Goal: Information Seeking & Learning: Learn about a topic

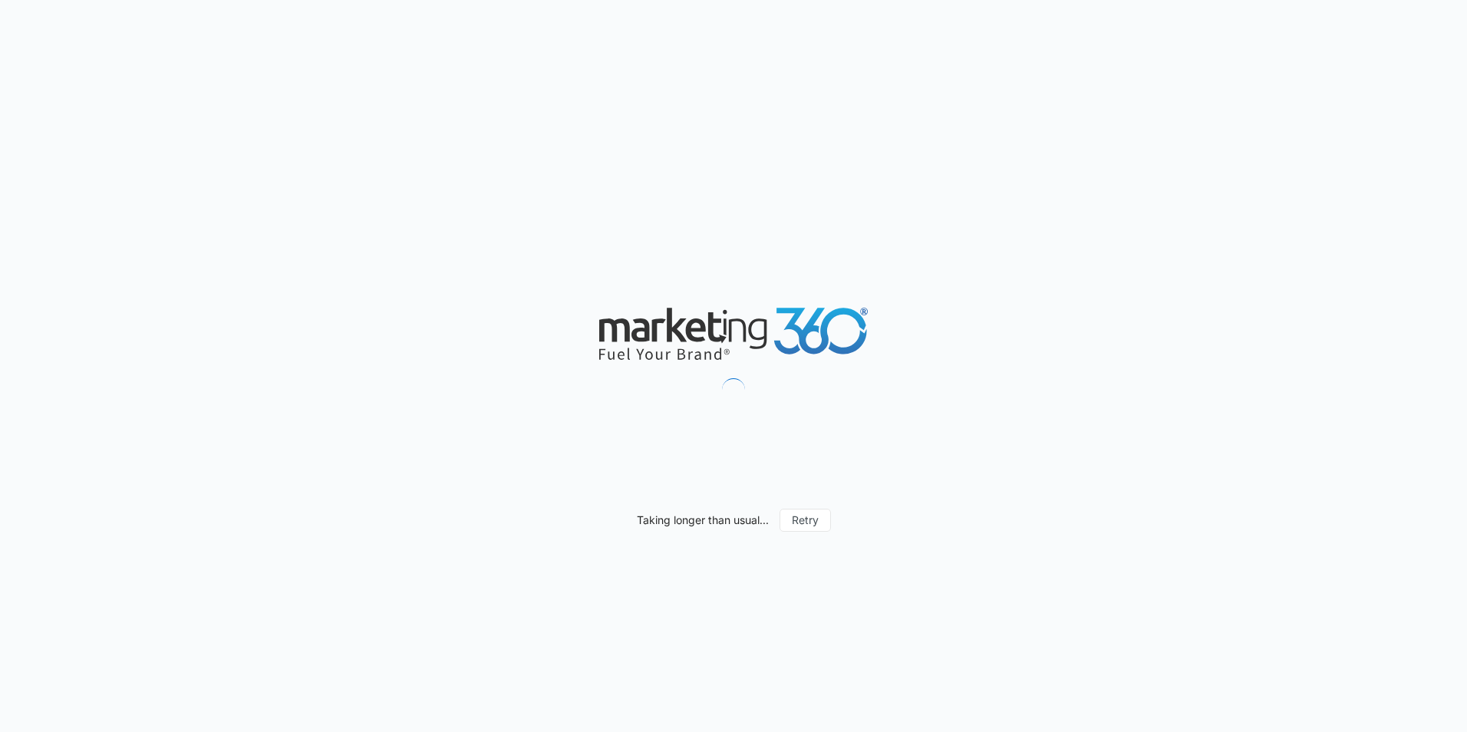
click at [1050, 353] on div "Taking longer than usual... Retry" at bounding box center [733, 366] width 1467 height 732
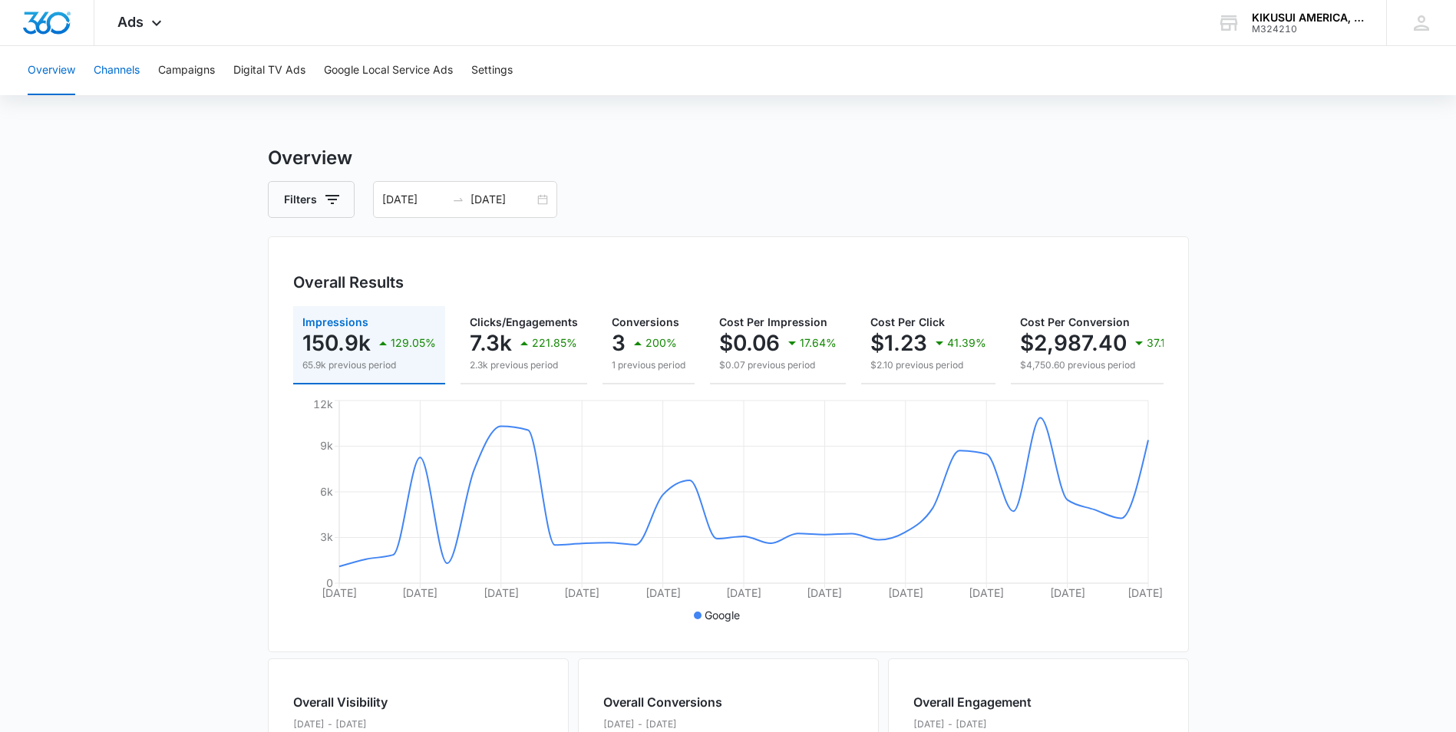
click at [127, 68] on button "Channels" at bounding box center [117, 70] width 46 height 49
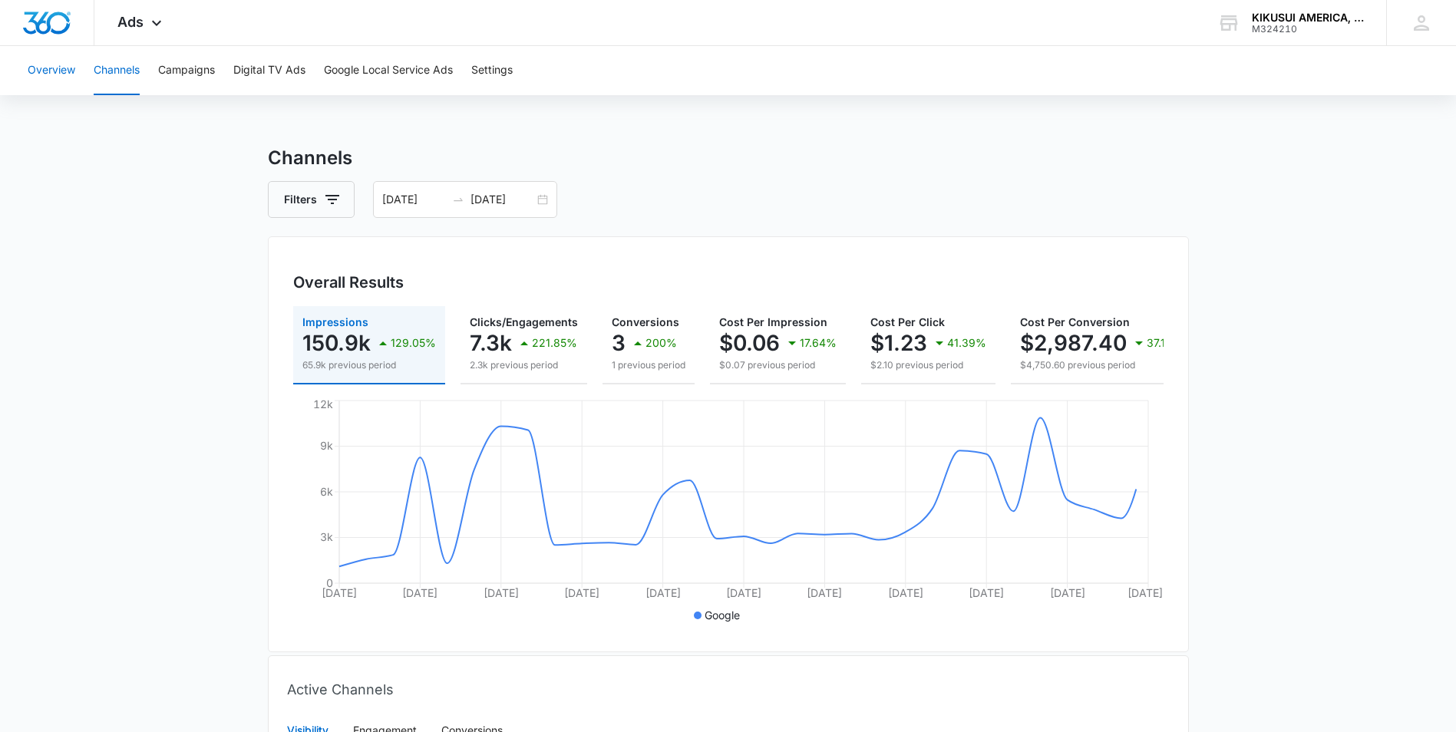
click at [58, 70] on button "Overview" at bounding box center [52, 70] width 48 height 49
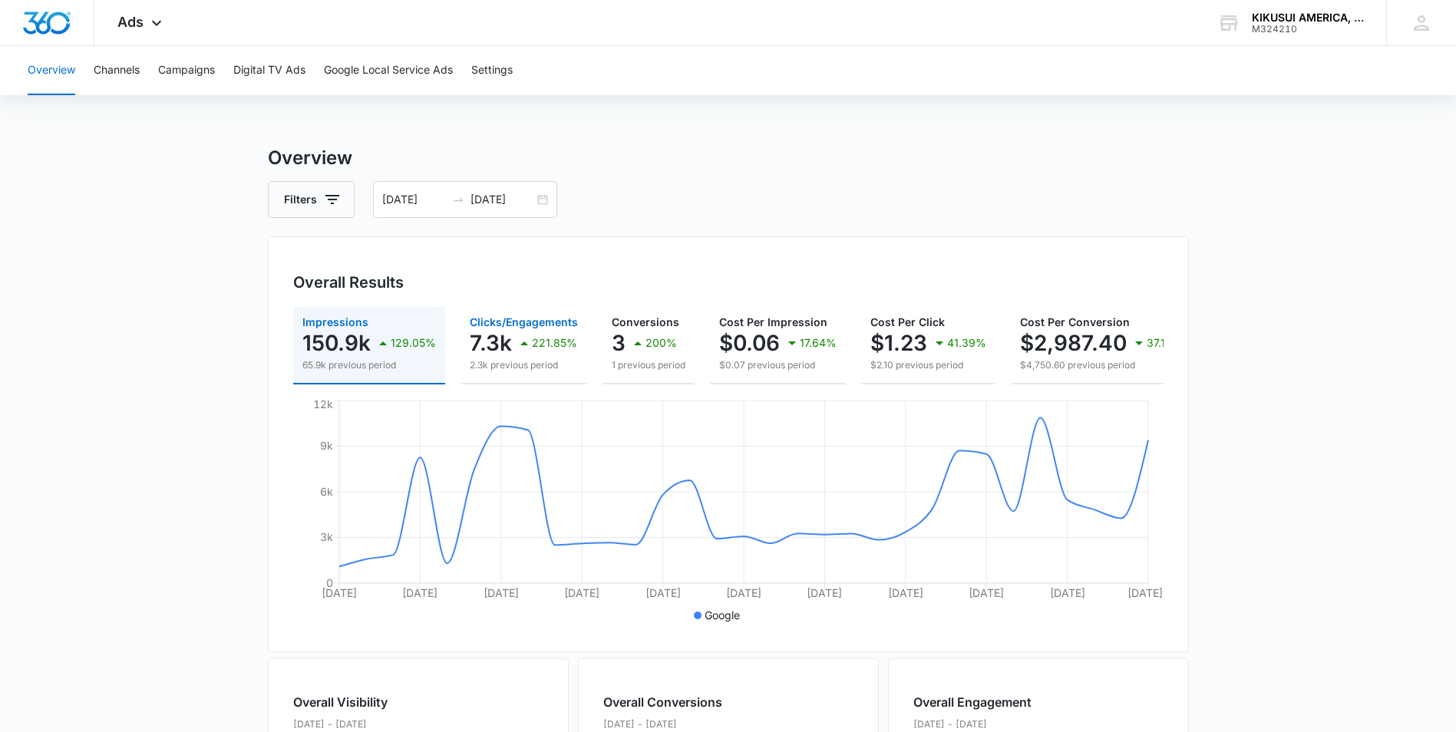
click at [529, 343] on icon "button" at bounding box center [524, 343] width 18 height 18
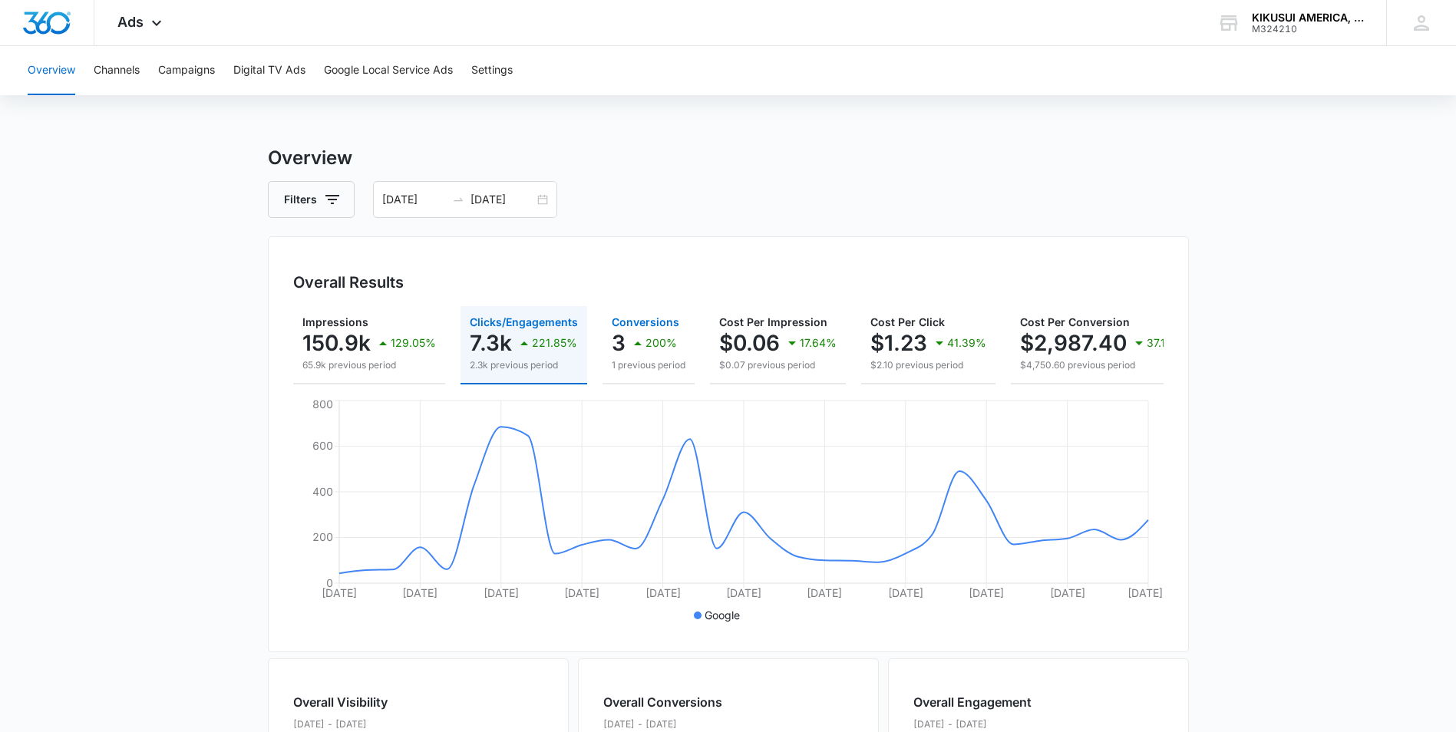
click at [621, 332] on p "3" at bounding box center [619, 343] width 14 height 25
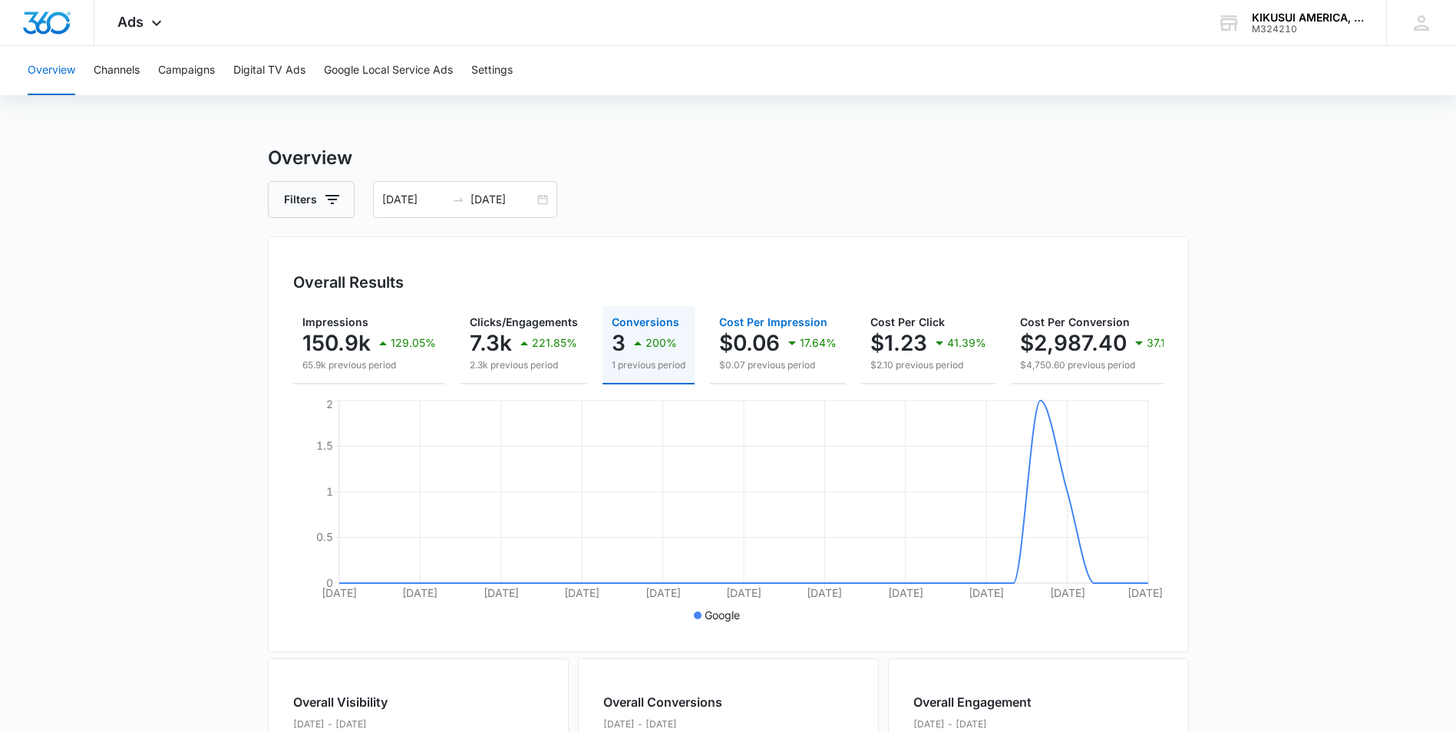
click at [786, 353] on div "17.64%" at bounding box center [810, 343] width 54 height 31
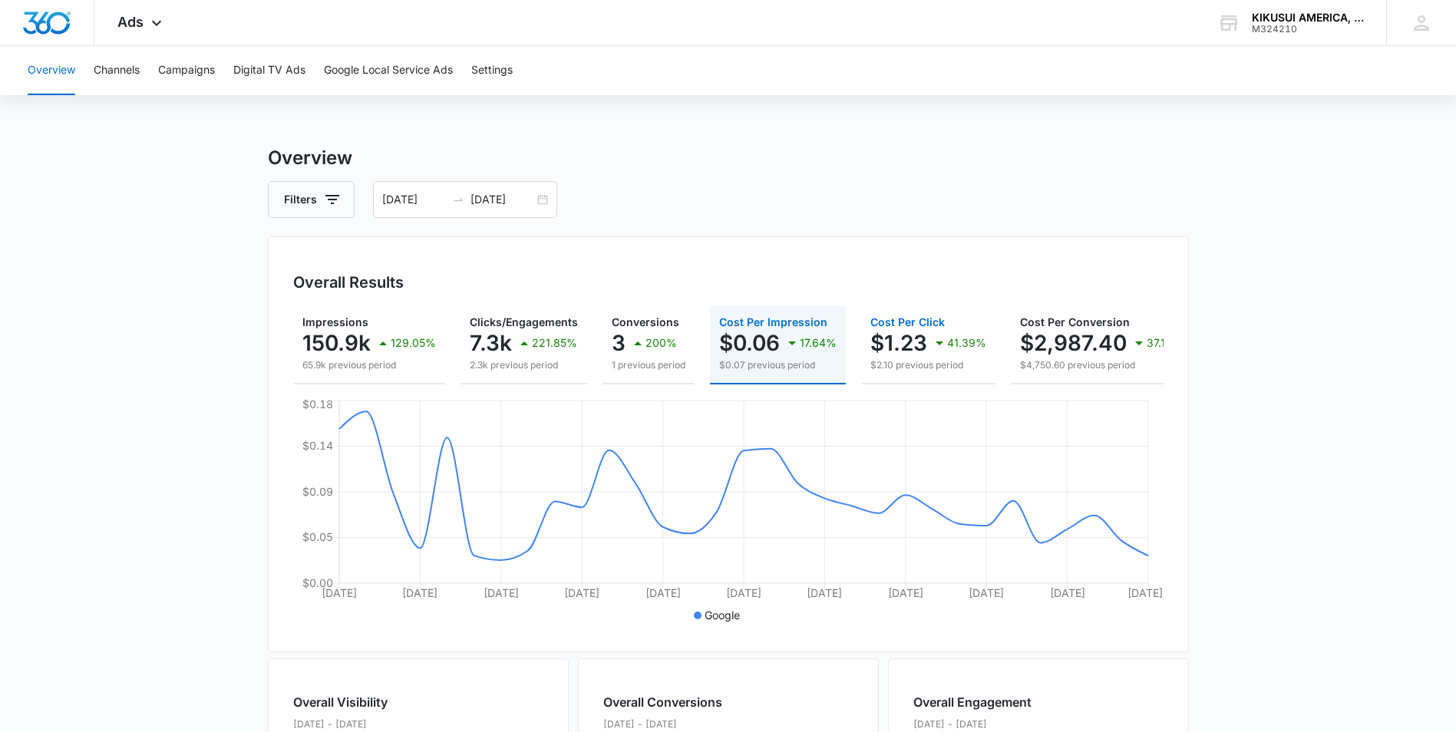
click at [899, 347] on p "$1.23" at bounding box center [898, 343] width 57 height 25
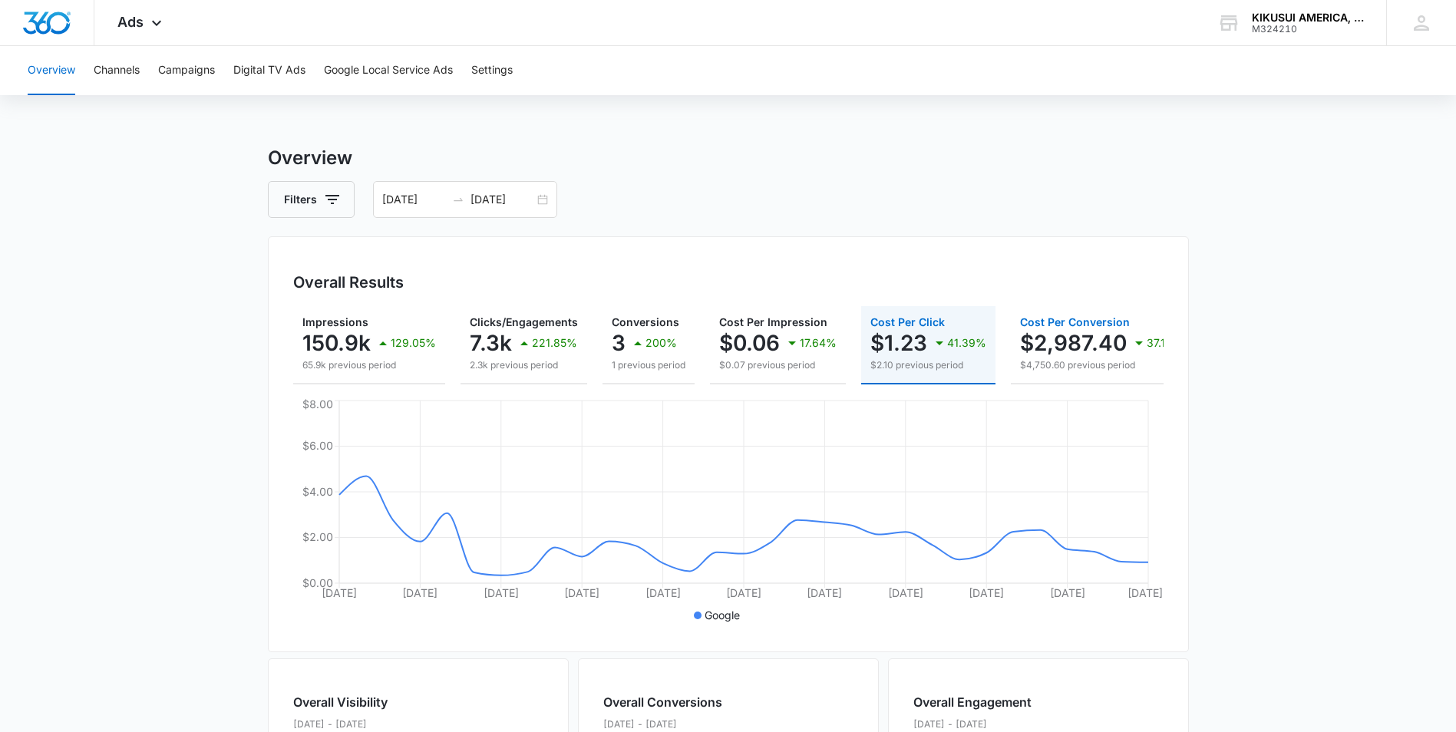
click at [1039, 345] on p "$2,987.40" at bounding box center [1073, 343] width 107 height 25
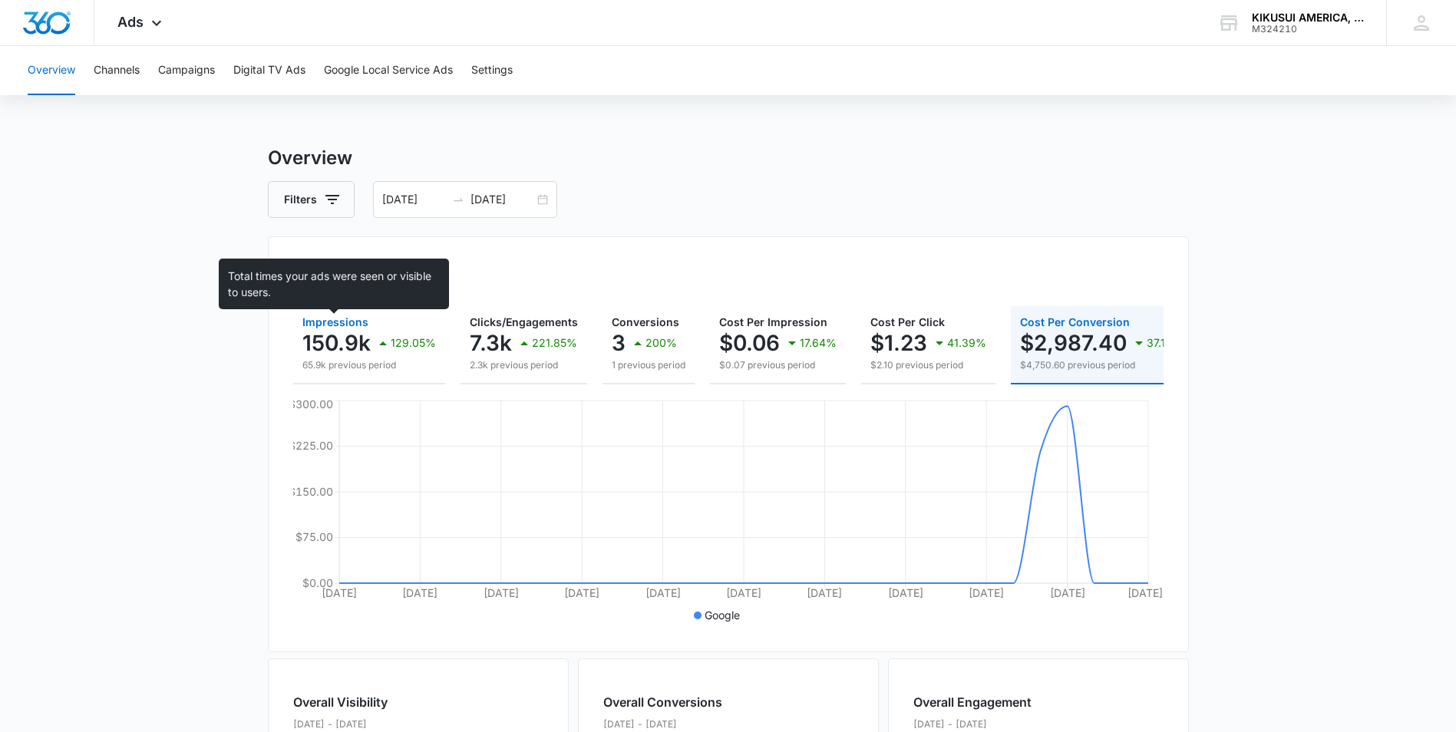
click at [332, 328] on span "Impressions" at bounding box center [335, 321] width 66 height 13
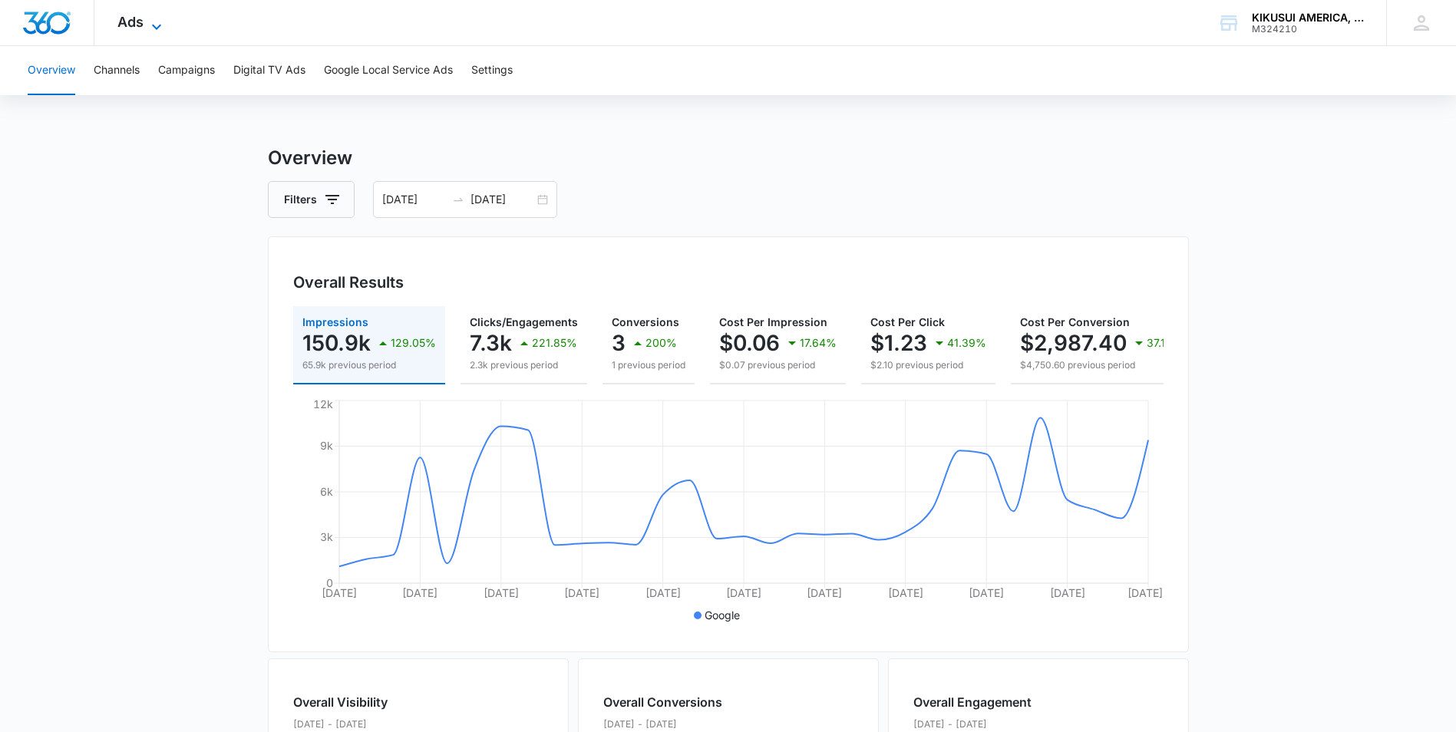
click at [158, 28] on icon at bounding box center [156, 27] width 18 height 18
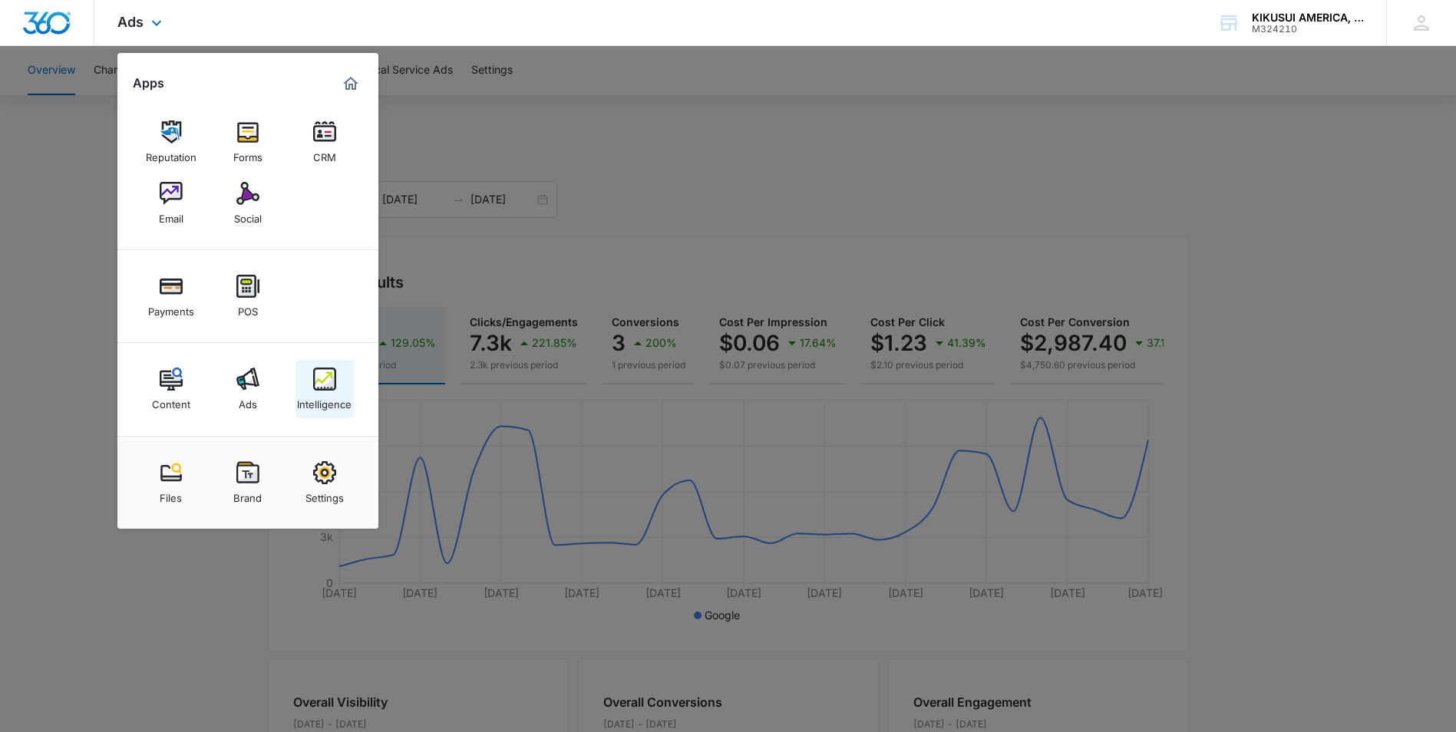
click at [335, 386] on img at bounding box center [324, 379] width 23 height 23
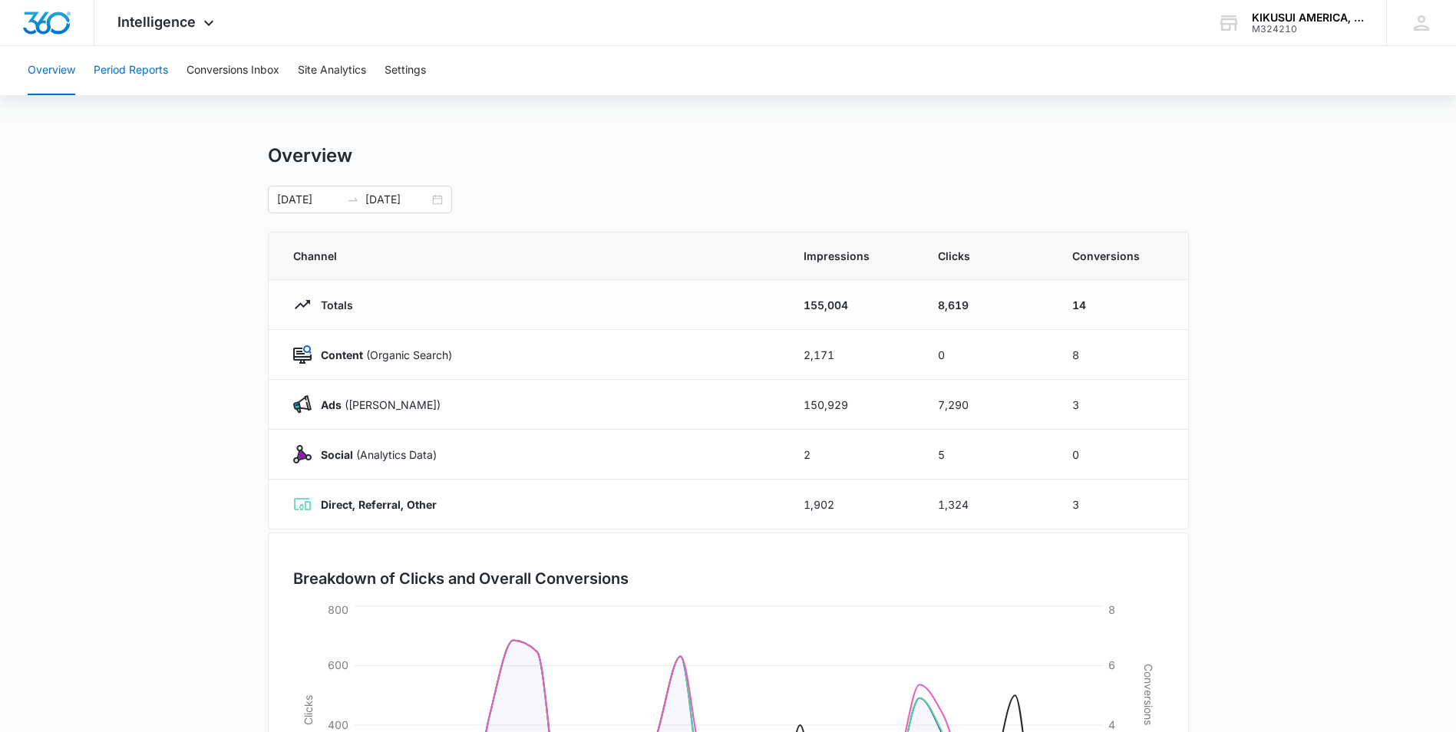
click at [147, 78] on button "Period Reports" at bounding box center [131, 70] width 74 height 49
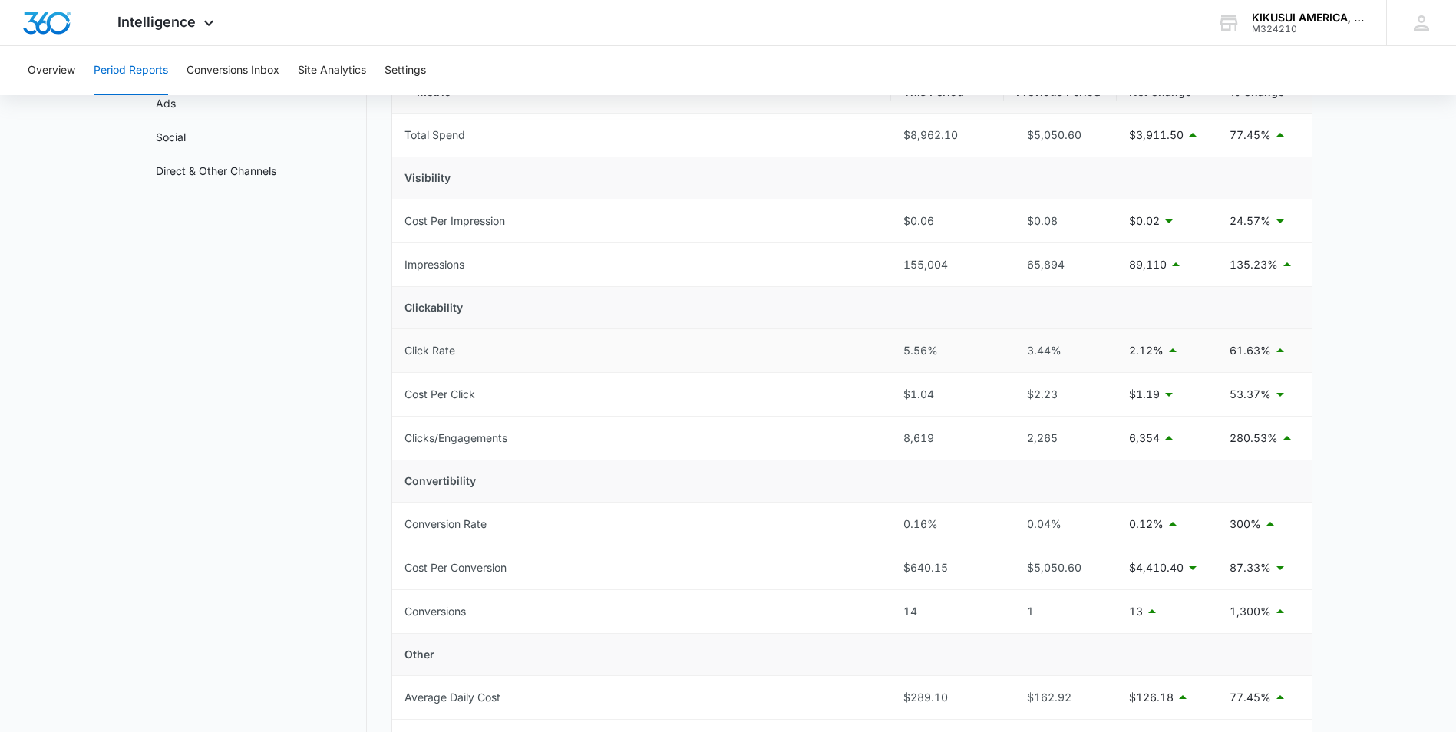
scroll to position [77, 0]
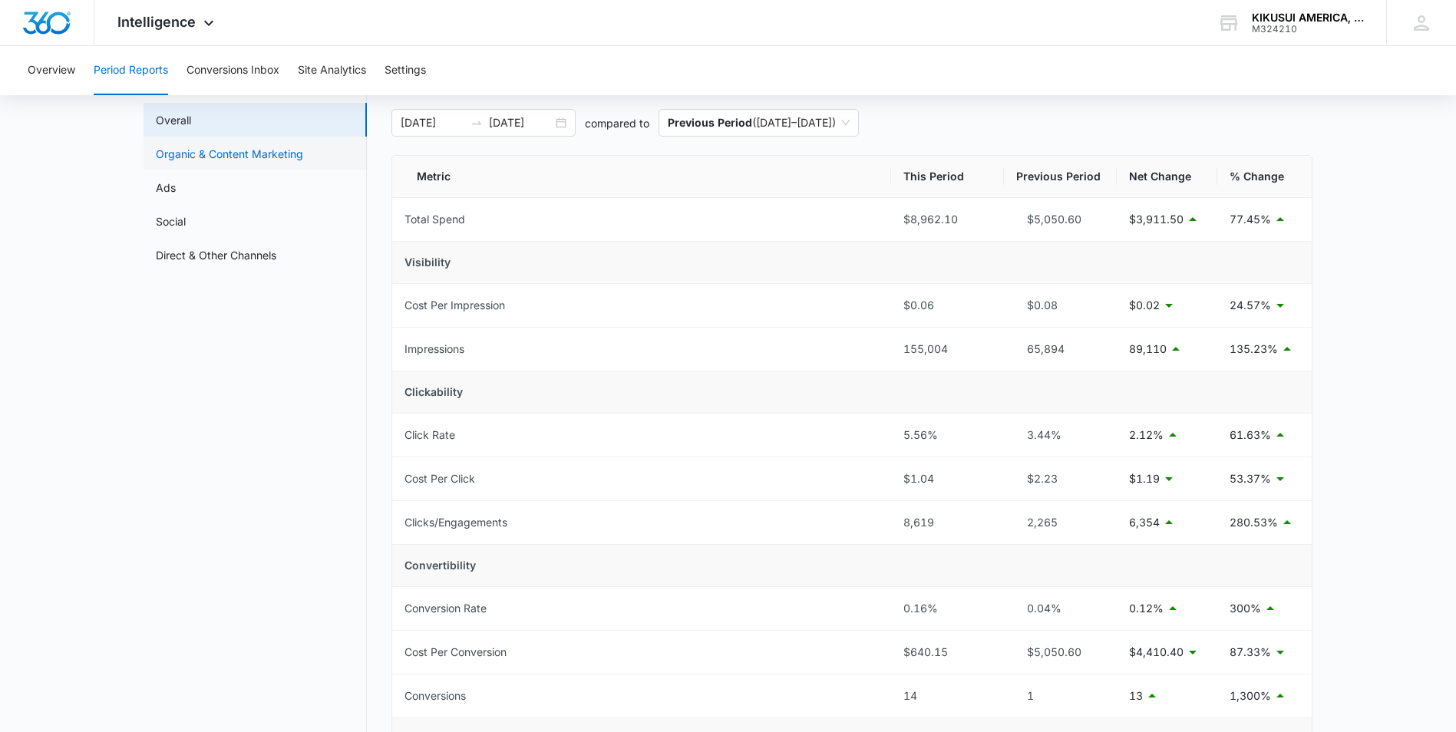
click at [265, 157] on link "Organic & Content Marketing" at bounding box center [229, 154] width 147 height 16
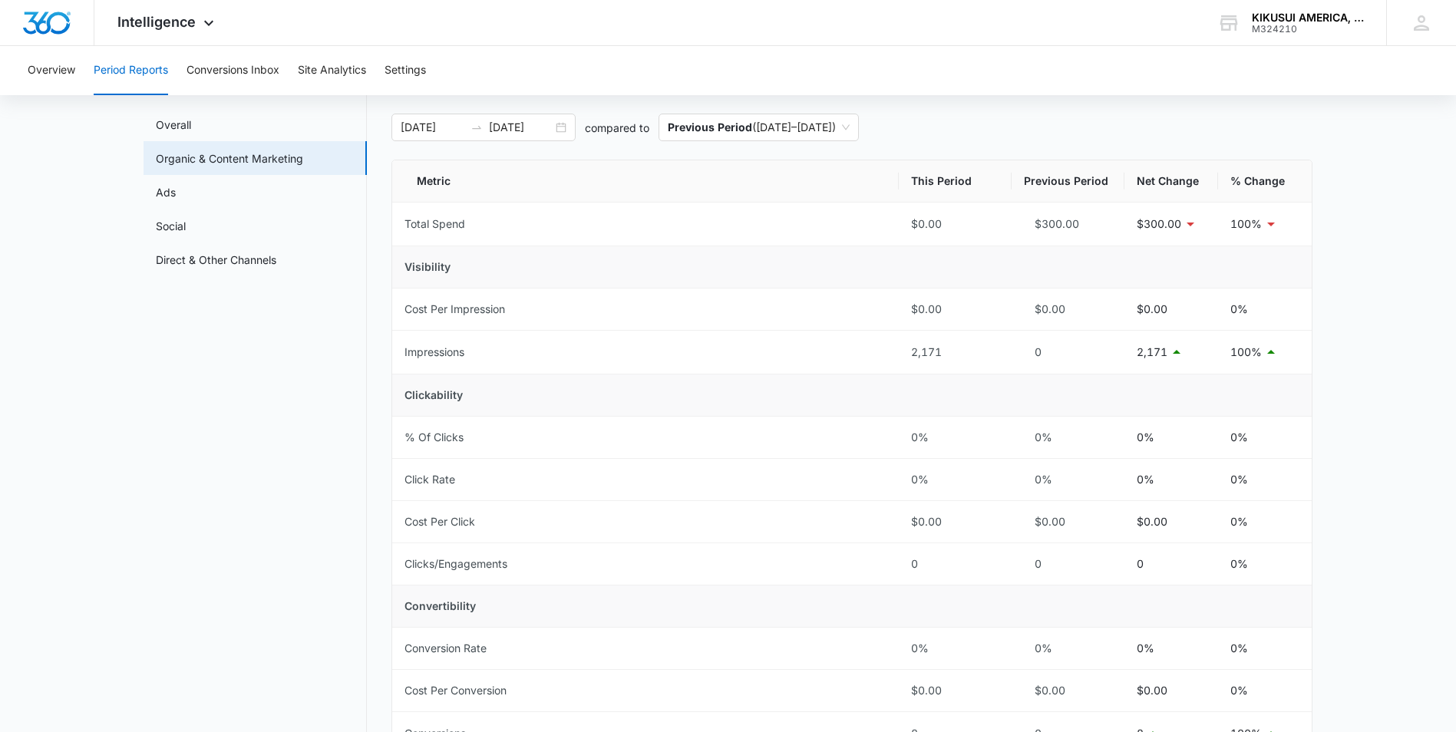
scroll to position [153, 0]
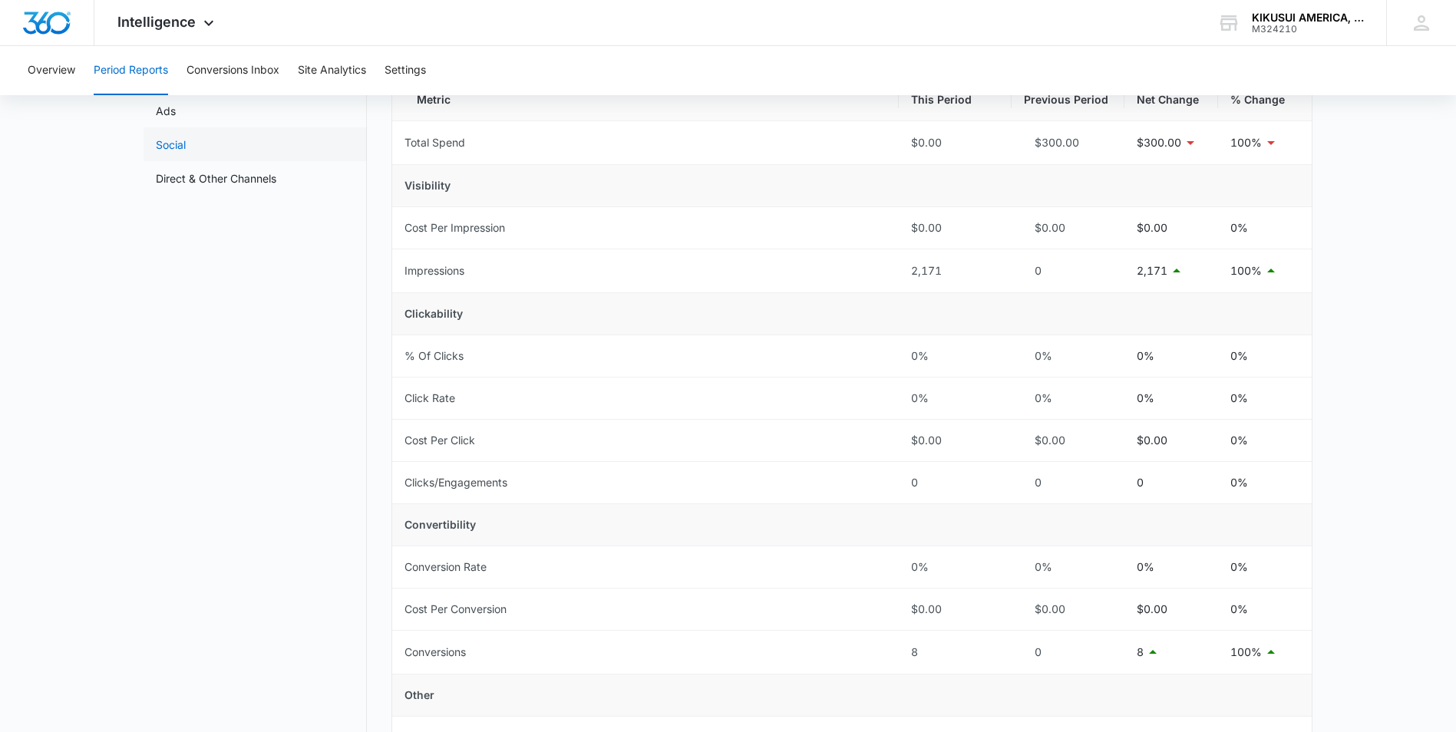
click at [186, 144] on link "Social" at bounding box center [171, 145] width 30 height 16
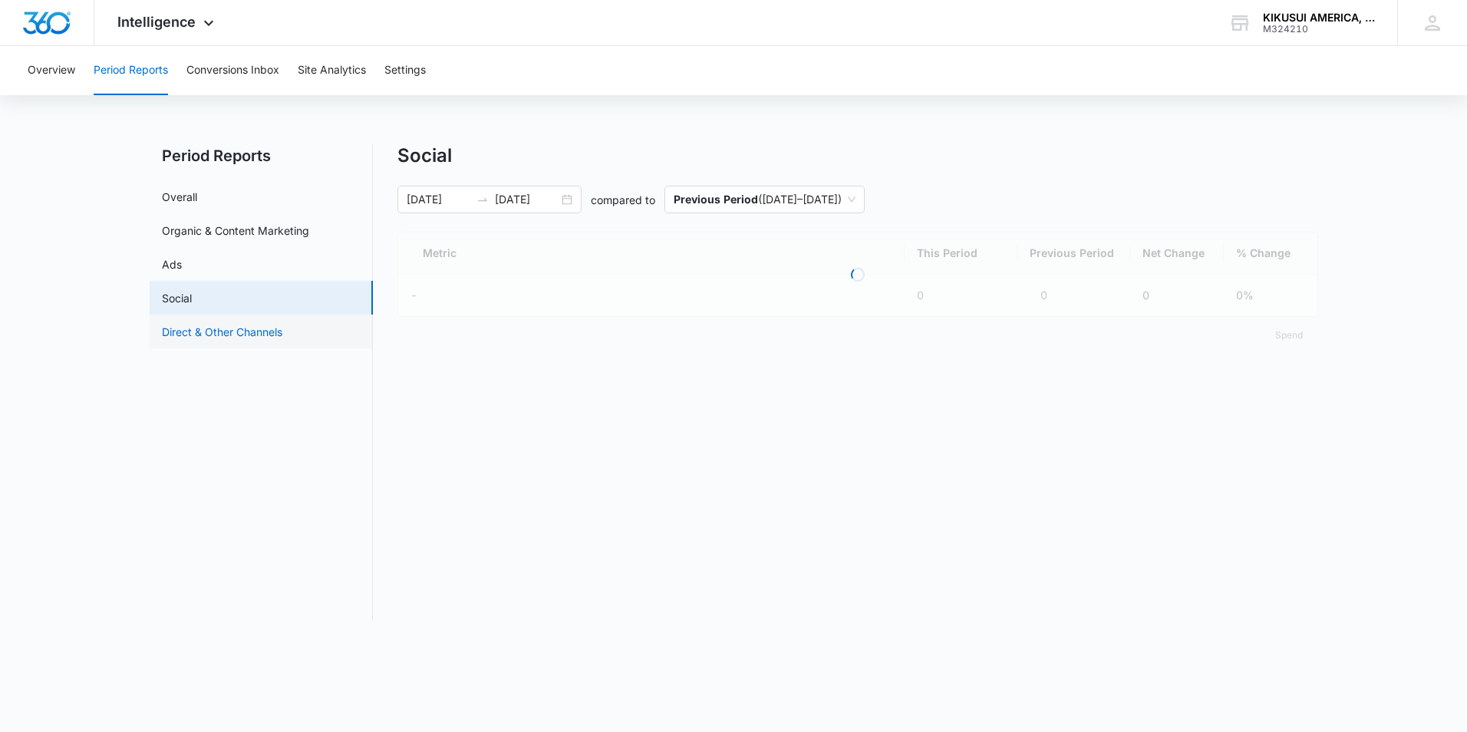
click at [216, 332] on link "Direct & Other Channels" at bounding box center [222, 332] width 120 height 16
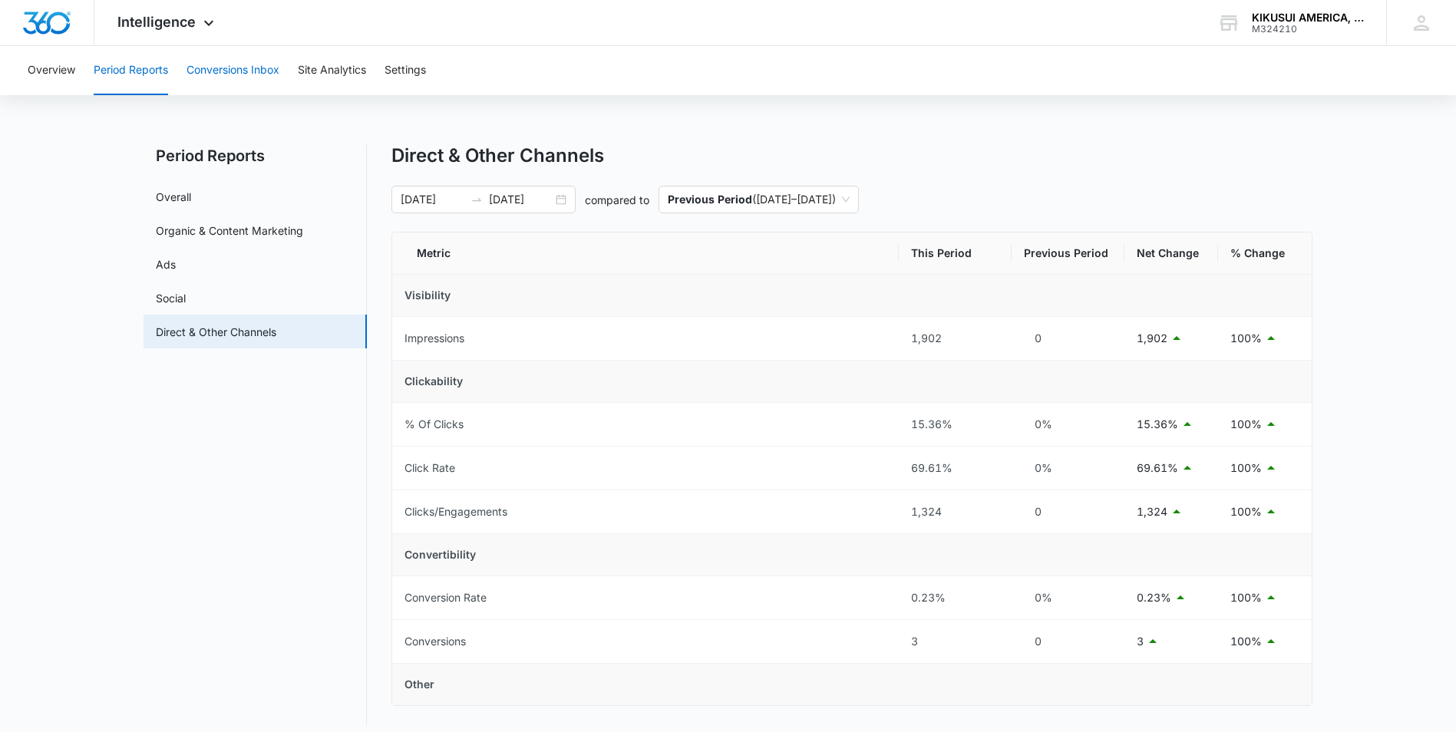
click at [229, 74] on button "Conversions Inbox" at bounding box center [232, 70] width 93 height 49
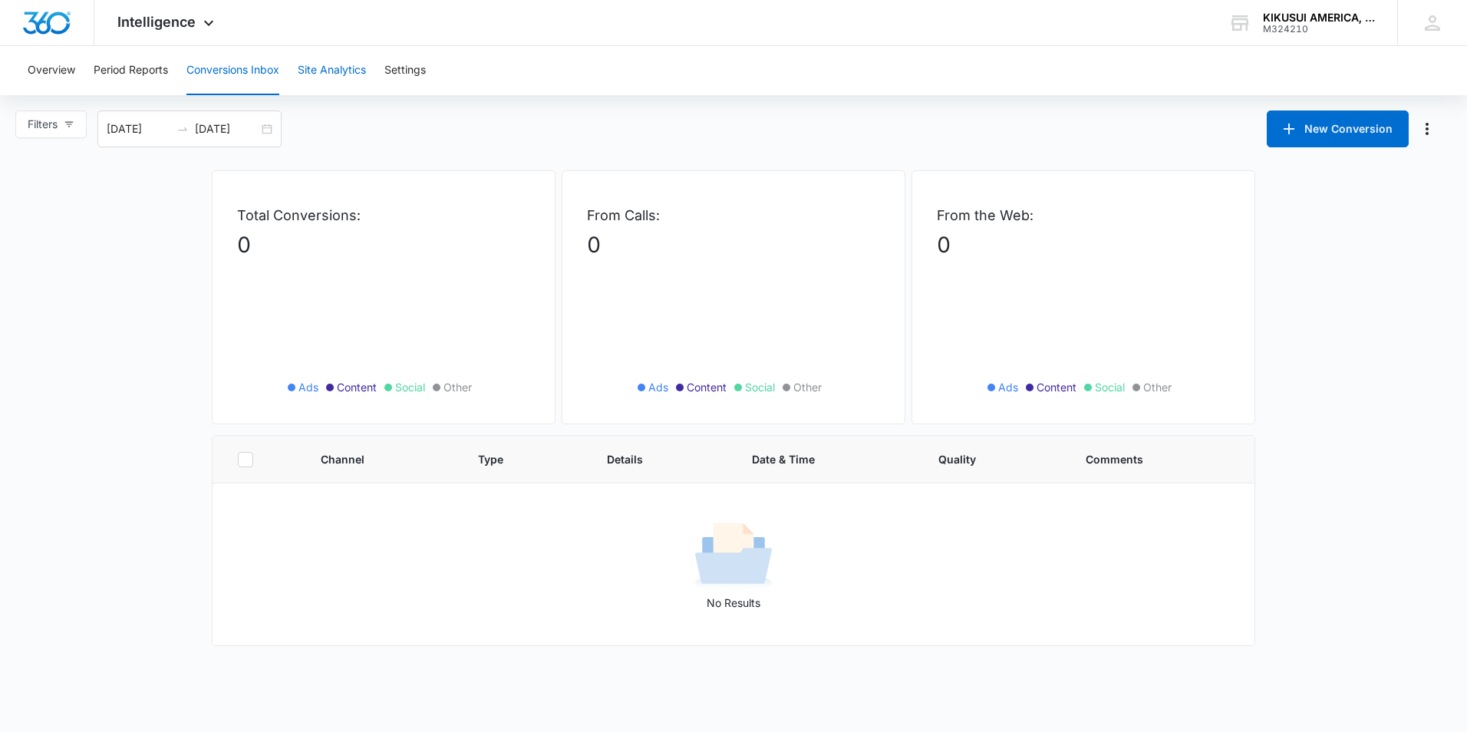
click at [348, 67] on button "Site Analytics" at bounding box center [332, 70] width 68 height 49
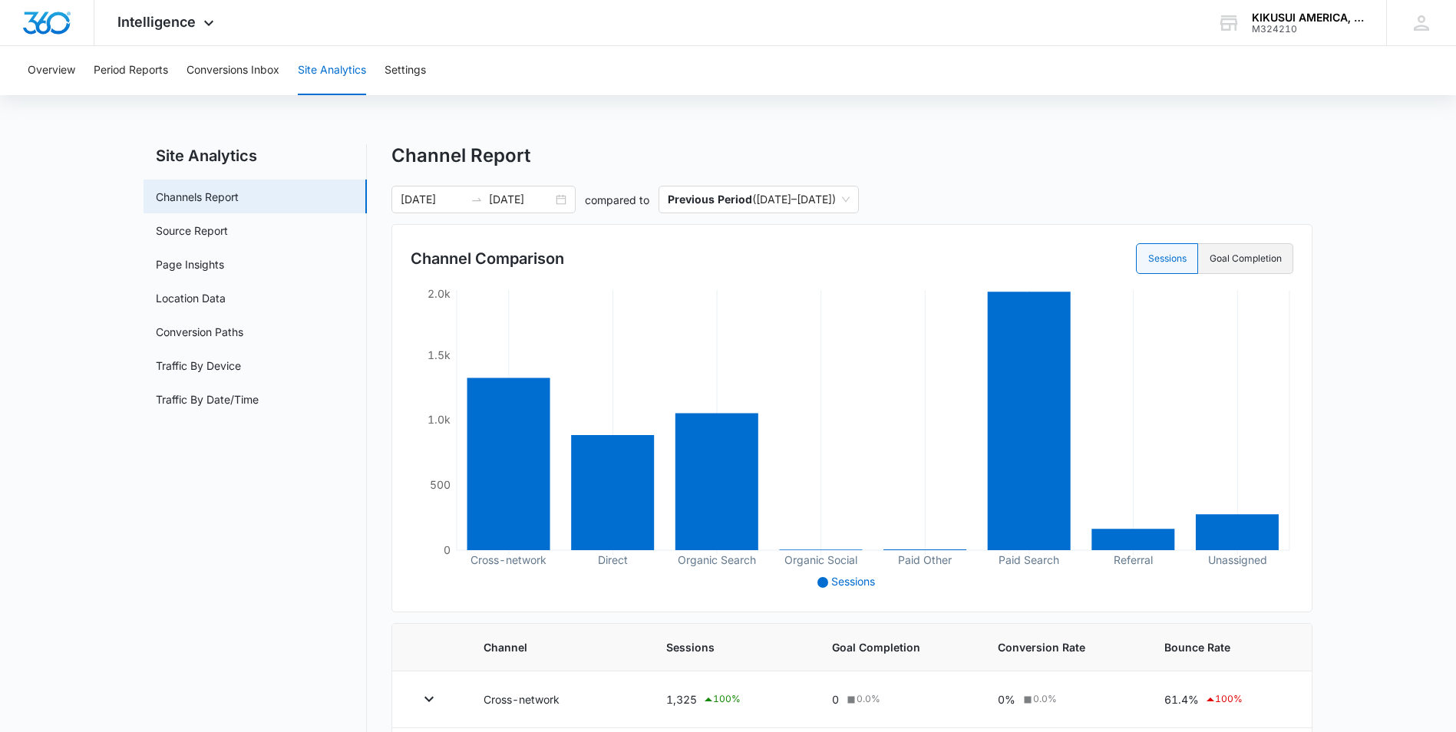
click at [1231, 262] on label "Goal Completion" at bounding box center [1245, 258] width 95 height 31
click at [1209, 259] on input "Goal Completion" at bounding box center [1209, 259] width 1 height 1
radio input "false"
radio input "true"
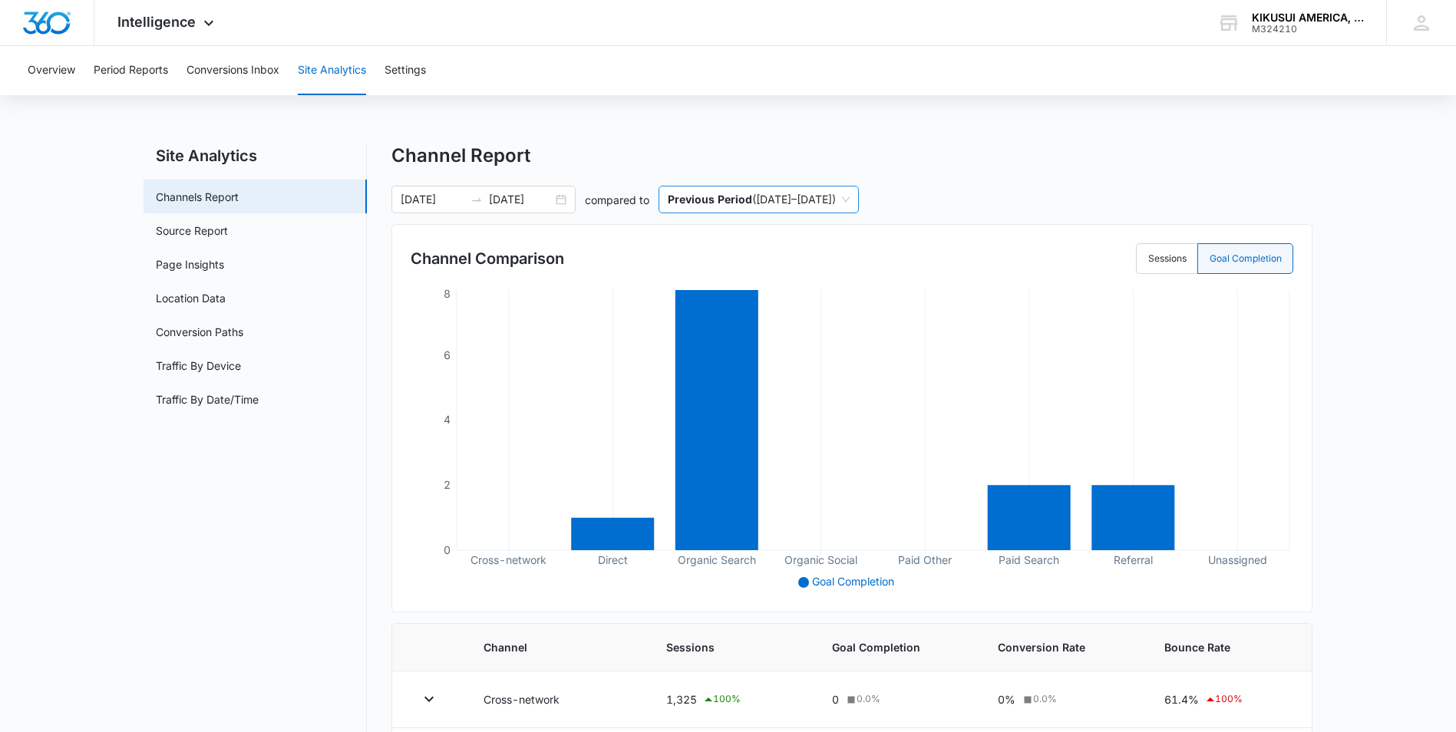
click at [813, 200] on span "Previous Period ( 06/10/2025 – 07/10/2025 )" at bounding box center [759, 199] width 182 height 26
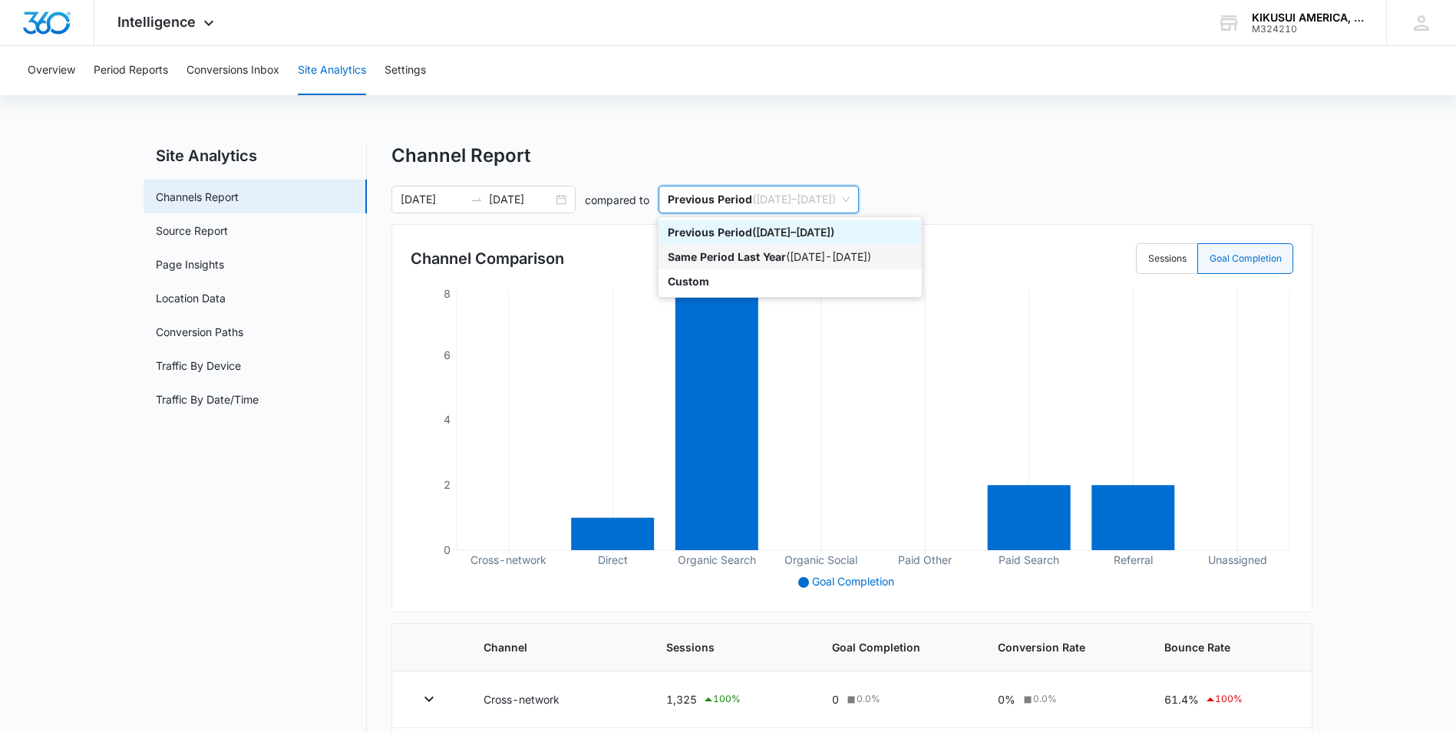
click at [810, 259] on div "Same Period Last Year ( 07/11/2024 - 08/10/2024 )" at bounding box center [790, 257] width 245 height 17
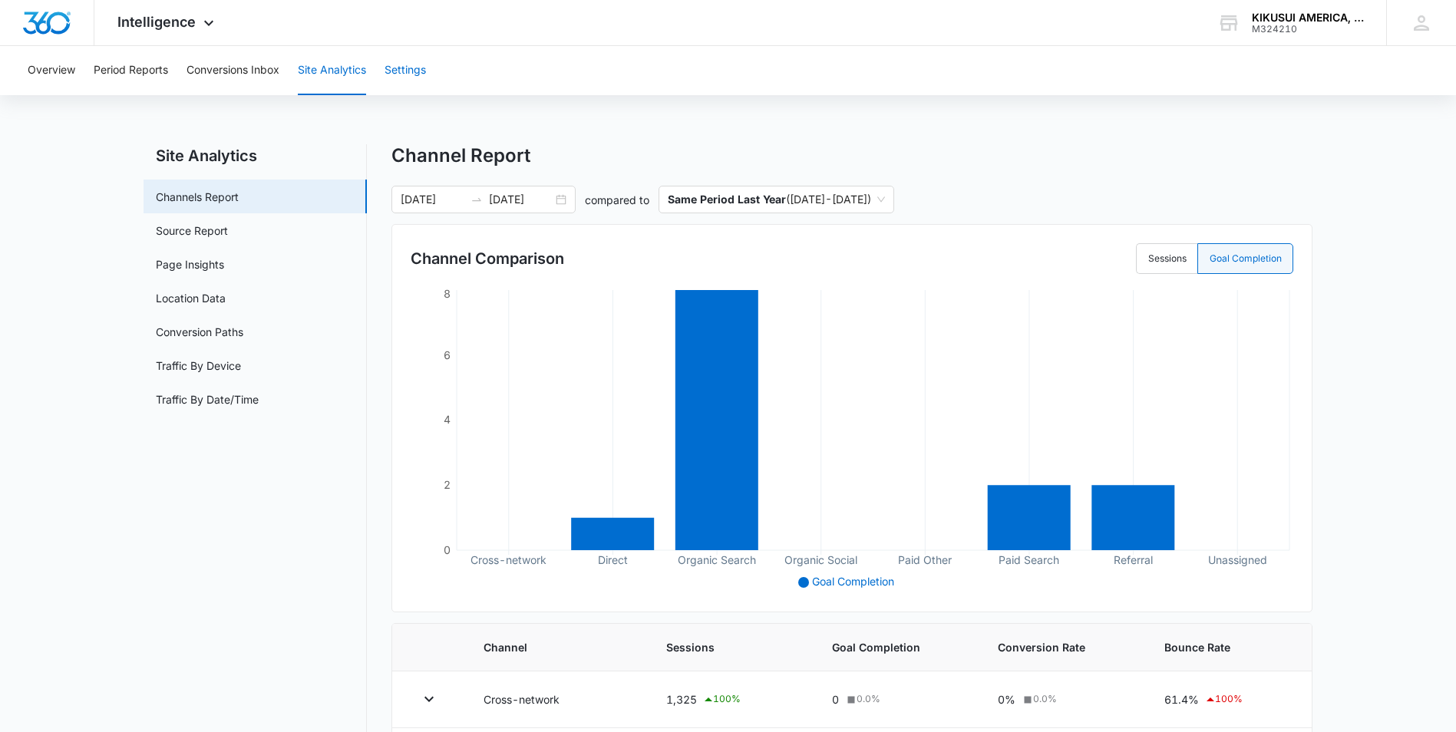
click at [407, 71] on button "Settings" at bounding box center [404, 70] width 41 height 49
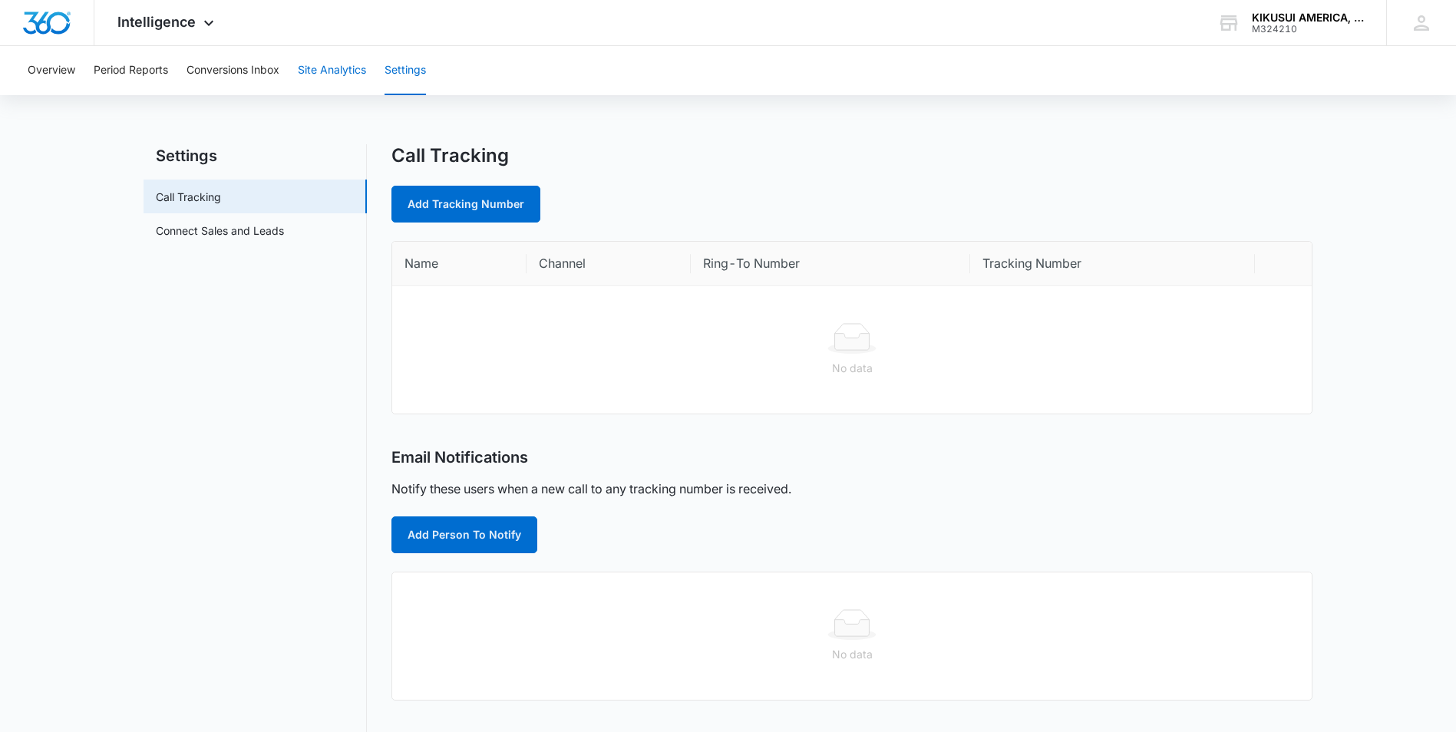
click at [309, 71] on button "Site Analytics" at bounding box center [332, 70] width 68 height 49
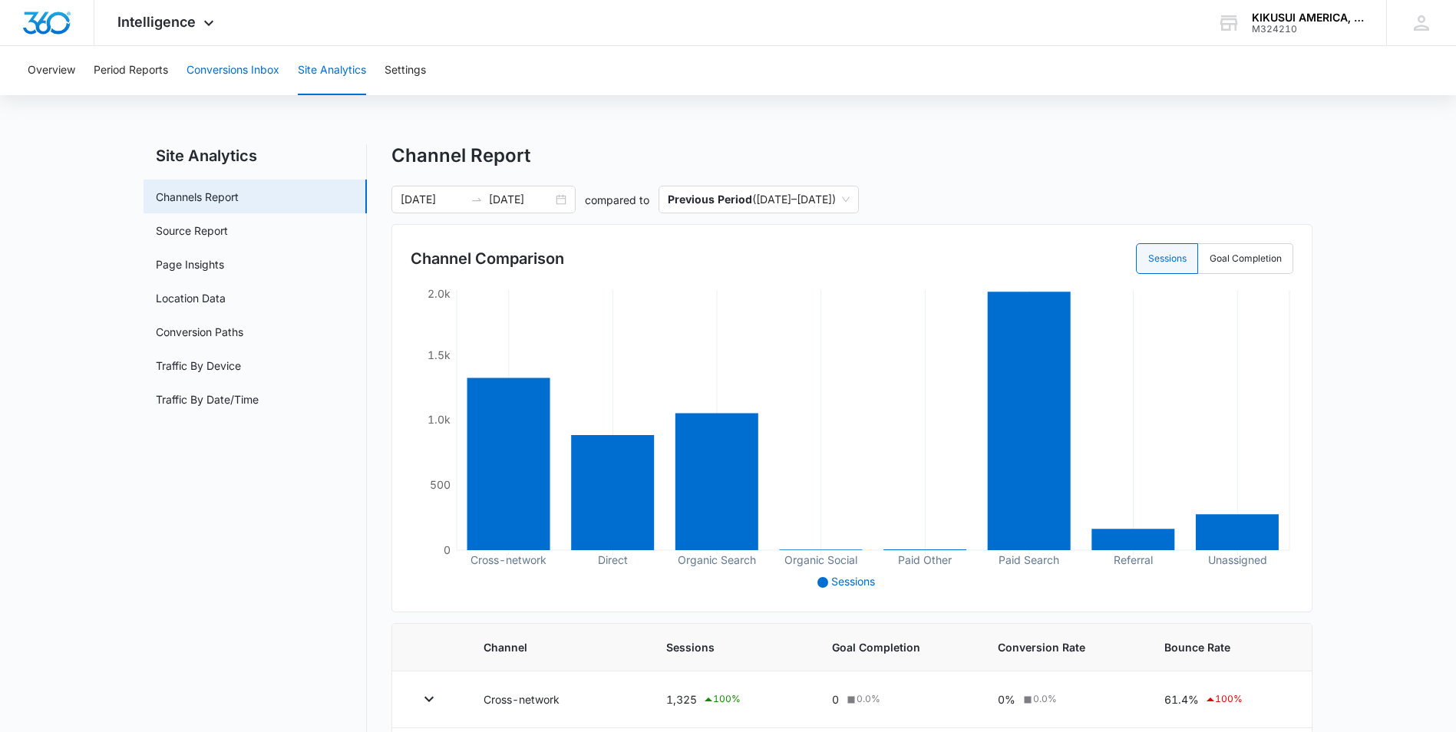
click at [249, 72] on button "Conversions Inbox" at bounding box center [232, 70] width 93 height 49
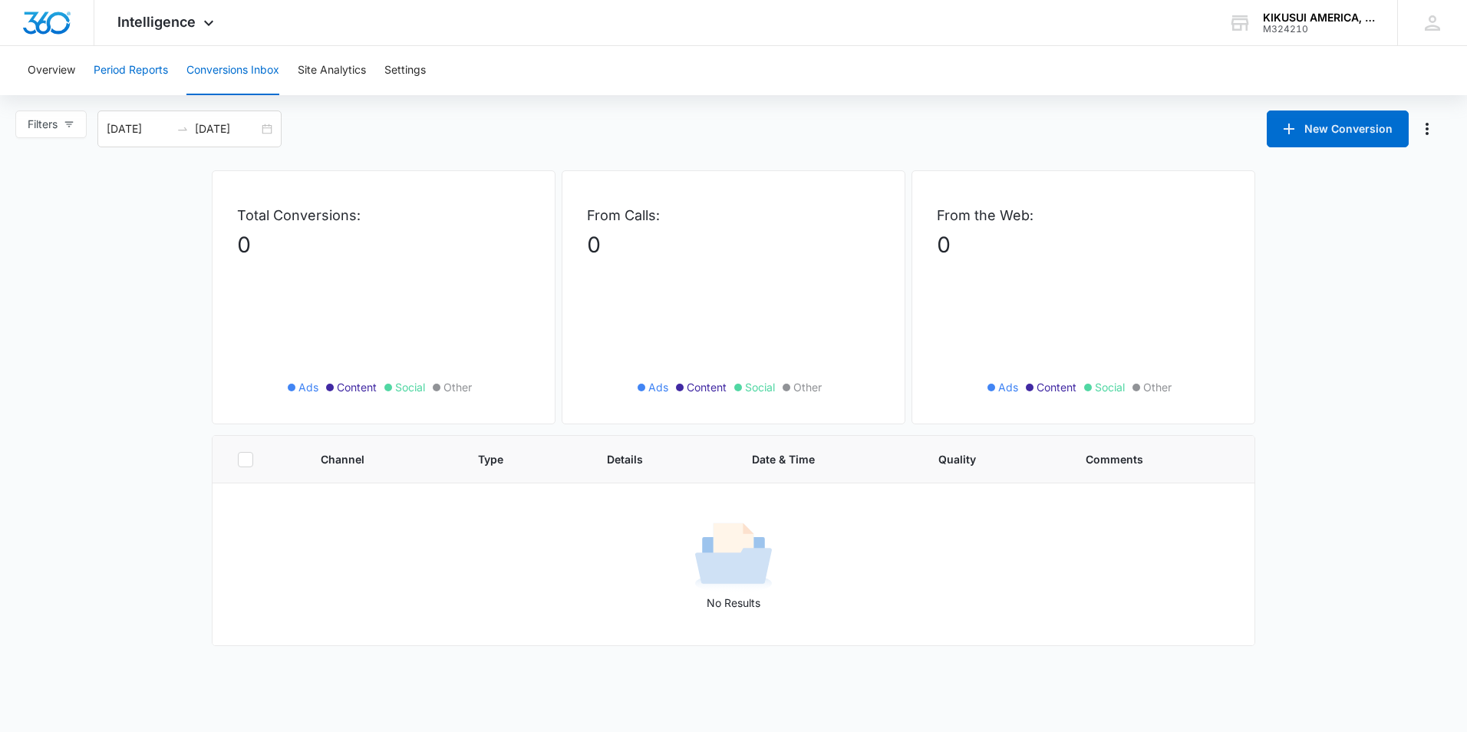
click at [134, 79] on button "Period Reports" at bounding box center [131, 70] width 74 height 49
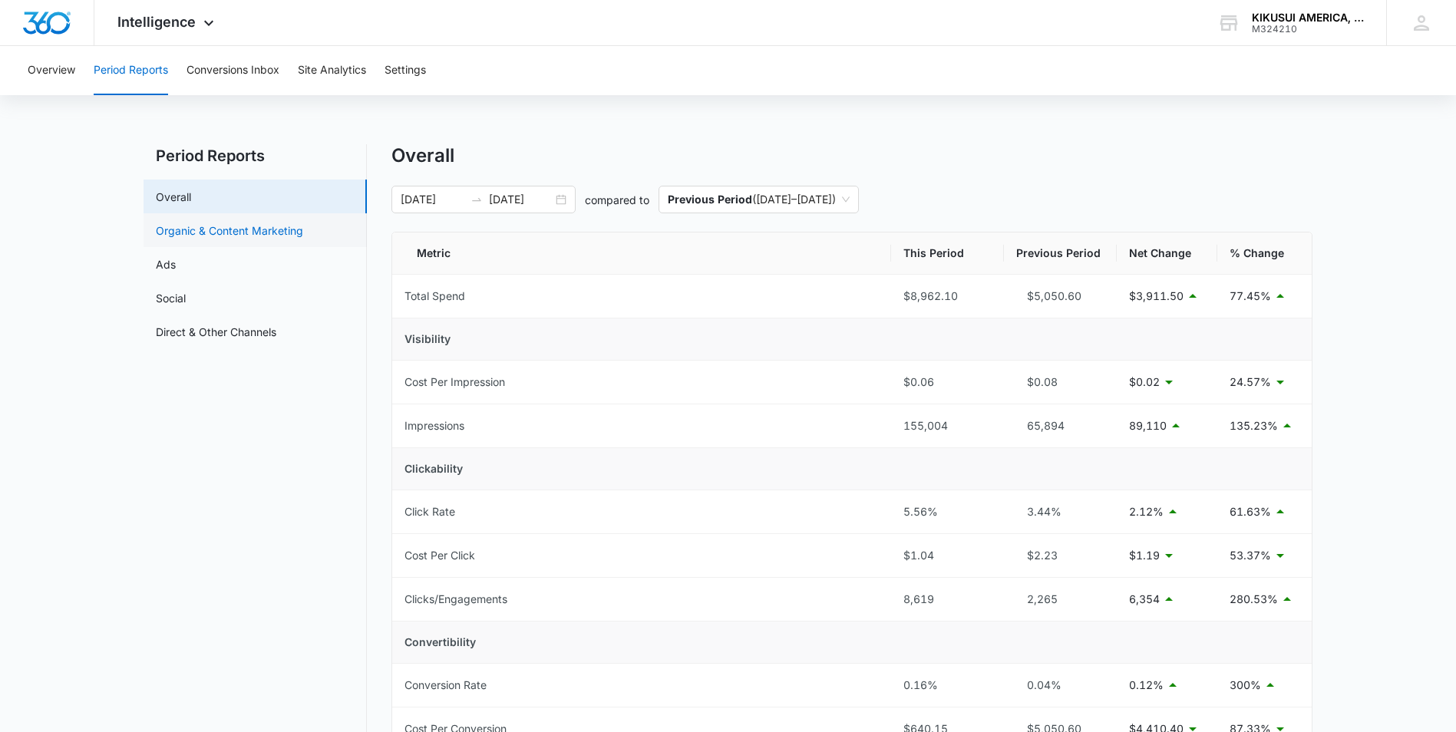
click at [222, 239] on link "Organic & Content Marketing" at bounding box center [229, 231] width 147 height 16
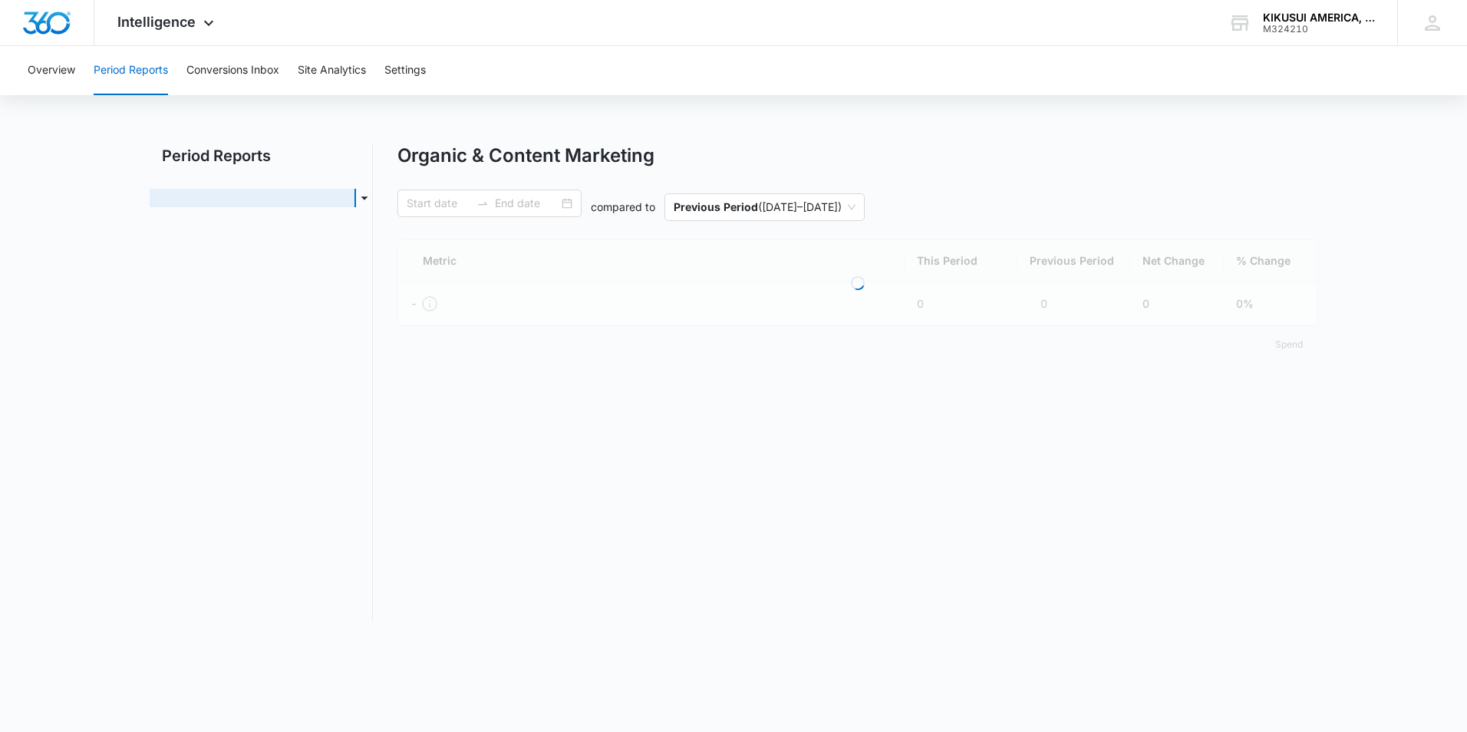
type input "[DATE]"
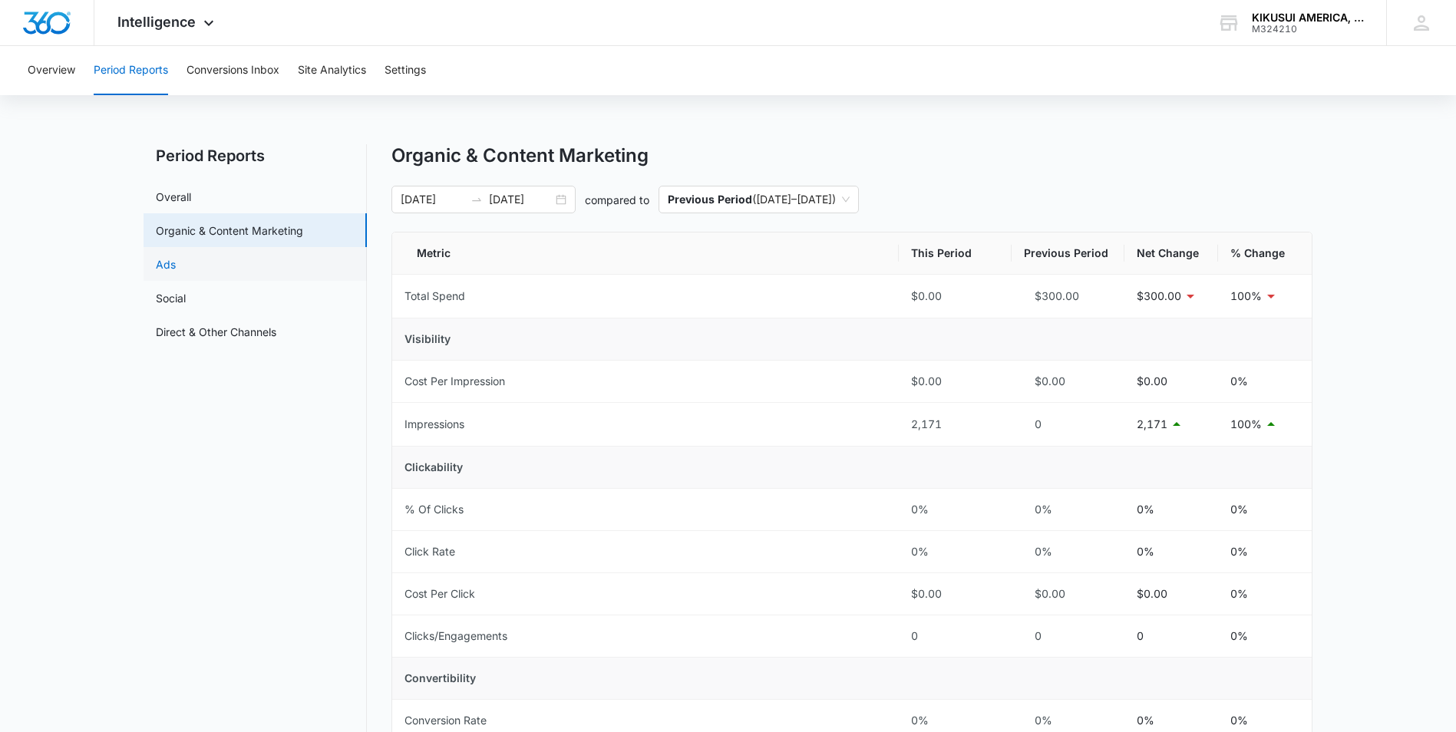
click at [176, 271] on link "Ads" at bounding box center [166, 264] width 20 height 16
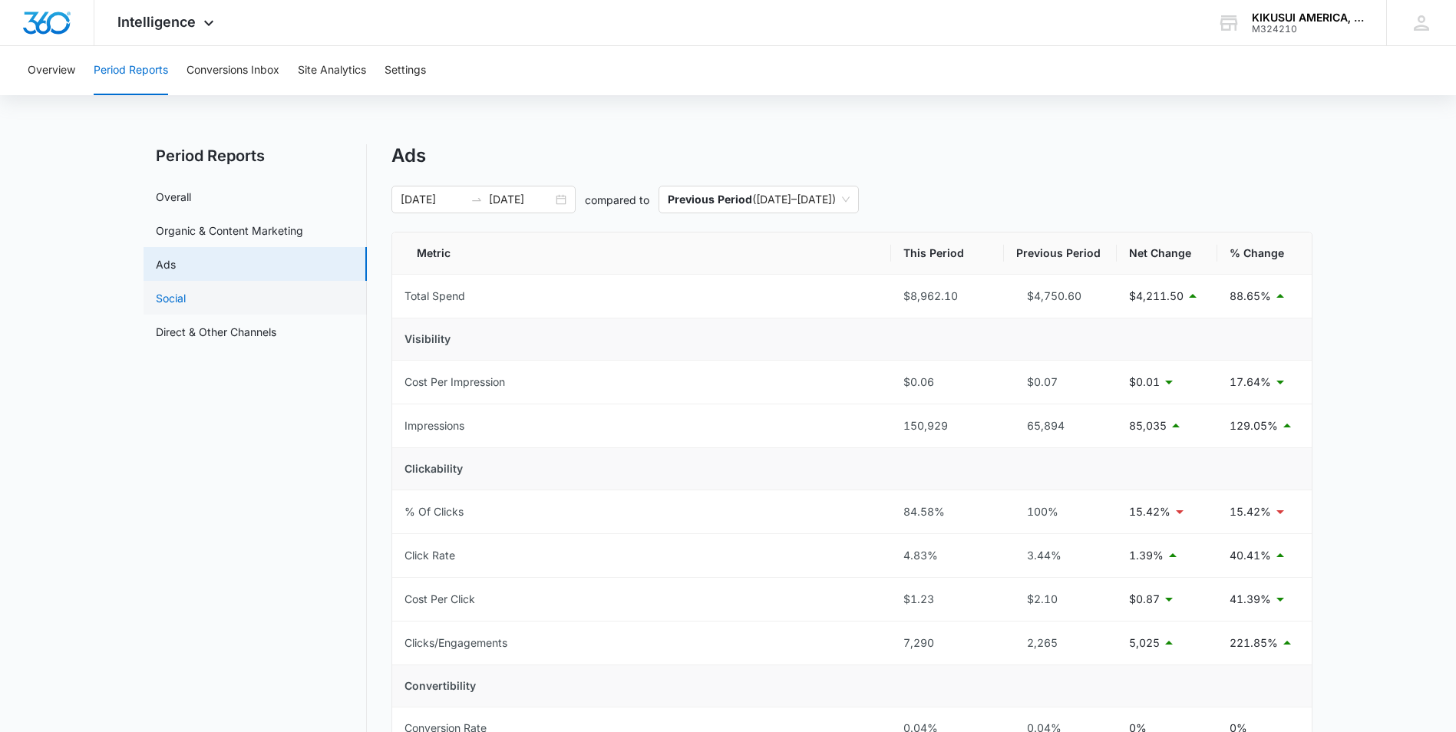
click at [182, 299] on link "Social" at bounding box center [171, 298] width 30 height 16
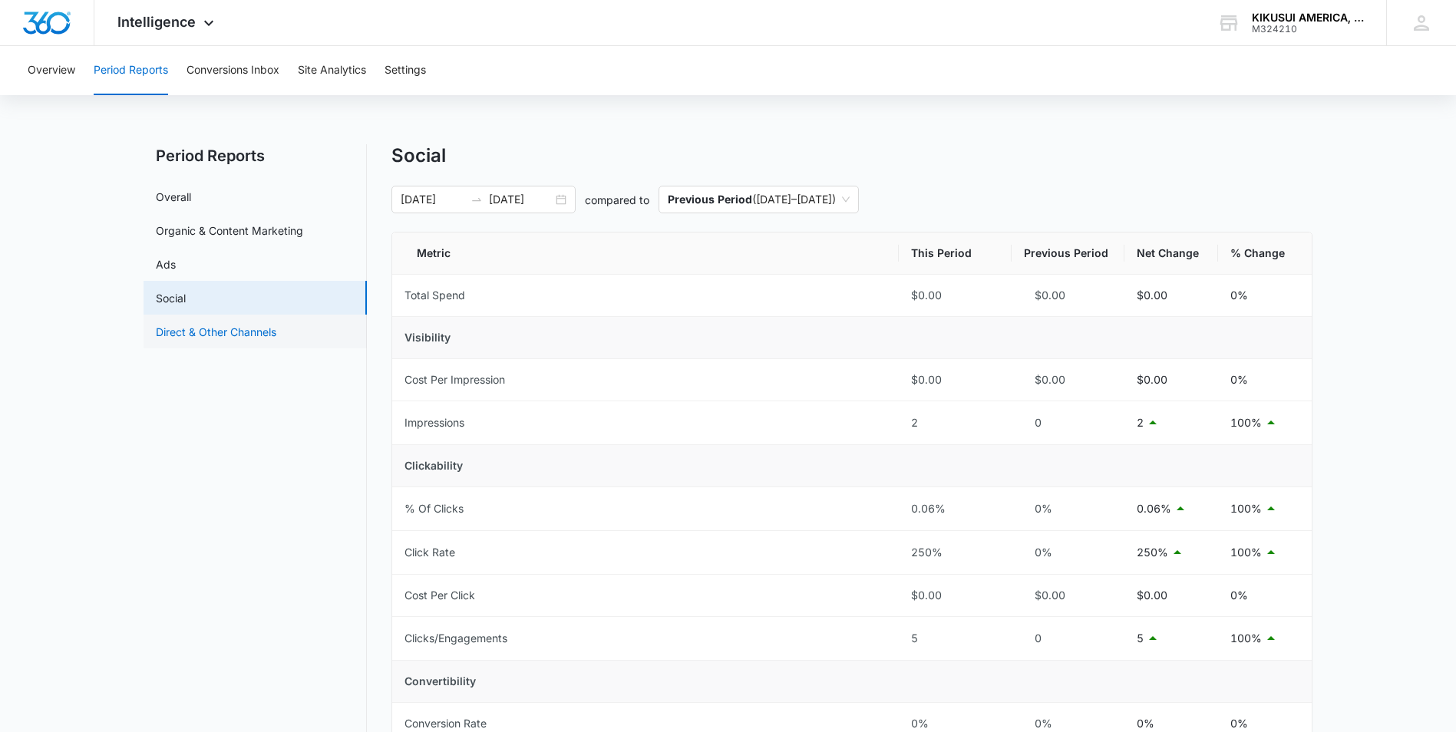
click at [177, 328] on link "Direct & Other Channels" at bounding box center [216, 332] width 120 height 16
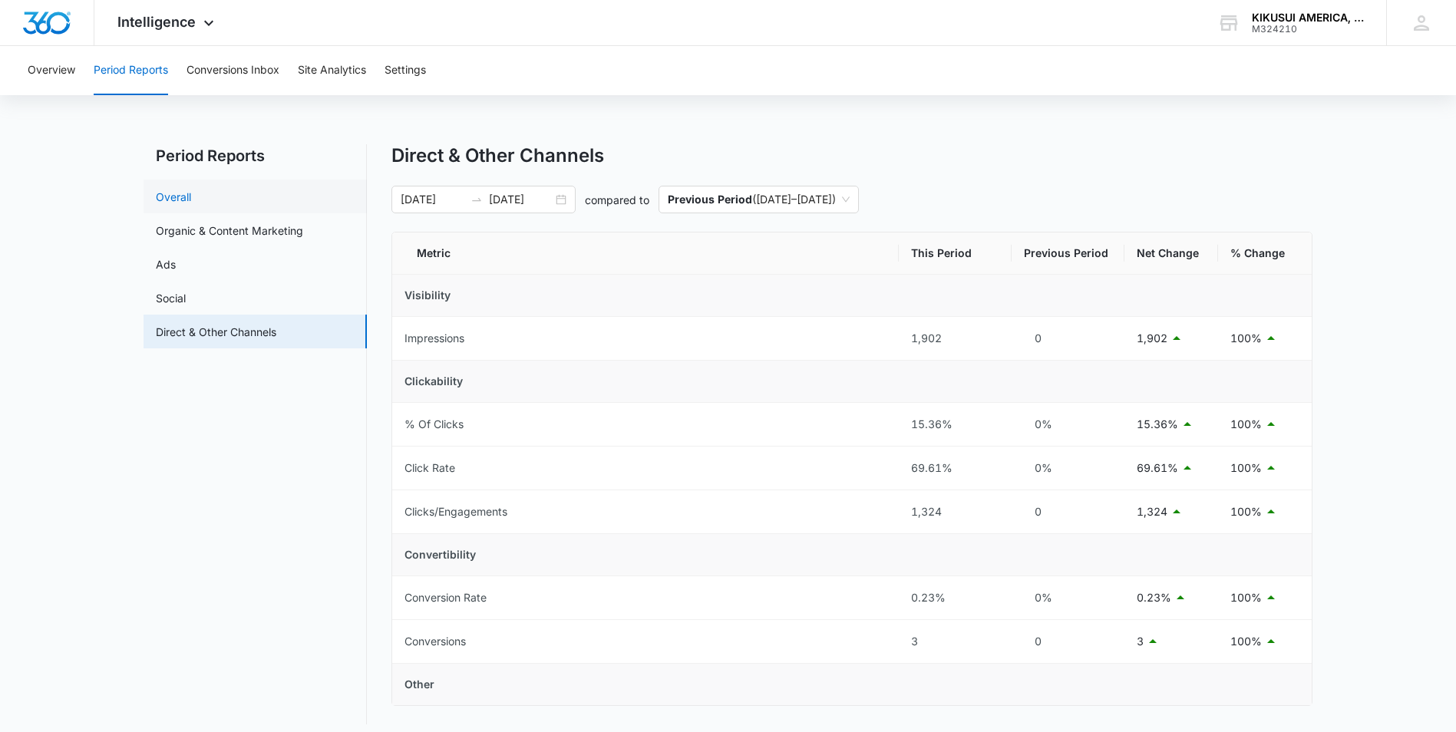
click at [191, 203] on link "Overall" at bounding box center [173, 197] width 35 height 16
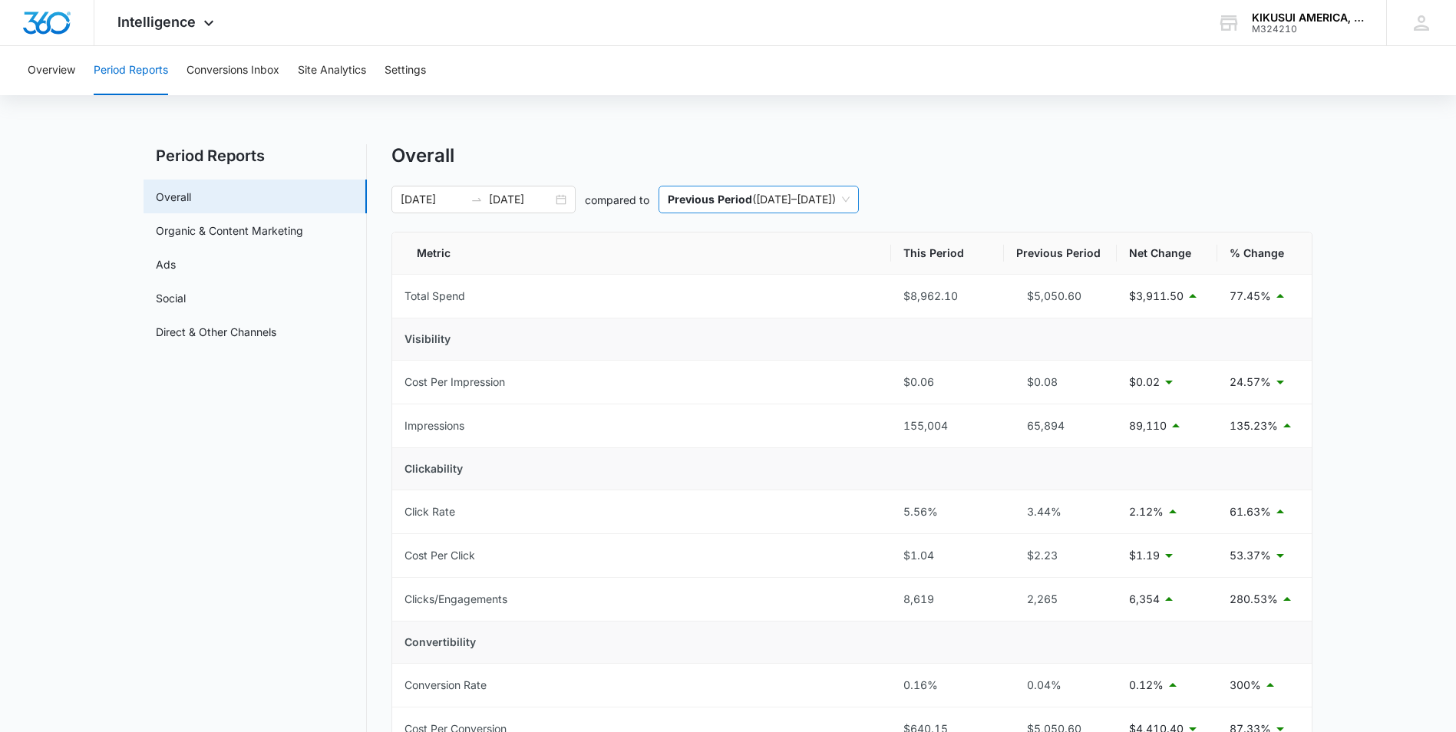
click at [800, 196] on span "Previous Period ( 06/10/2025 – 07/10/2025 )" at bounding box center [759, 199] width 182 height 26
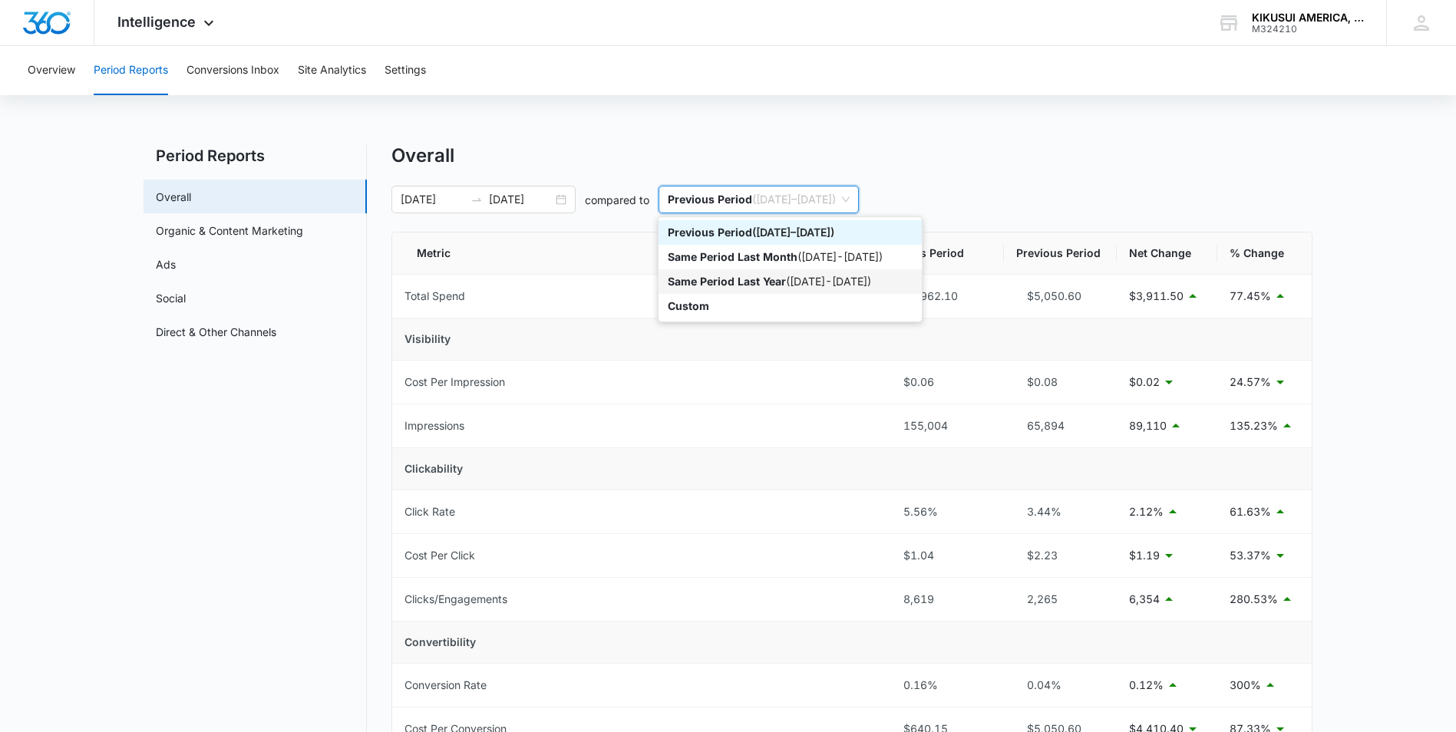
click at [837, 283] on div "Same Period Last Year ( 07/11/2024 - 08/10/2024 )" at bounding box center [790, 281] width 245 height 17
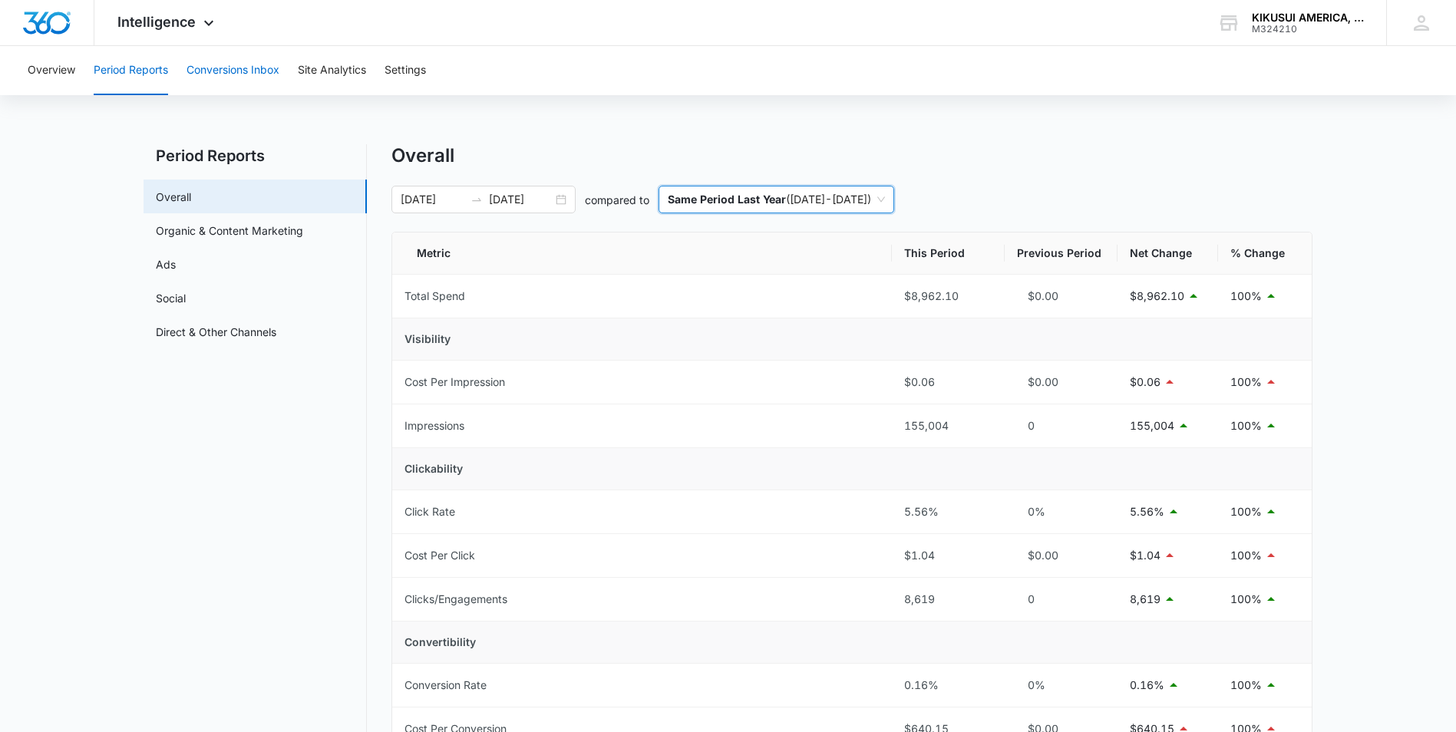
click at [259, 66] on button "Conversions Inbox" at bounding box center [232, 70] width 93 height 49
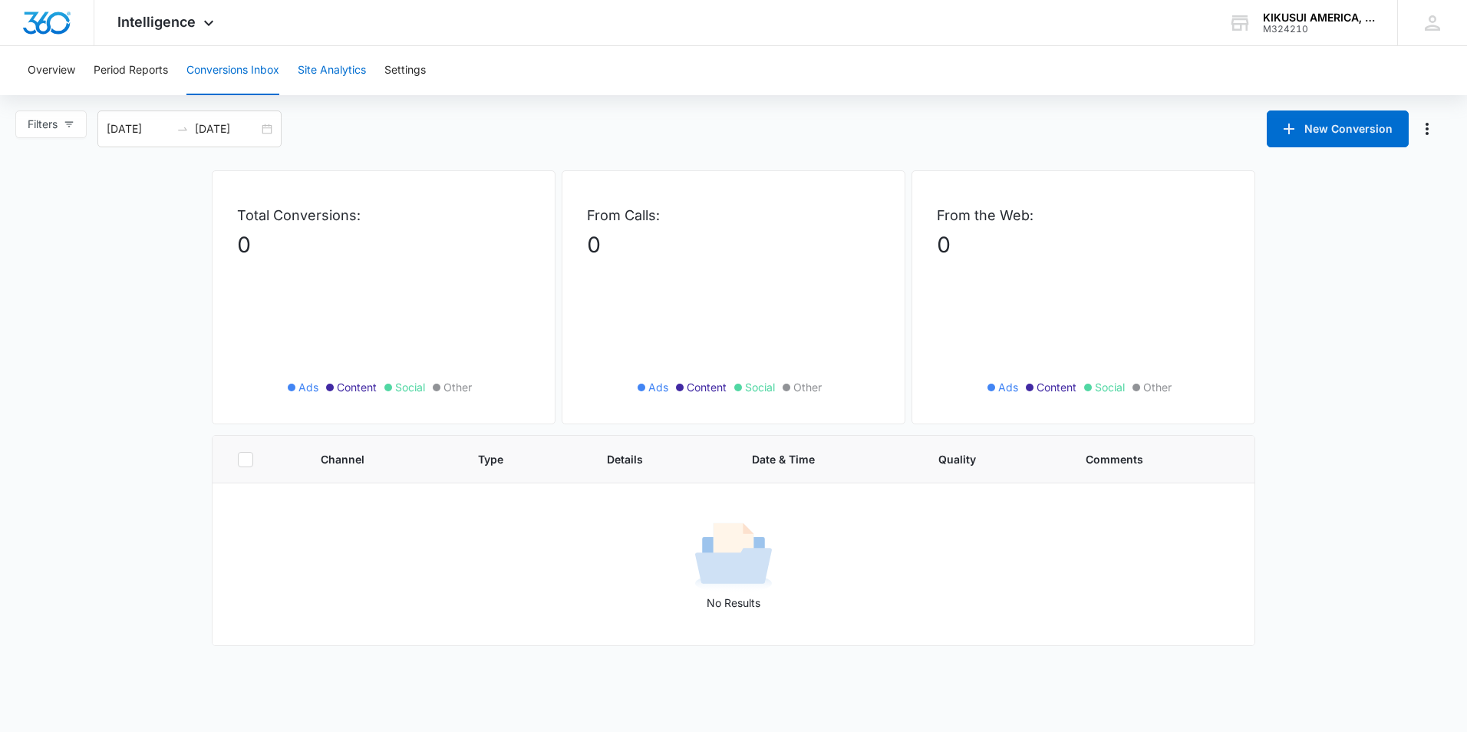
click at [321, 69] on button "Site Analytics" at bounding box center [332, 70] width 68 height 49
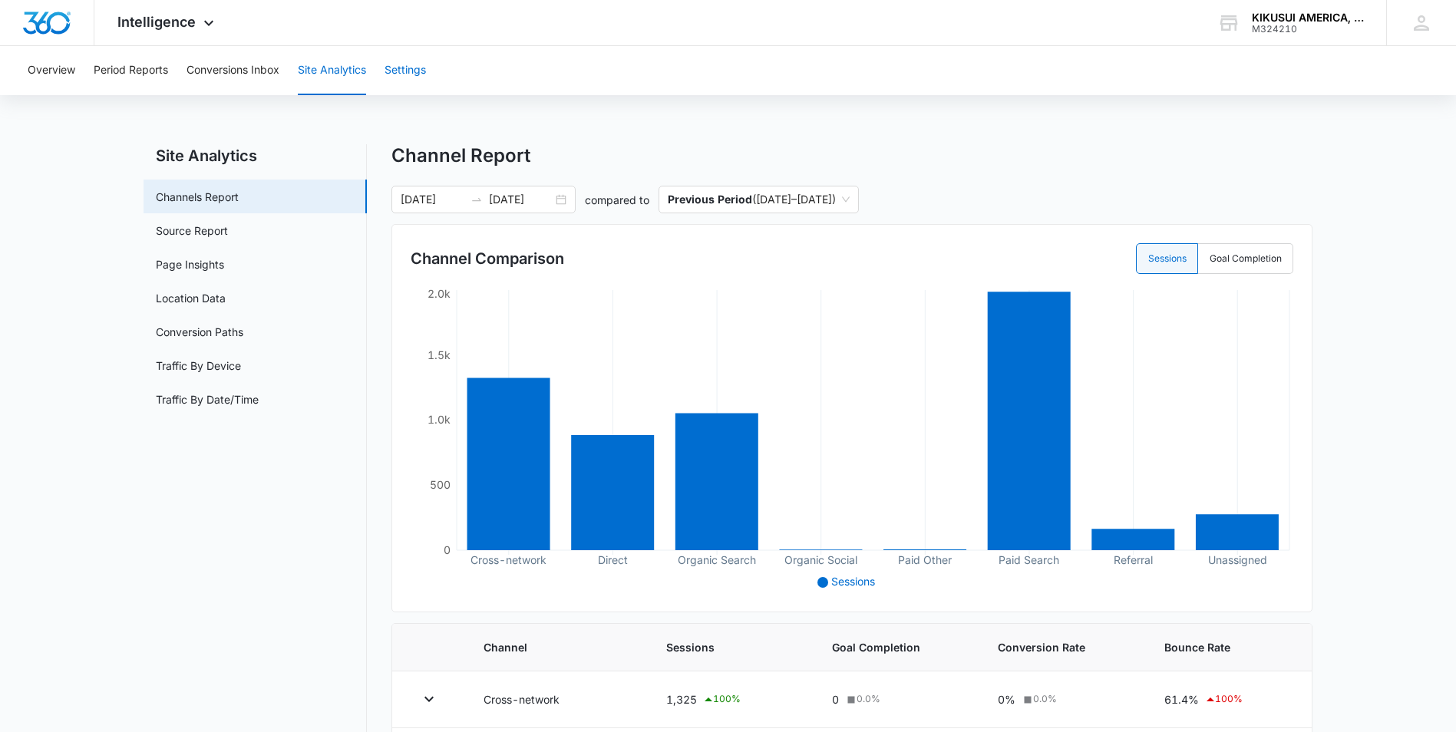
click at [400, 71] on button "Settings" at bounding box center [404, 70] width 41 height 49
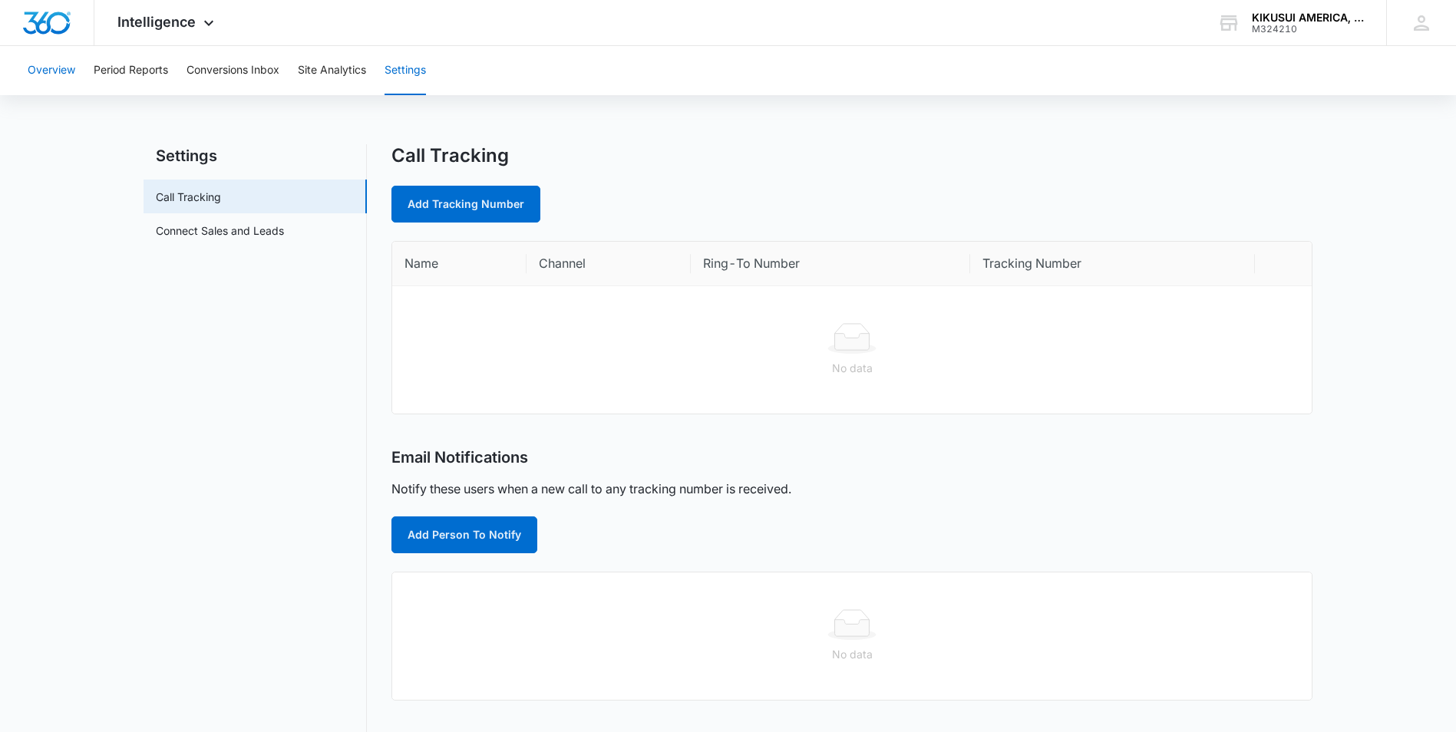
click at [68, 64] on button "Overview" at bounding box center [52, 70] width 48 height 49
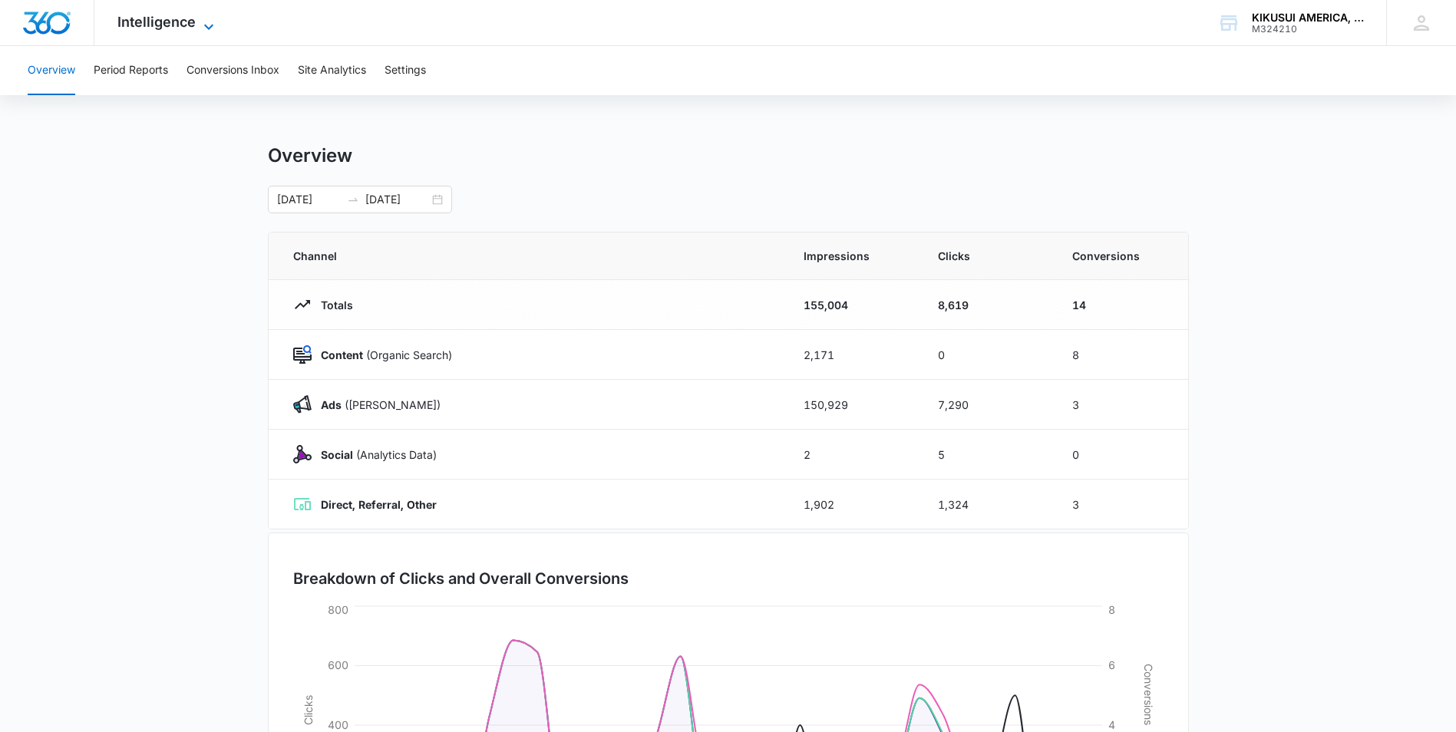
click at [210, 23] on icon at bounding box center [209, 27] width 18 height 18
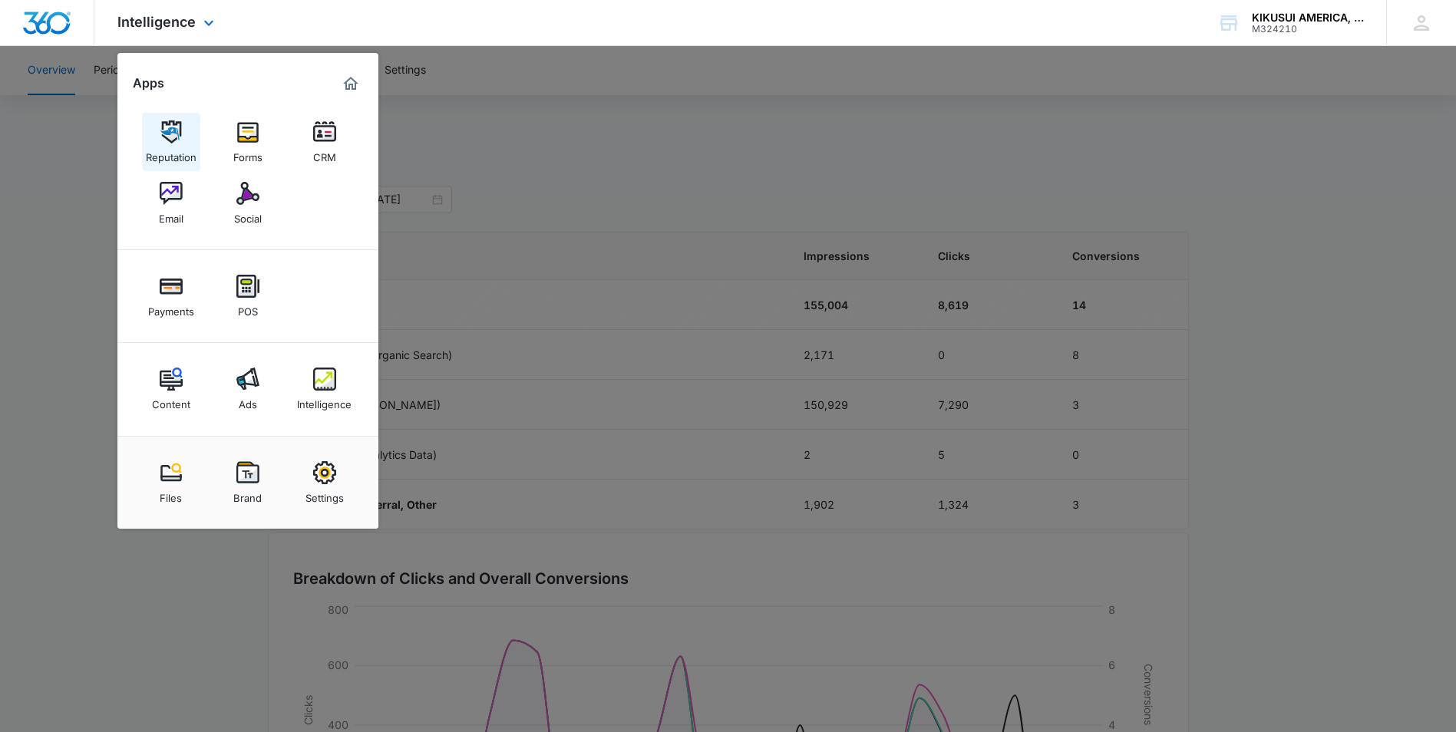
click at [180, 133] on img at bounding box center [171, 131] width 23 height 23
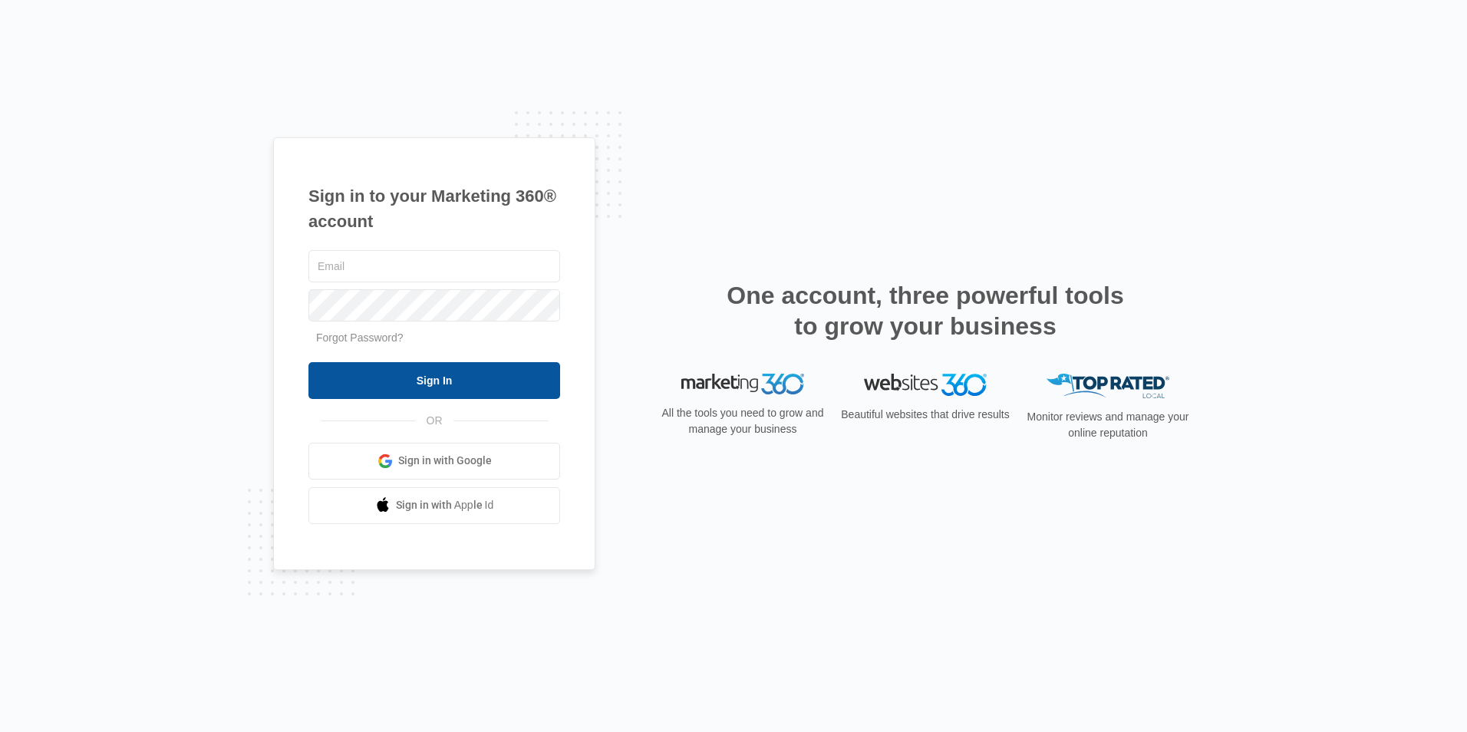
type input "[EMAIL_ADDRESS][DOMAIN_NAME]"
click at [390, 367] on input "Sign In" at bounding box center [435, 380] width 252 height 37
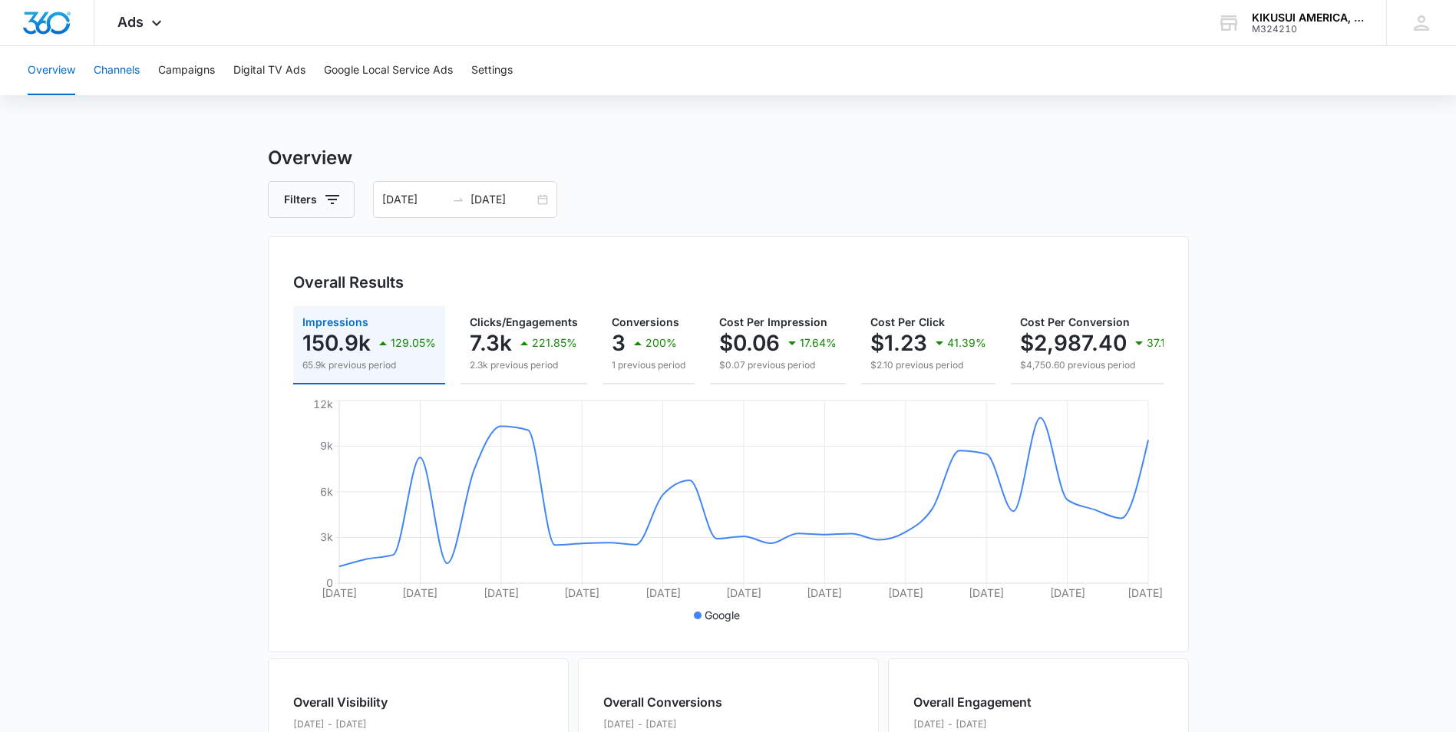
click at [119, 64] on button "Channels" at bounding box center [117, 70] width 46 height 49
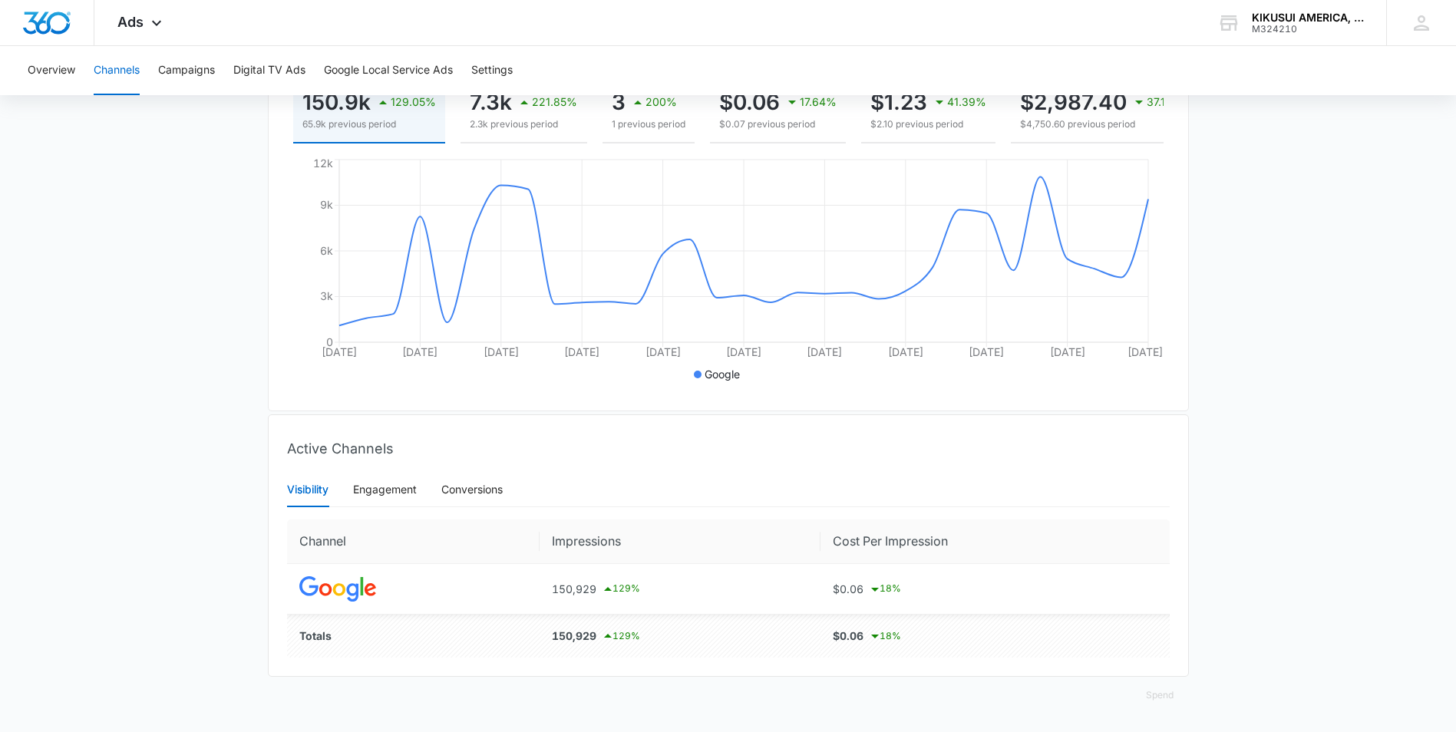
scroll to position [252, 0]
click at [373, 487] on div "Engagement" at bounding box center [385, 489] width 64 height 17
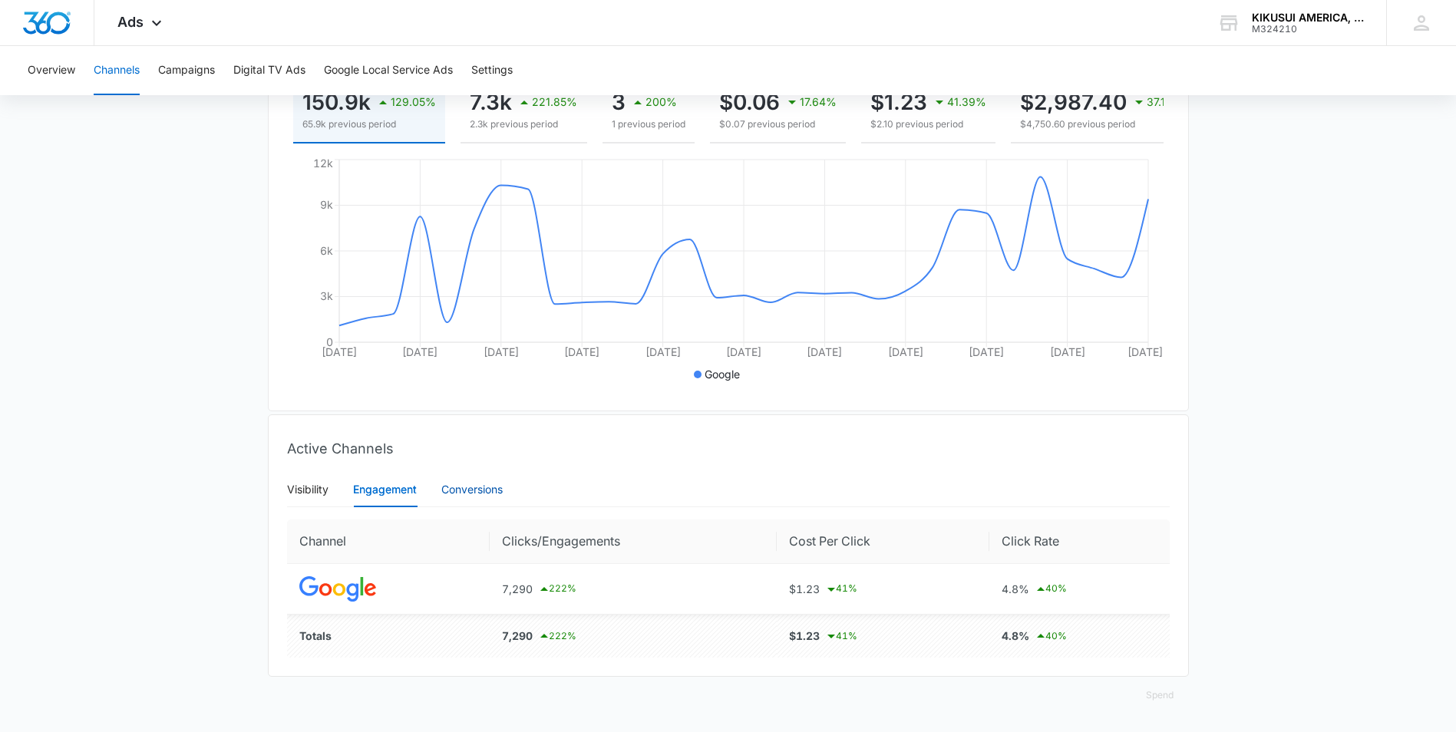
click at [467, 489] on div "Conversions" at bounding box center [471, 489] width 61 height 17
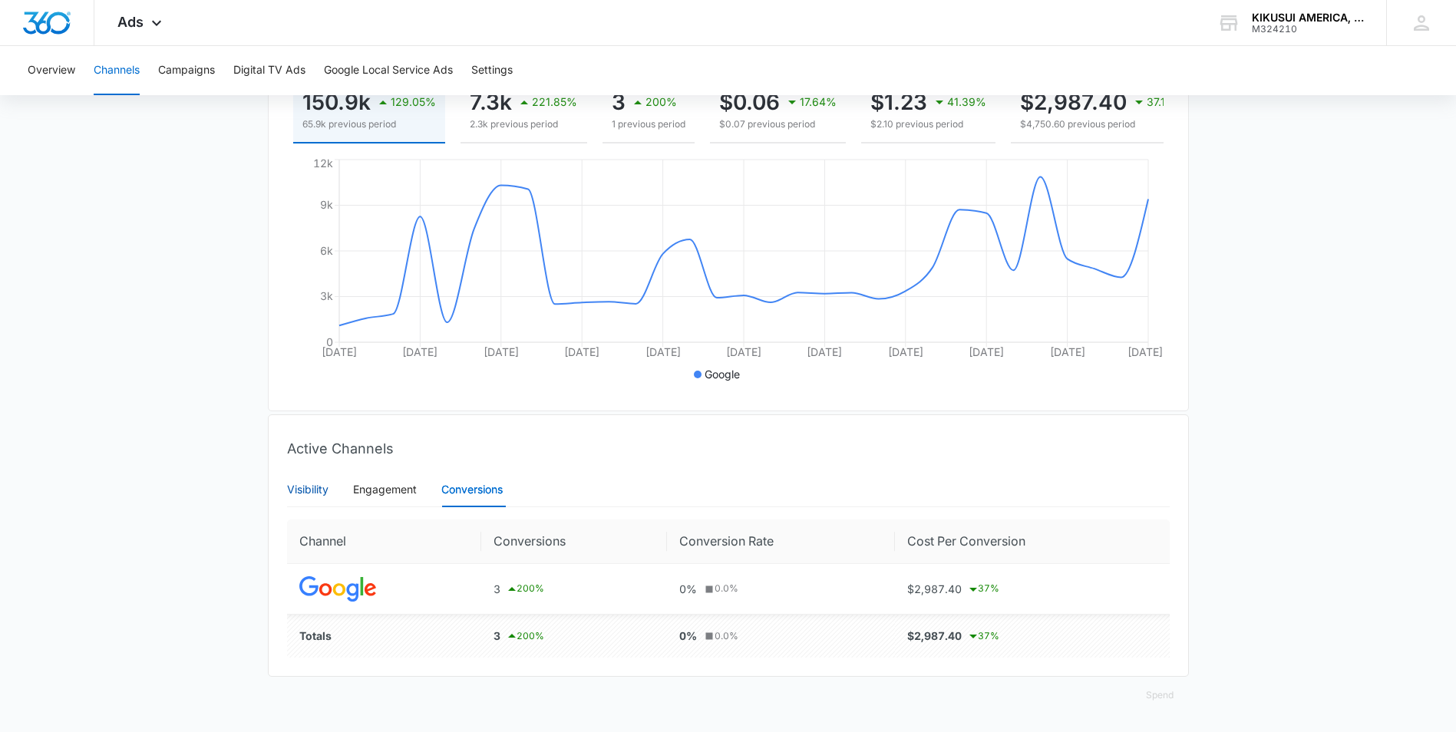
click at [320, 491] on div "Visibility" at bounding box center [307, 489] width 41 height 17
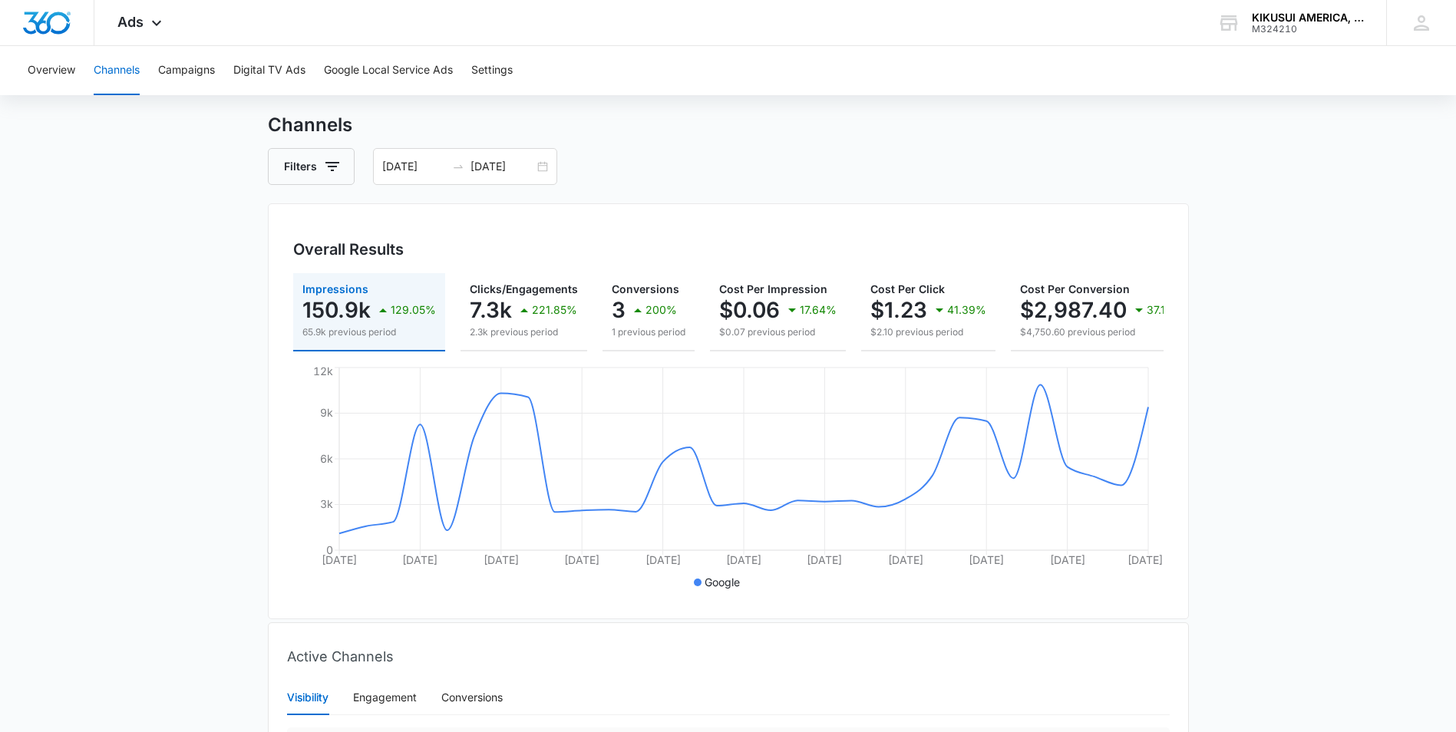
scroll to position [77, 0]
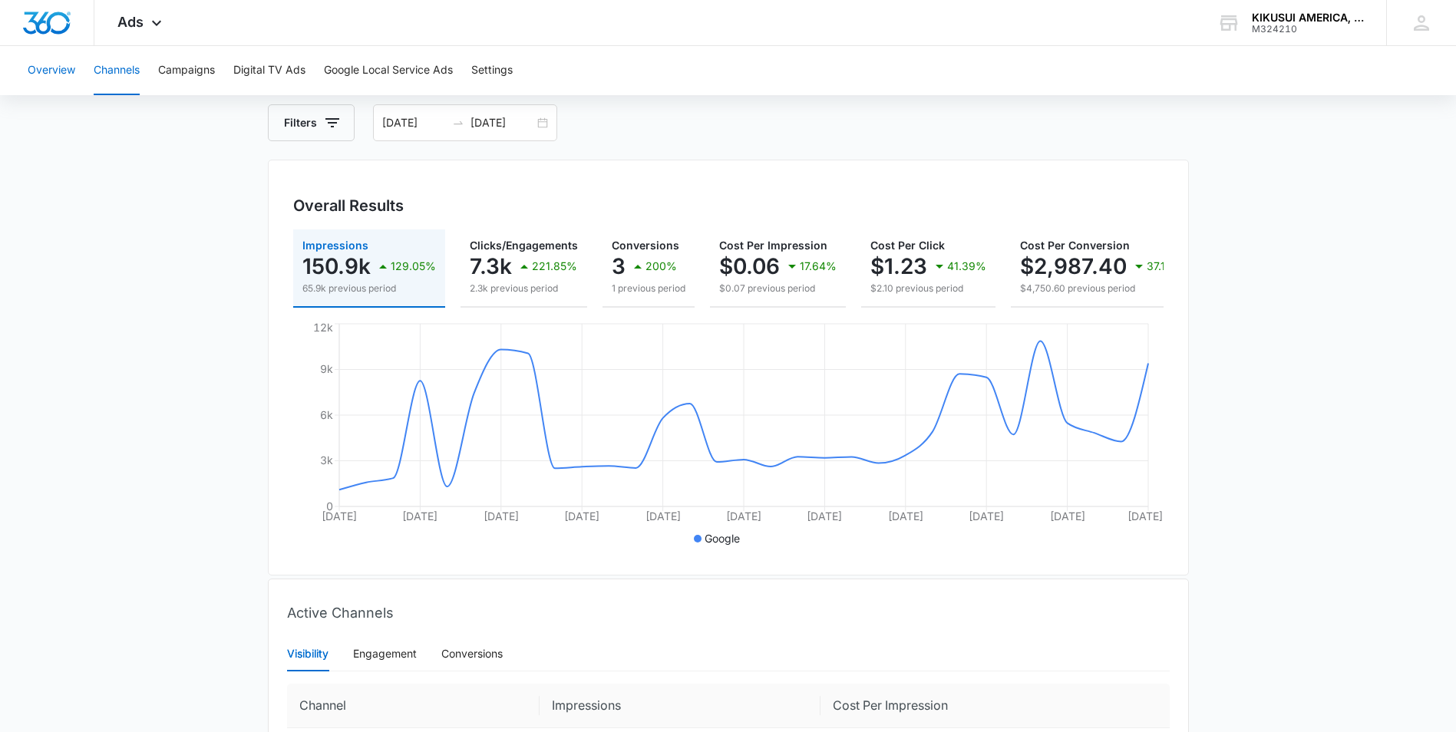
click at [68, 75] on button "Overview" at bounding box center [52, 70] width 48 height 49
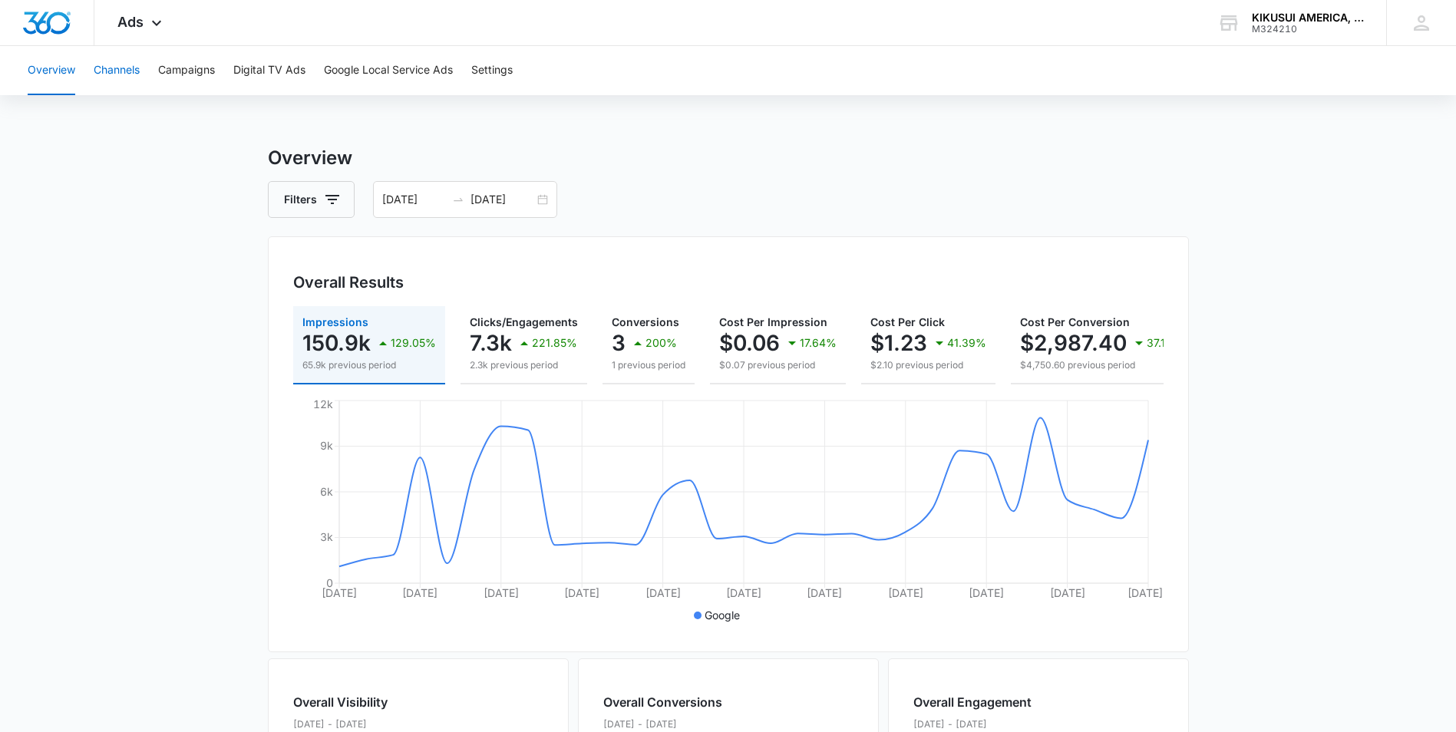
click at [107, 69] on button "Channels" at bounding box center [117, 70] width 46 height 49
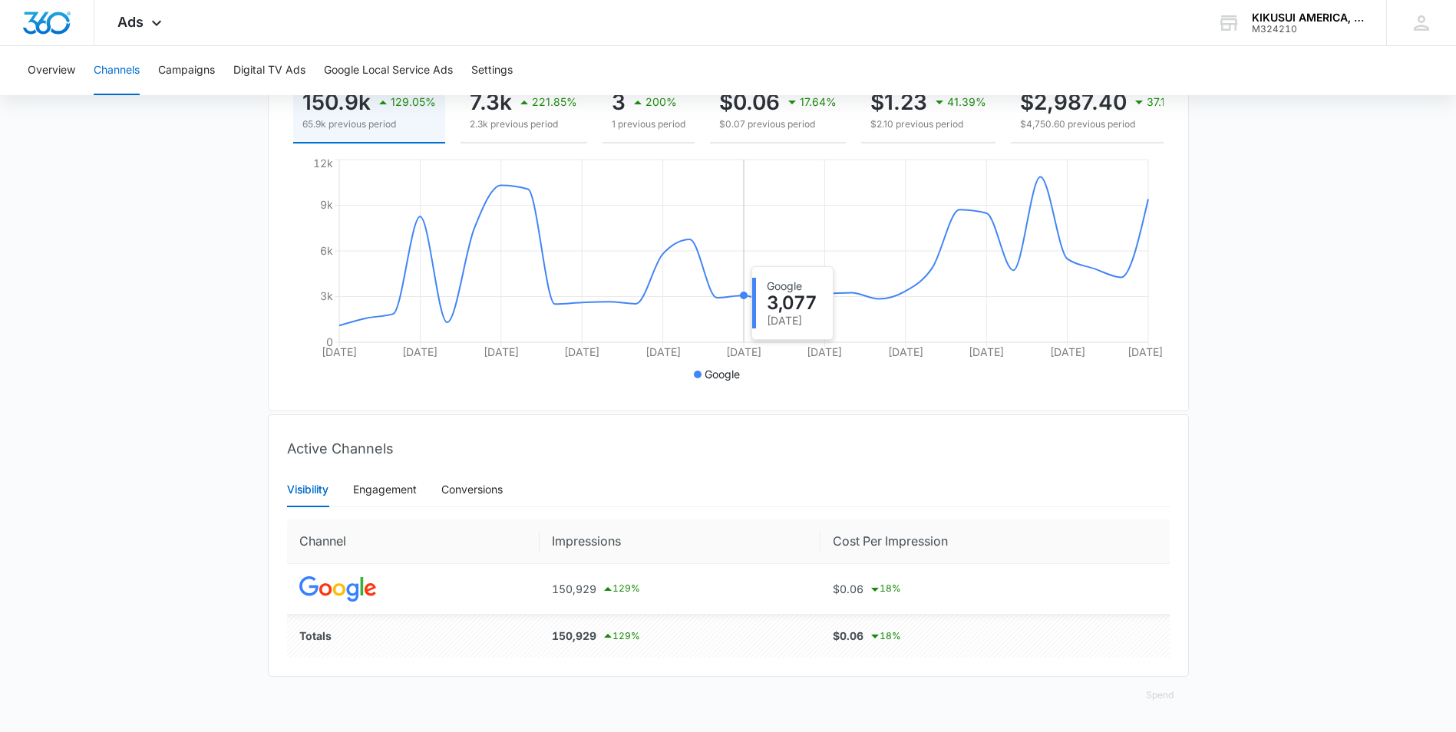
scroll to position [252, 0]
click at [396, 493] on div "Engagement" at bounding box center [385, 489] width 64 height 17
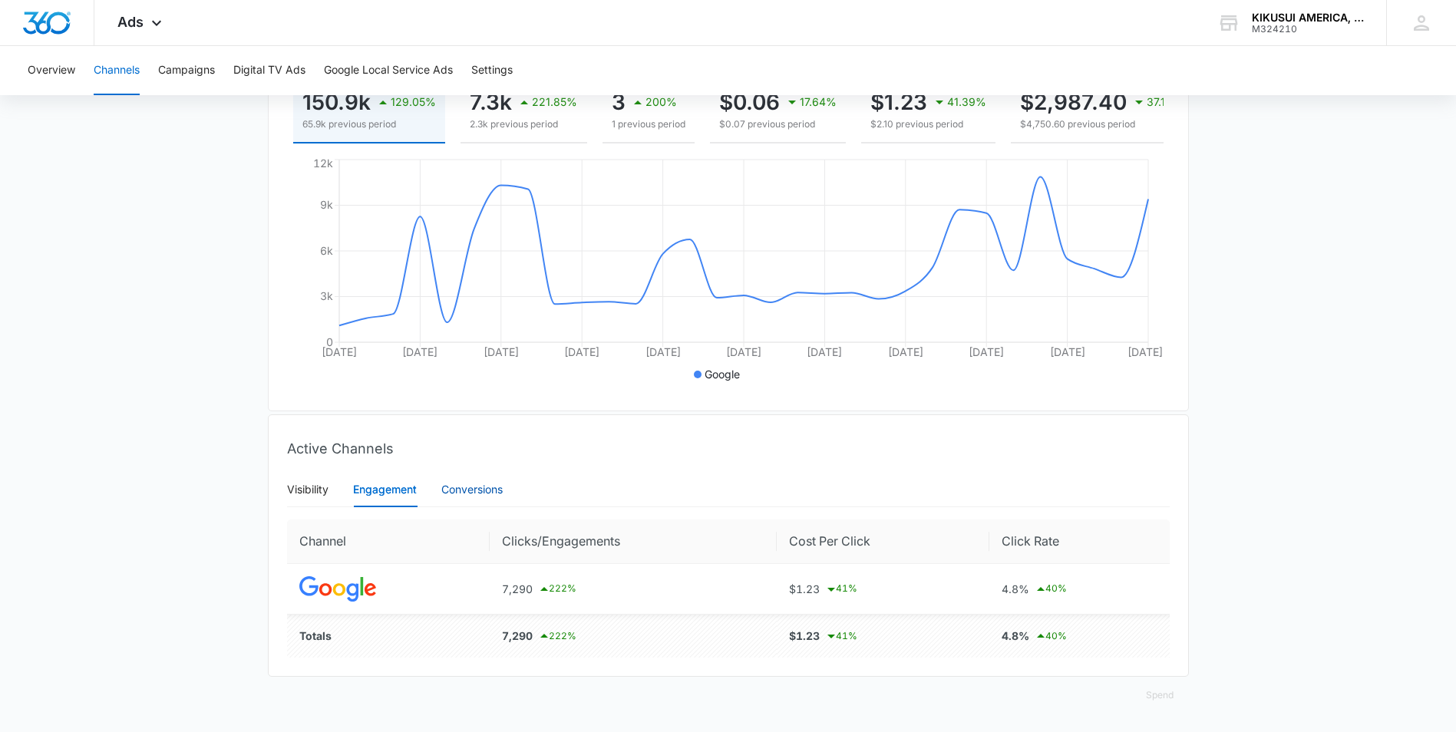
click at [454, 487] on div "Conversions" at bounding box center [471, 489] width 61 height 17
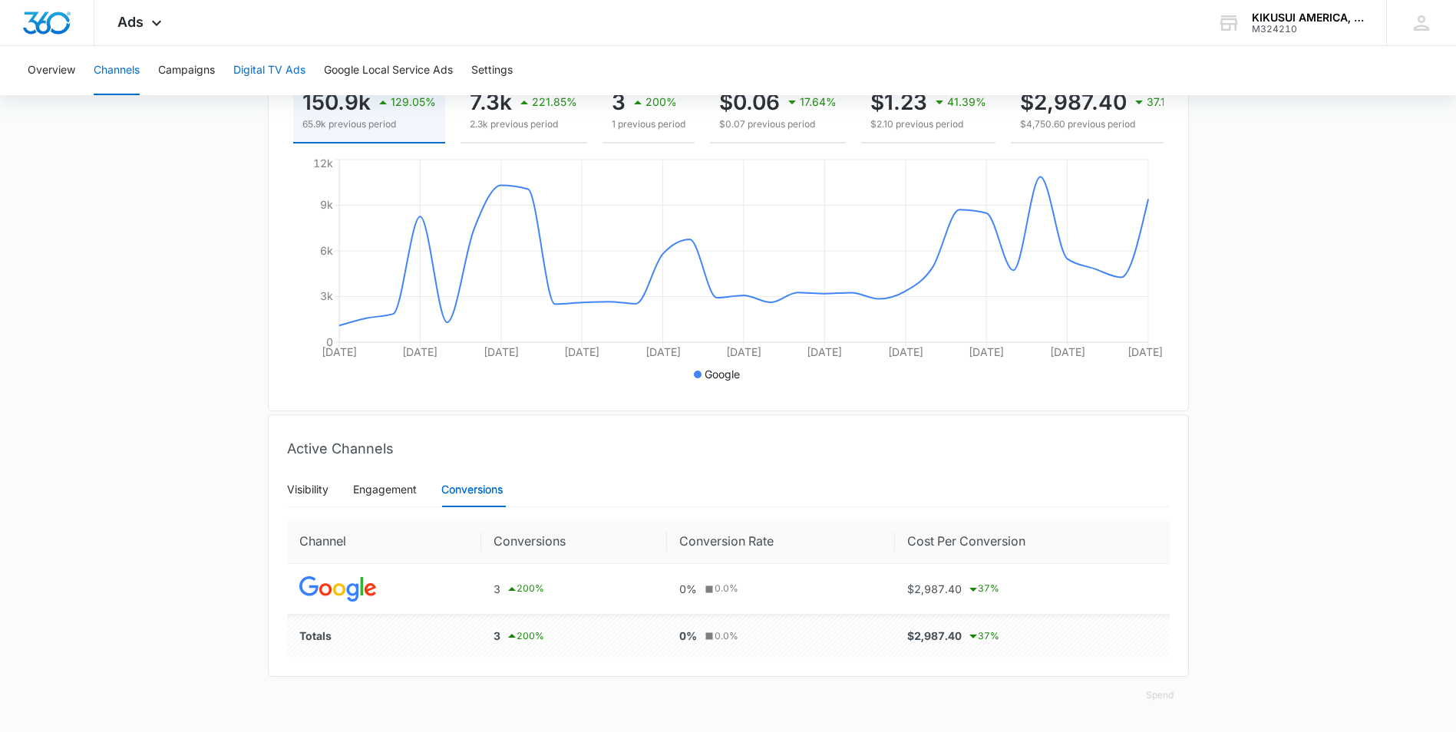
click at [270, 75] on button "Digital TV Ads" at bounding box center [269, 70] width 72 height 49
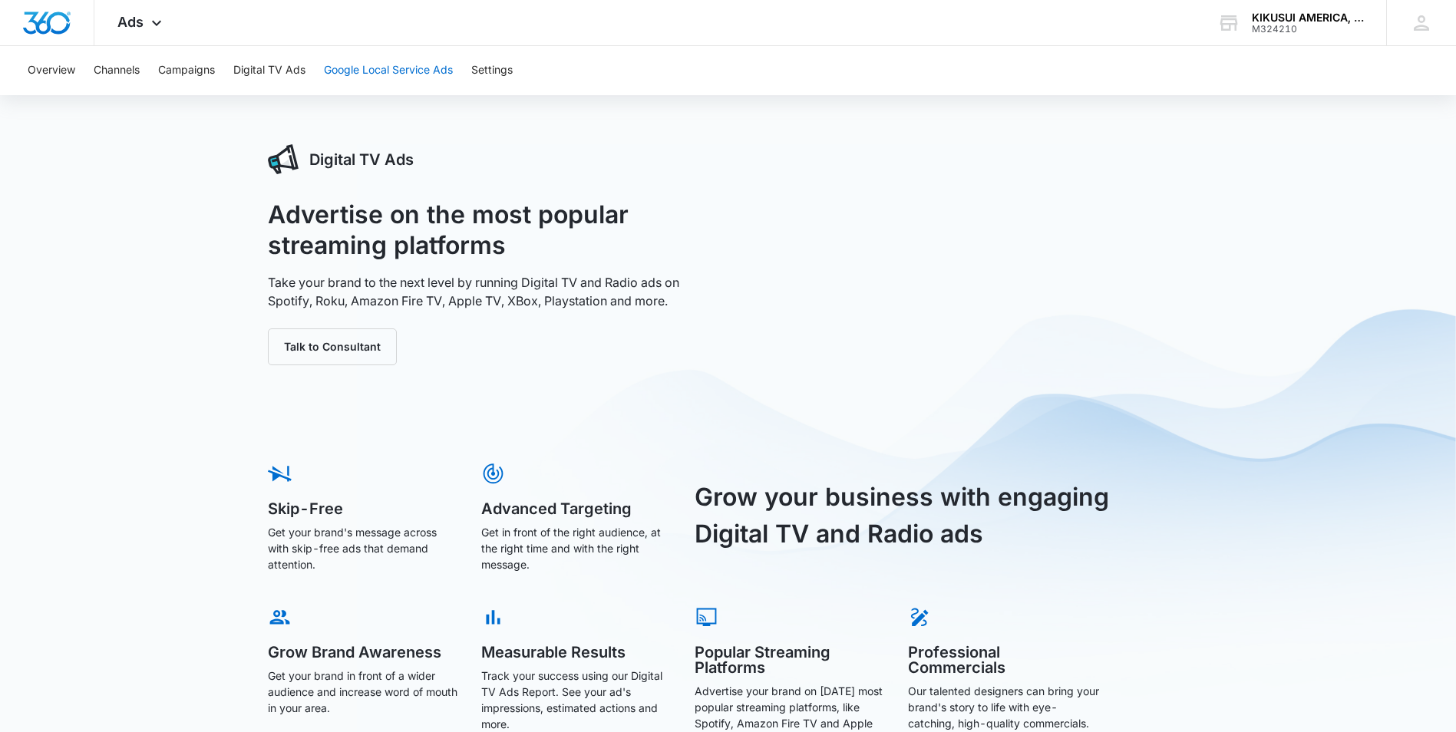
click at [350, 64] on button "Google Local Service Ads" at bounding box center [388, 70] width 129 height 49
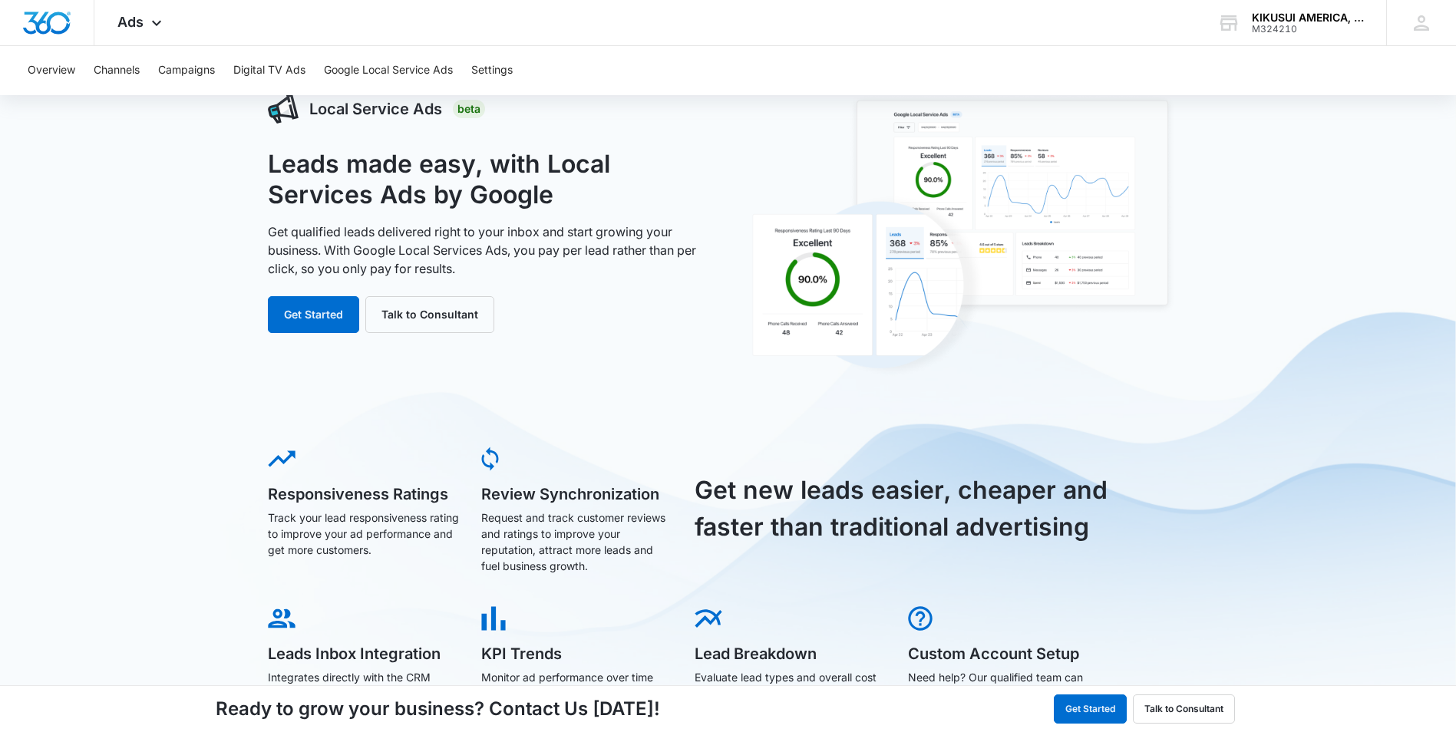
scroll to position [77, 0]
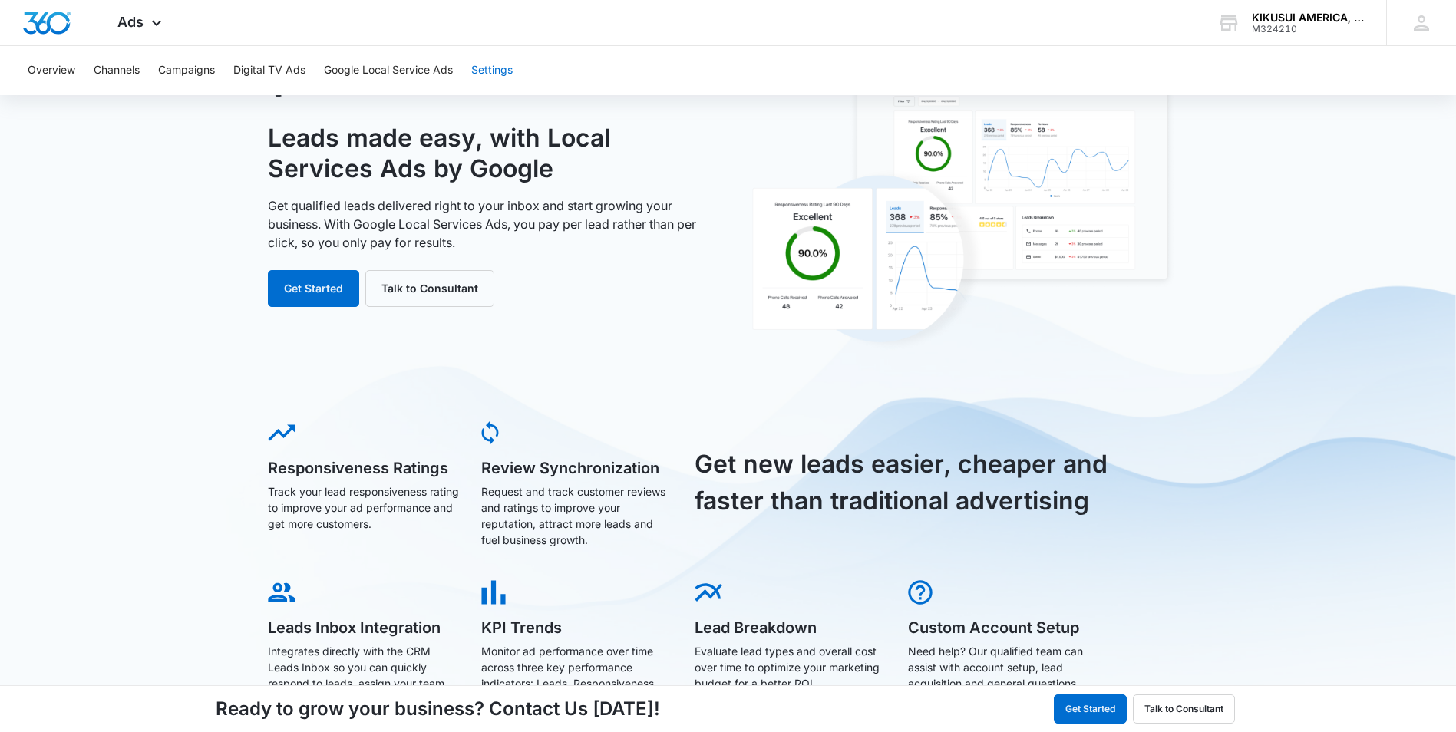
click at [504, 64] on button "Settings" at bounding box center [491, 70] width 41 height 49
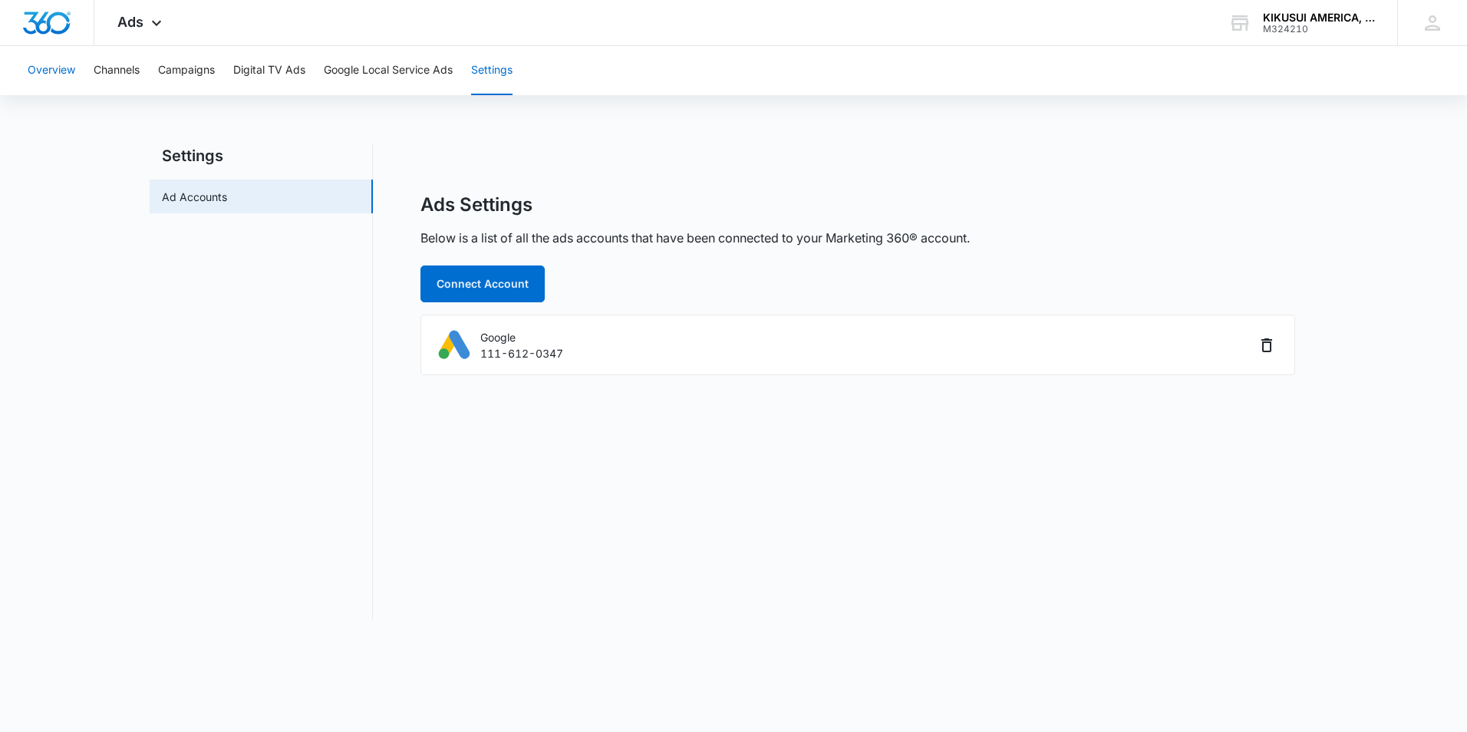
click at [50, 65] on button "Overview" at bounding box center [52, 70] width 48 height 49
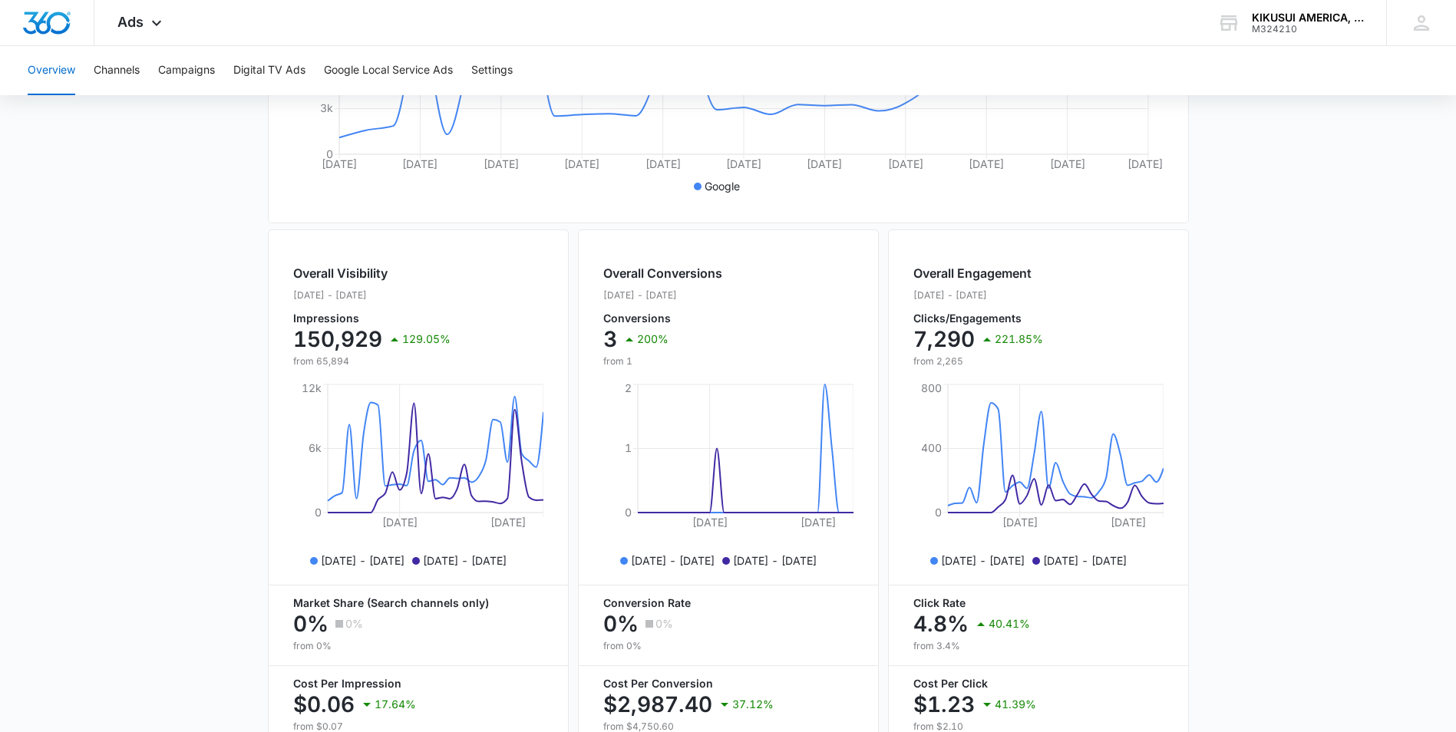
scroll to position [295, 0]
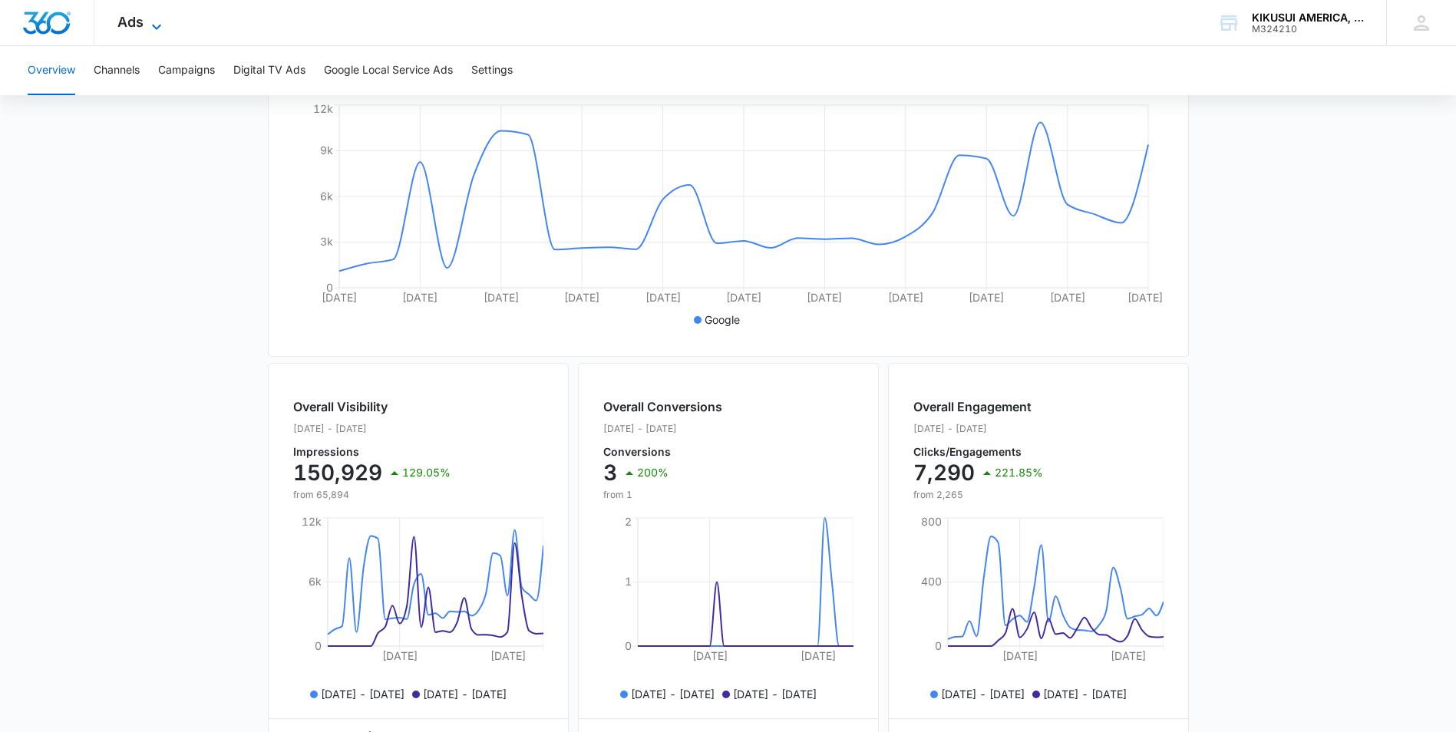
click at [163, 25] on icon at bounding box center [156, 27] width 18 height 18
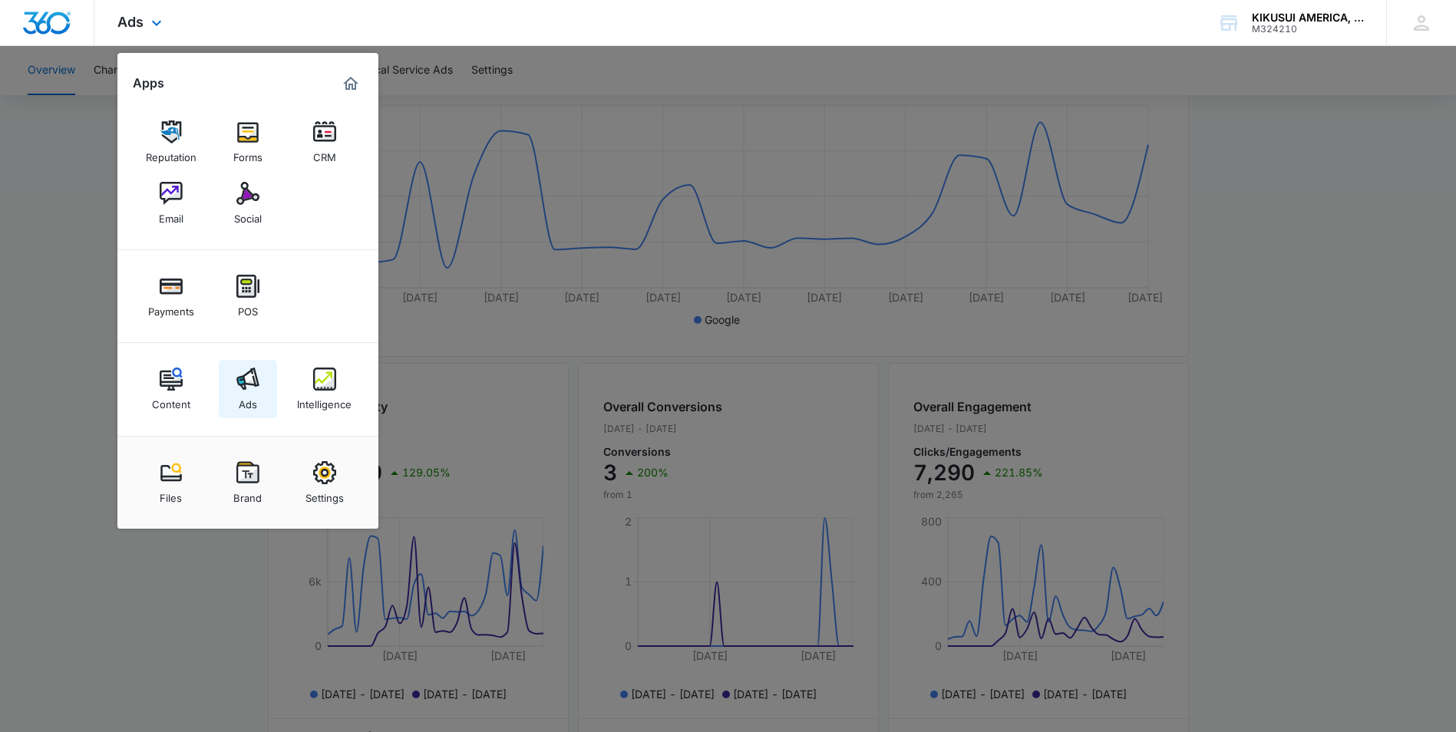
click at [252, 385] on img at bounding box center [247, 379] width 23 height 23
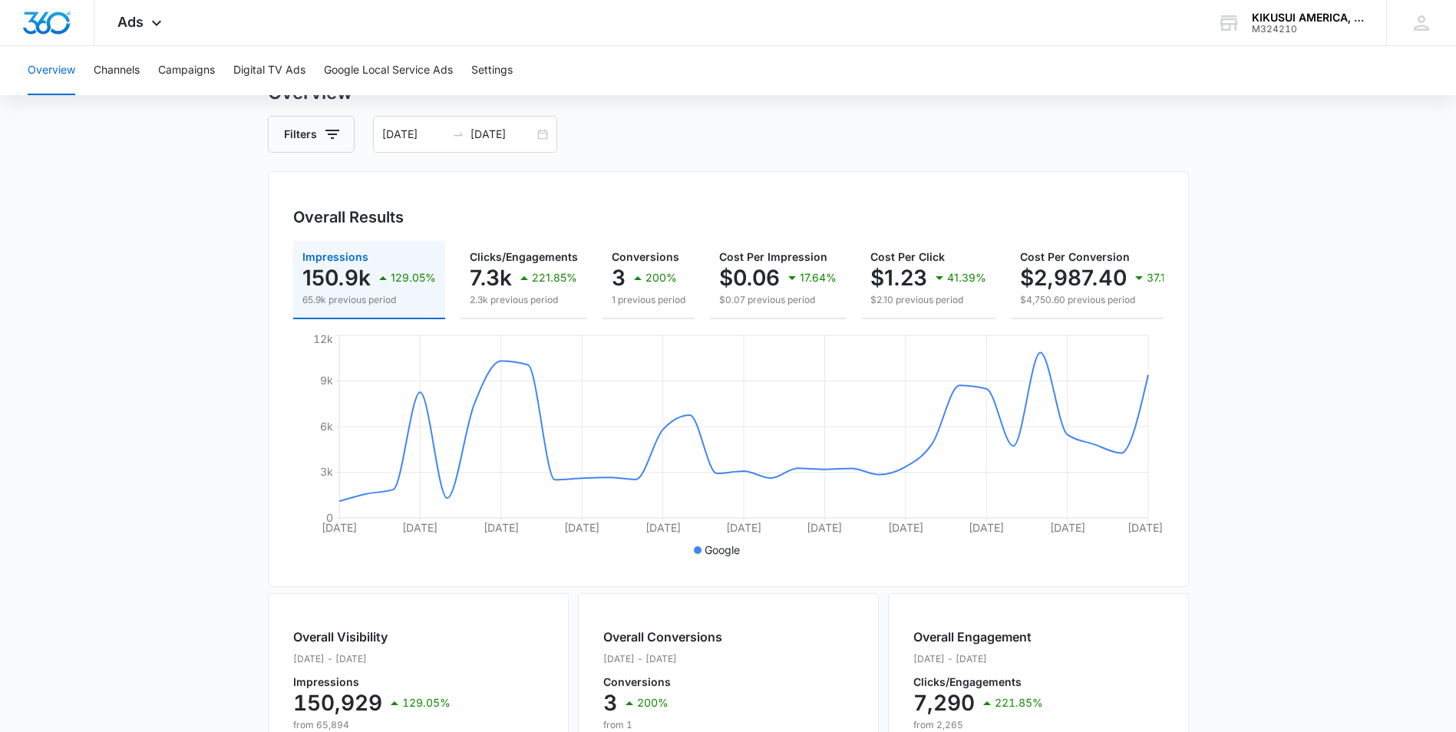
scroll to position [0, 0]
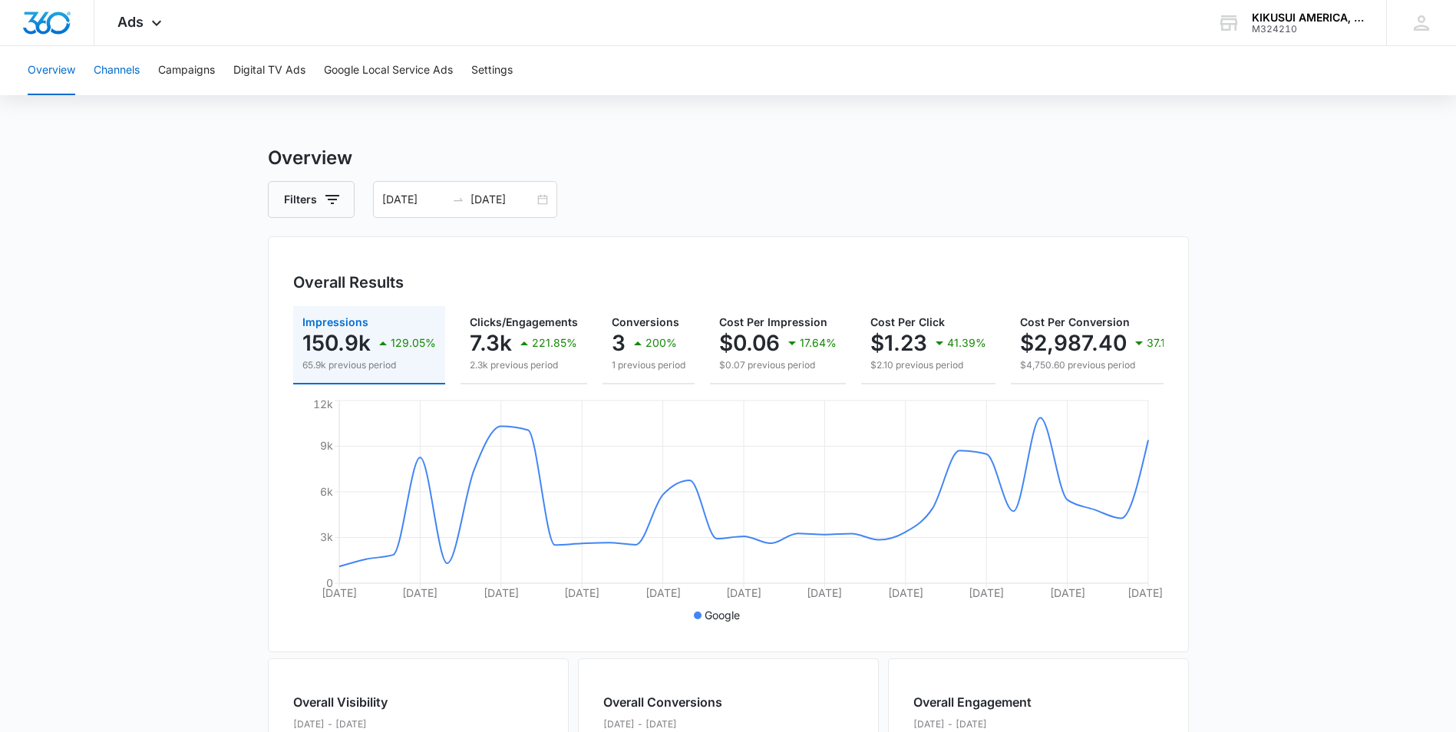
click at [115, 71] on button "Channels" at bounding box center [117, 70] width 46 height 49
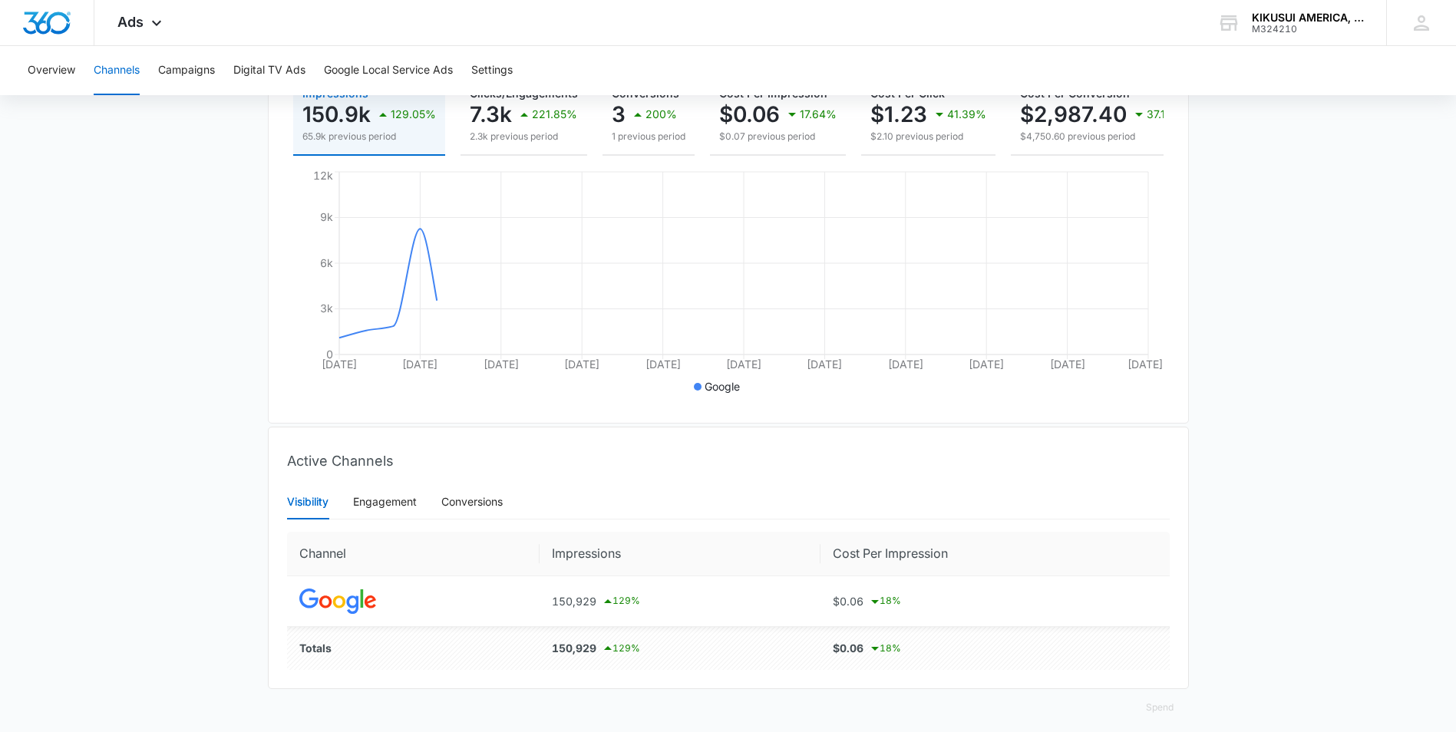
scroll to position [230, 0]
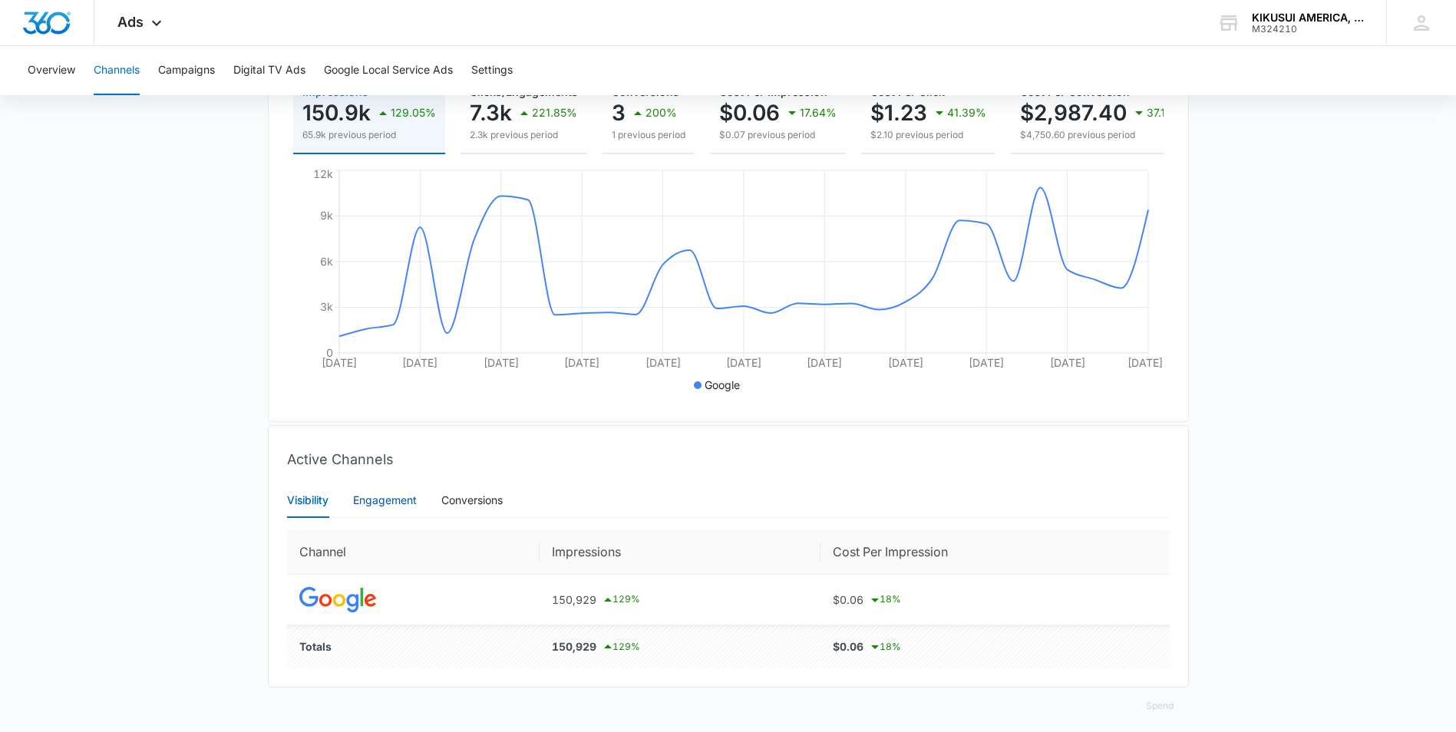
click at [369, 506] on div "Engagement" at bounding box center [385, 500] width 64 height 17
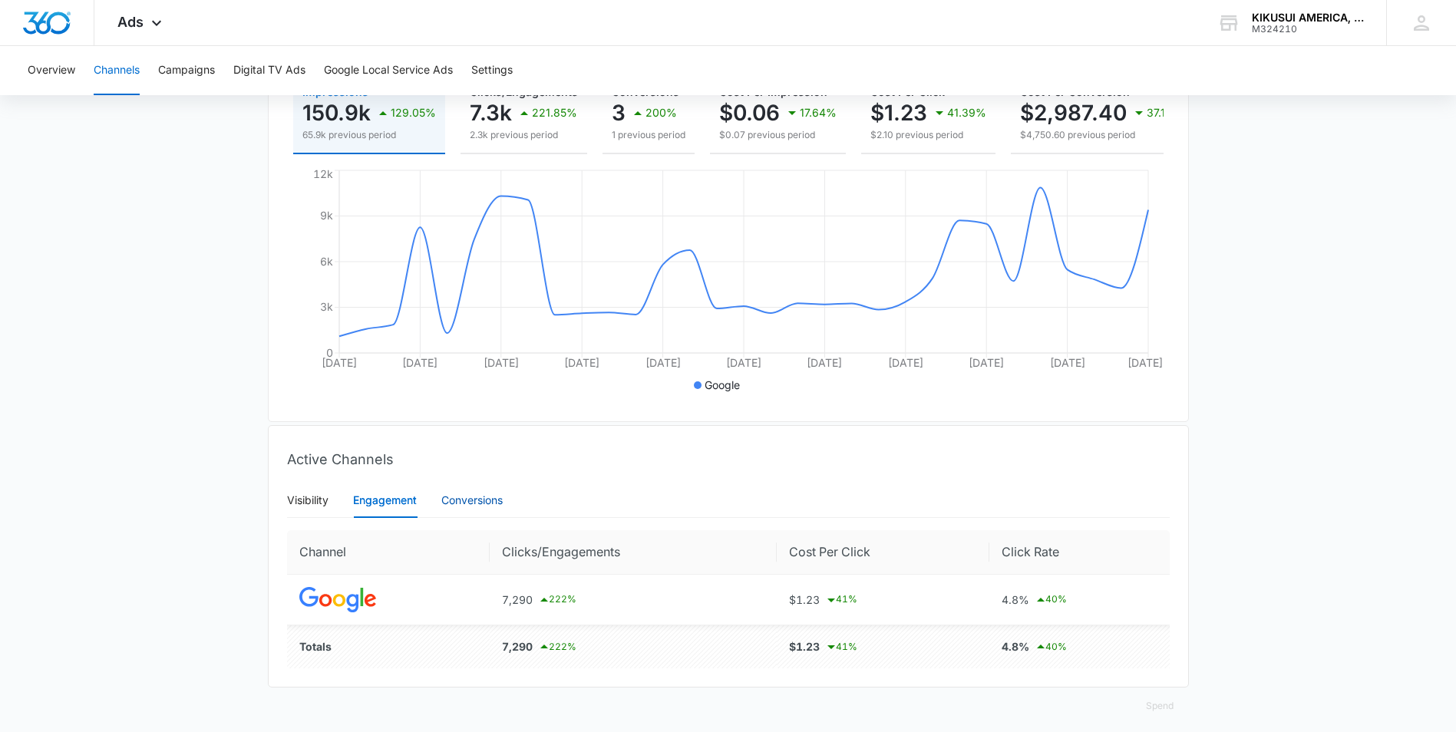
click at [460, 506] on div "Conversions" at bounding box center [471, 500] width 61 height 17
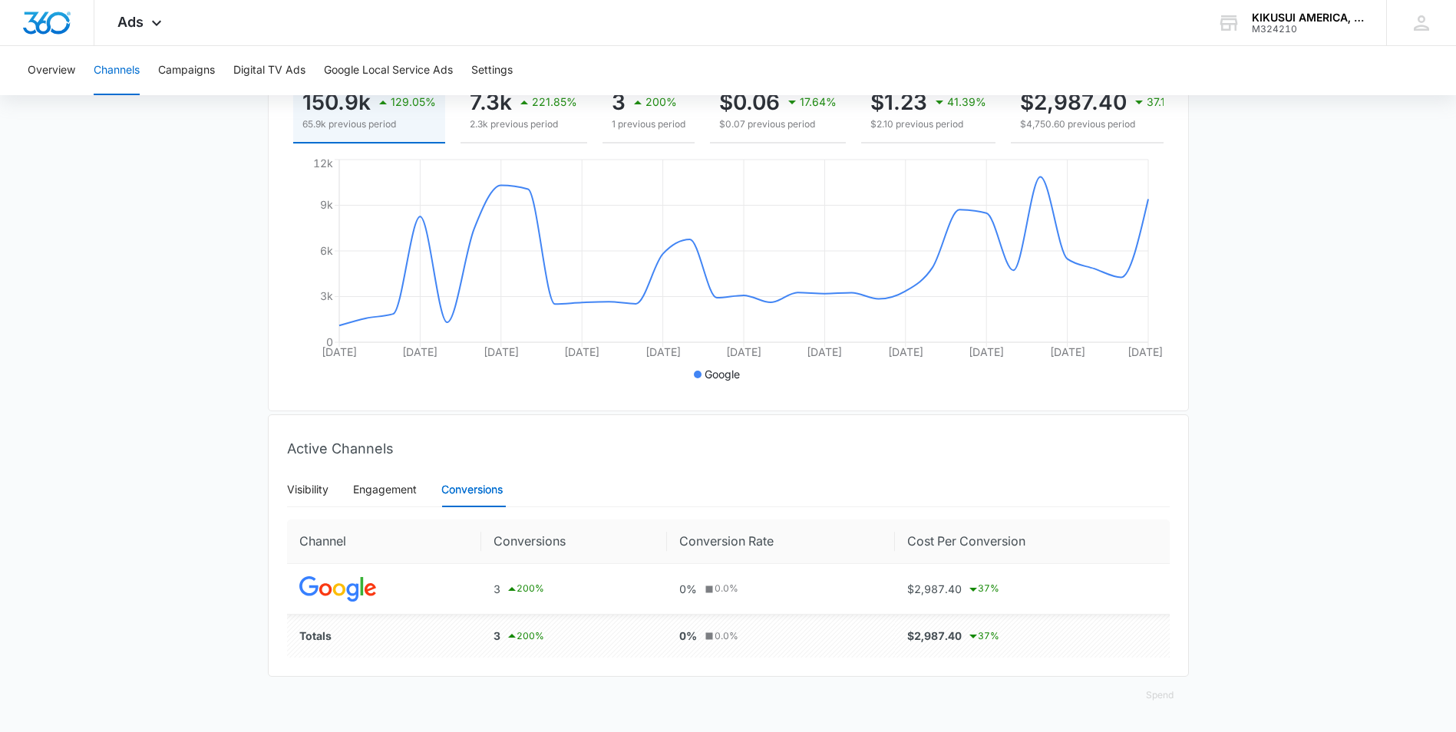
scroll to position [252, 0]
click at [304, 489] on div "Visibility" at bounding box center [307, 489] width 41 height 17
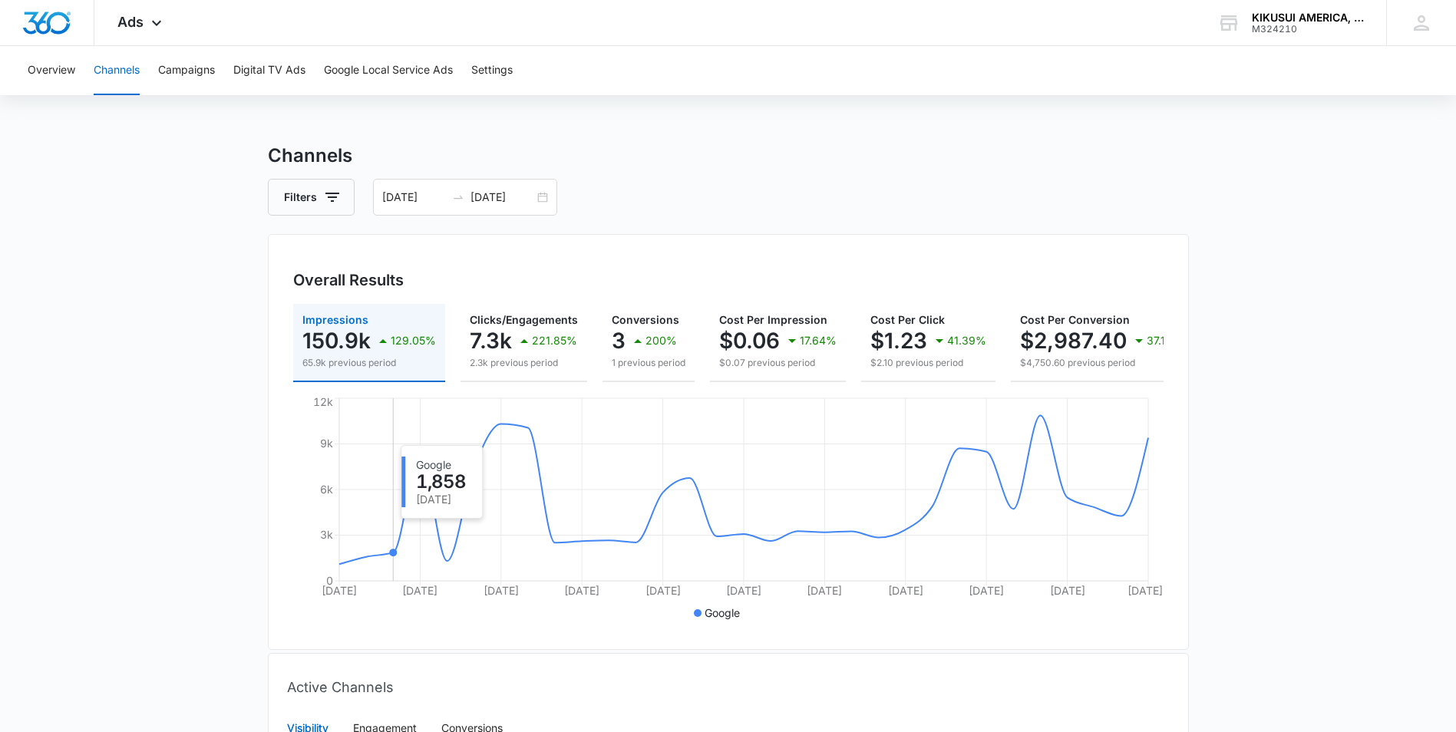
scroll to position [0, 0]
click at [155, 26] on icon at bounding box center [156, 27] width 18 height 18
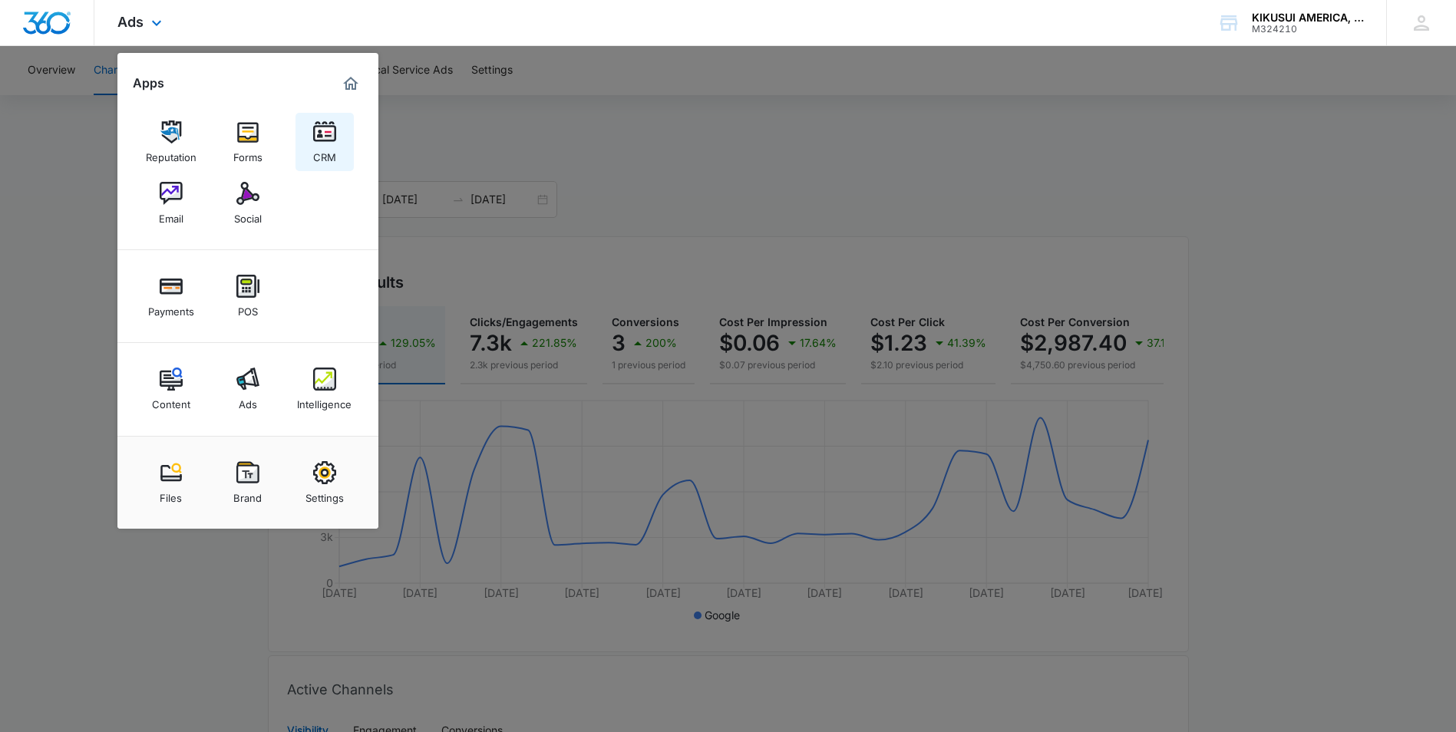
click at [325, 133] on img at bounding box center [324, 131] width 23 height 23
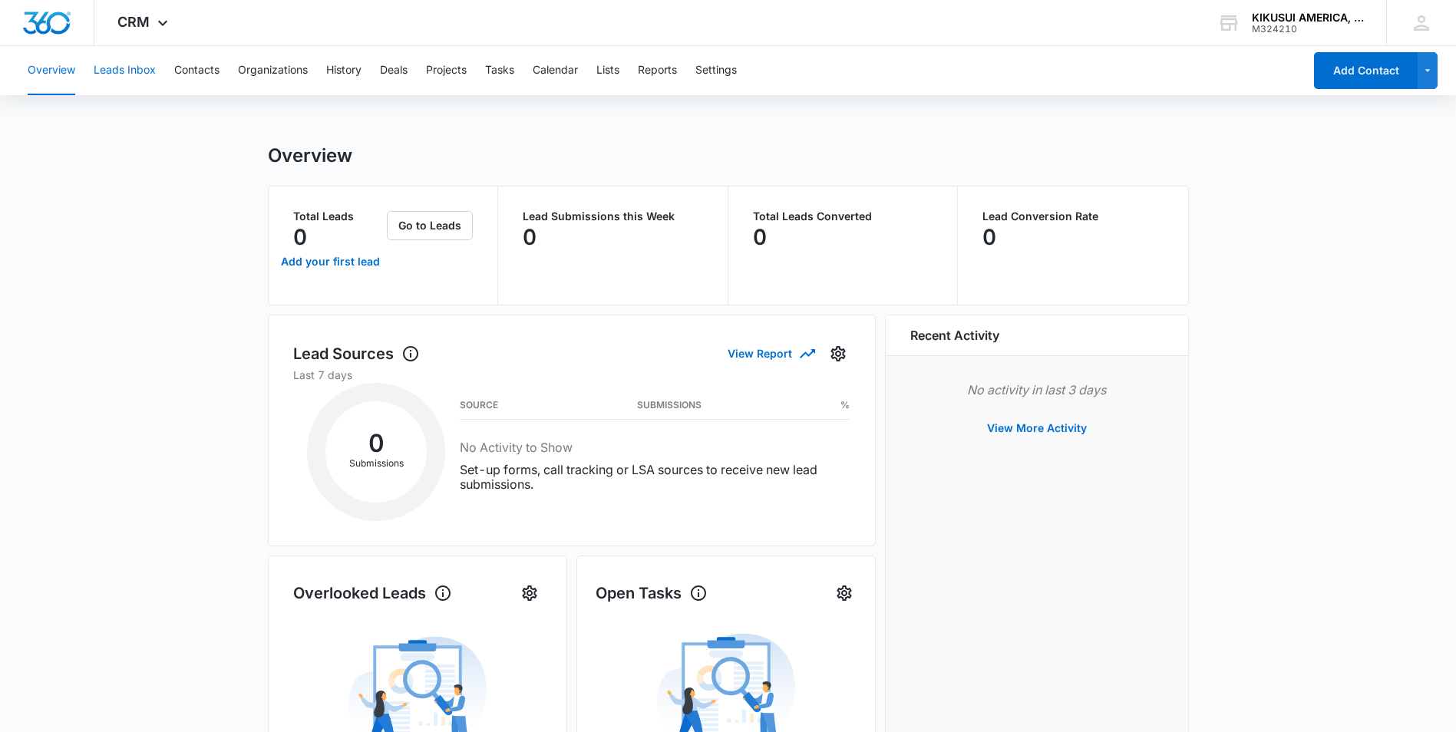
click at [138, 71] on button "Leads Inbox" at bounding box center [125, 70] width 62 height 49
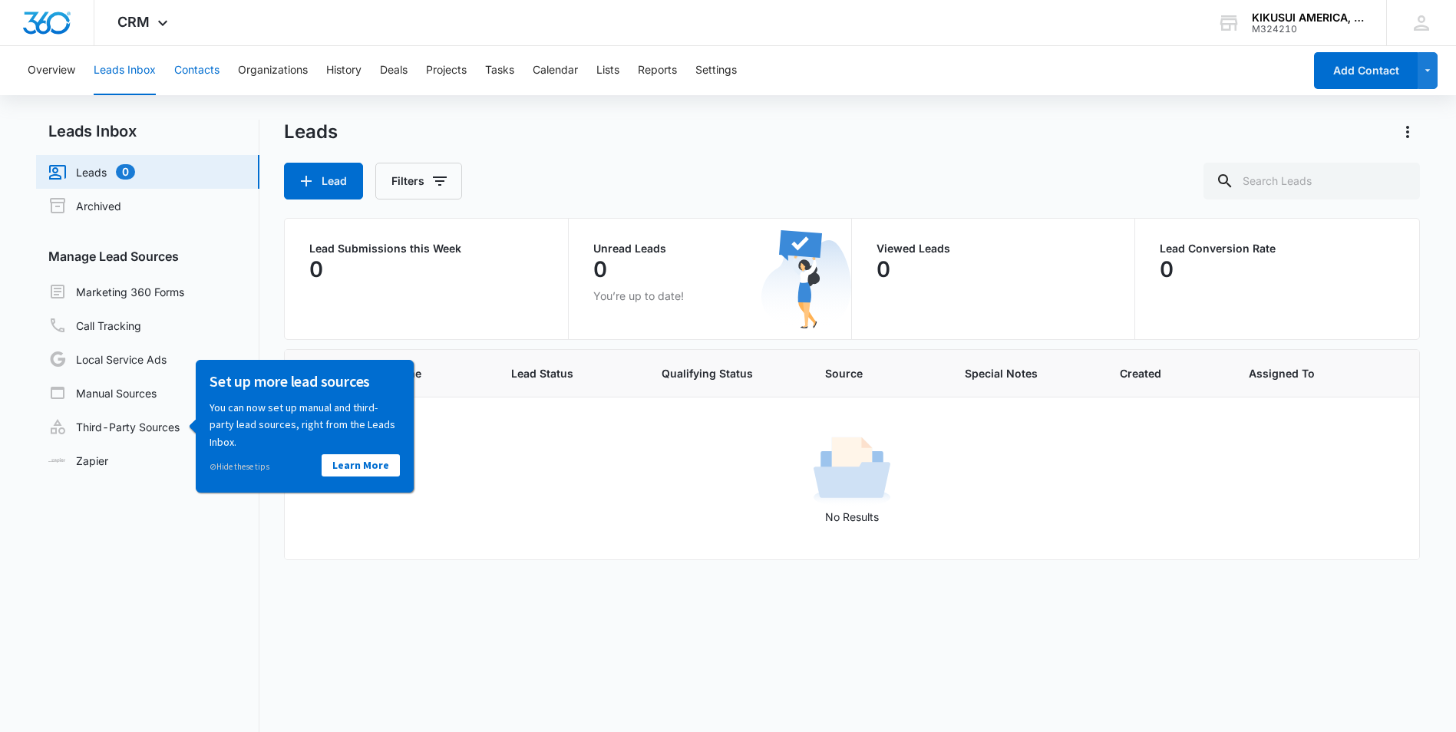
click at [190, 71] on button "Contacts" at bounding box center [196, 70] width 45 height 49
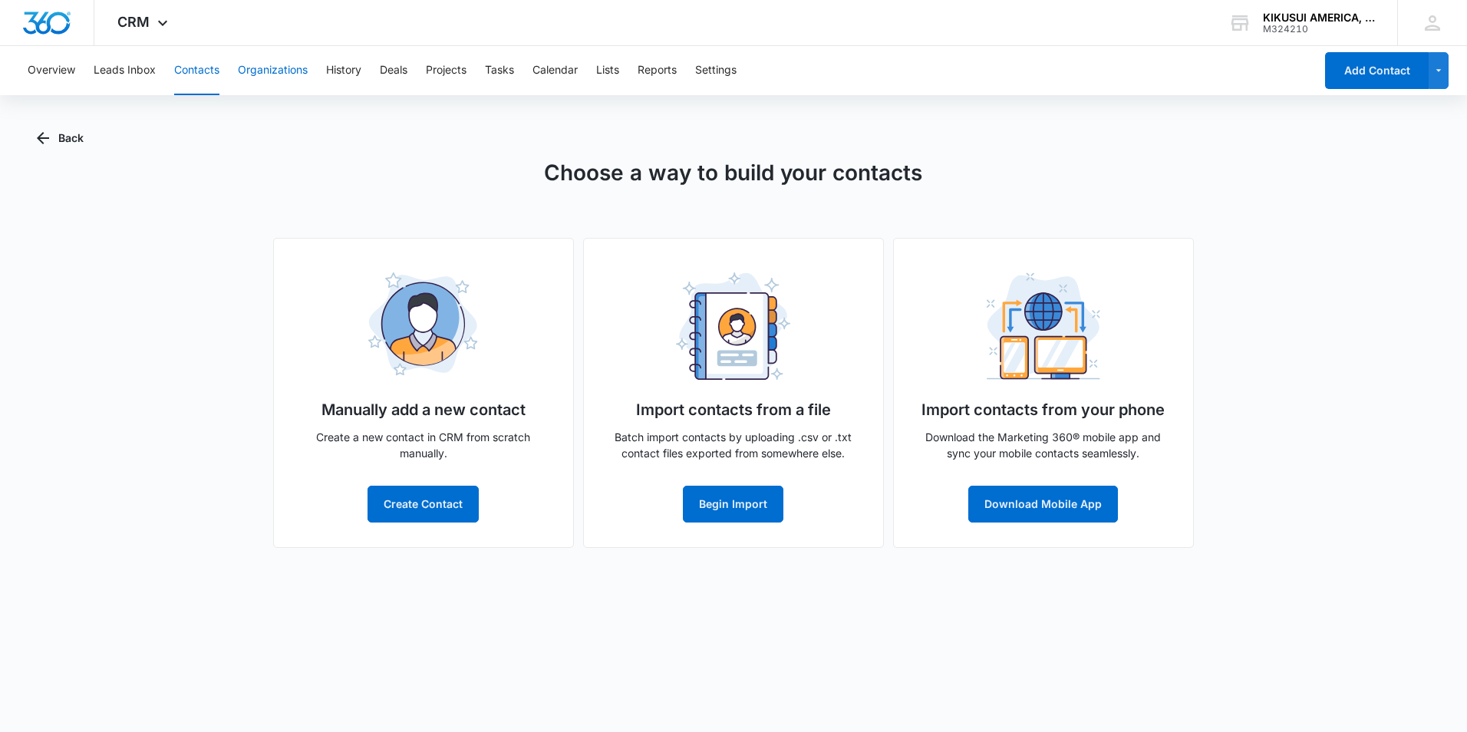
click at [286, 67] on button "Organizations" at bounding box center [273, 70] width 70 height 49
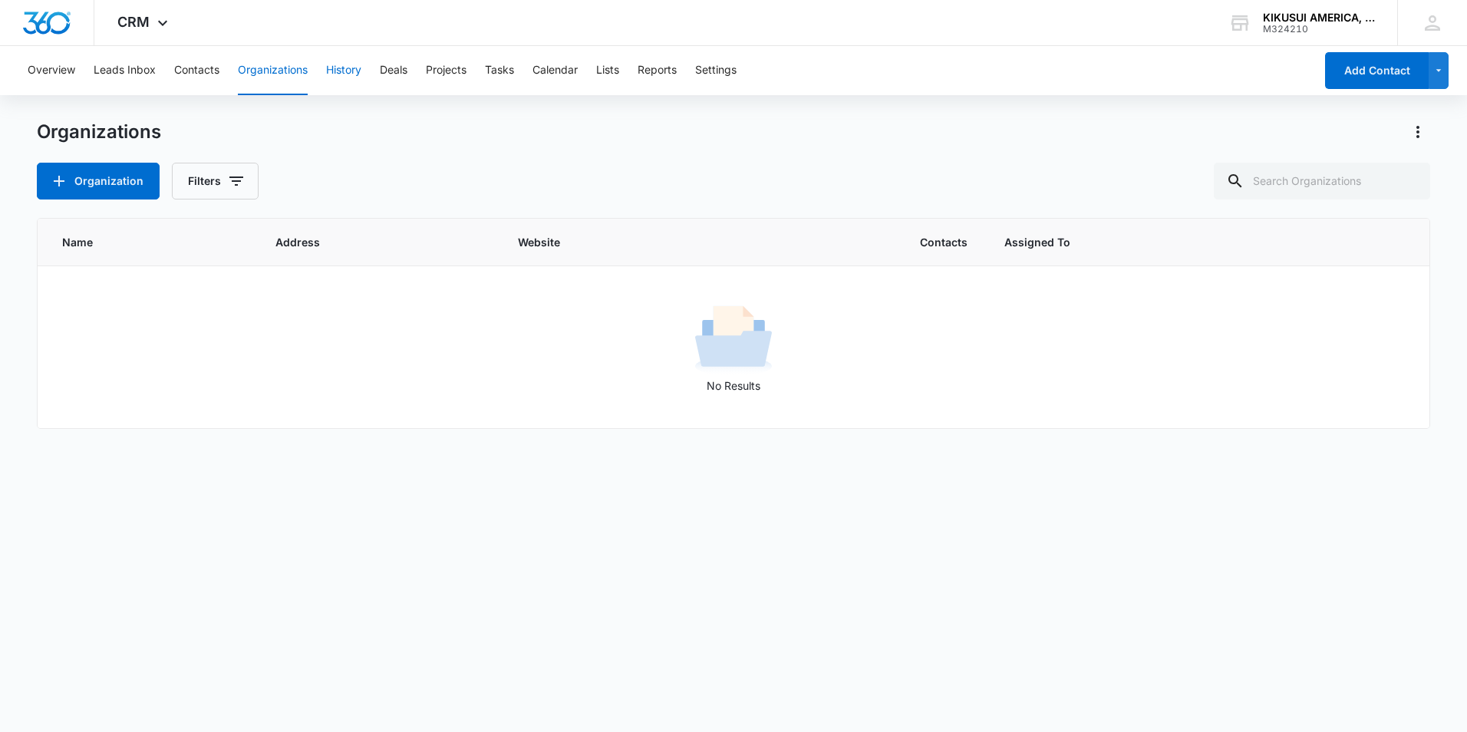
click at [353, 69] on button "History" at bounding box center [343, 70] width 35 height 49
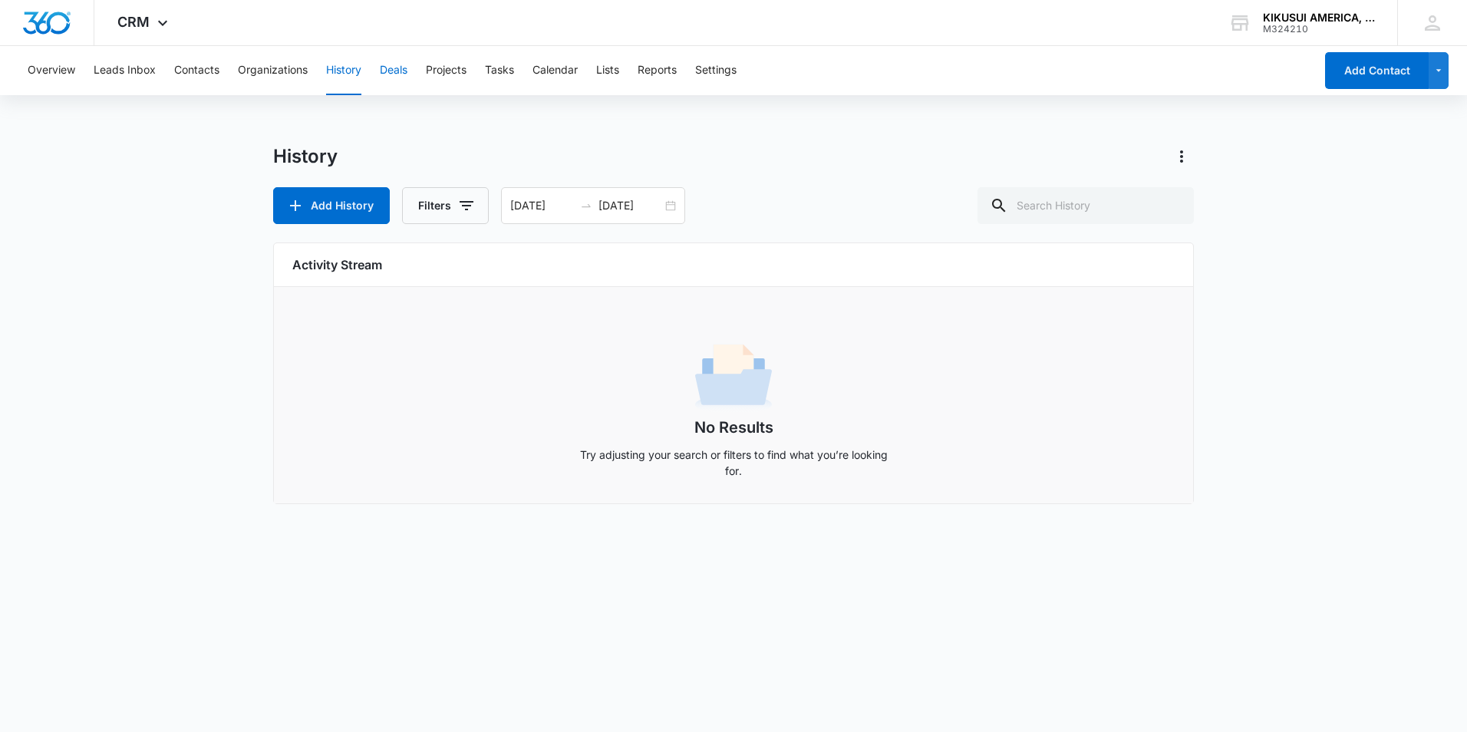
click at [391, 74] on button "Deals" at bounding box center [394, 70] width 28 height 49
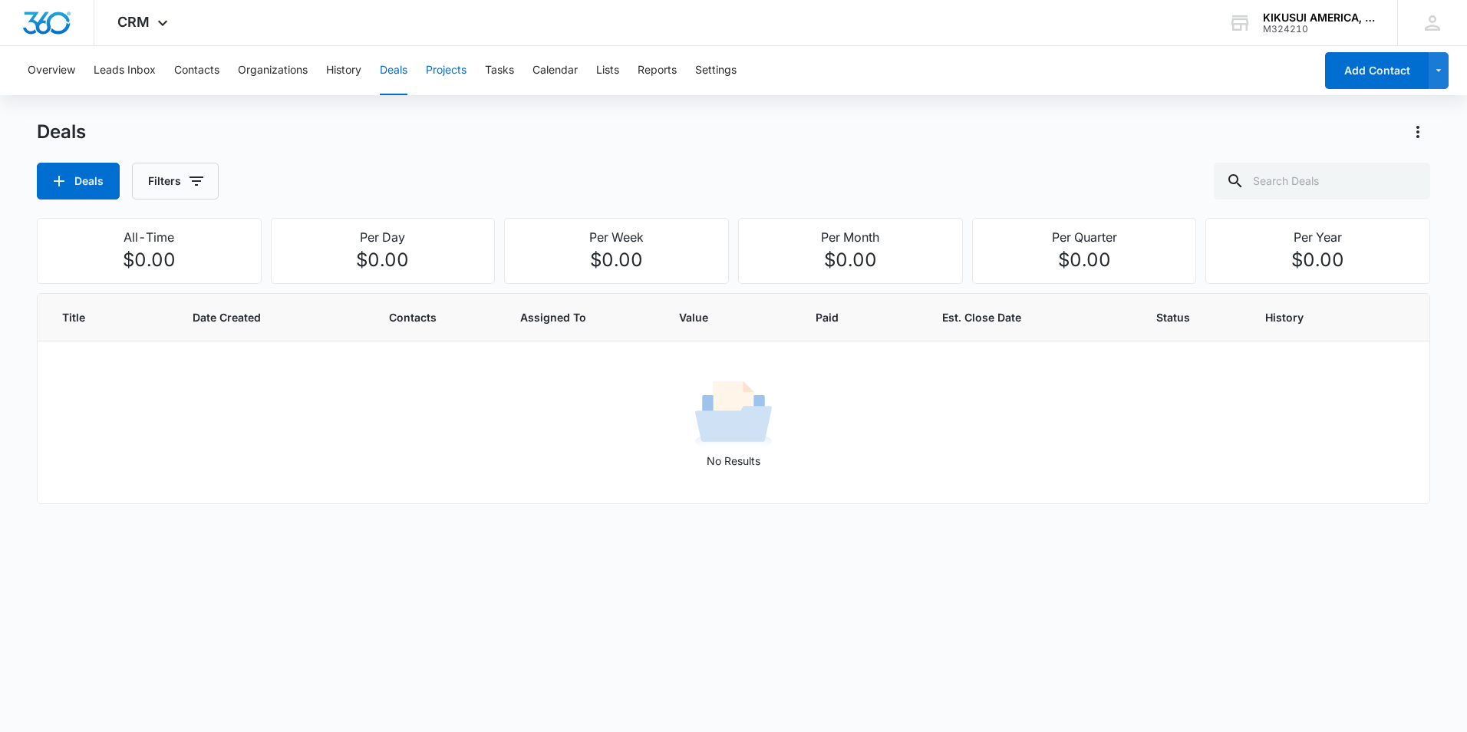
click at [454, 70] on button "Projects" at bounding box center [446, 70] width 41 height 49
click at [502, 70] on button "Tasks" at bounding box center [499, 70] width 29 height 49
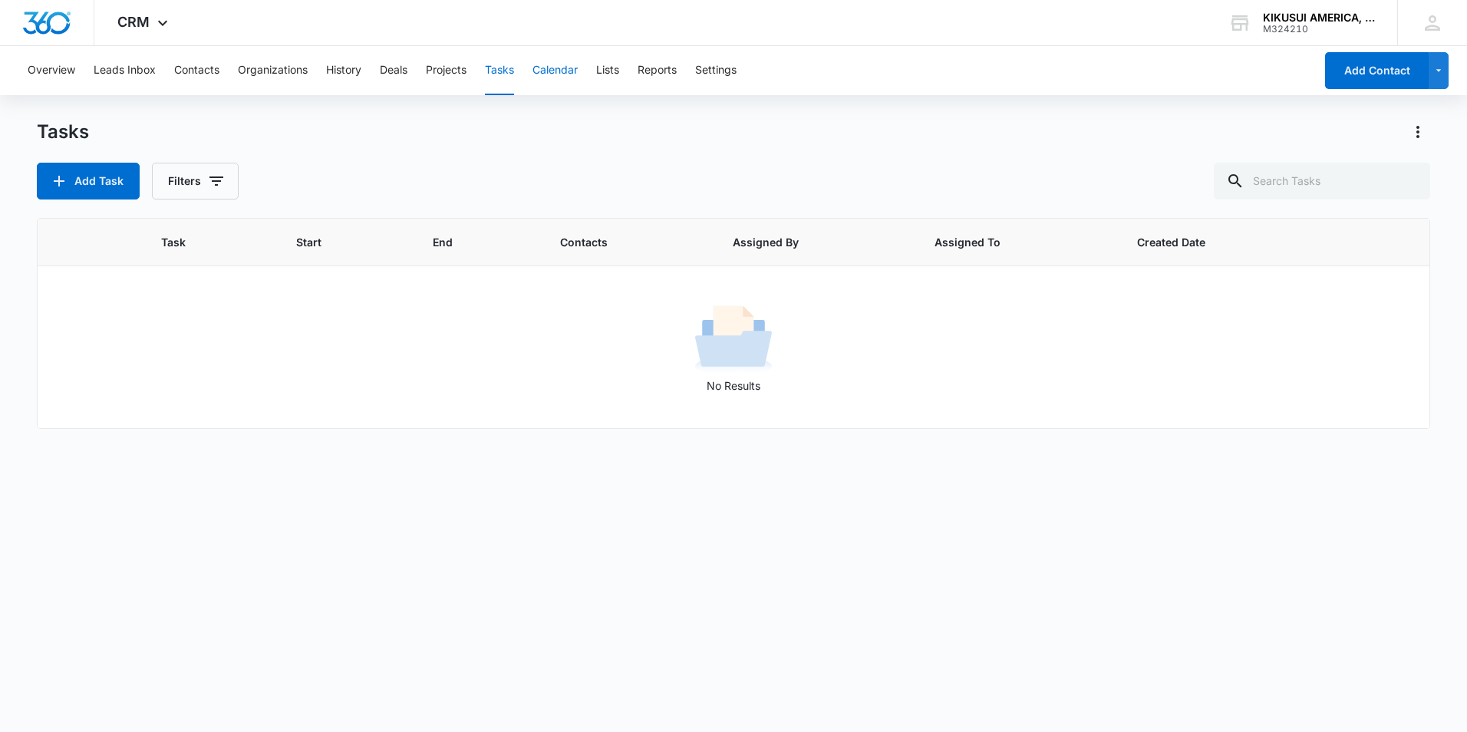
click at [576, 82] on button "Calendar" at bounding box center [555, 70] width 45 height 49
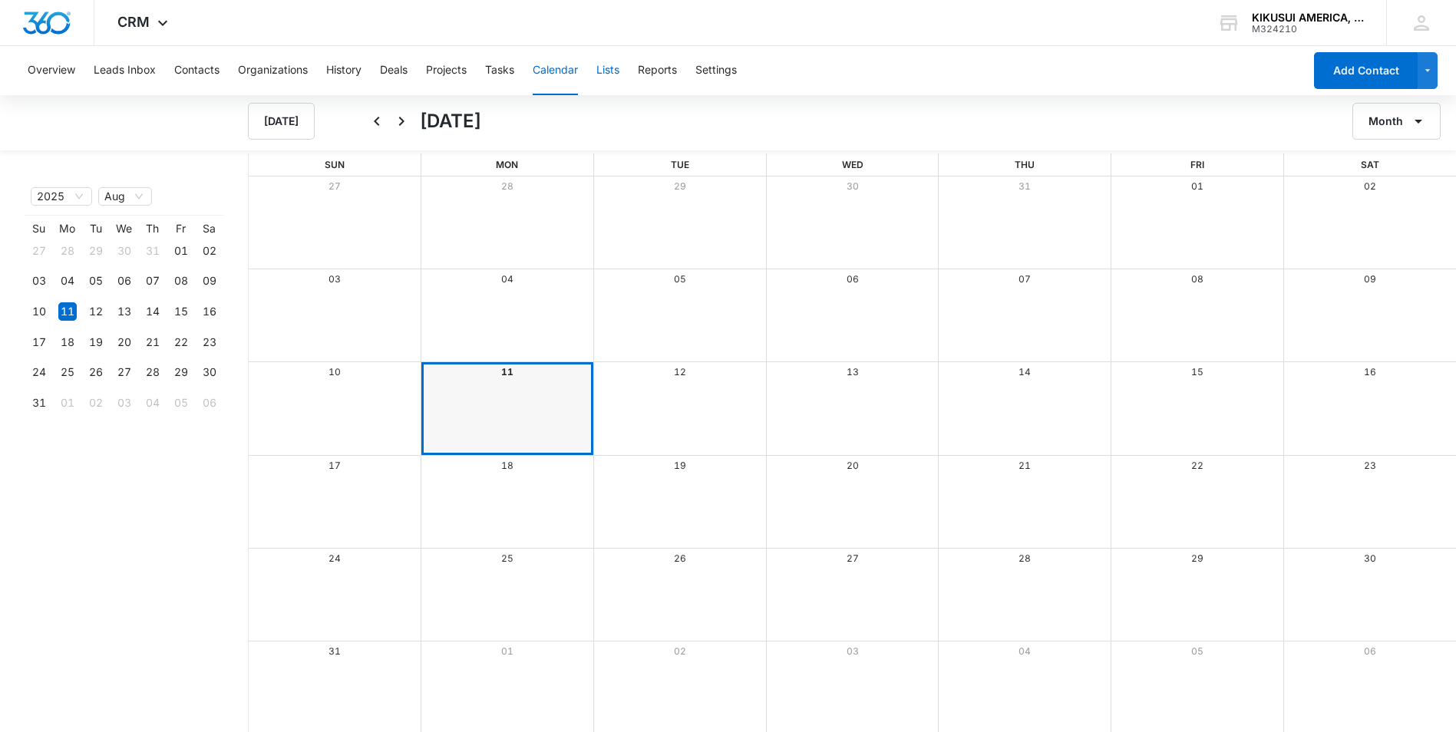
click at [610, 73] on button "Lists" at bounding box center [607, 70] width 23 height 49
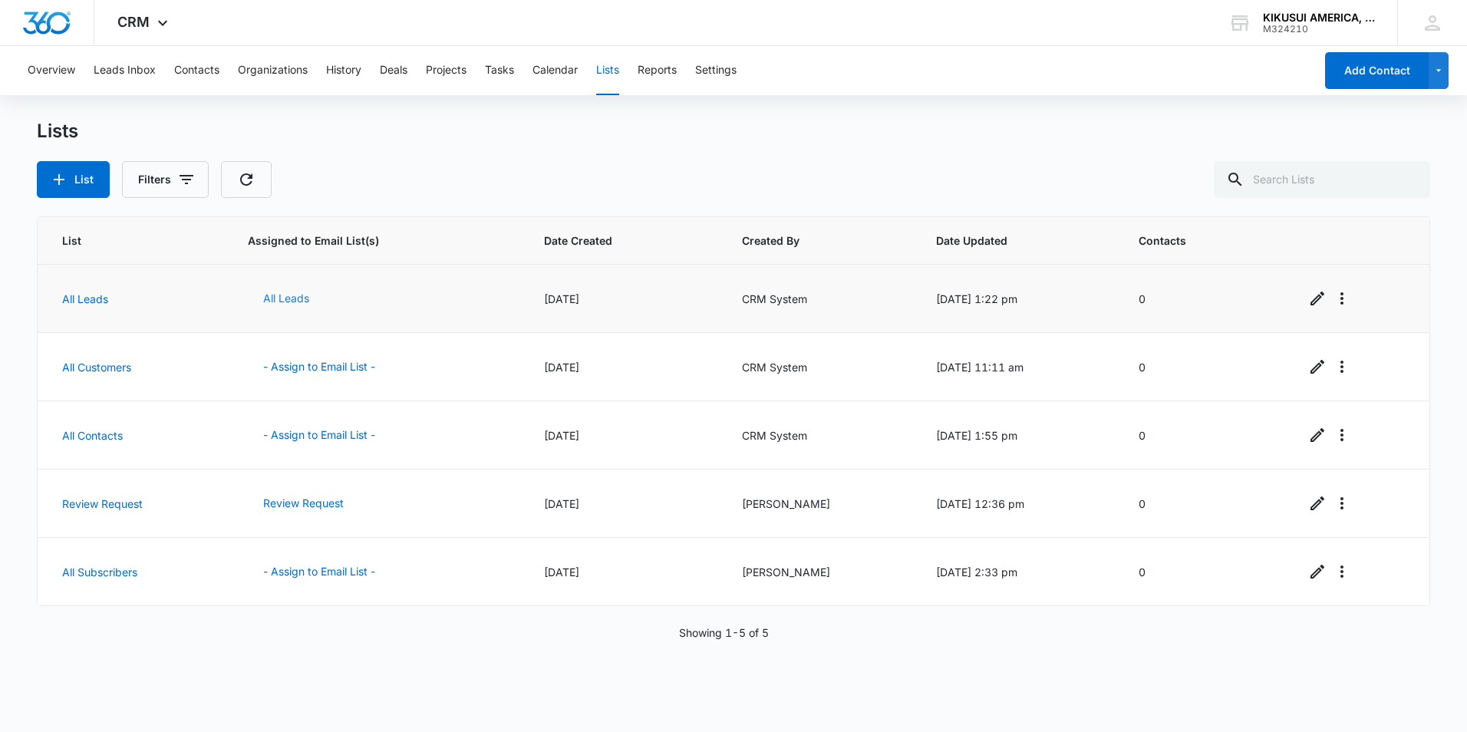
click at [289, 296] on button "All Leads" at bounding box center [286, 298] width 77 height 37
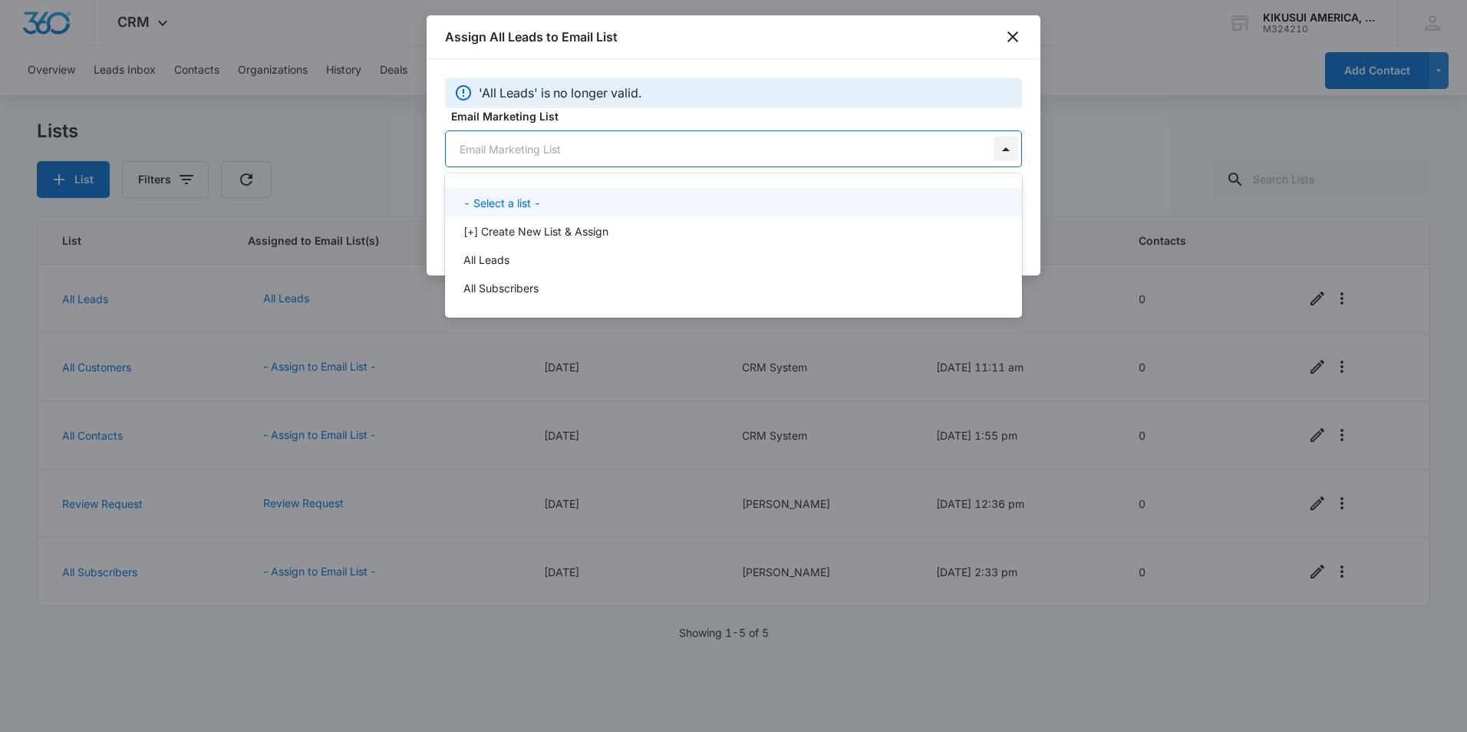
click at [1003, 147] on body "CRM Apps Reputation Forms CRM Email Social Payments POS Content Ads Intelligenc…" at bounding box center [733, 366] width 1467 height 732
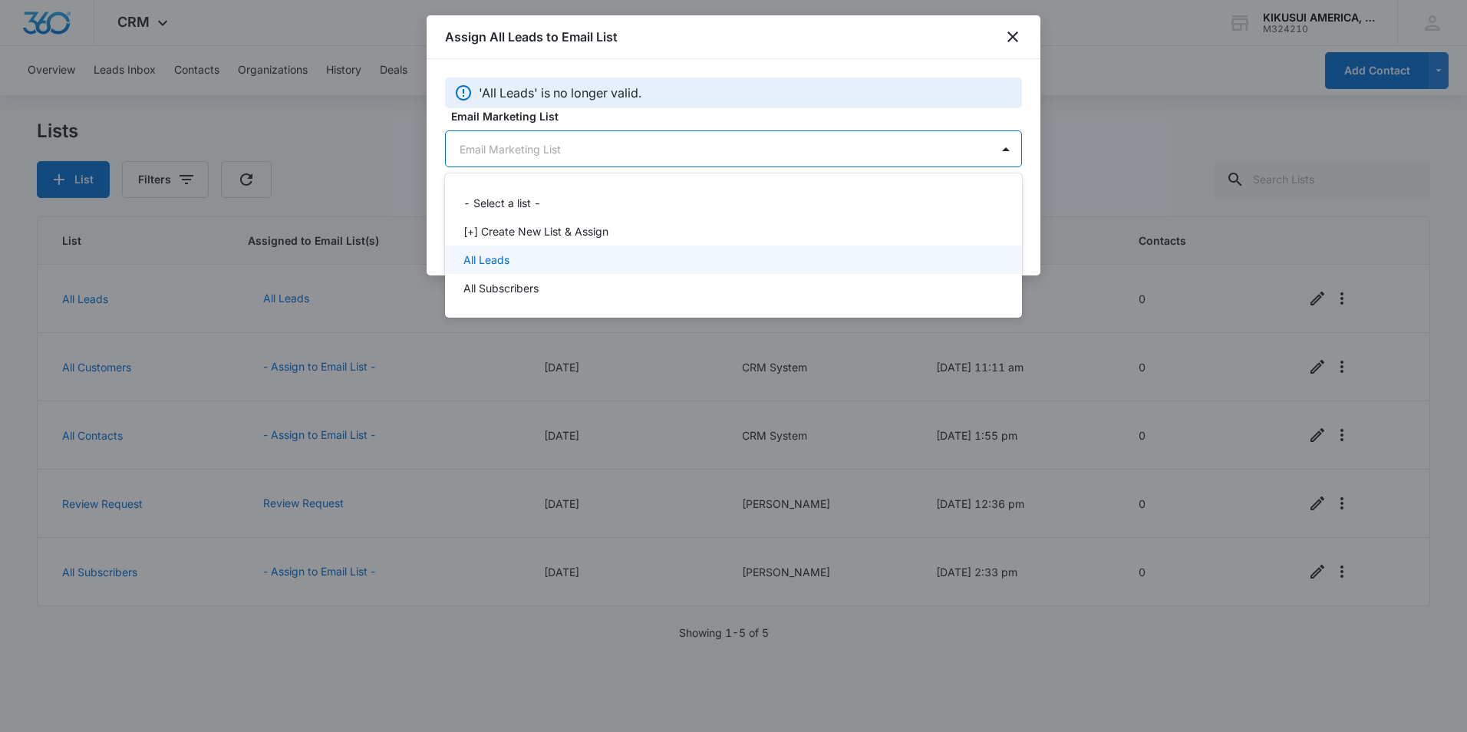
click at [549, 262] on div "All Leads" at bounding box center [732, 260] width 537 height 16
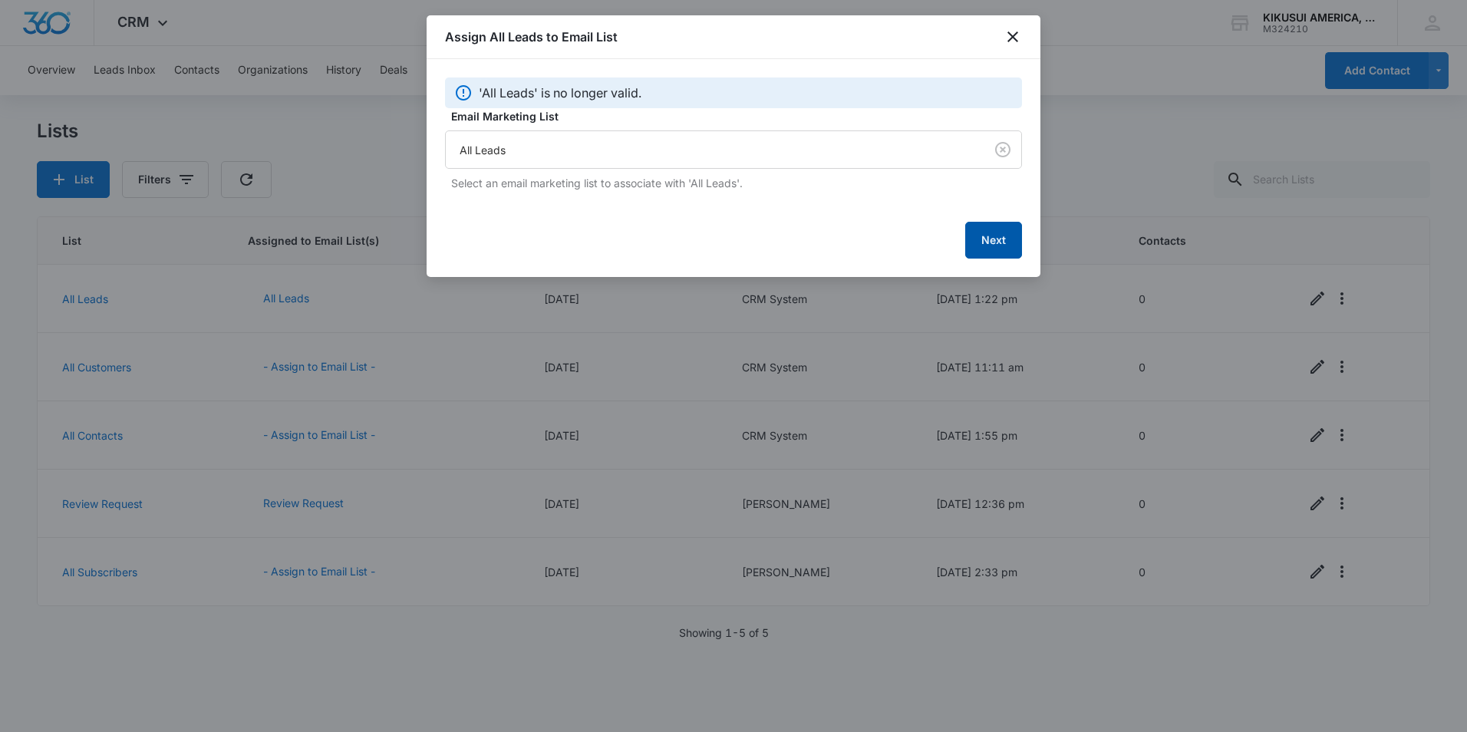
click at [988, 233] on button "Next" at bounding box center [993, 240] width 57 height 37
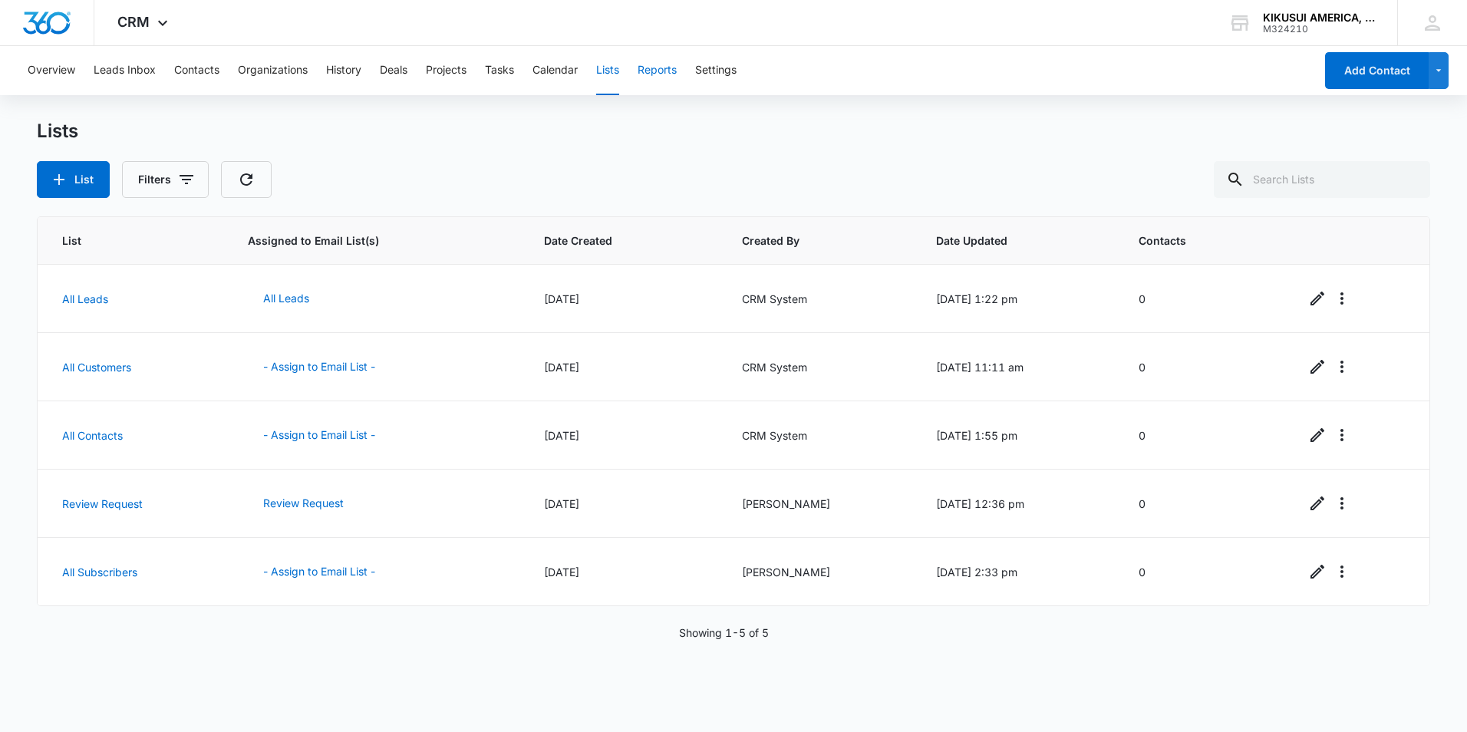
click at [658, 68] on button "Reports" at bounding box center [657, 70] width 39 height 49
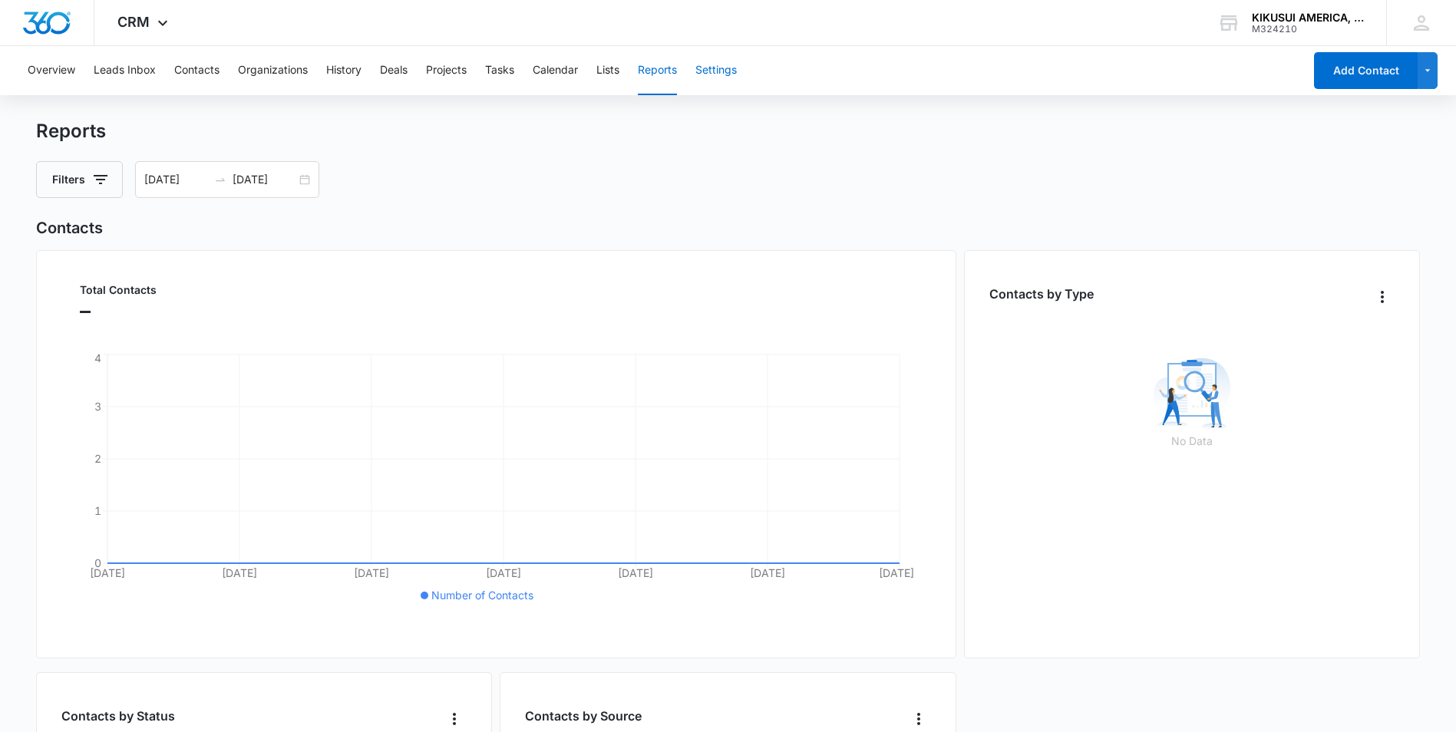
click at [723, 69] on button "Settings" at bounding box center [715, 70] width 41 height 49
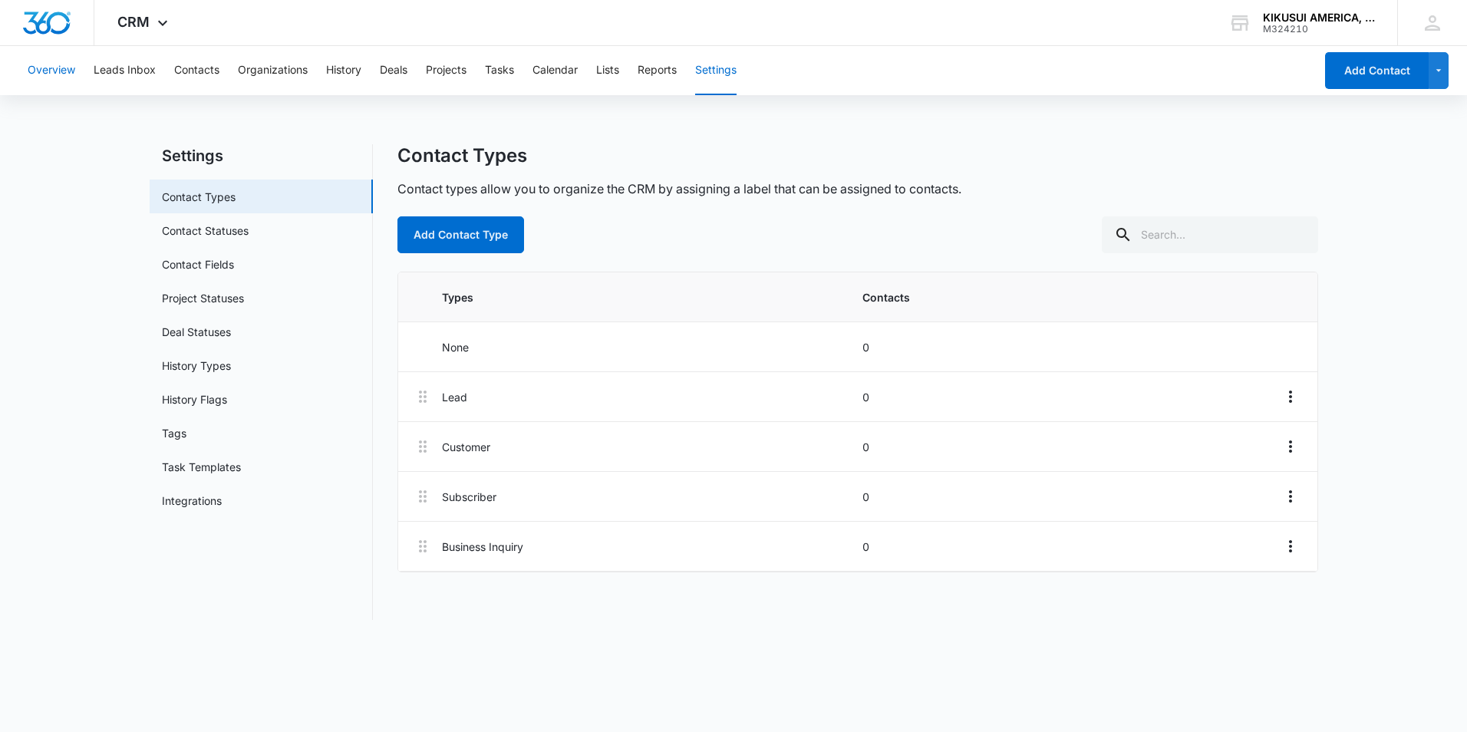
click at [59, 69] on button "Overview" at bounding box center [52, 70] width 48 height 49
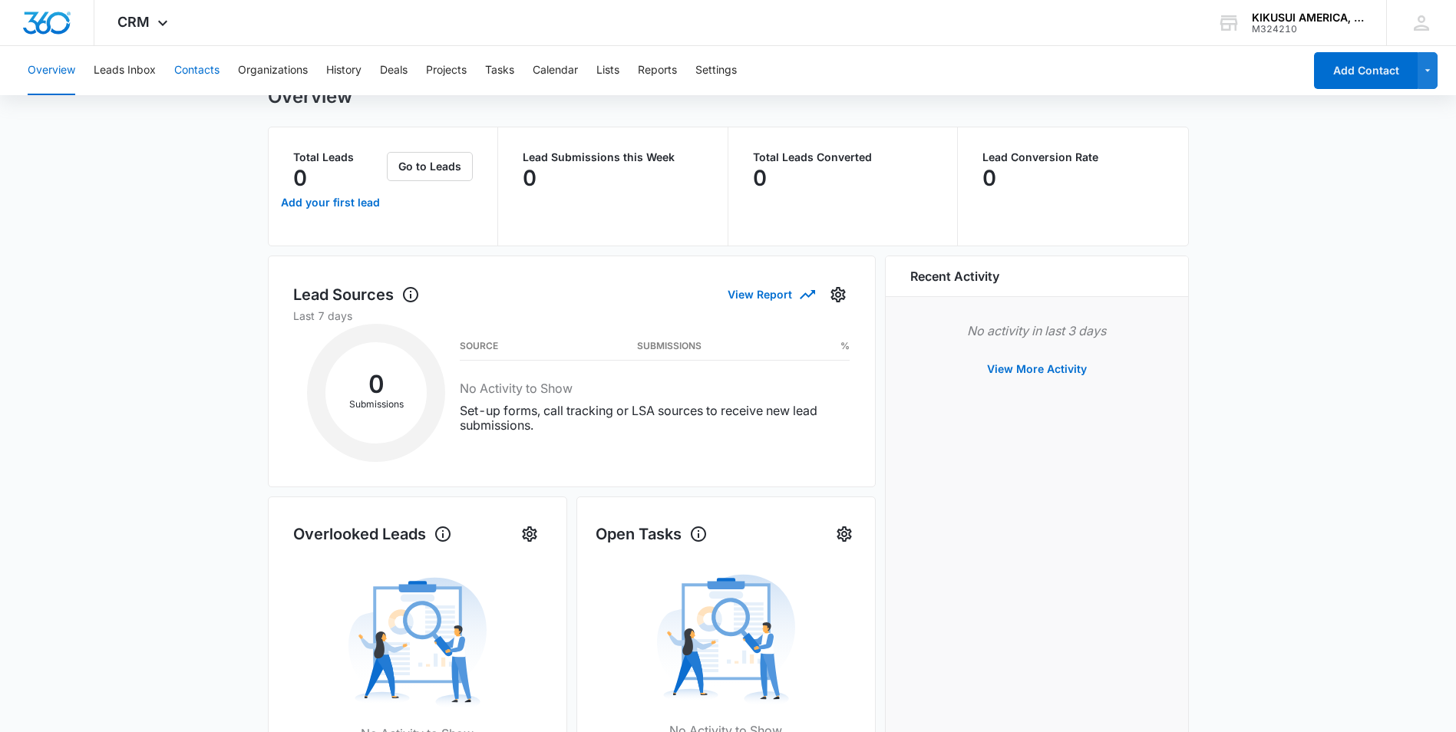
scroll to position [30, 0]
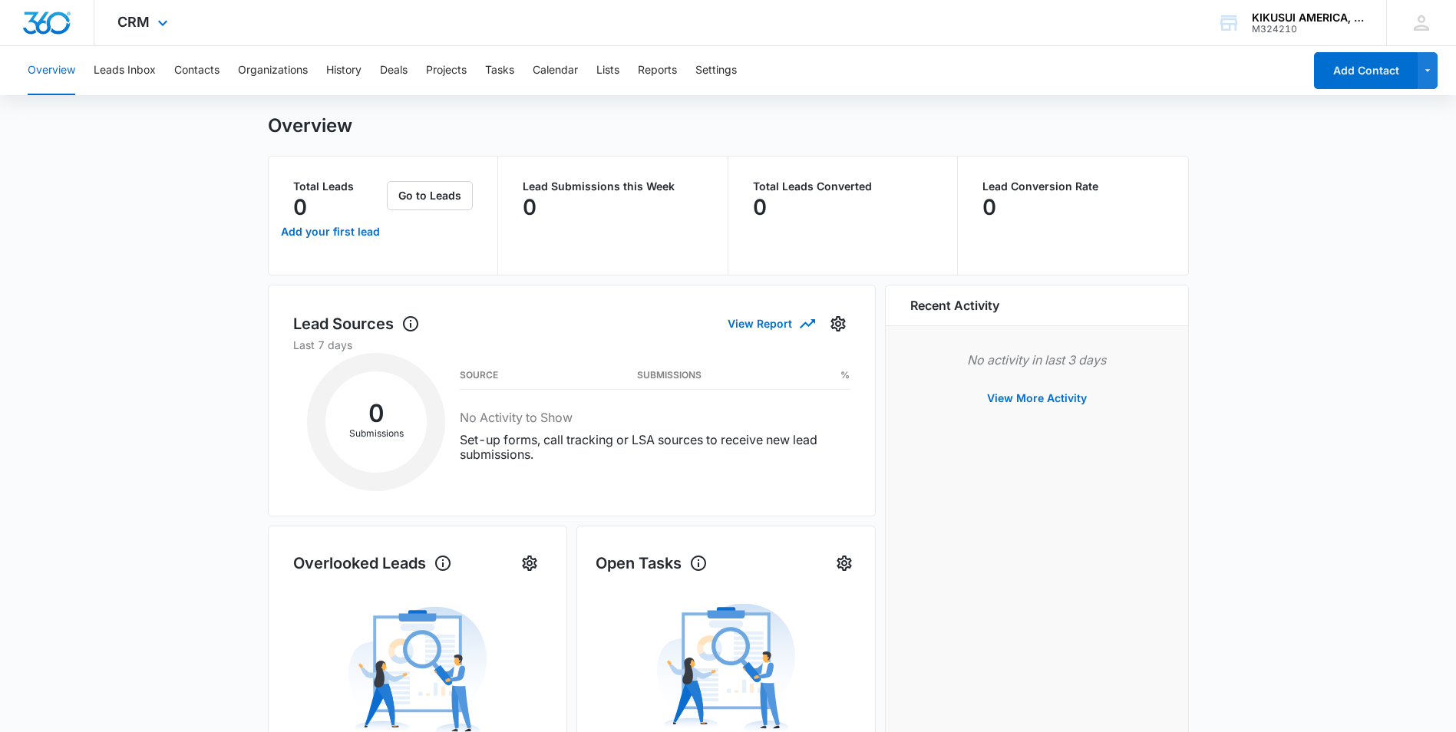
click at [175, 18] on div "CRM Apps Reputation Forms CRM Email Social Payments POS Content Ads Intelligenc…" at bounding box center [144, 22] width 101 height 45
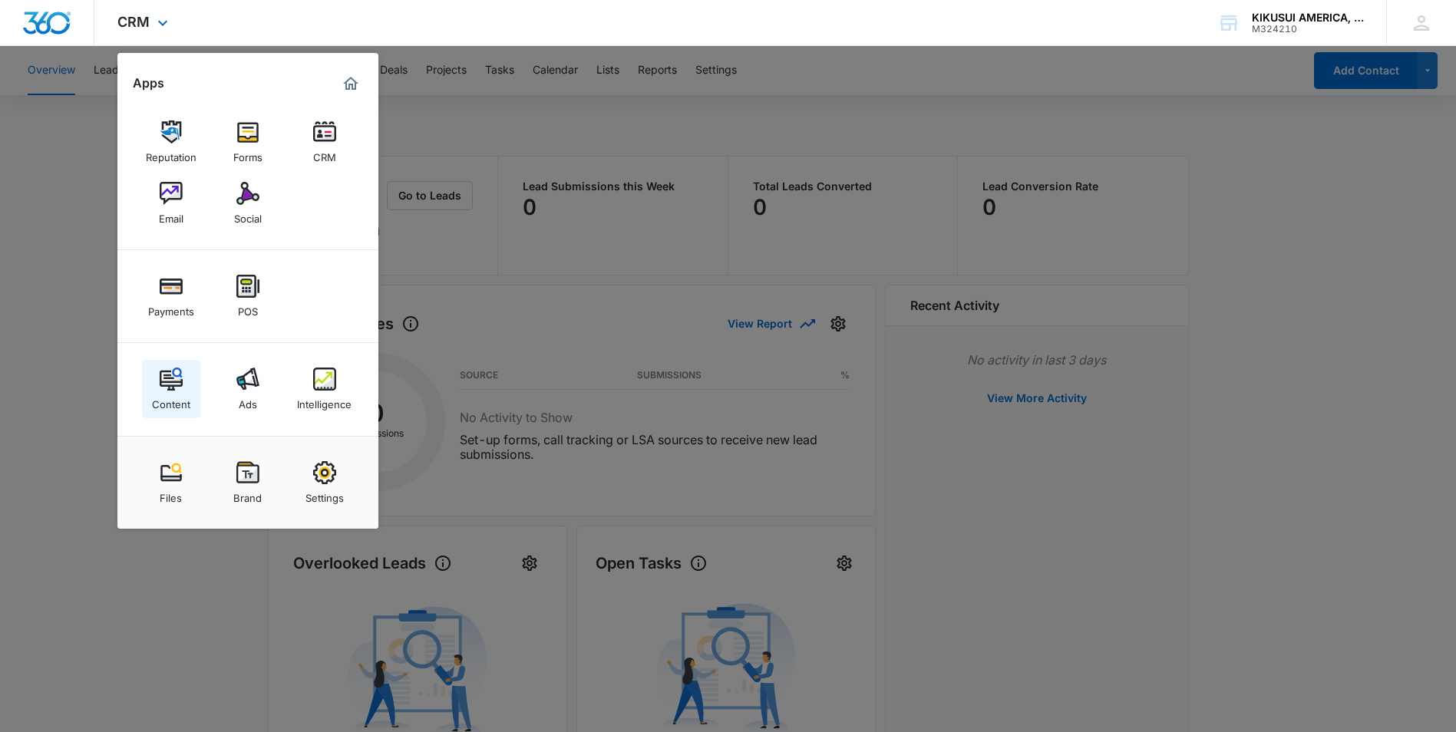
click at [180, 383] on img at bounding box center [171, 379] width 23 height 23
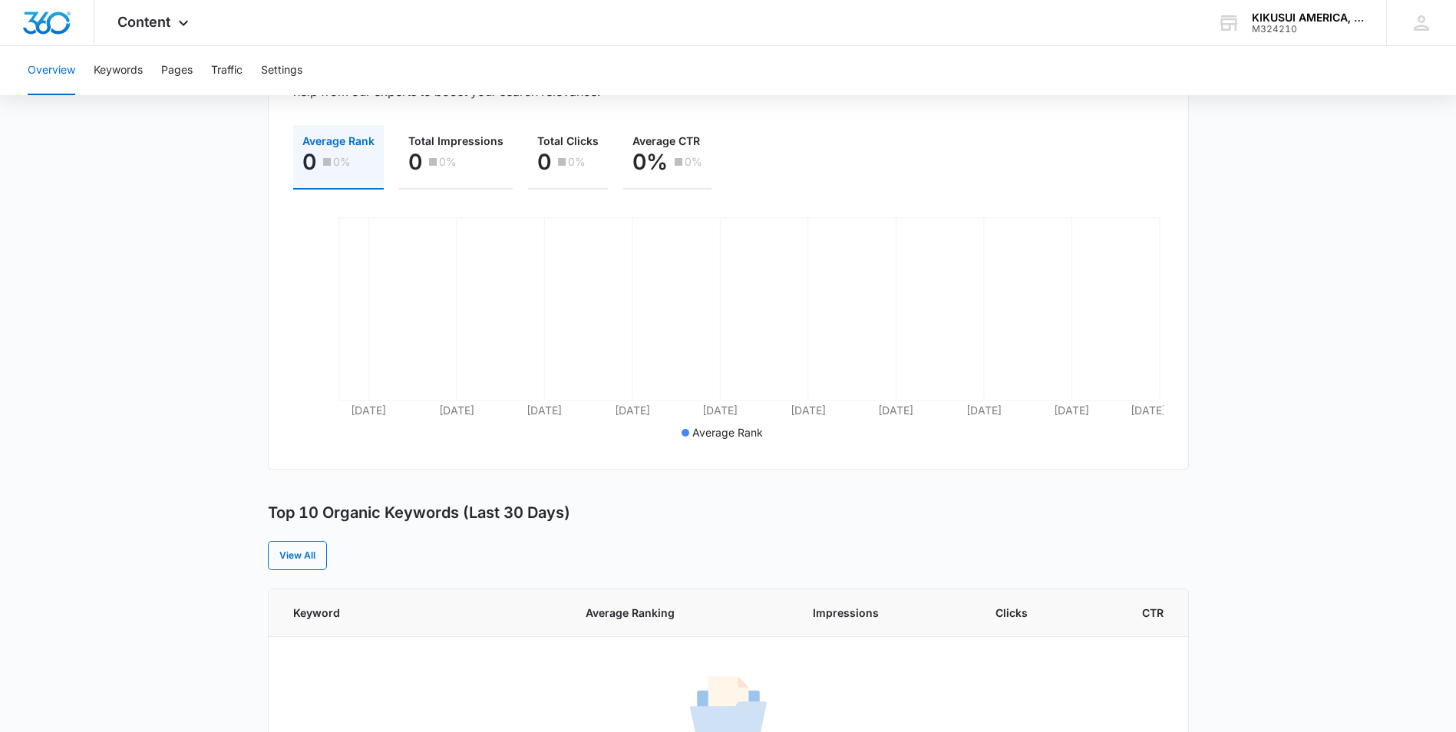
scroll to position [77, 0]
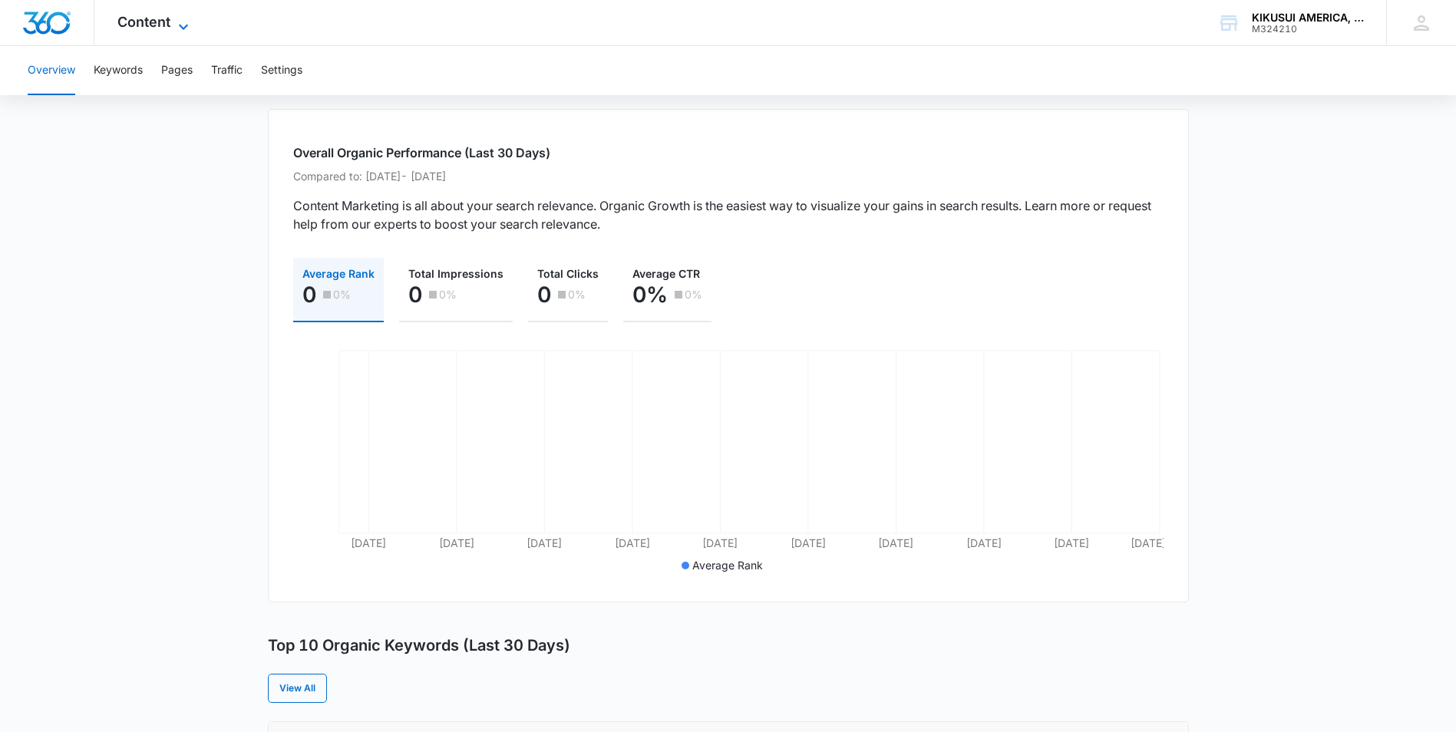
click at [167, 25] on span "Content" at bounding box center [143, 22] width 53 height 16
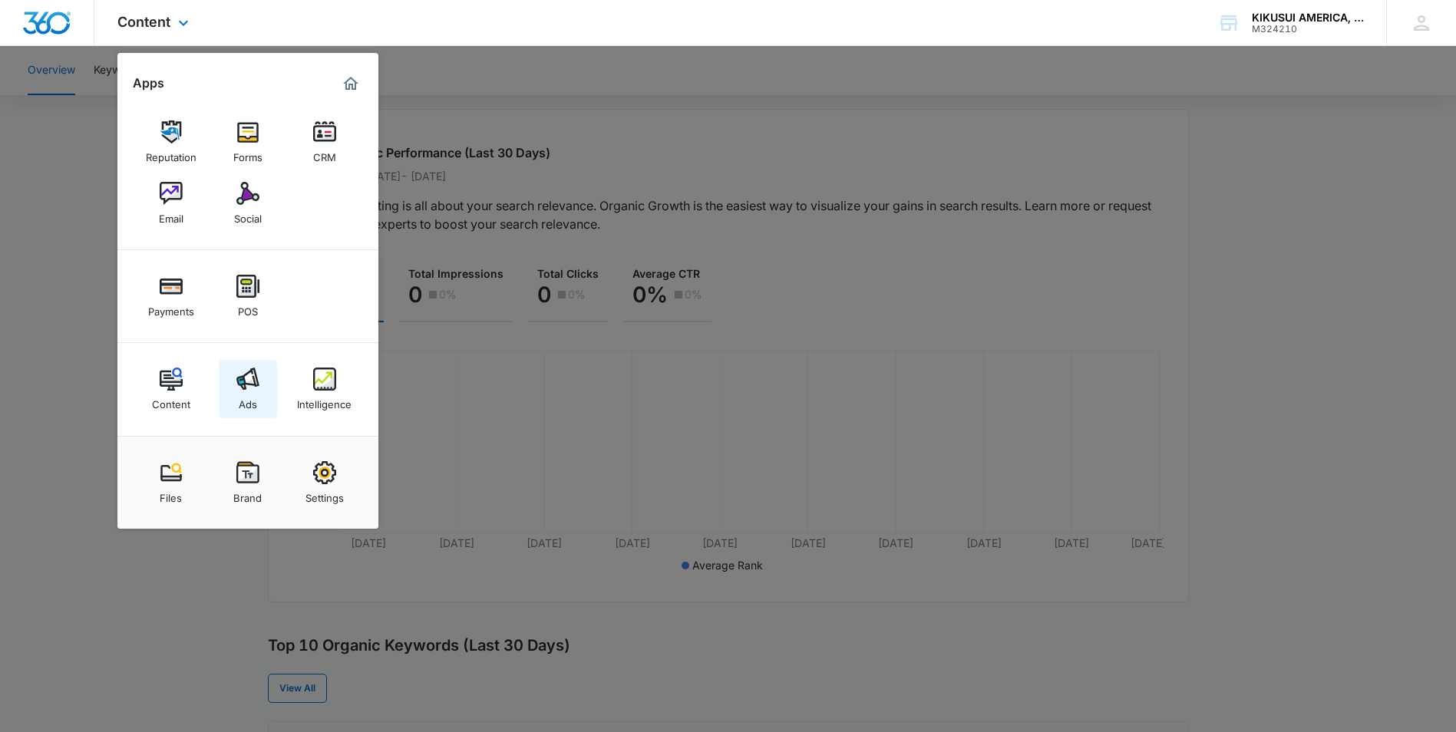
click at [261, 392] on link "Ads" at bounding box center [248, 389] width 58 height 58
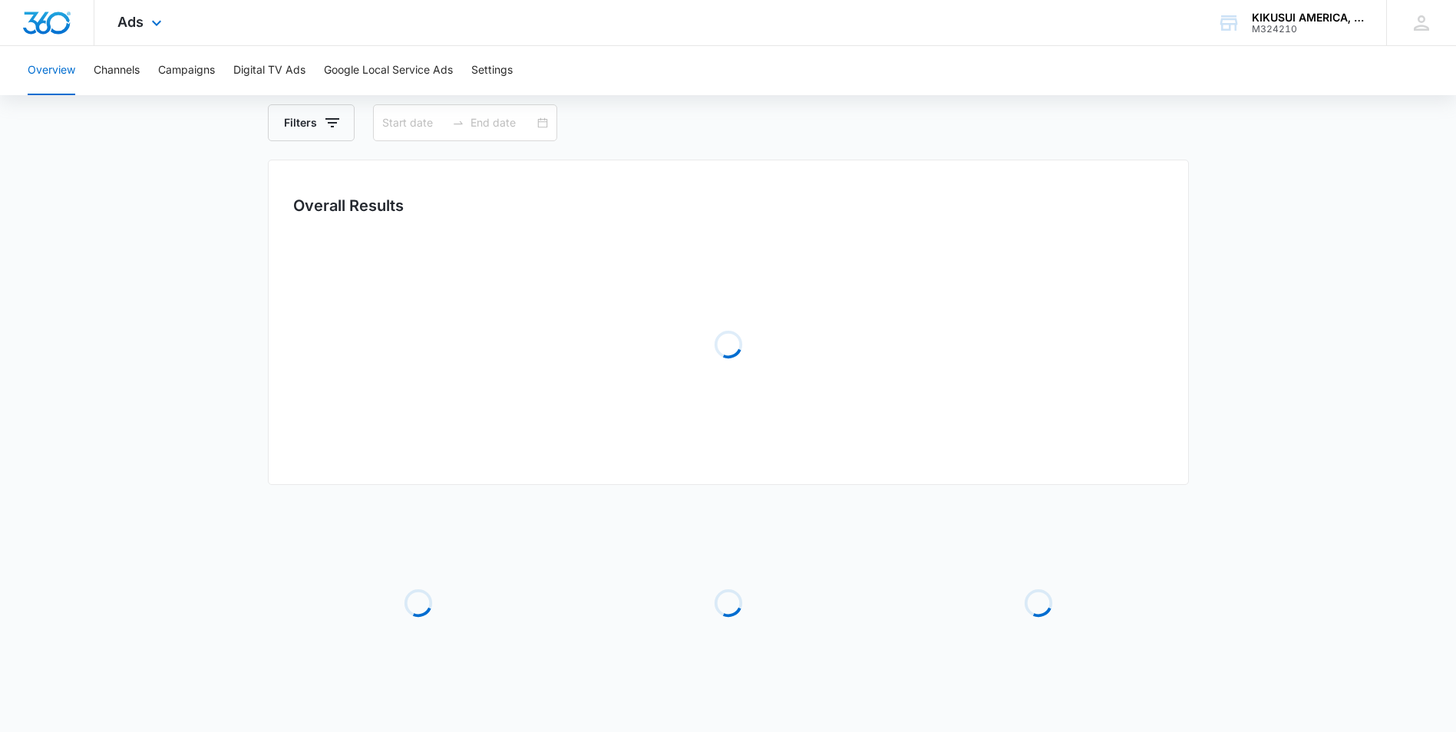
type input "[DATE]"
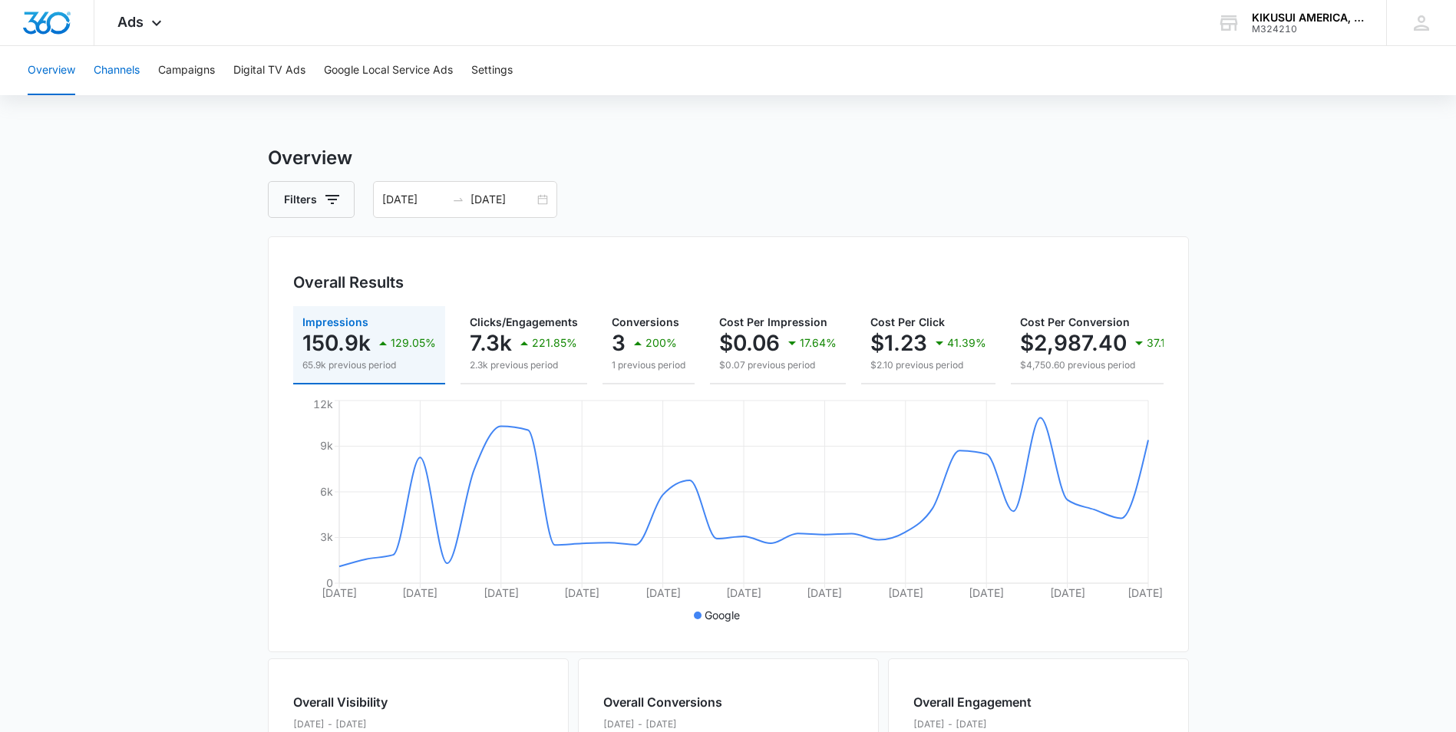
click at [123, 72] on button "Channels" at bounding box center [117, 70] width 46 height 49
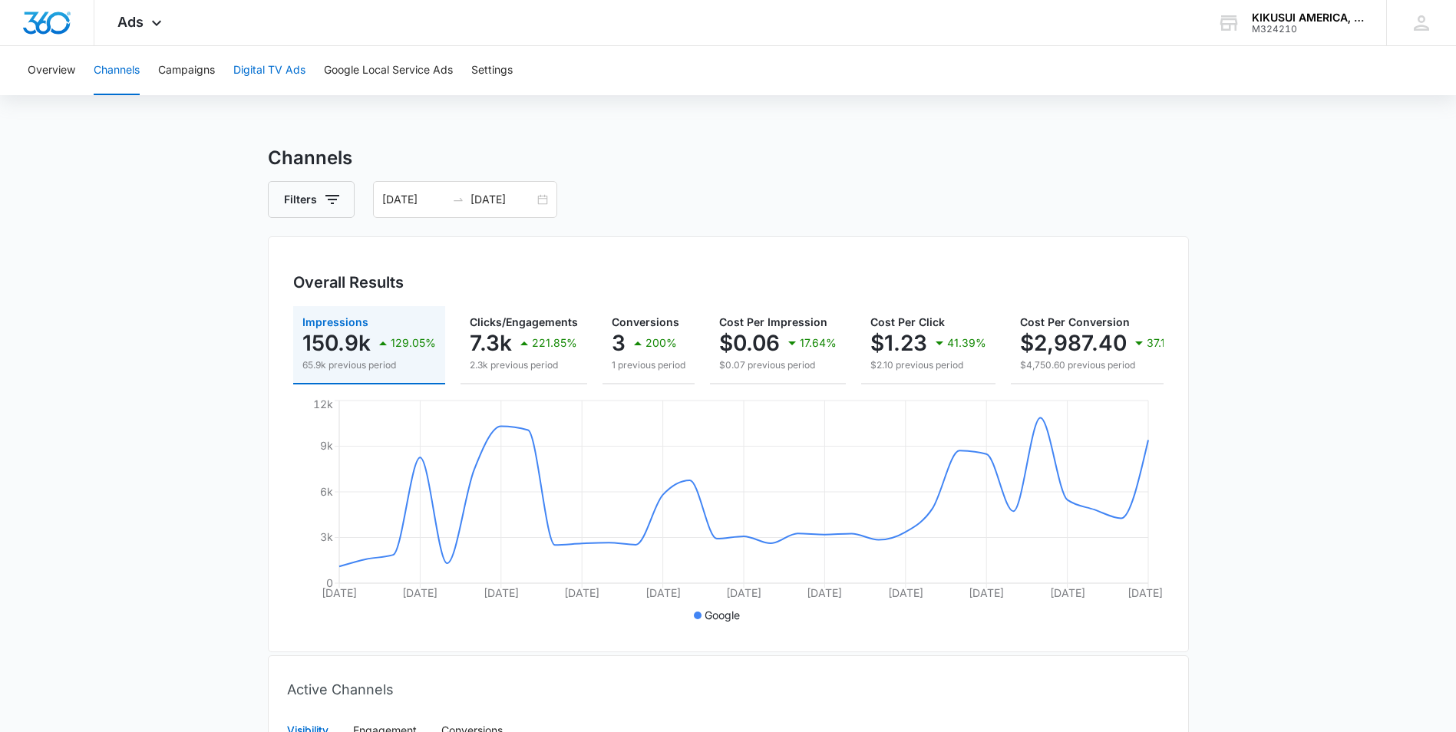
click at [272, 67] on button "Digital TV Ads" at bounding box center [269, 70] width 72 height 49
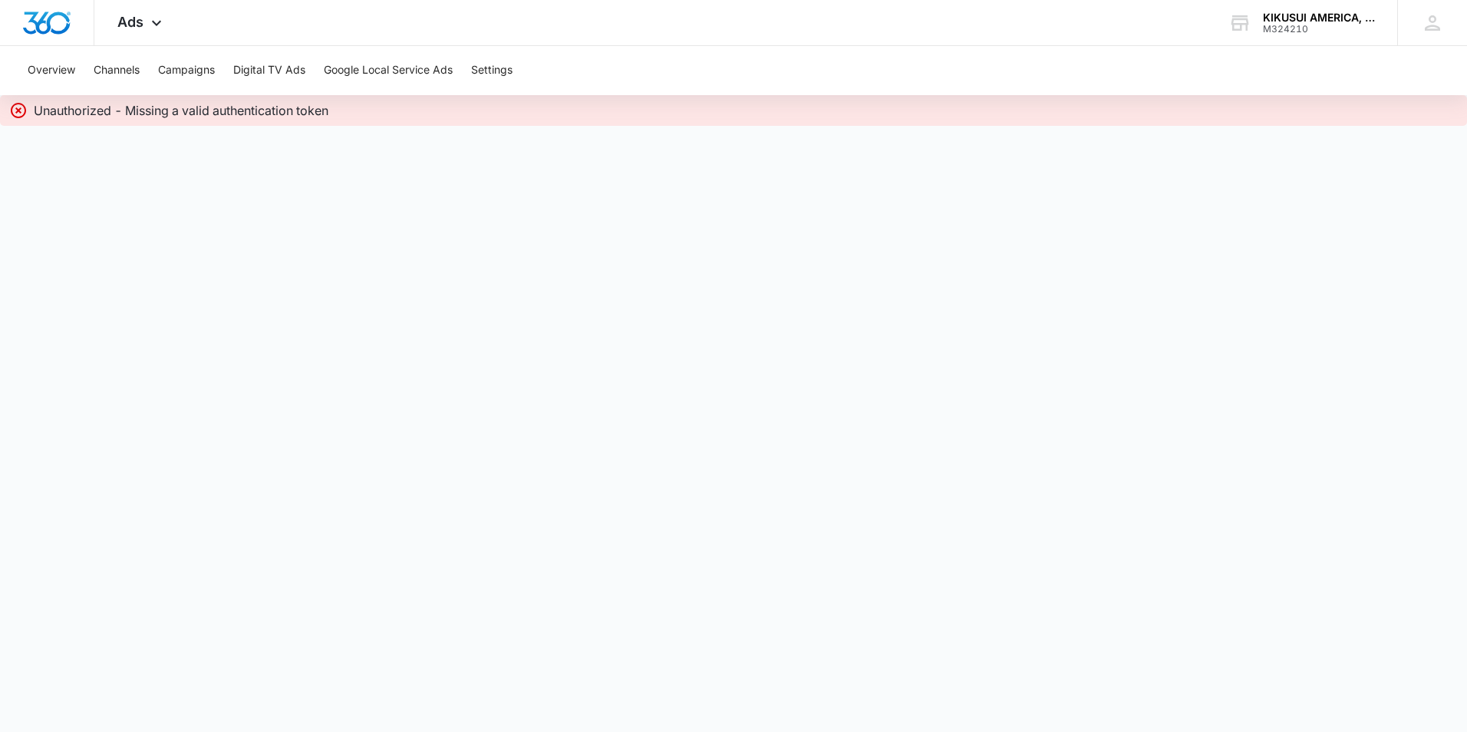
click at [14, 110] on icon at bounding box center [18, 110] width 18 height 18
click at [18, 111] on icon at bounding box center [18, 110] width 15 height 15
click at [372, 72] on button "Google Local Service Ads" at bounding box center [388, 70] width 129 height 49
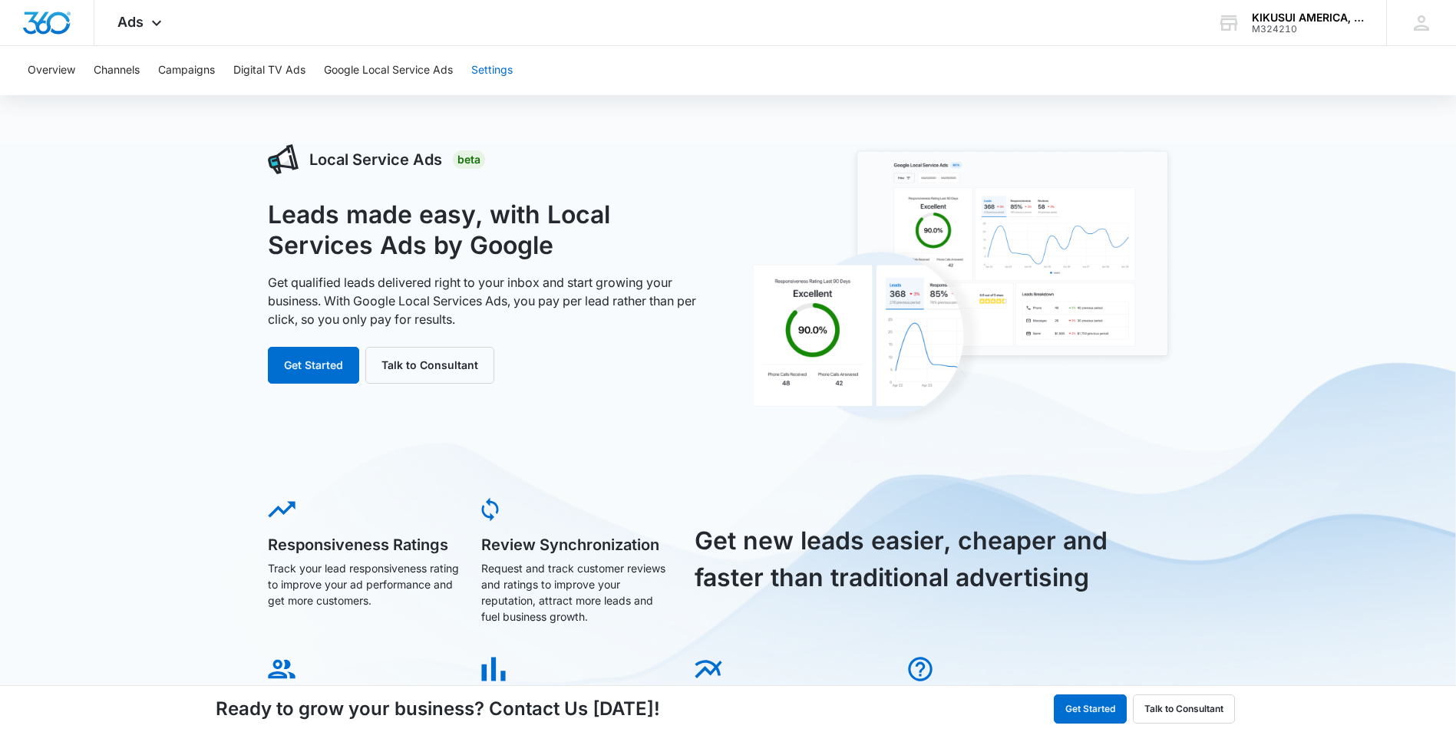
click at [508, 78] on button "Settings" at bounding box center [491, 70] width 41 height 49
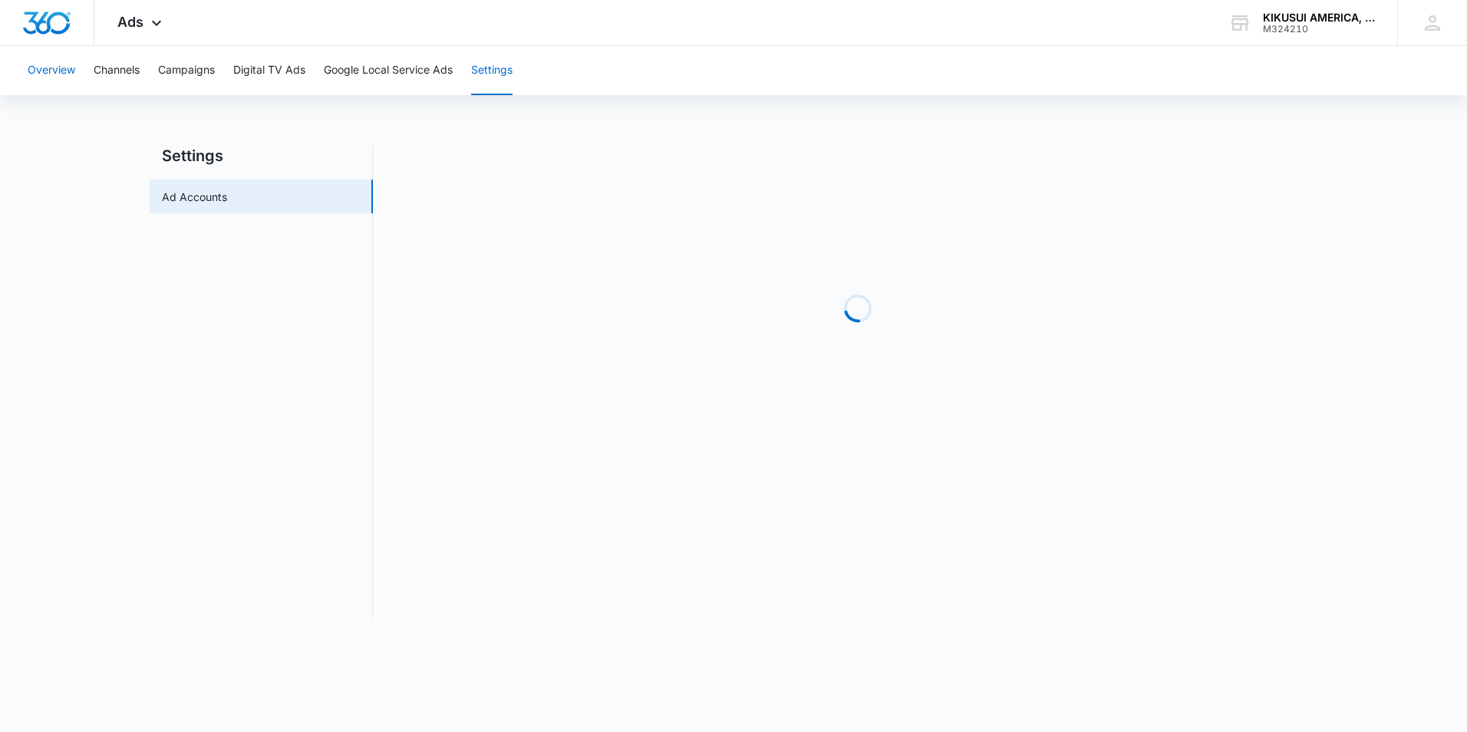
click at [45, 71] on button "Overview" at bounding box center [52, 70] width 48 height 49
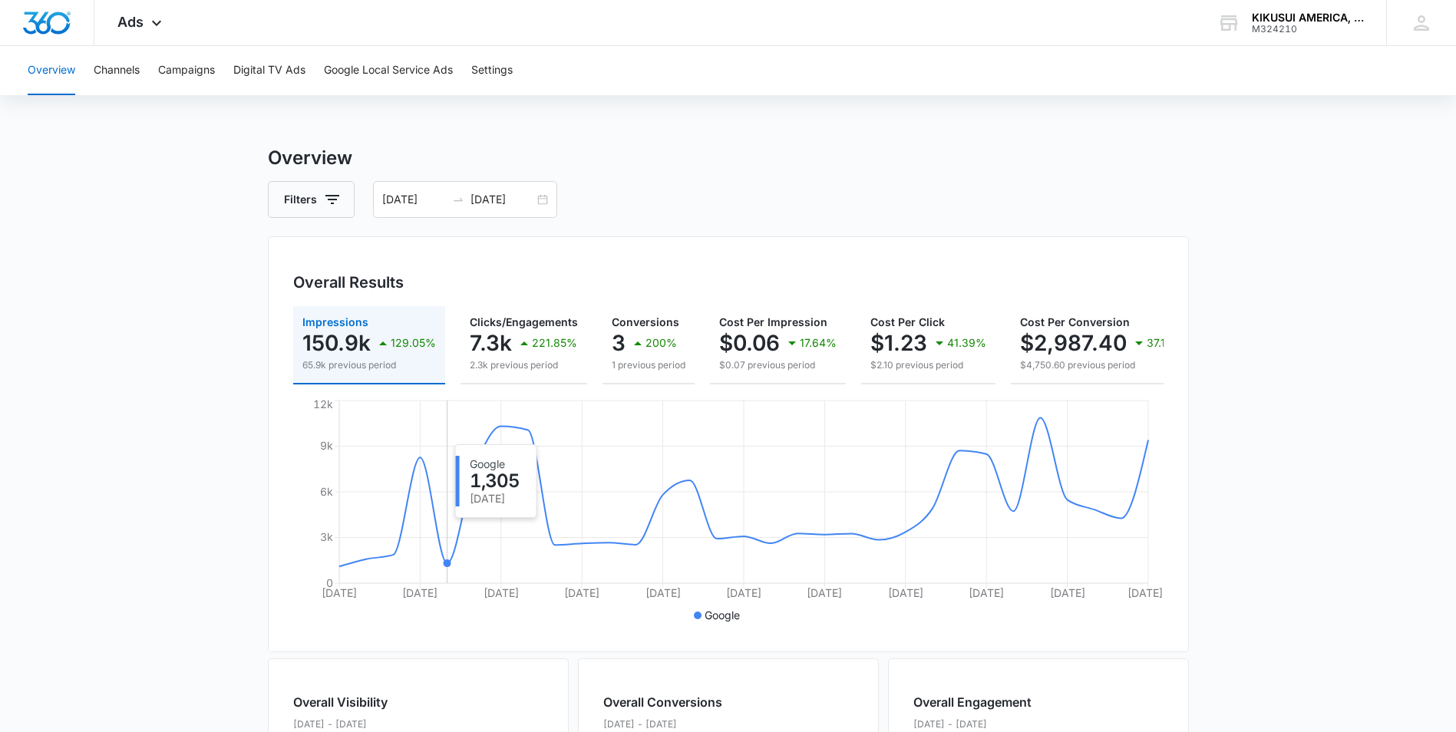
scroll to position [77, 0]
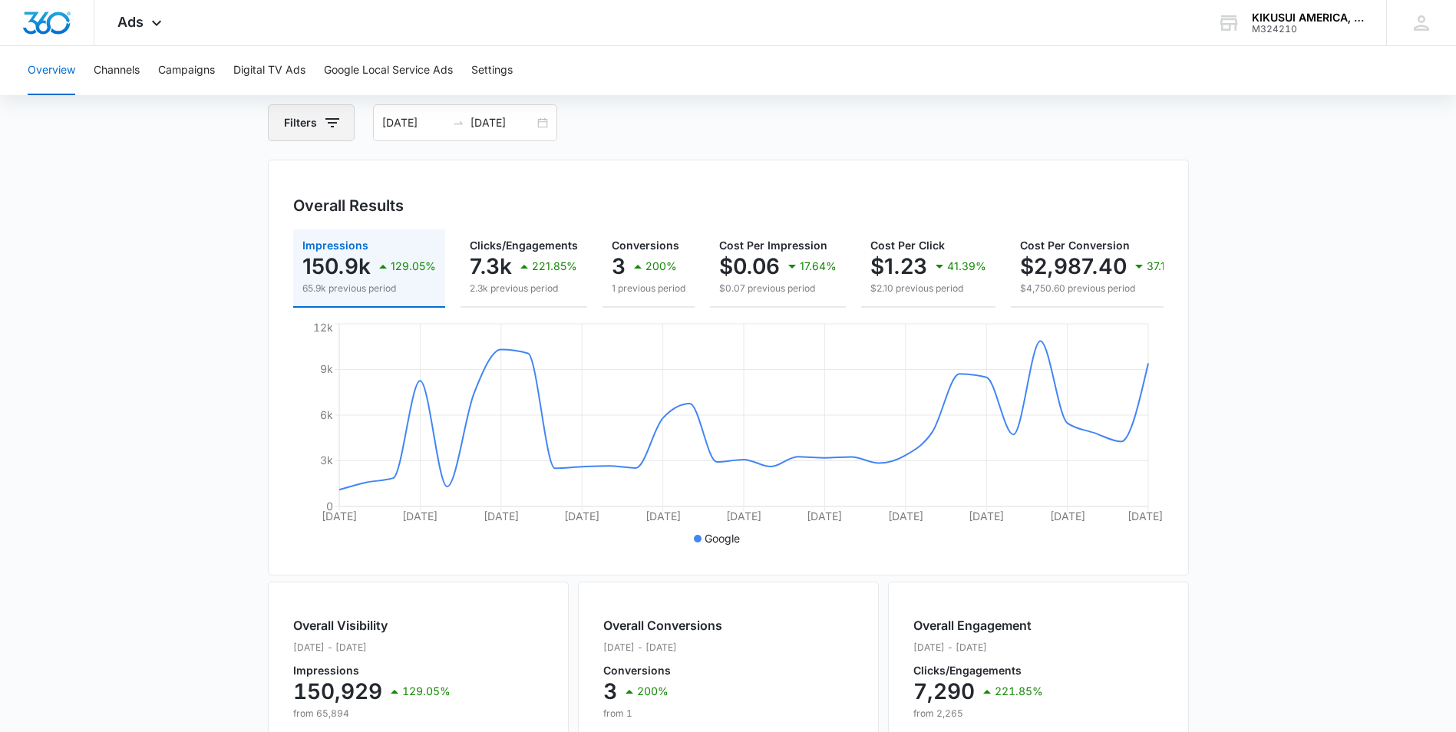
click at [336, 122] on icon "button" at bounding box center [332, 123] width 18 height 18
click at [220, 229] on main "Overview Filters Channel Type Clear All 07/11/2025 08/10/2025 Overall Results I…" at bounding box center [728, 619] width 1456 height 1102
click at [339, 121] on icon "button" at bounding box center [332, 123] width 18 height 18
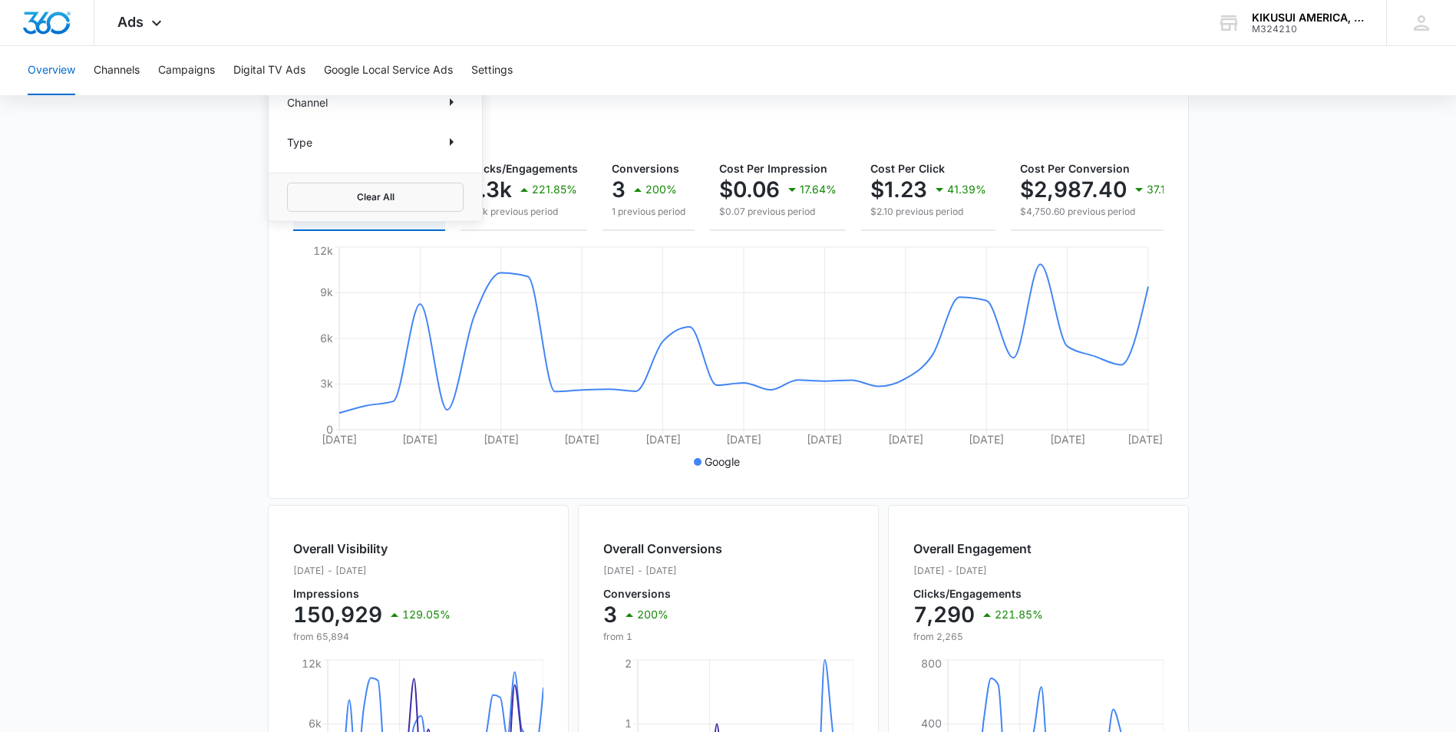
click at [349, 105] on div "Channel" at bounding box center [375, 102] width 177 height 25
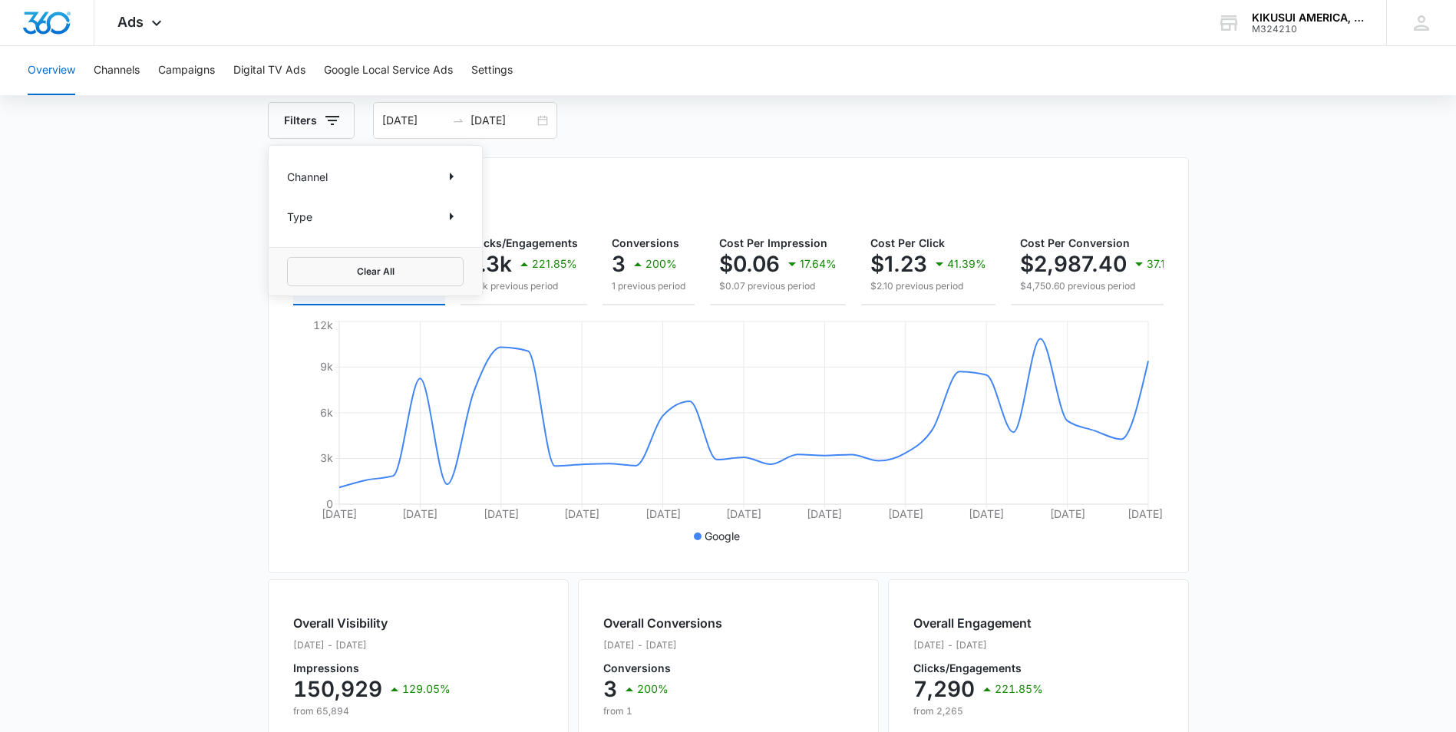
scroll to position [0, 0]
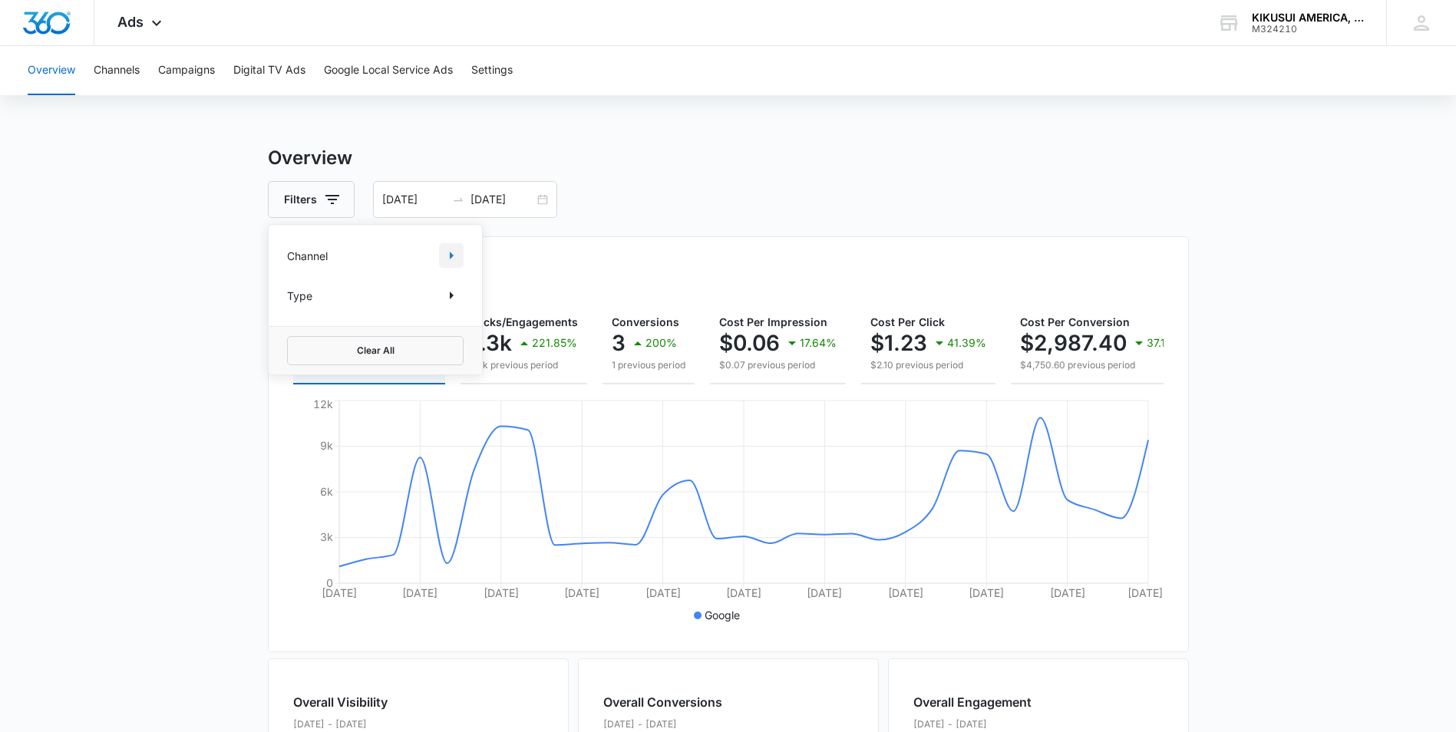
click at [456, 256] on icon "Show Channel filters" at bounding box center [451, 255] width 18 height 18
click at [295, 308] on icon at bounding box center [295, 306] width 9 height 7
click at [288, 307] on input "Google" at bounding box center [287, 306] width 1 height 1
checkbox input "true"
click at [185, 322] on main "Overview Filters 07/11/2025 08/10/2025 Overall Results Impressions 150.9k 129.0…" at bounding box center [728, 695] width 1456 height 1102
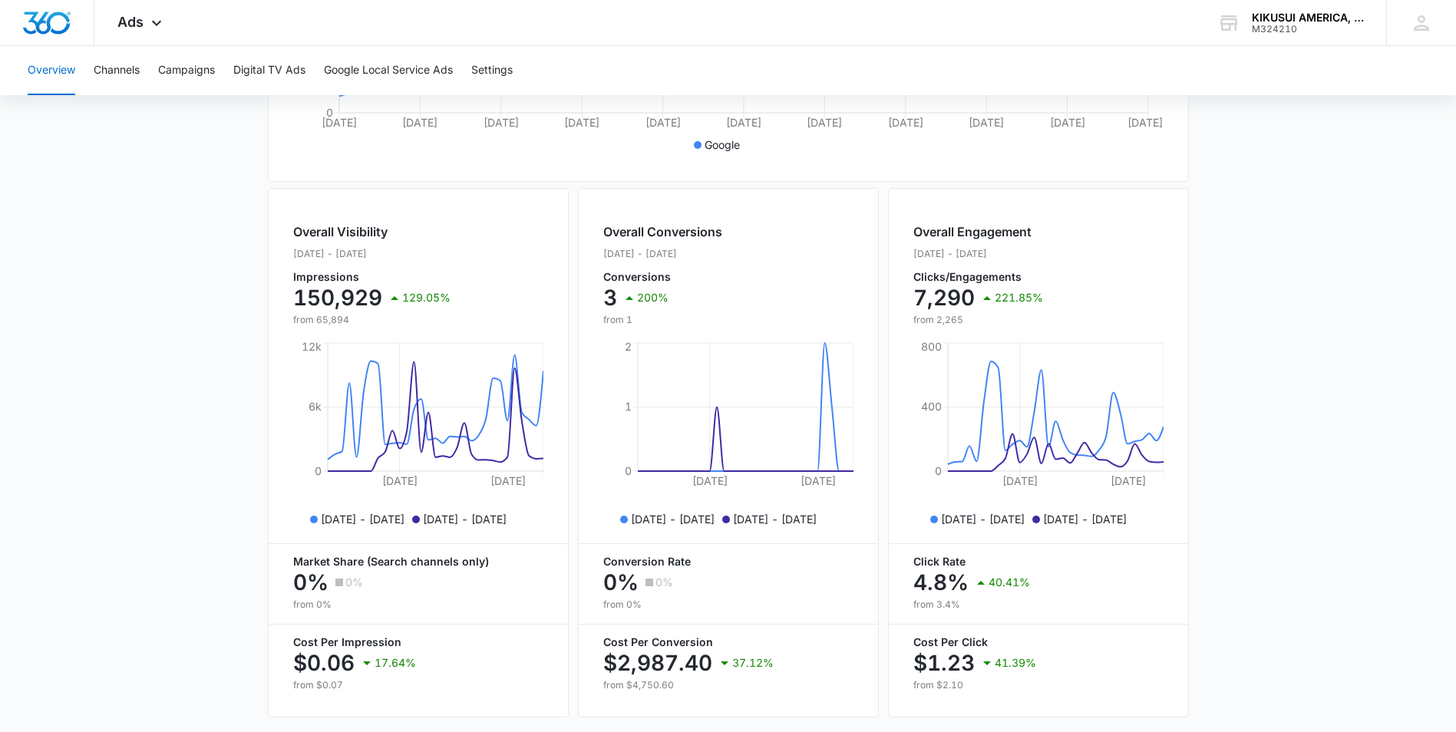
scroll to position [526, 0]
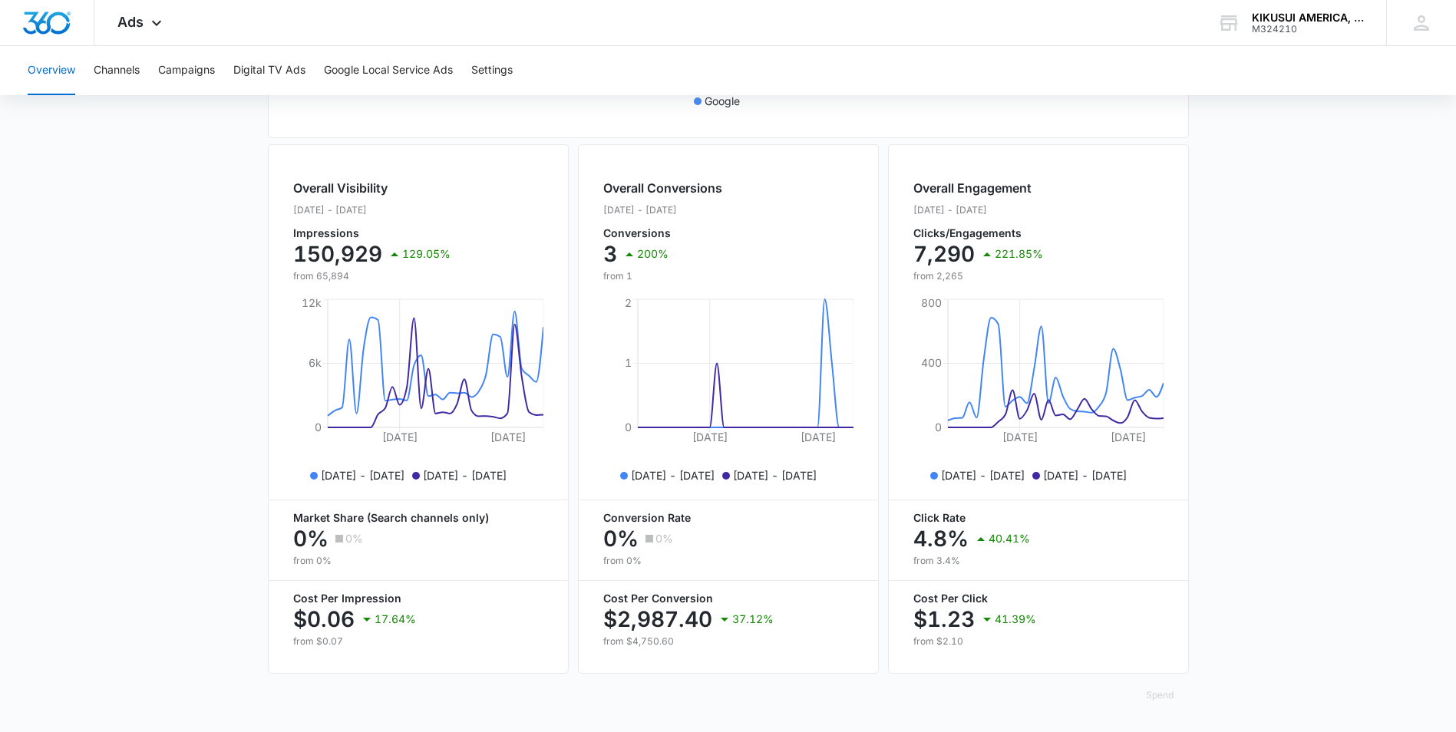
click at [339, 189] on h2 "Overall Visibility" at bounding box center [371, 188] width 157 height 18
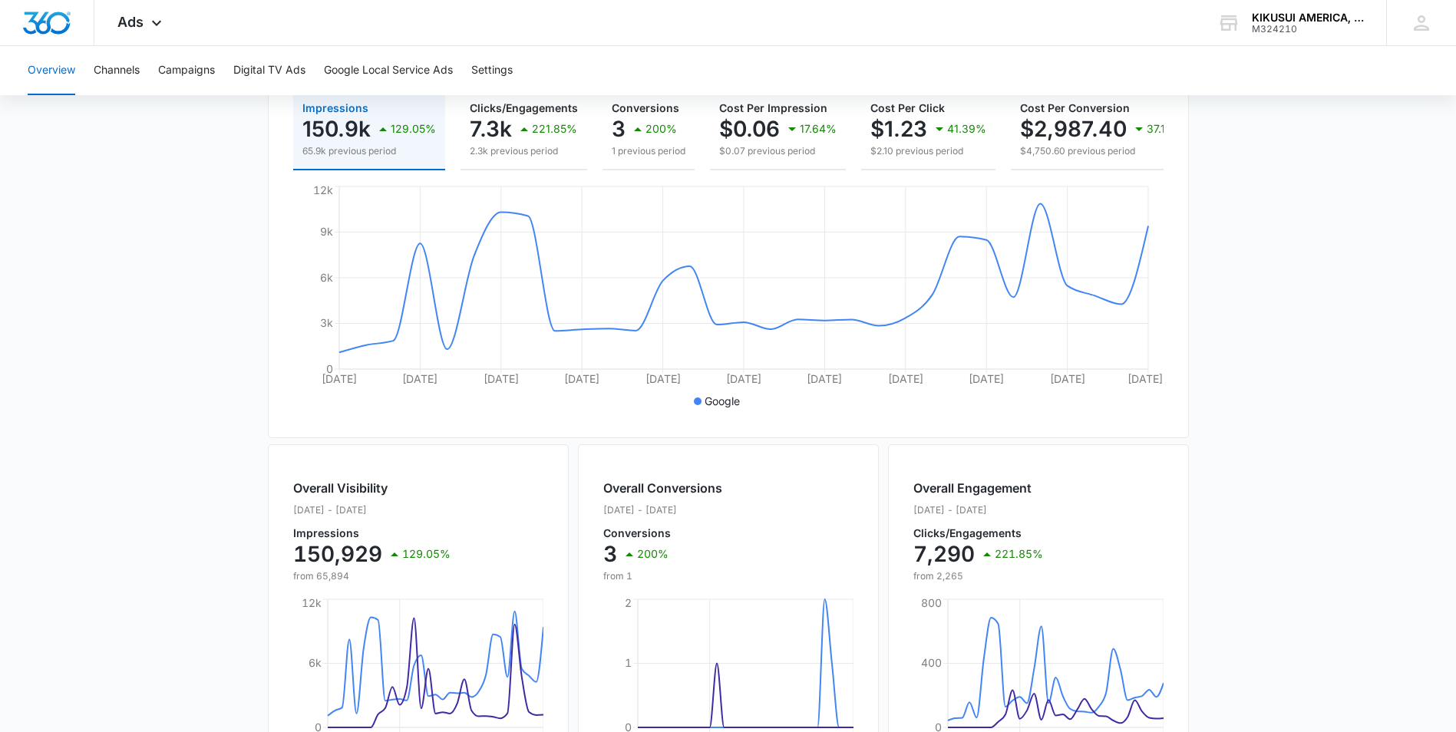
scroll to position [0, 0]
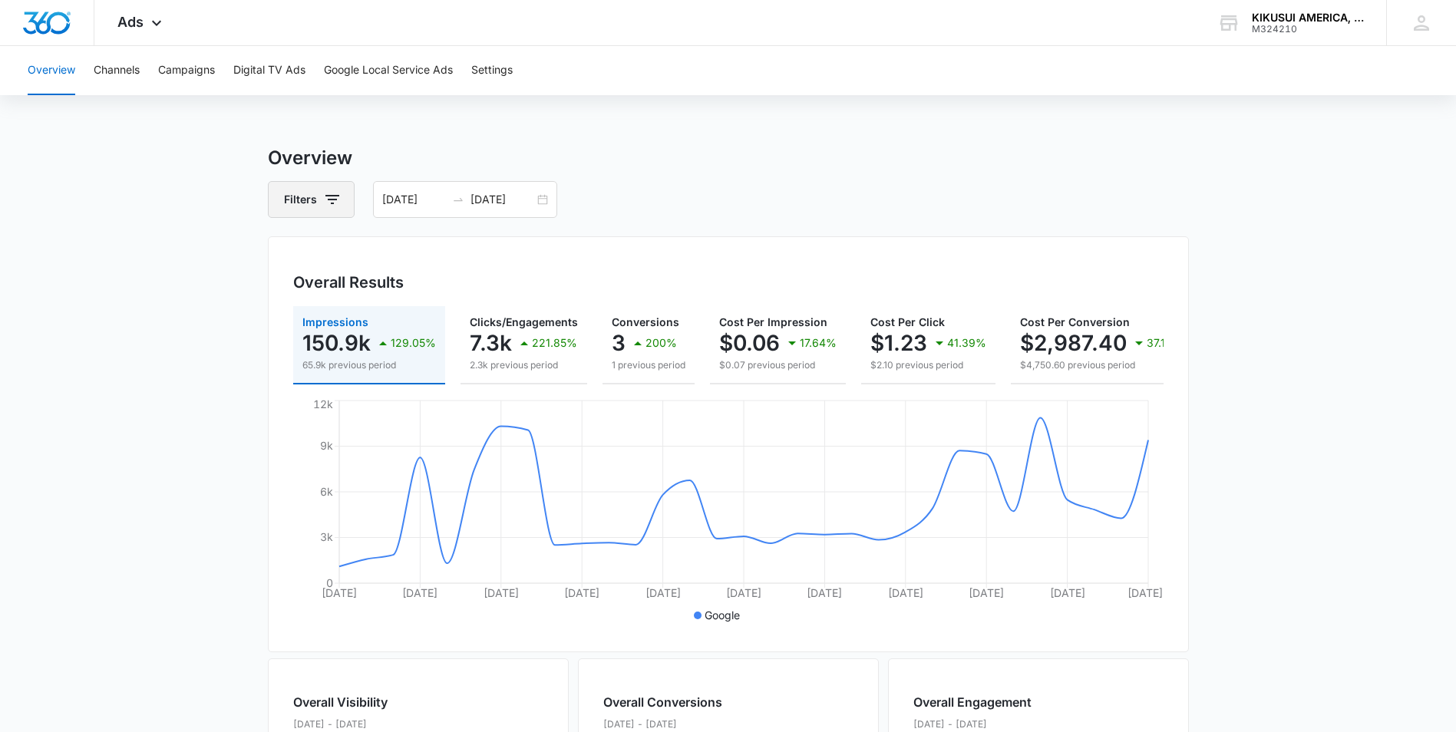
click at [332, 196] on icon "button" at bounding box center [332, 199] width 14 height 9
click at [449, 254] on icon "Show Channel filters" at bounding box center [451, 255] width 18 height 18
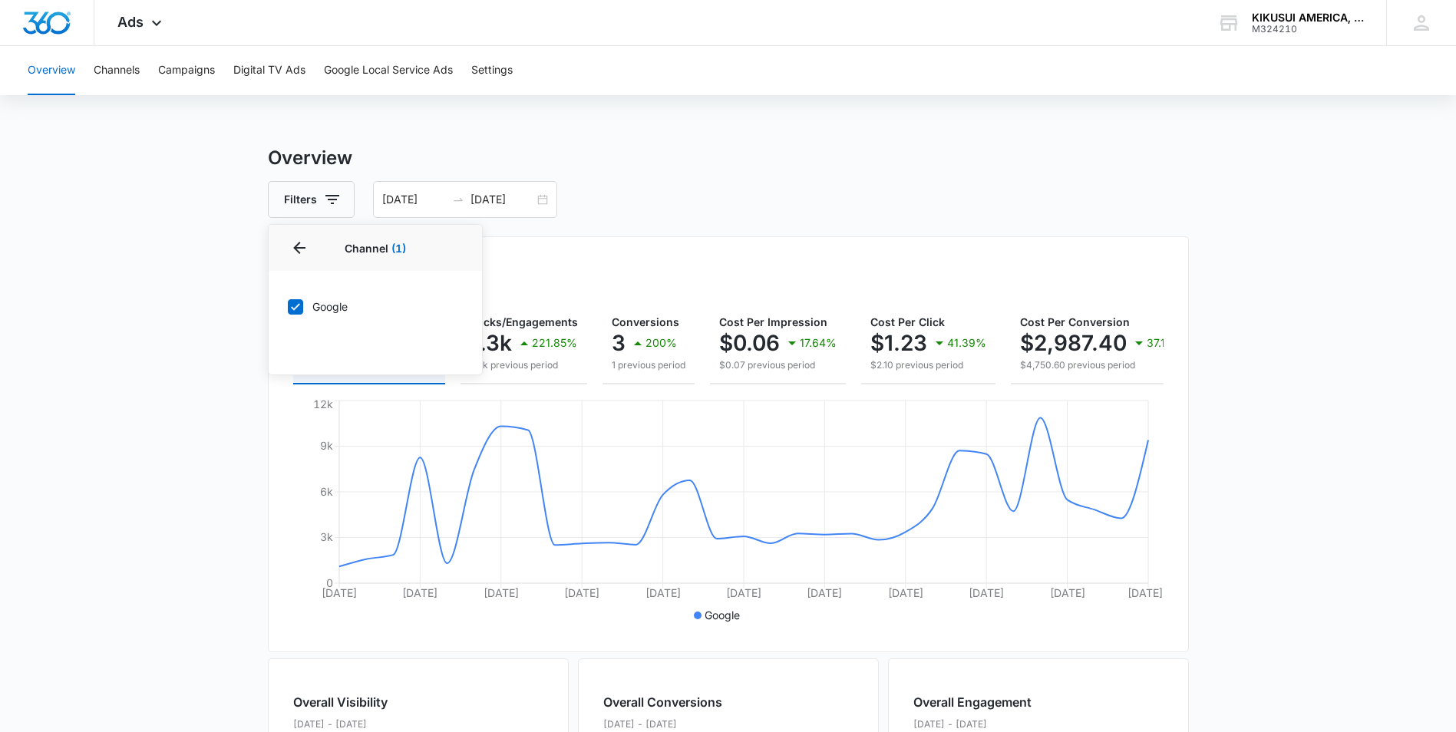
click at [328, 304] on label "Google" at bounding box center [375, 307] width 177 height 16
click at [288, 306] on input "Google" at bounding box center [287, 306] width 1 height 1
checkbox input "false"
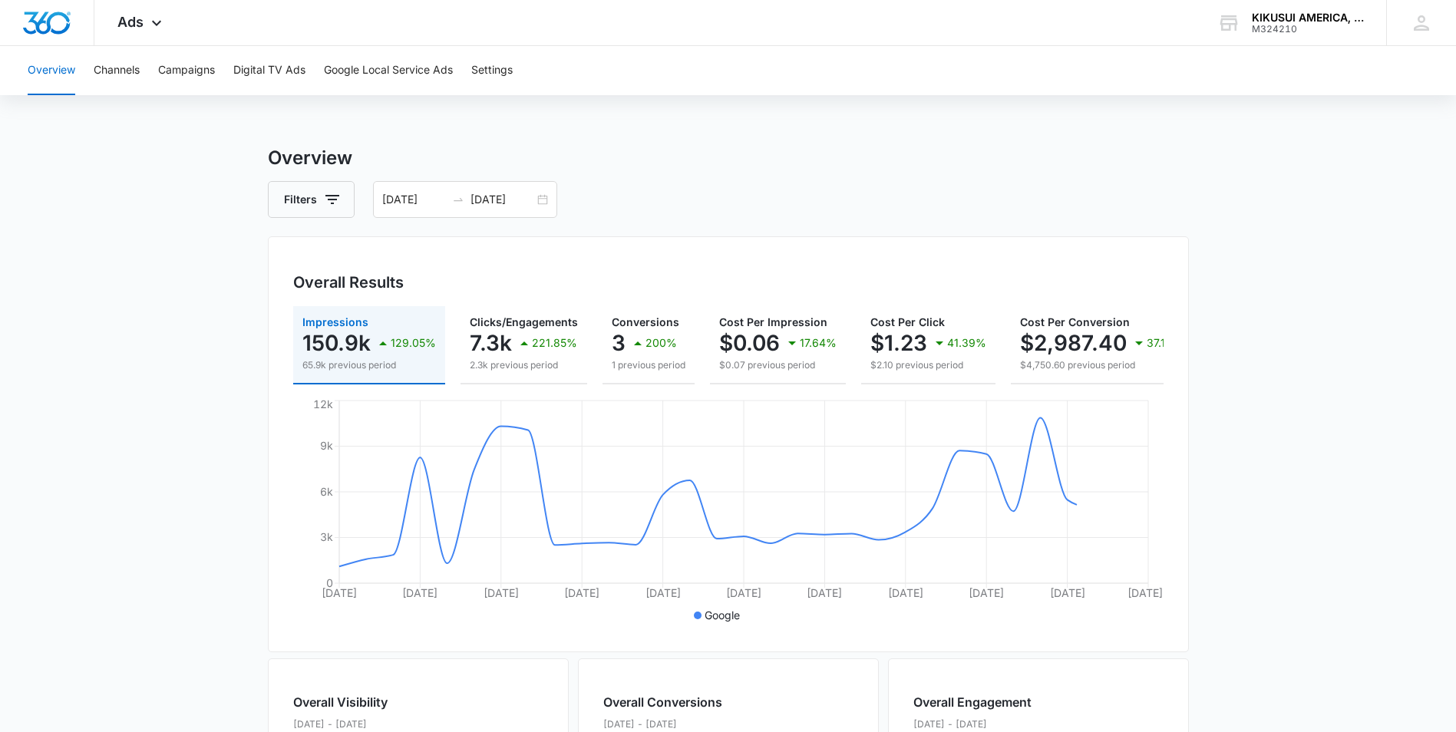
click at [138, 375] on main "Overview Filters 07/11/2025 08/10/2025 Overall Results Impressions 150.9k 129.0…" at bounding box center [728, 695] width 1456 height 1102
click at [335, 202] on icon "button" at bounding box center [332, 199] width 18 height 18
click at [344, 198] on button "Filters" at bounding box center [311, 199] width 87 height 37
click at [632, 246] on div "Overall Results Impressions 150.9k 129.05% 65.9k previous period Clicks/Engagem…" at bounding box center [728, 444] width 921 height 416
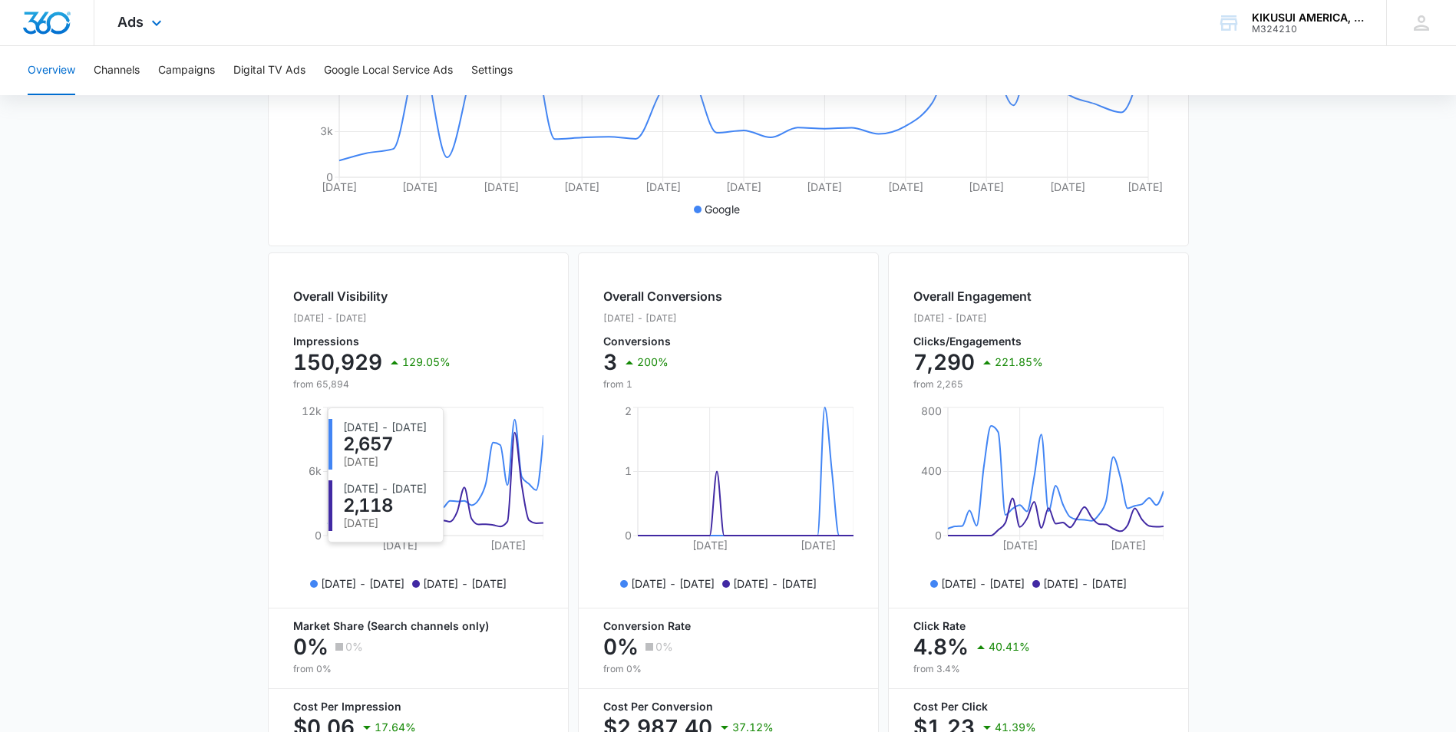
scroll to position [295, 0]
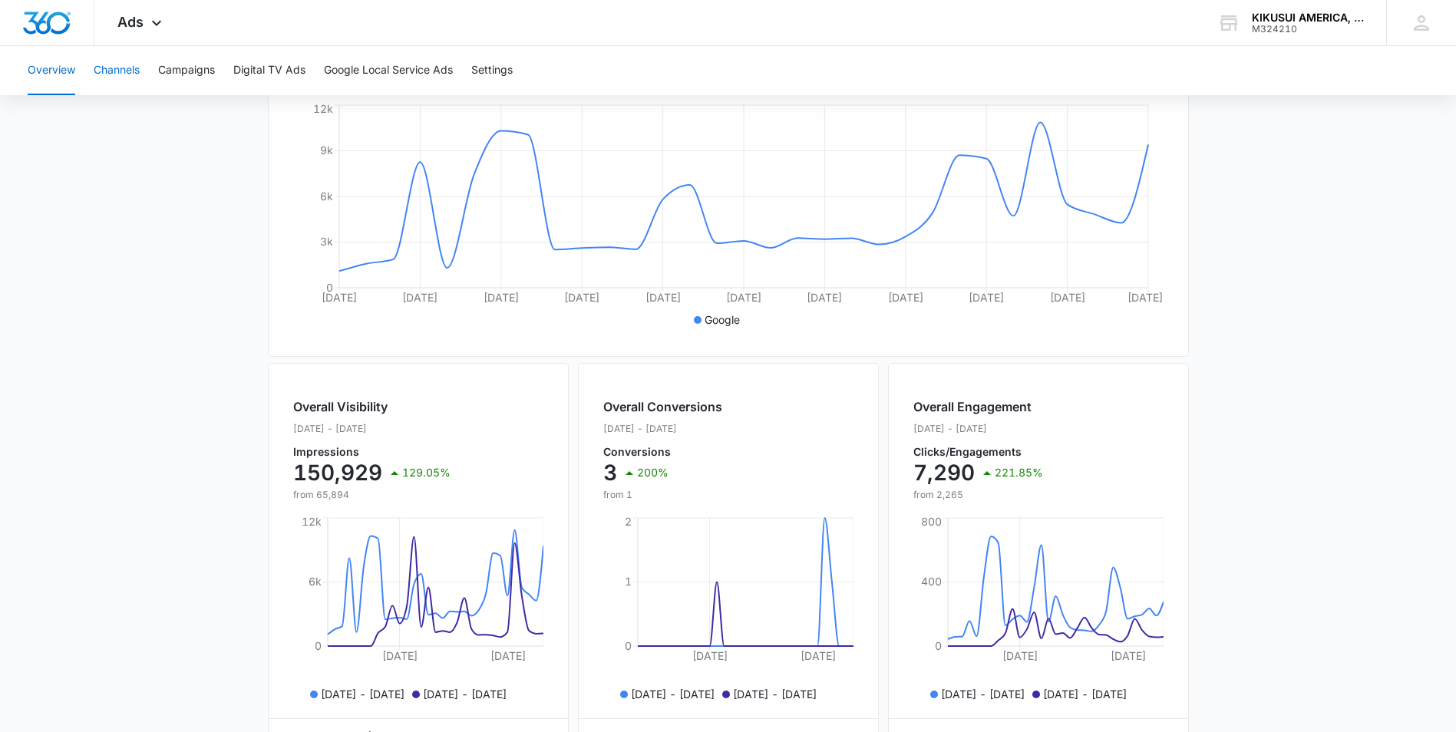
click at [104, 74] on button "Channels" at bounding box center [117, 70] width 46 height 49
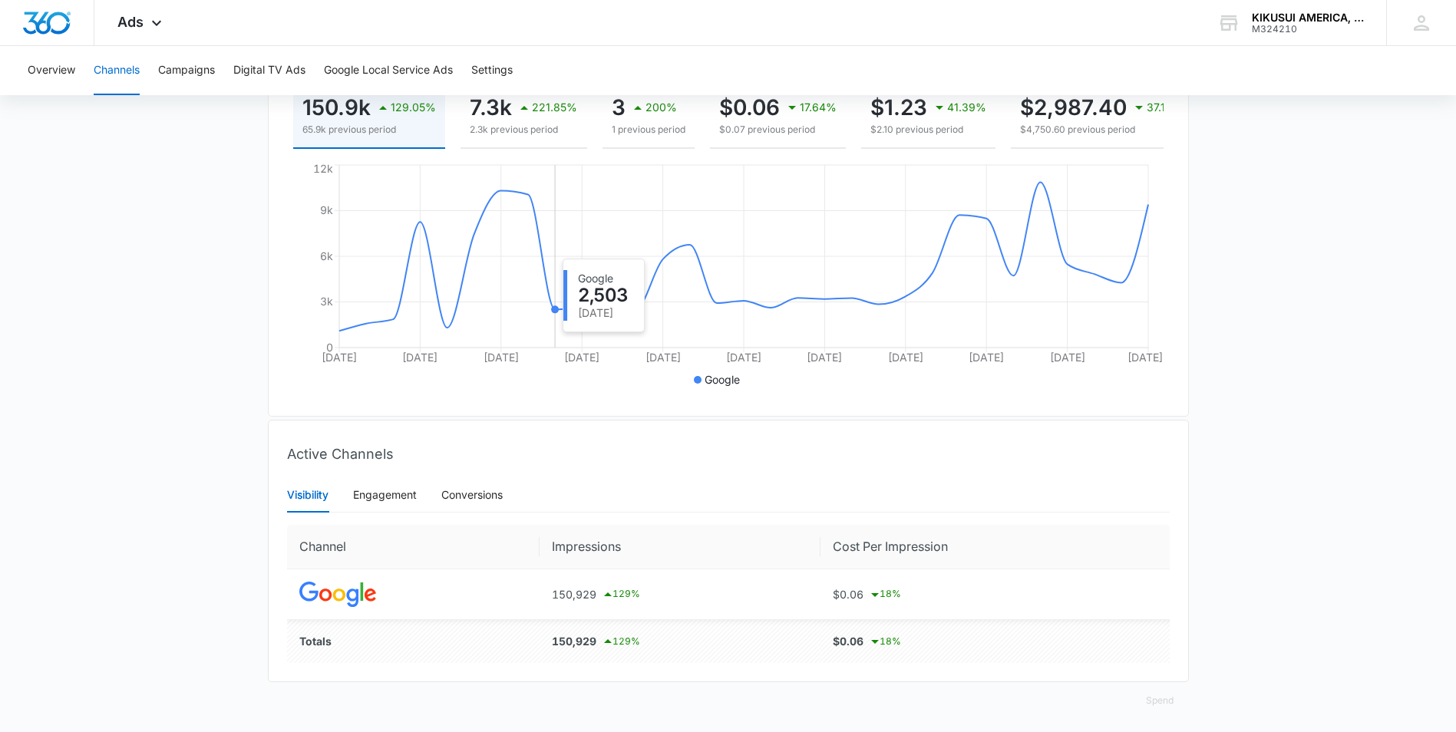
scroll to position [252, 0]
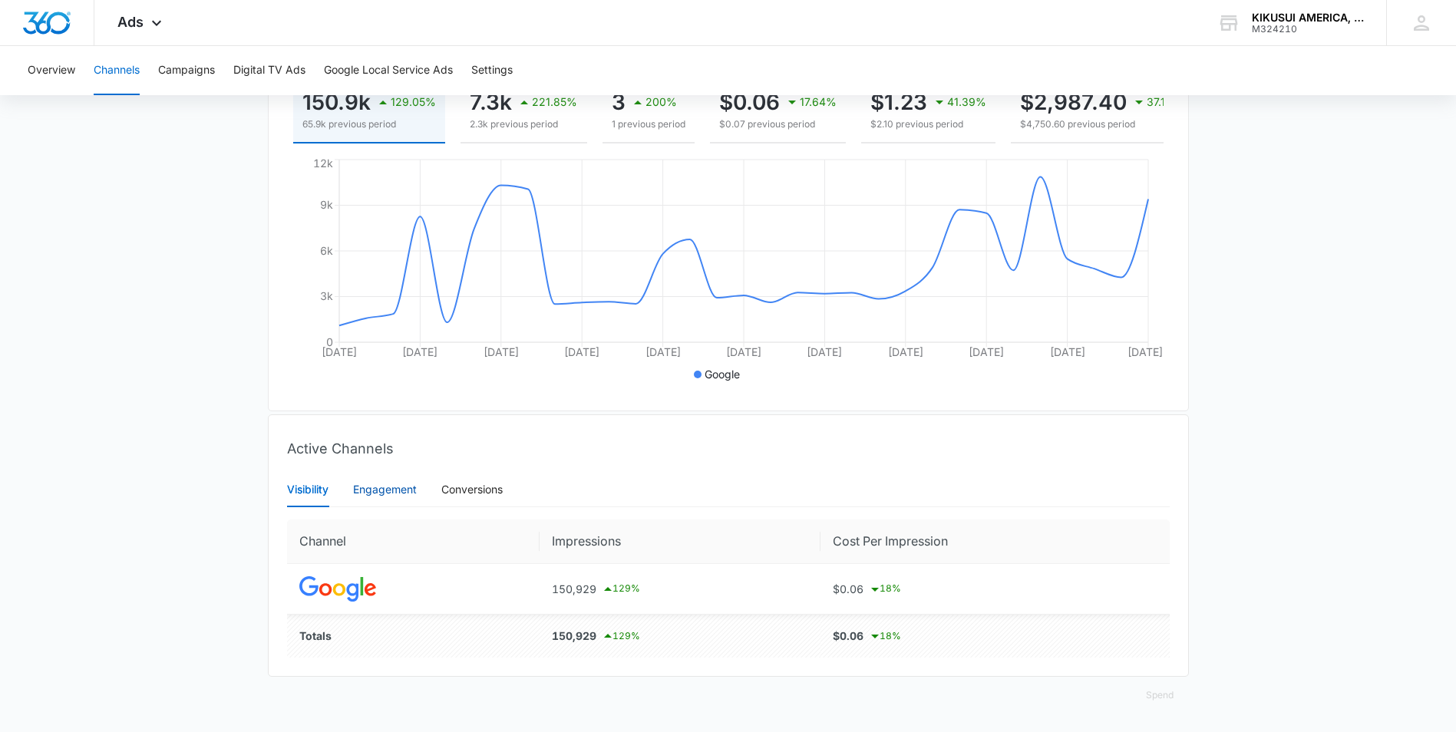
click at [404, 492] on div "Engagement" at bounding box center [385, 489] width 64 height 17
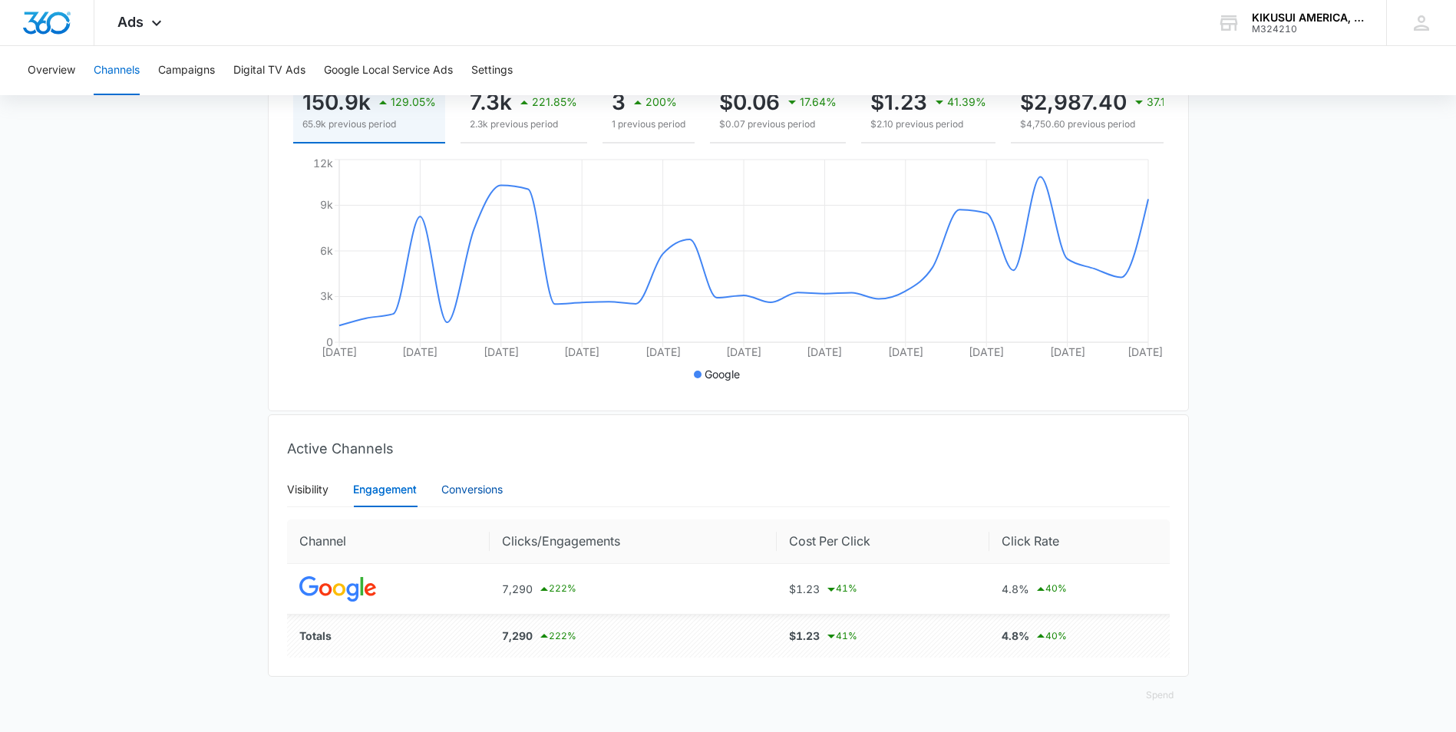
click at [480, 493] on div "Conversions" at bounding box center [471, 489] width 61 height 17
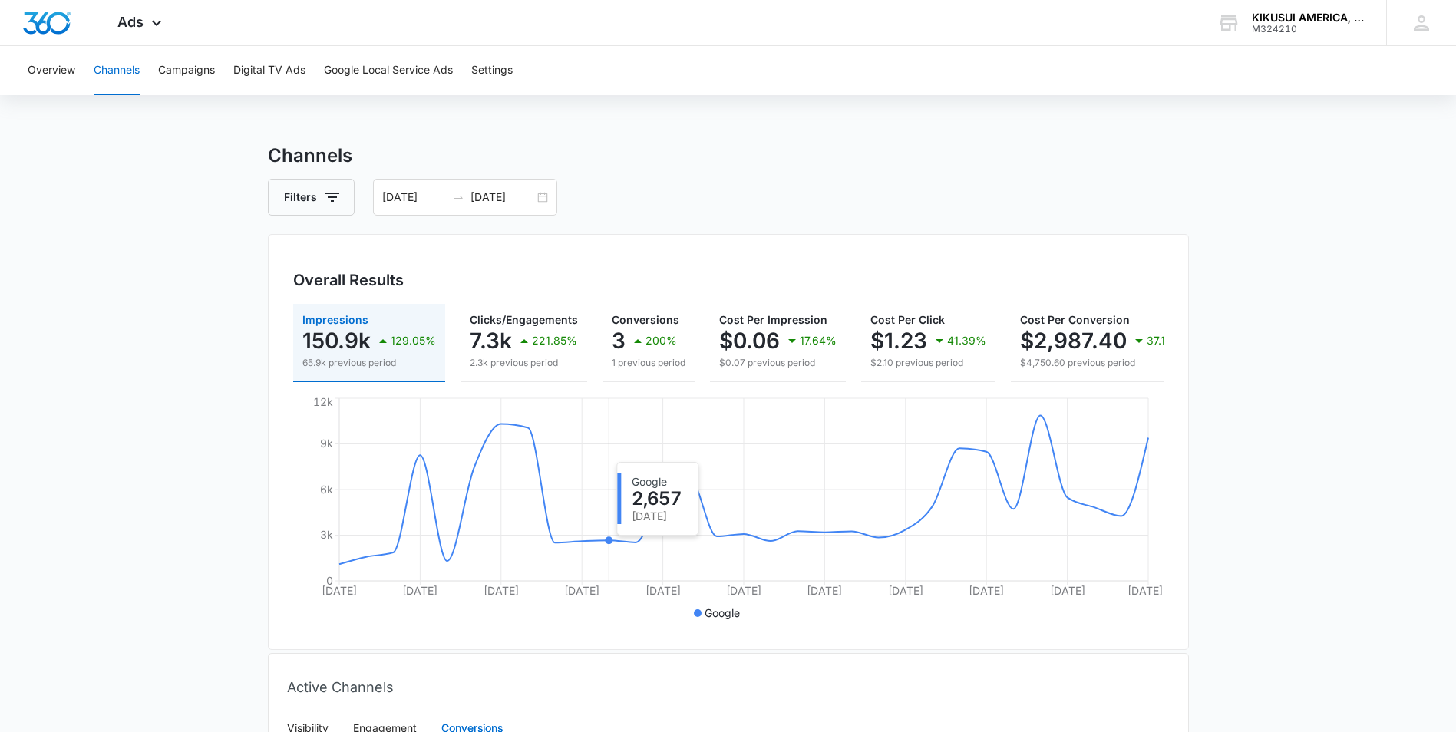
scroll to position [0, 0]
click at [195, 73] on button "Campaigns" at bounding box center [186, 70] width 57 height 49
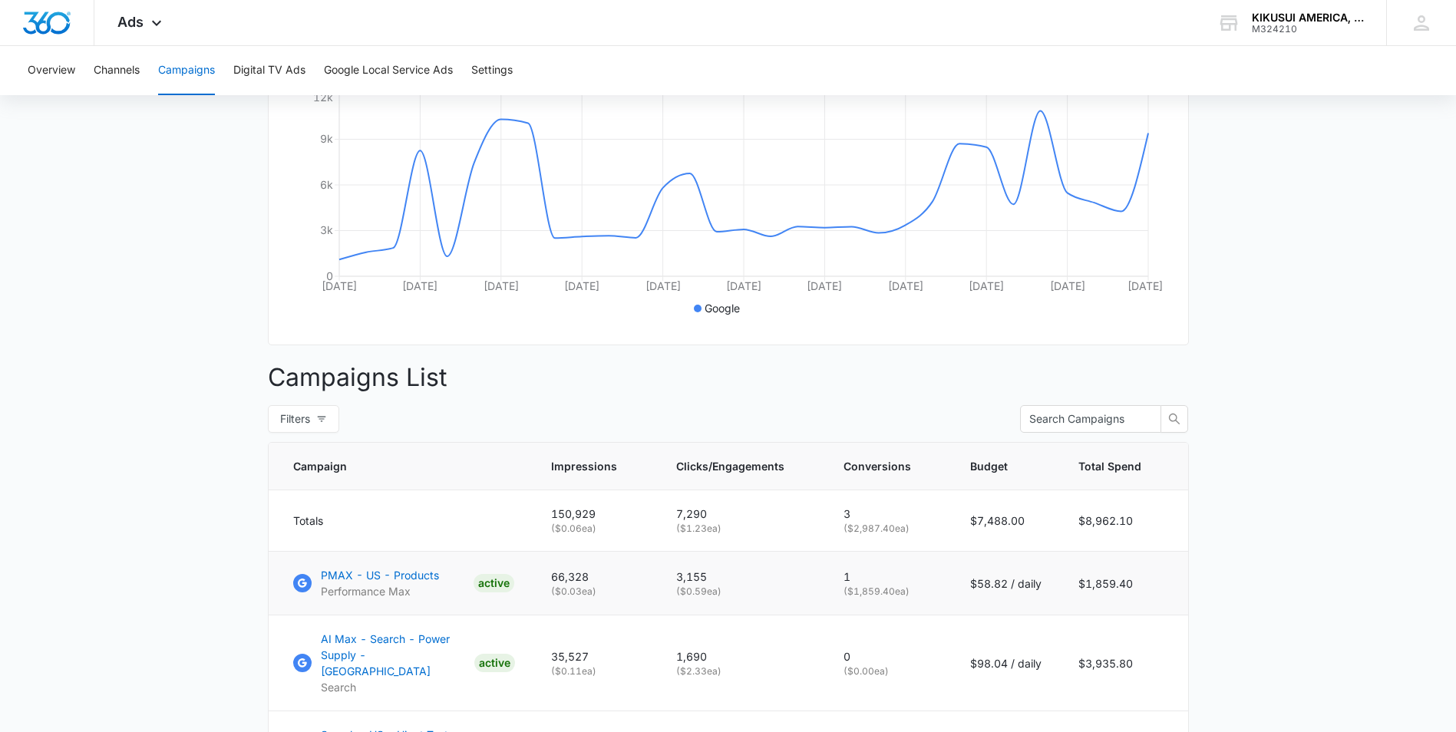
scroll to position [537, 0]
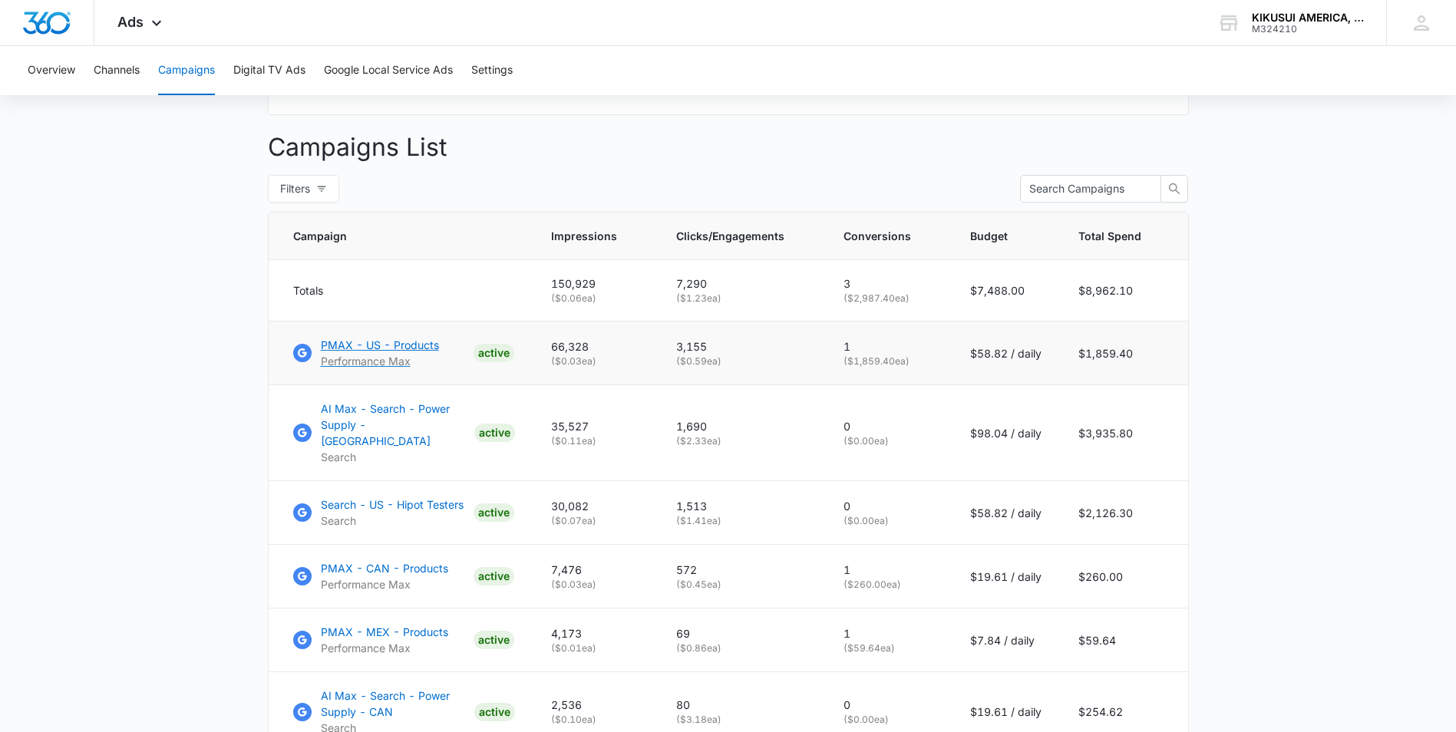
click at [414, 353] on p "PMAX - US - Products" at bounding box center [380, 345] width 118 height 16
click at [425, 420] on p "AI Max - Search - Power Supply - US" at bounding box center [394, 425] width 147 height 48
click at [417, 353] on p "PMAX - US - Products" at bounding box center [380, 345] width 118 height 16
click at [450, 498] on p "Search - US - Hipot Testers" at bounding box center [392, 505] width 143 height 16
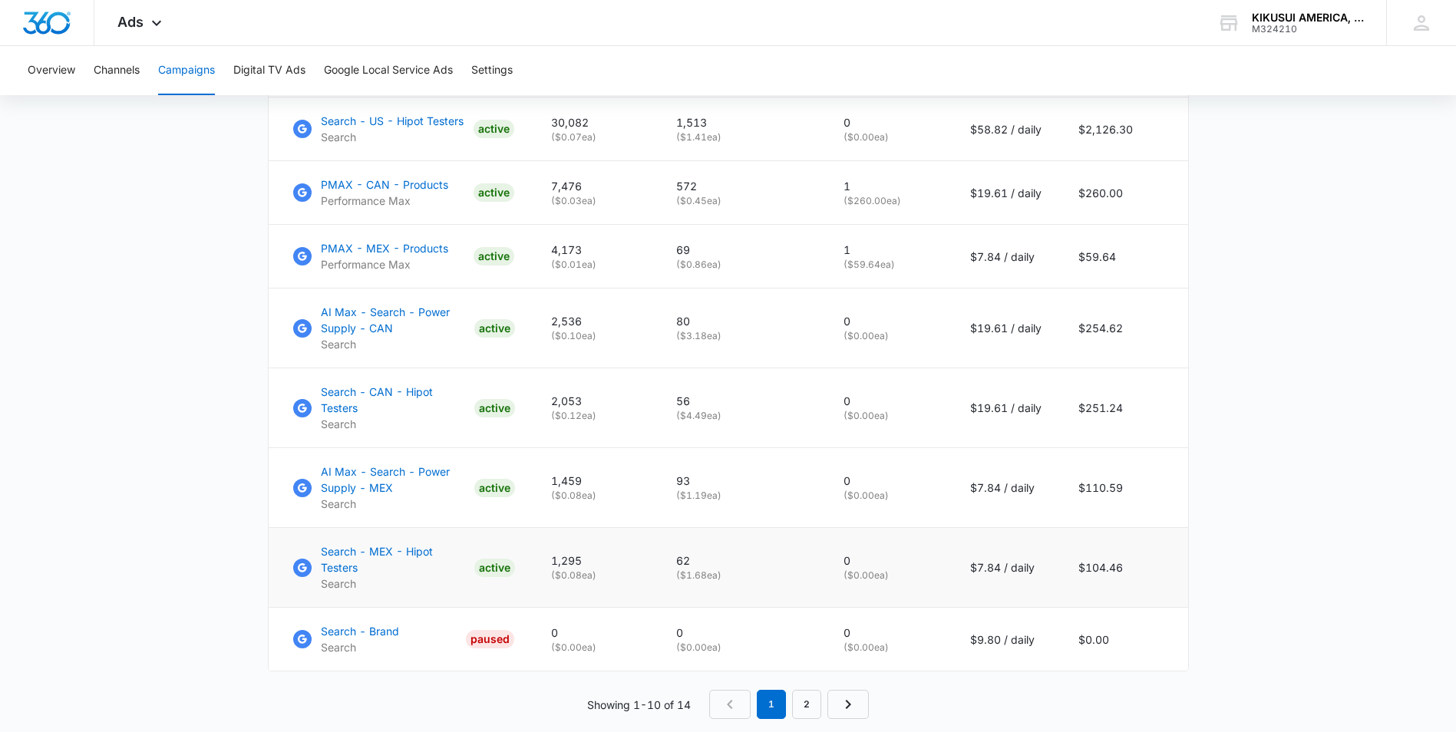
scroll to position [945, 0]
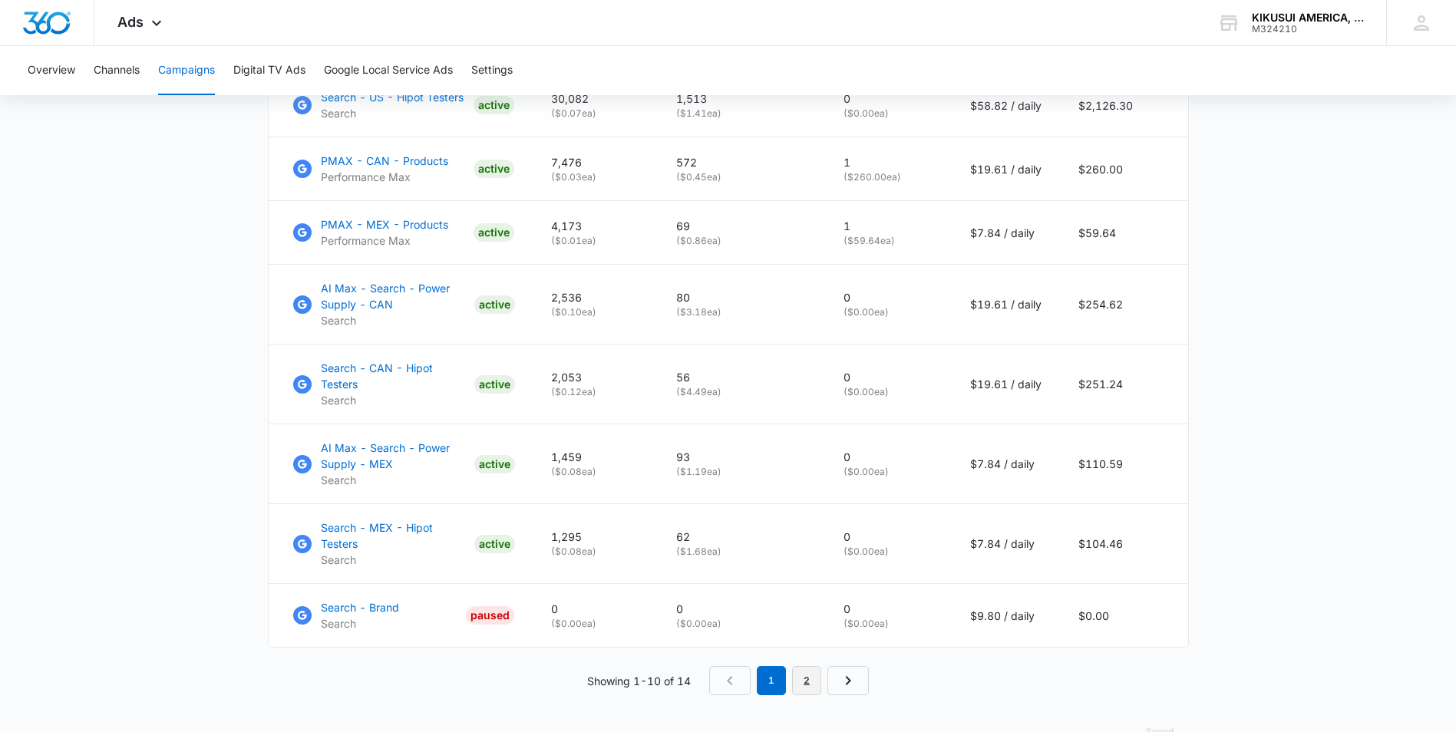
click at [802, 666] on link "2" at bounding box center [806, 680] width 29 height 29
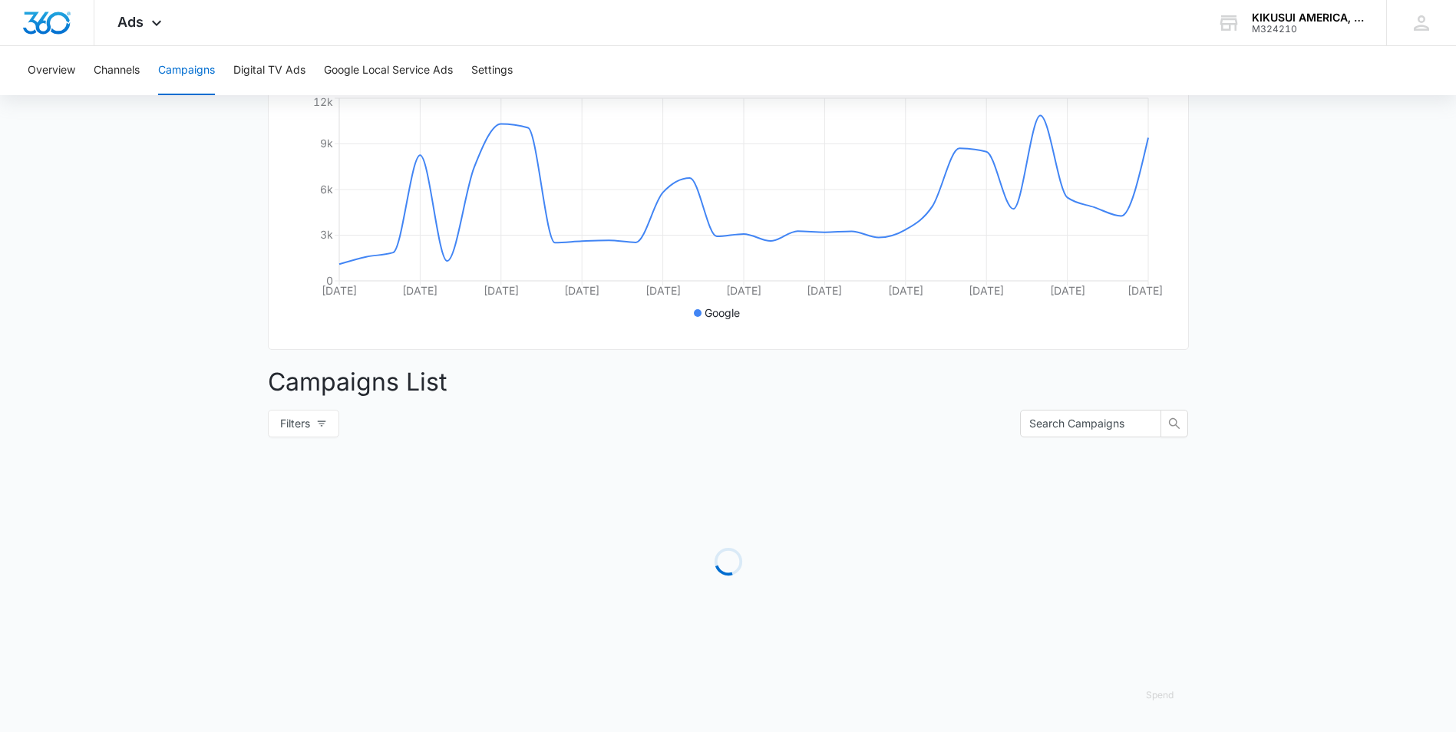
scroll to position [563, 0]
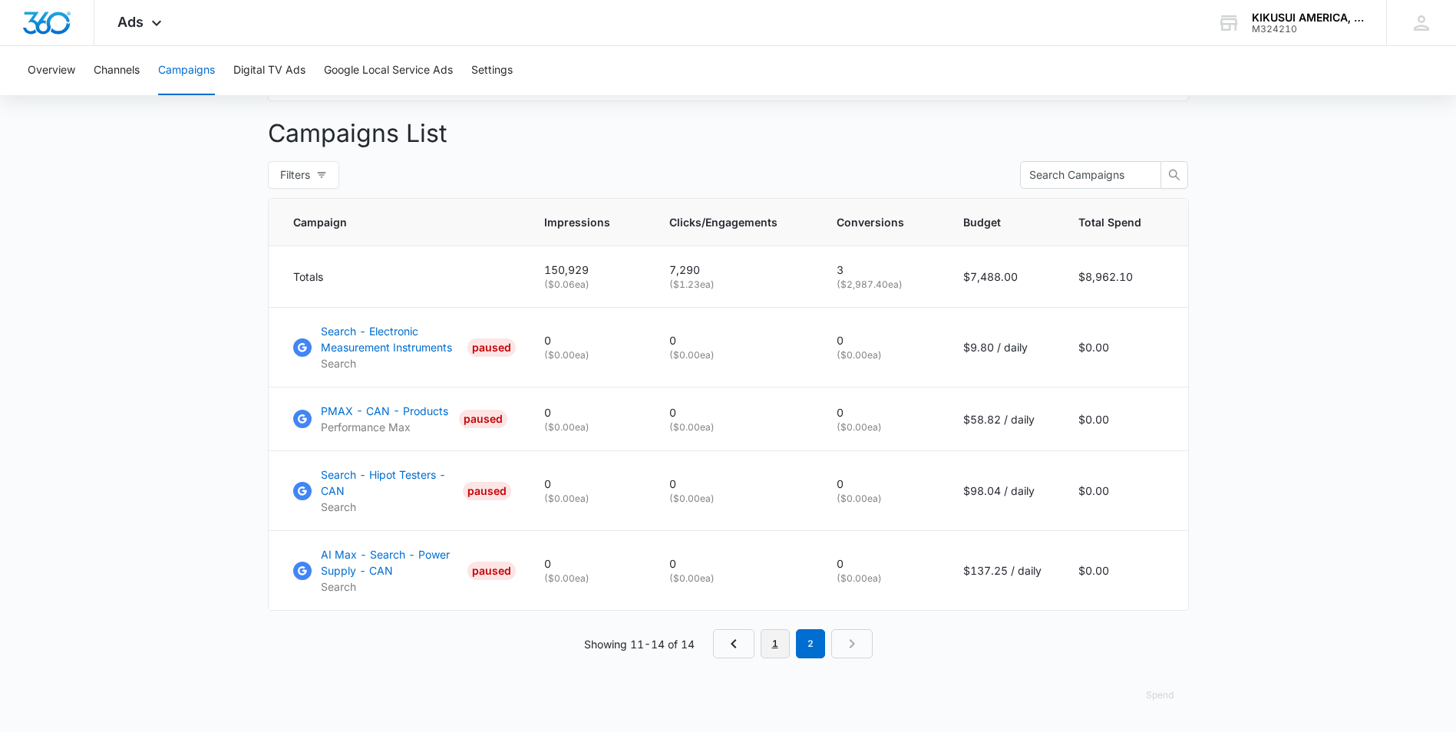
click at [774, 640] on link "1" at bounding box center [775, 643] width 29 height 29
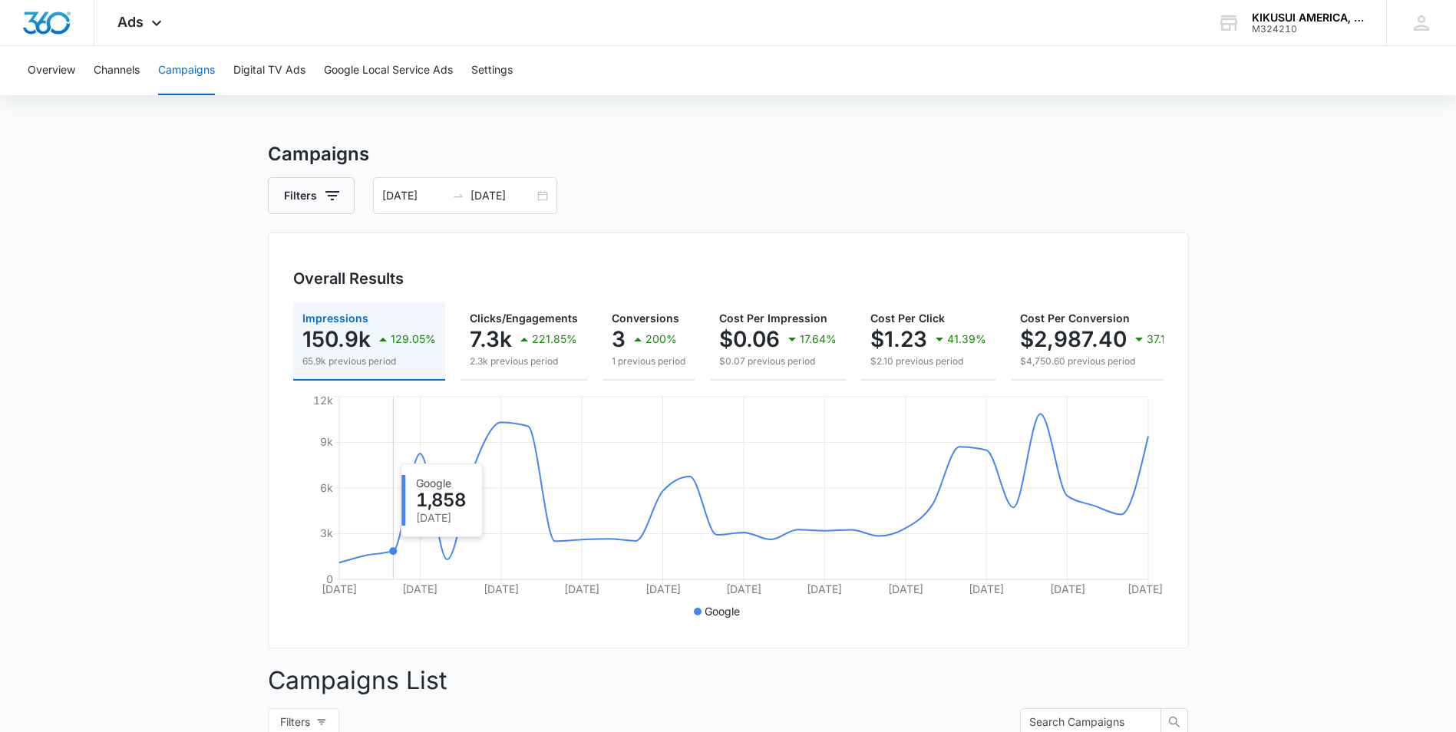
scroll to position [0, 0]
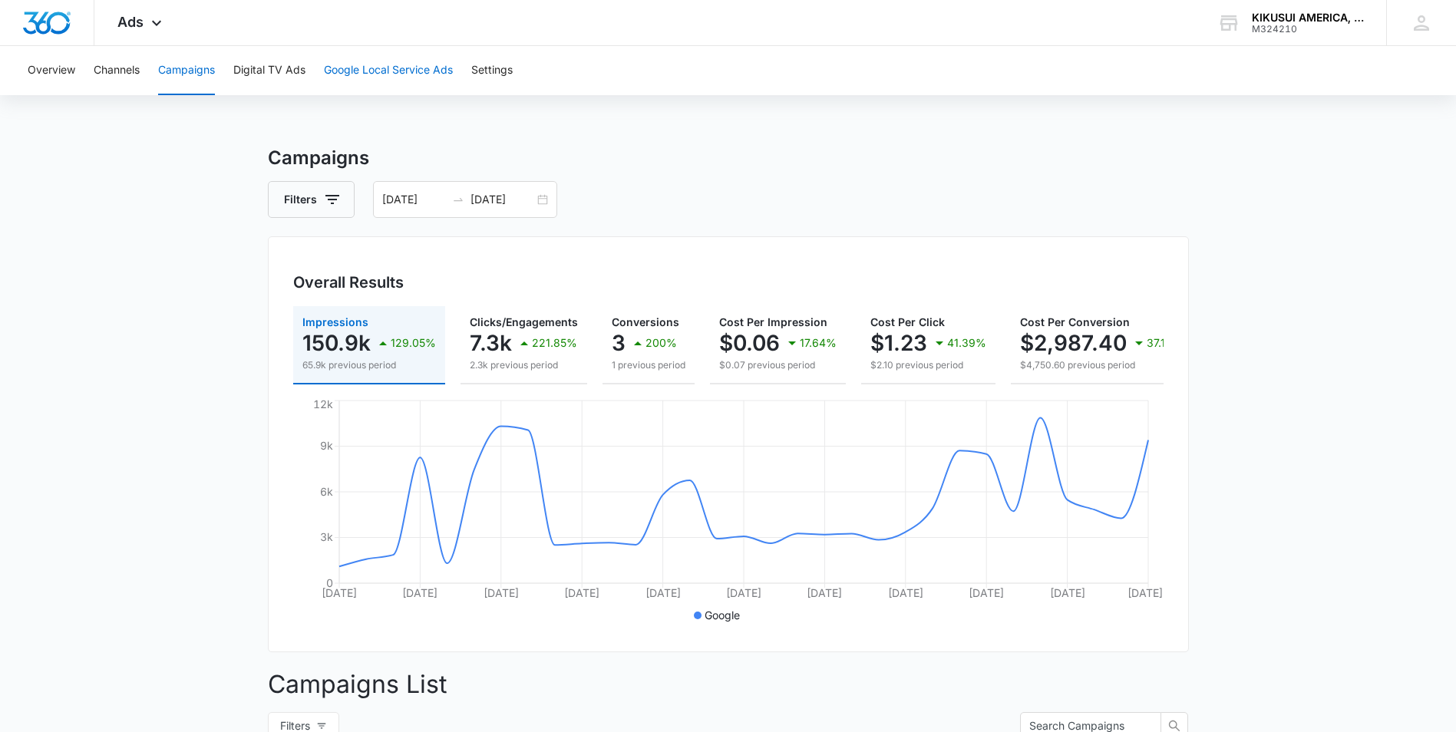
click at [394, 74] on button "Google Local Service Ads" at bounding box center [388, 70] width 129 height 49
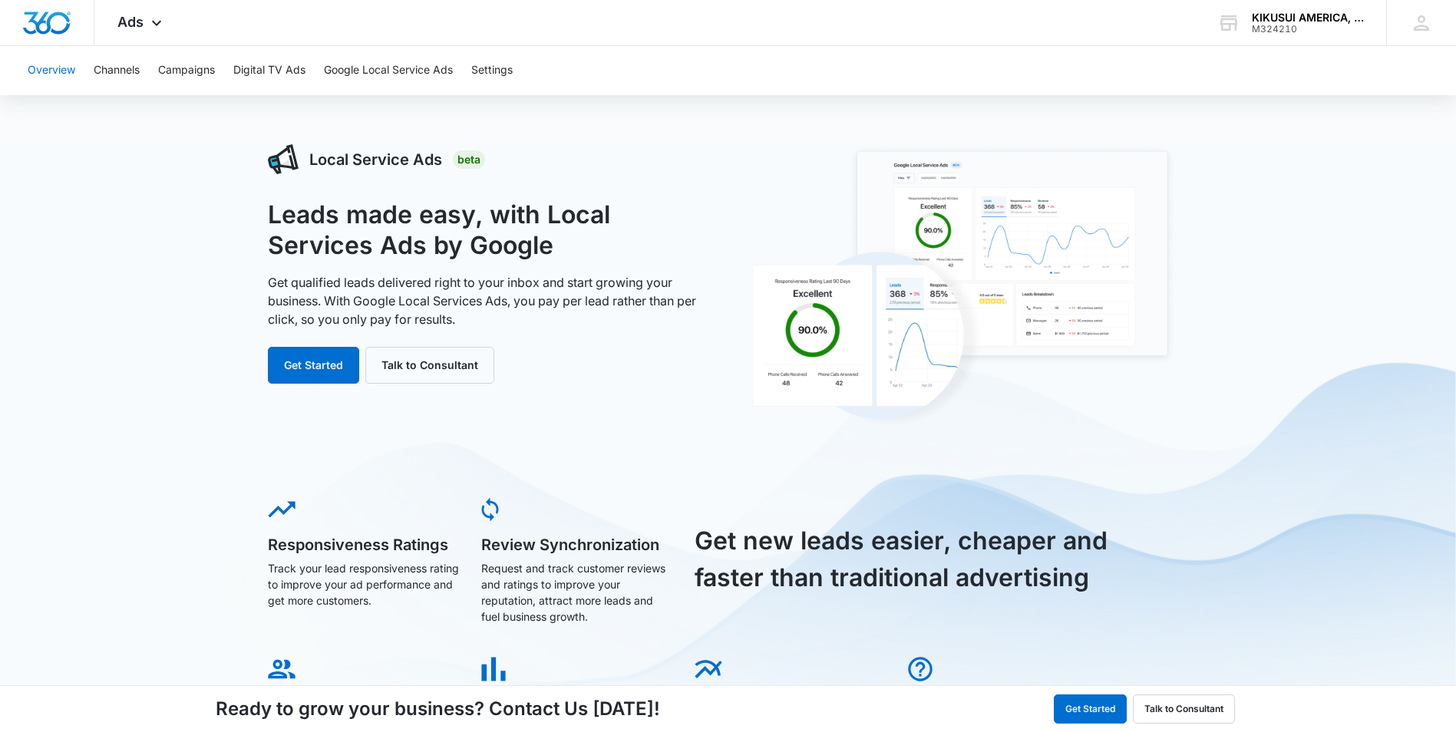
click at [57, 61] on button "Overview" at bounding box center [52, 70] width 48 height 49
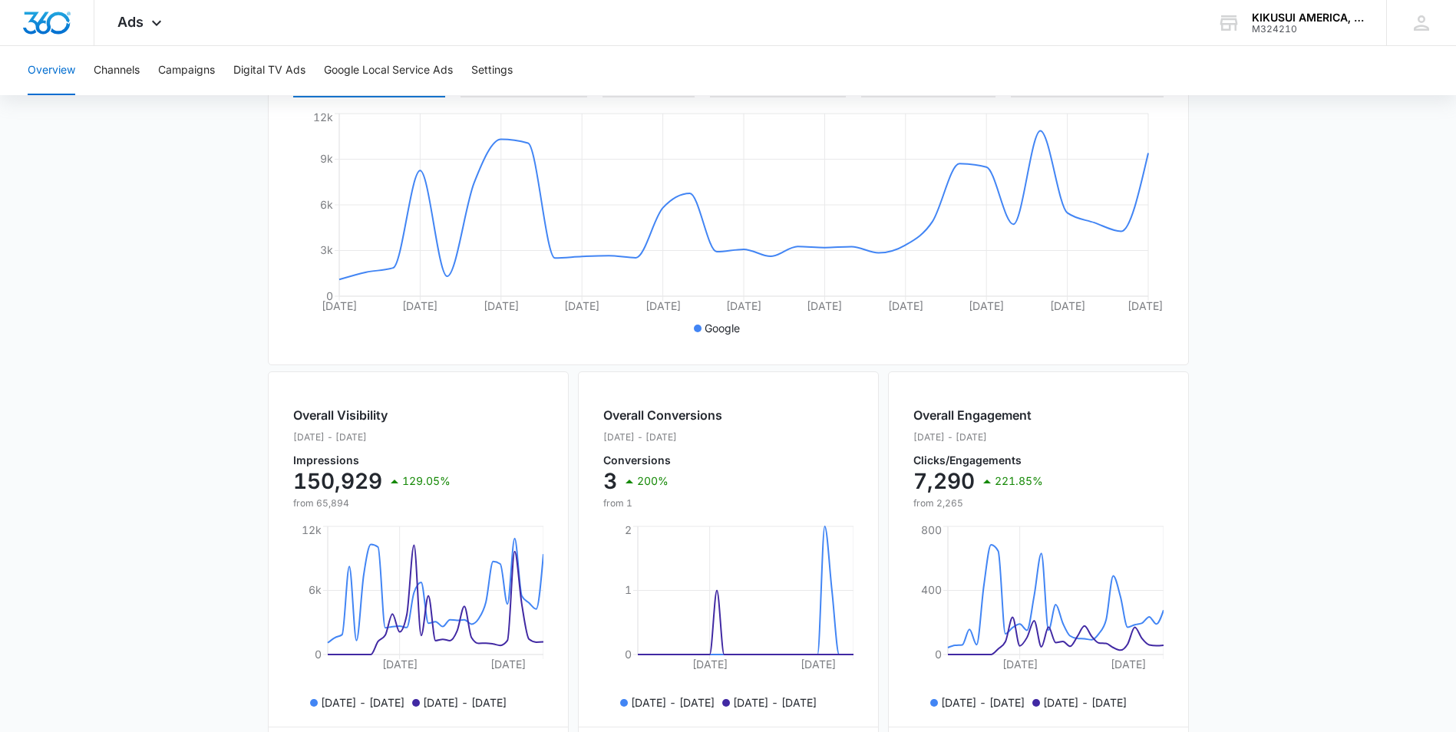
scroll to position [219, 0]
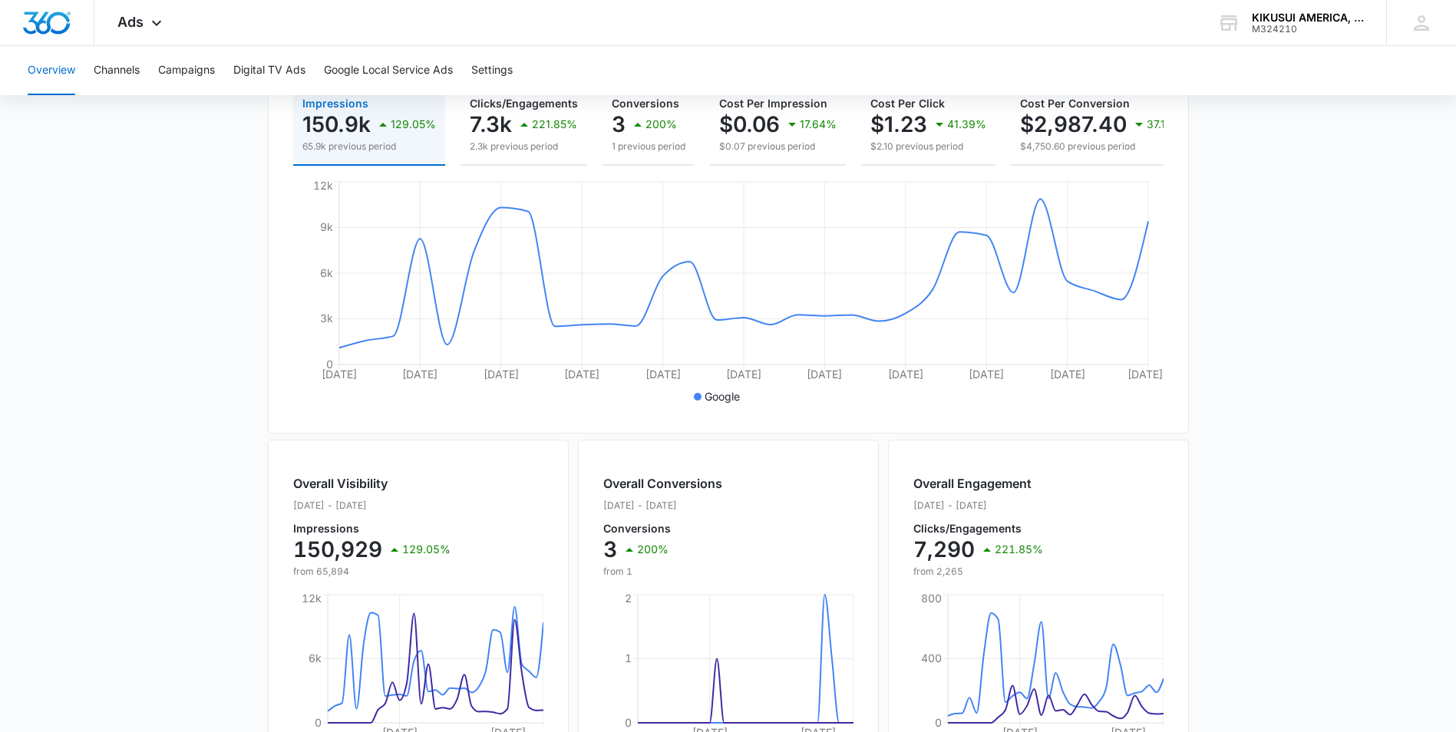
click at [988, 559] on icon at bounding box center [987, 549] width 18 height 18
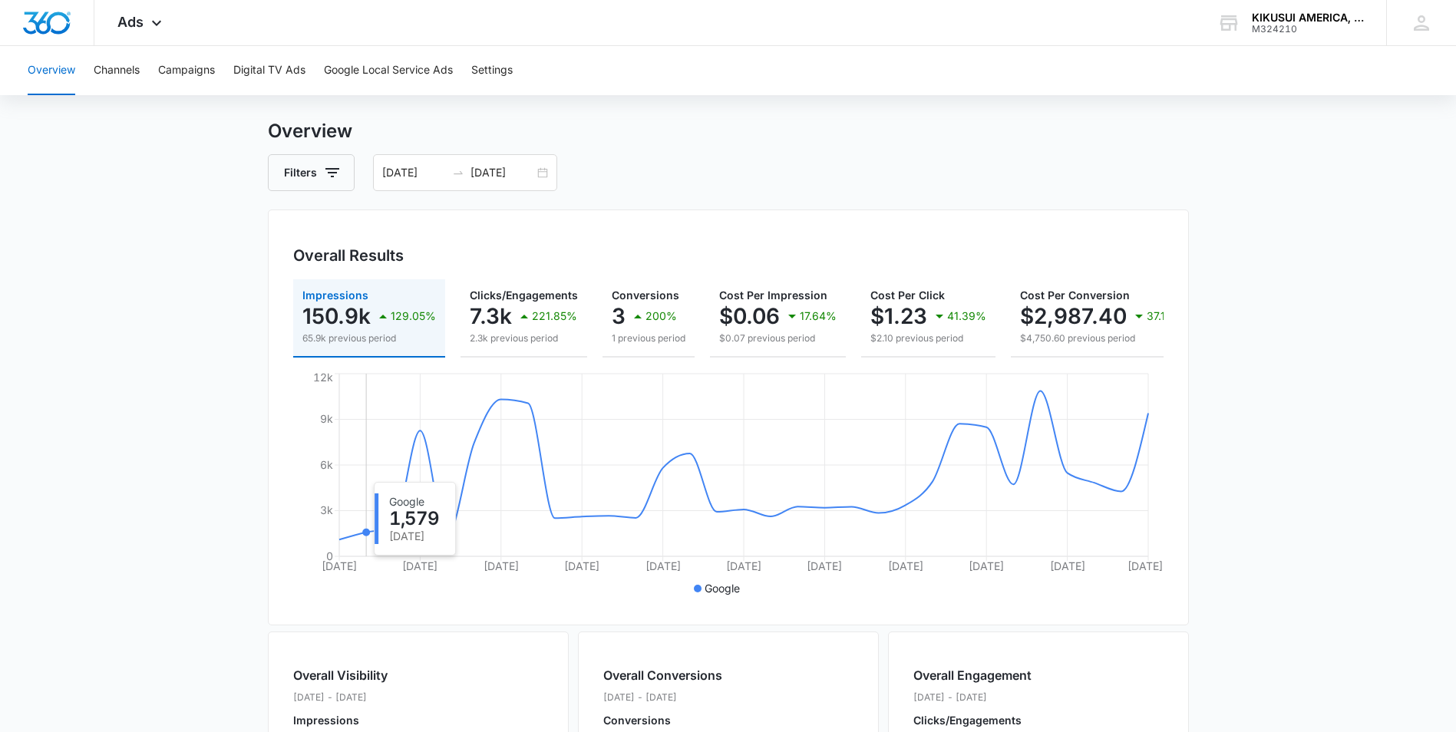
scroll to position [0, 0]
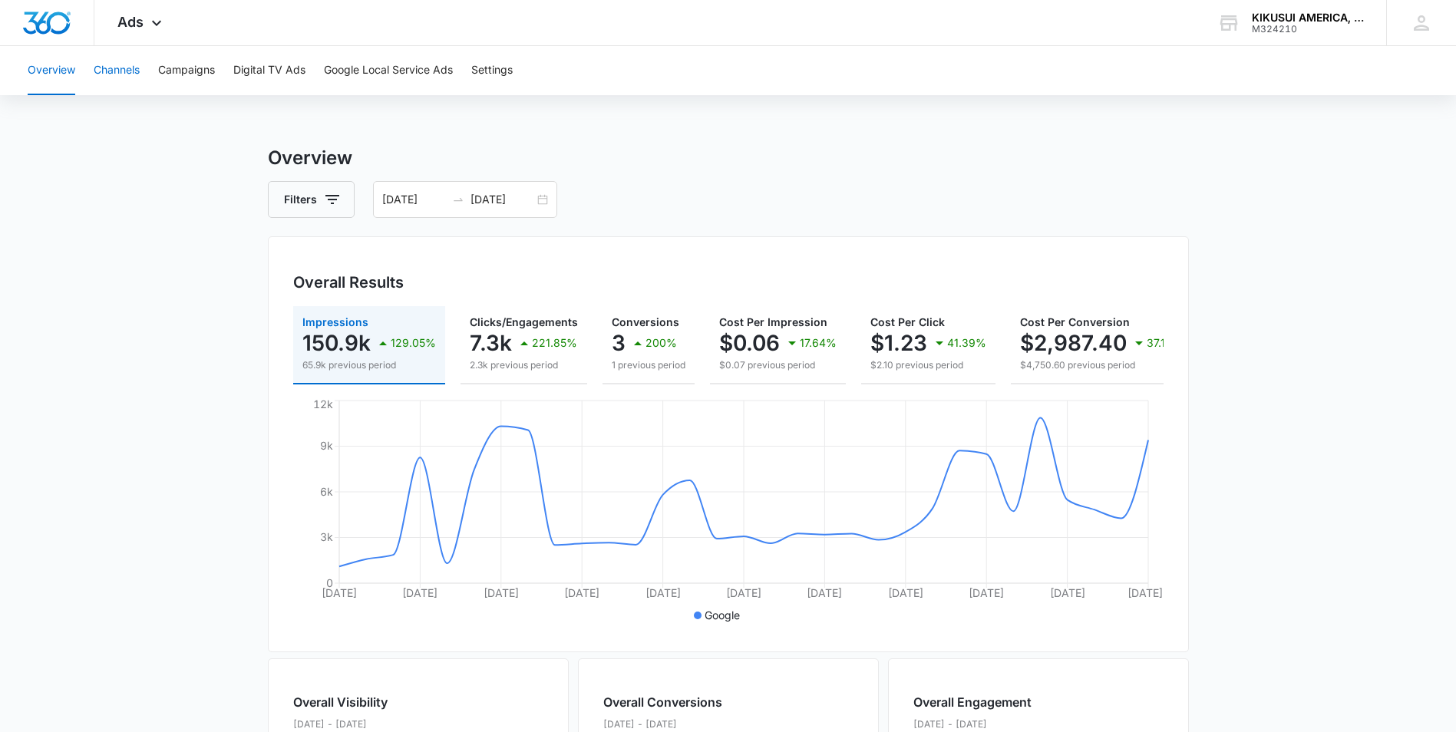
click at [120, 64] on button "Channels" at bounding box center [117, 70] width 46 height 49
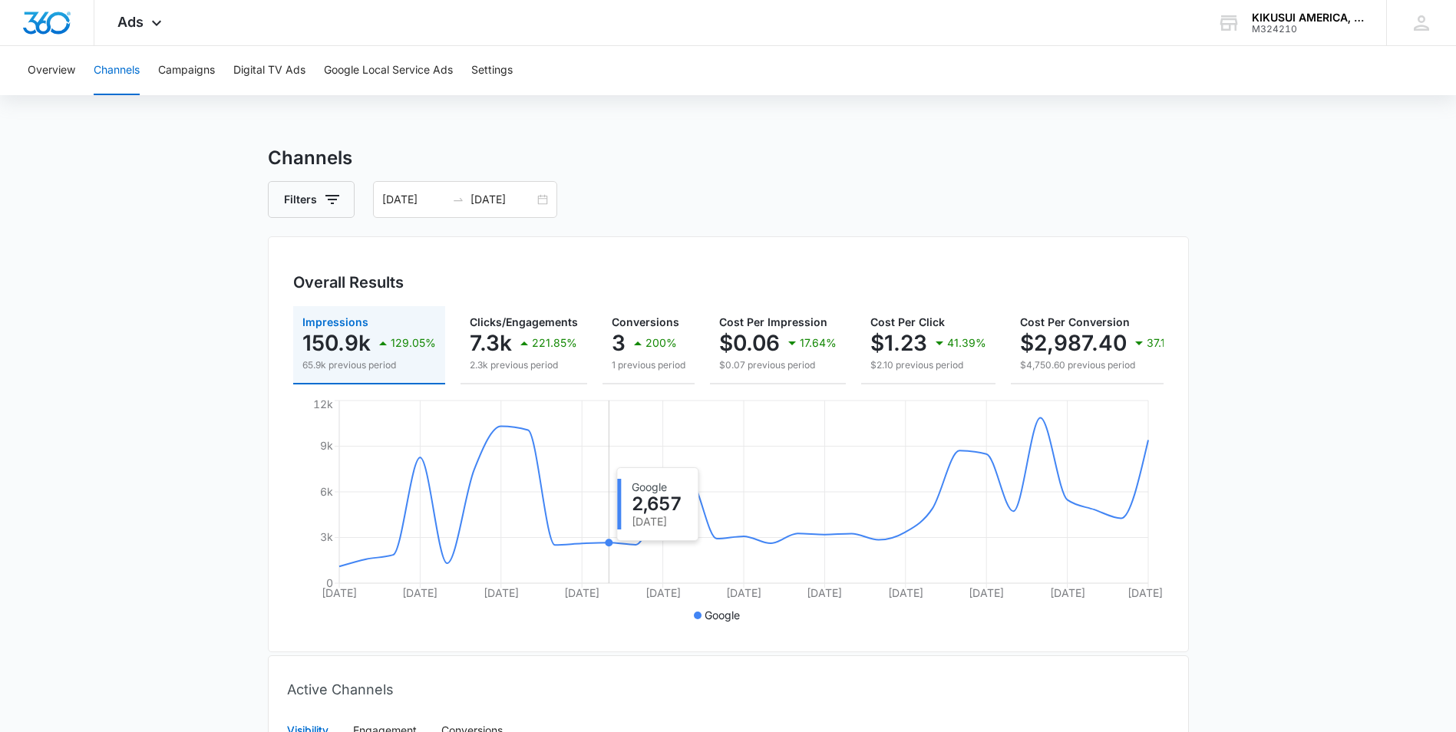
scroll to position [252, 0]
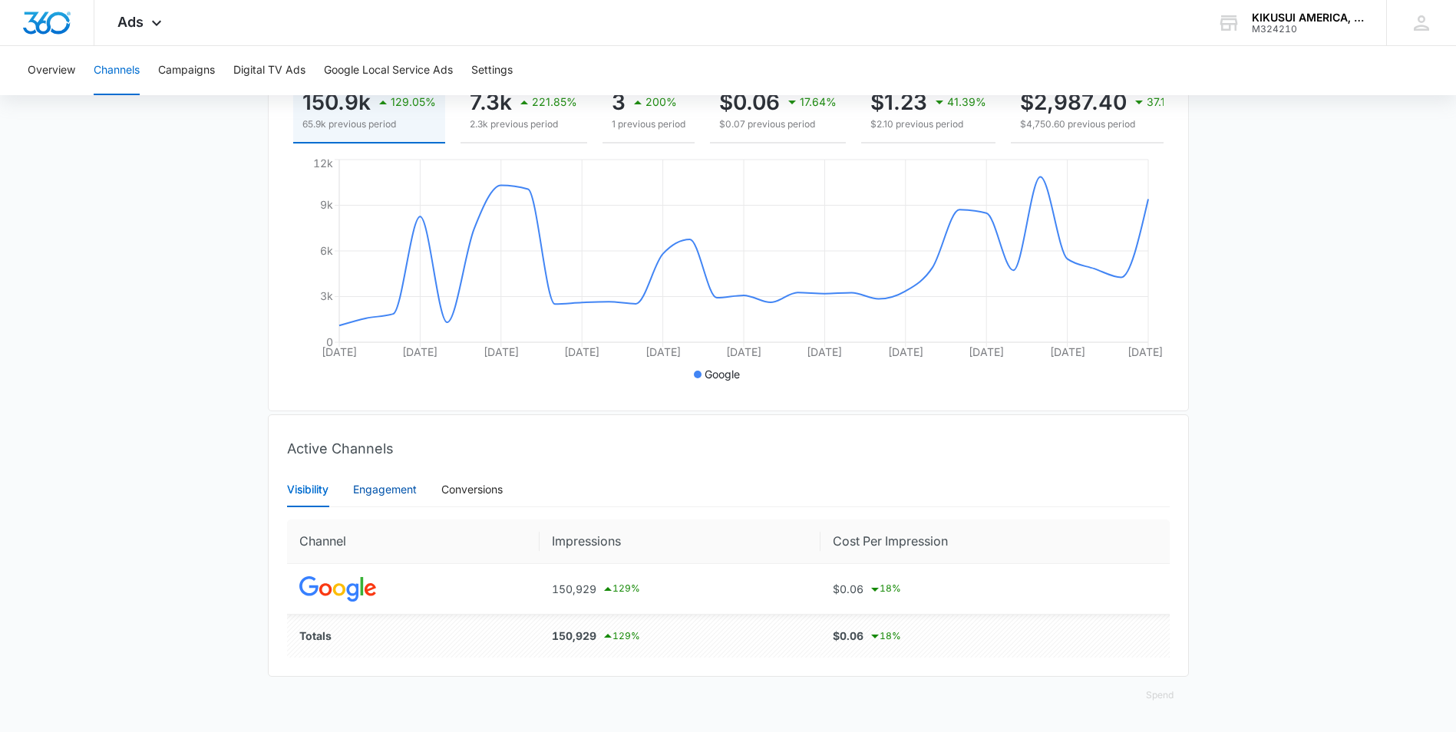
click at [388, 488] on div "Engagement" at bounding box center [385, 489] width 64 height 17
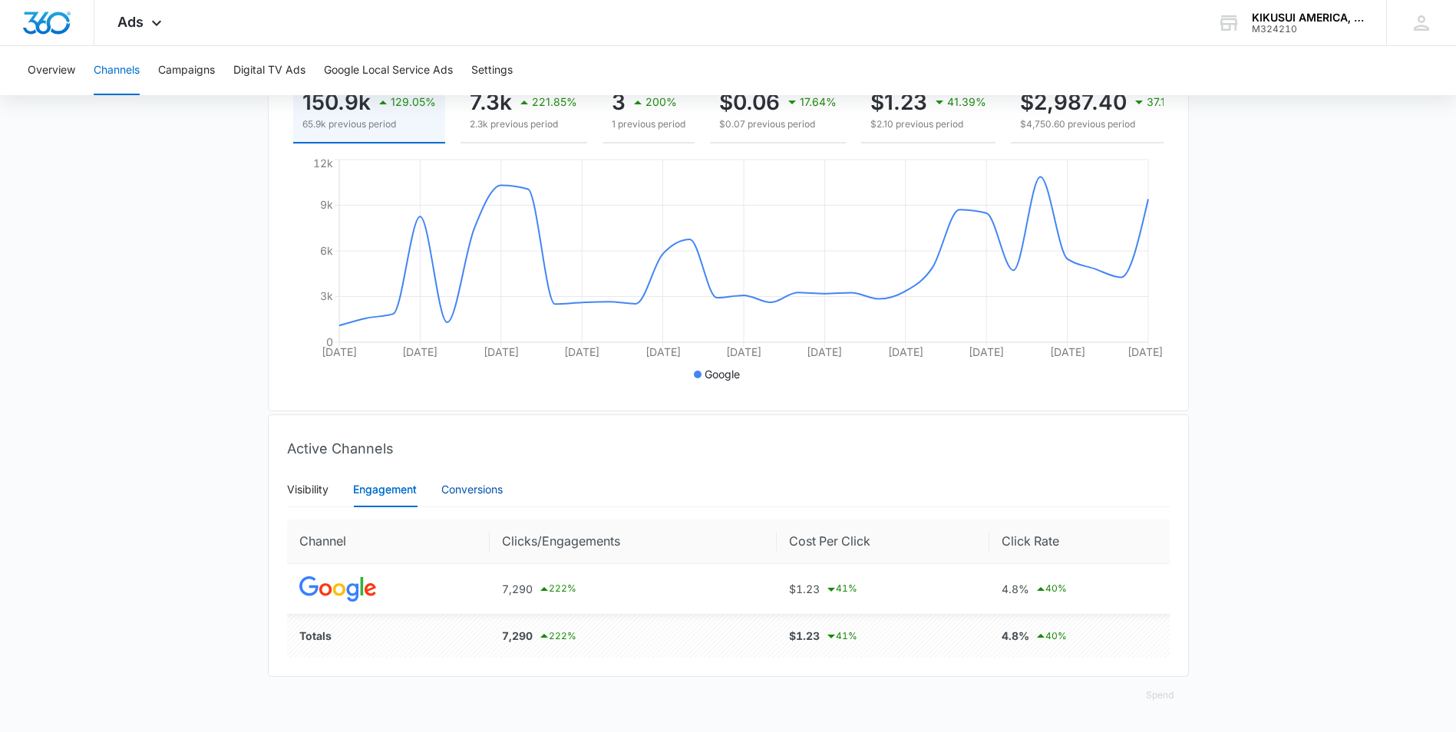
click at [480, 491] on div "Conversions" at bounding box center [471, 489] width 61 height 17
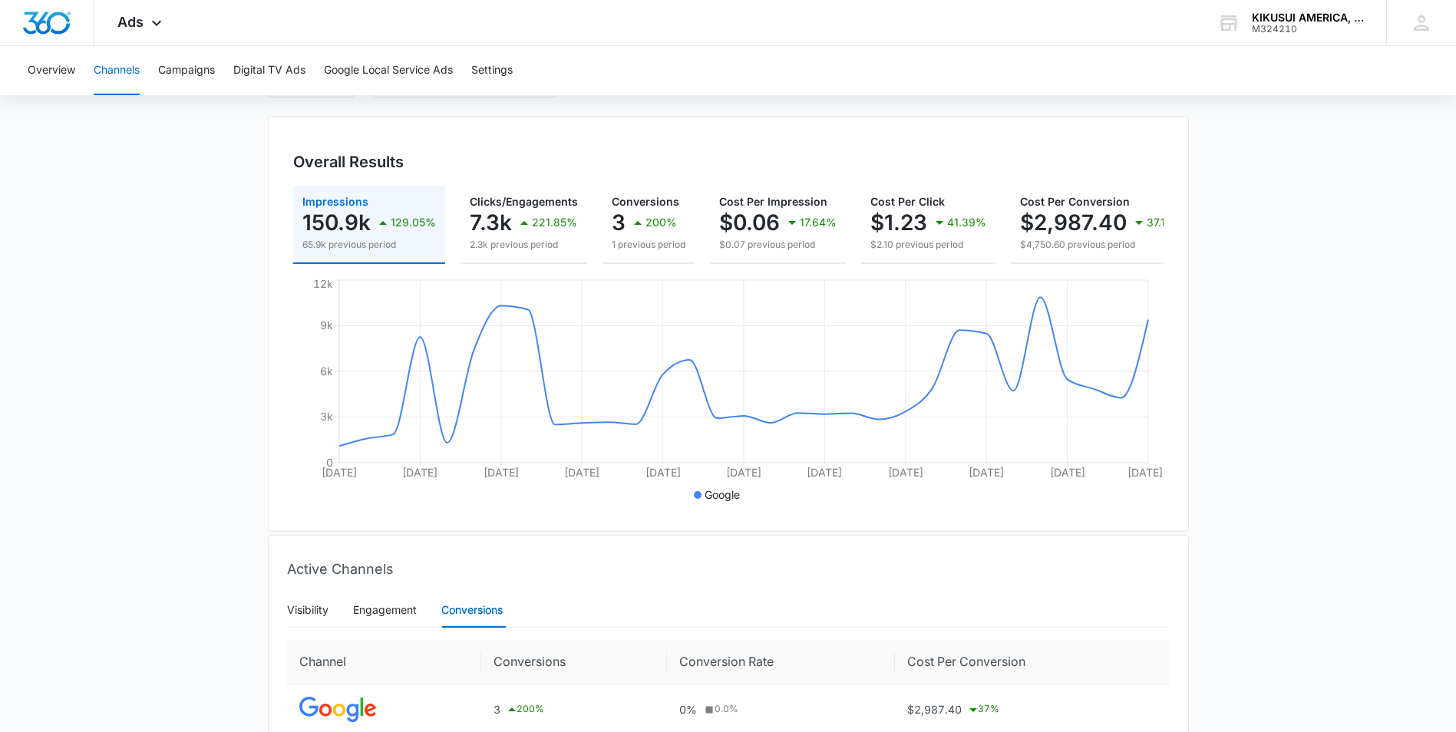
scroll to position [0, 0]
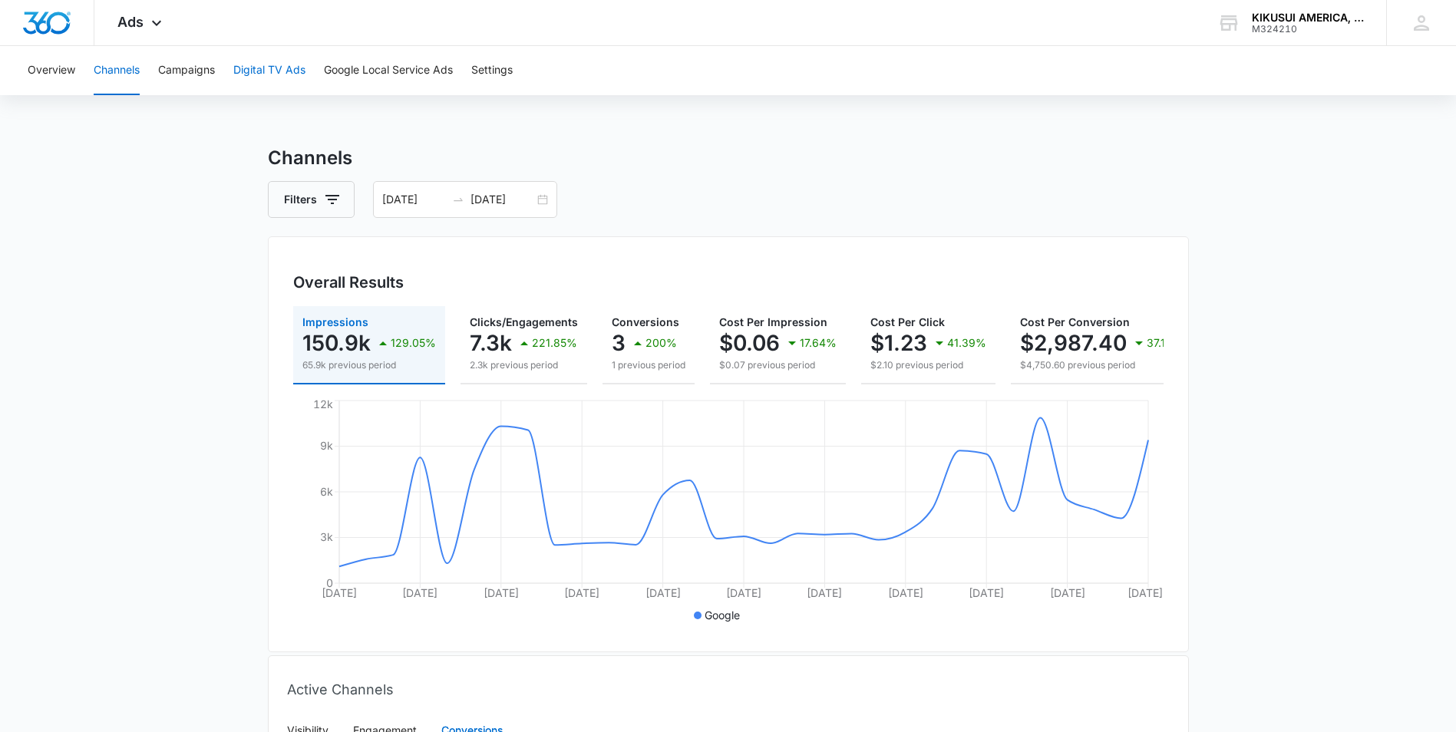
click at [261, 71] on button "Digital TV Ads" at bounding box center [269, 70] width 72 height 49
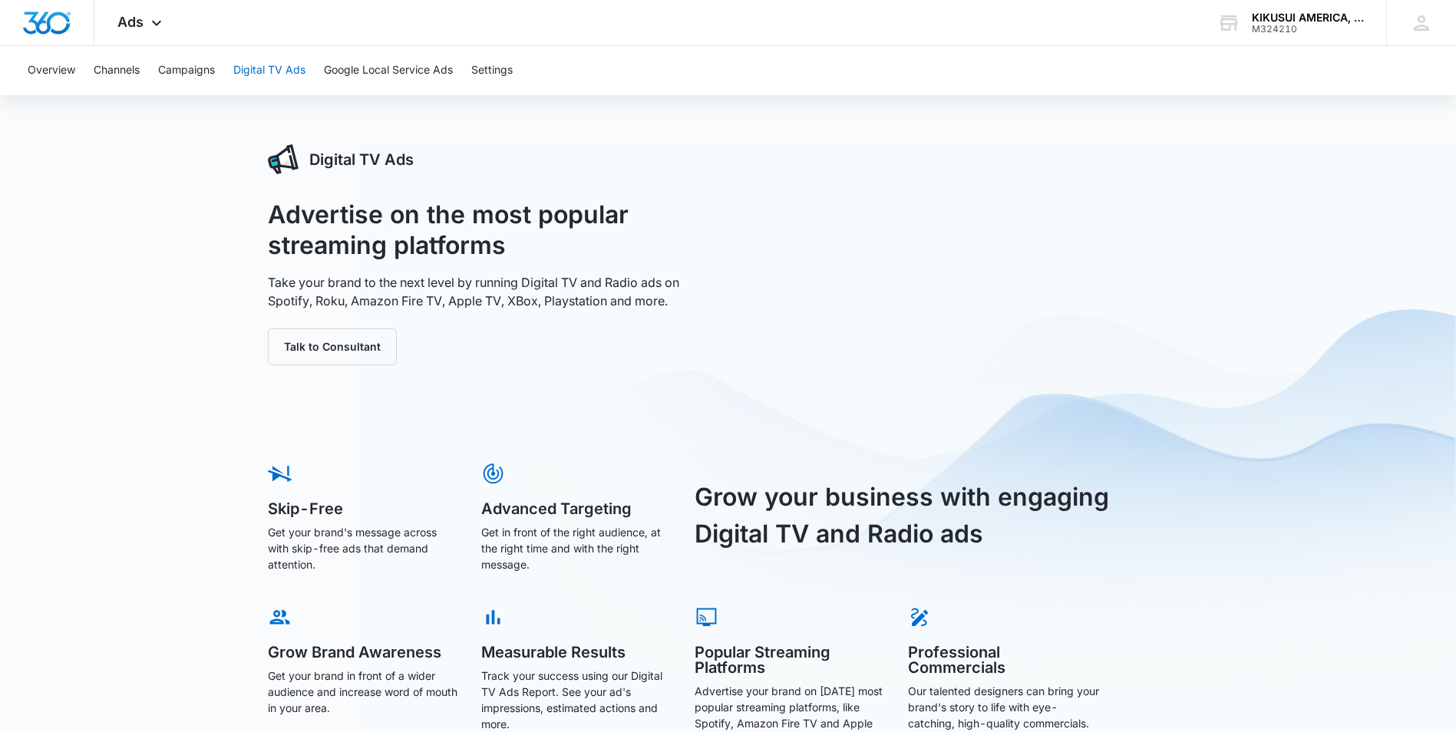
click at [267, 73] on button "Digital TV Ads" at bounding box center [269, 70] width 72 height 49
click at [361, 71] on button "Google Local Service Ads" at bounding box center [388, 70] width 129 height 49
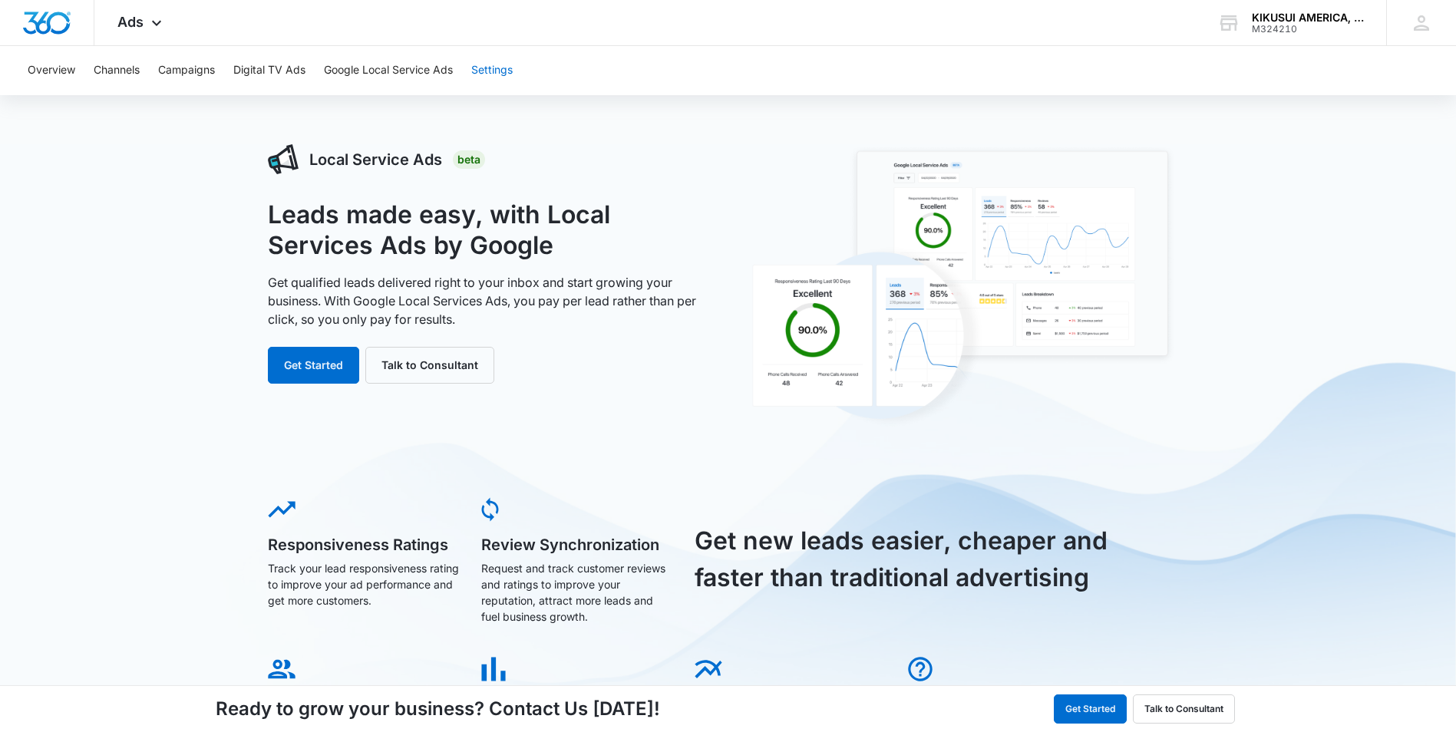
click at [495, 66] on button "Settings" at bounding box center [491, 70] width 41 height 49
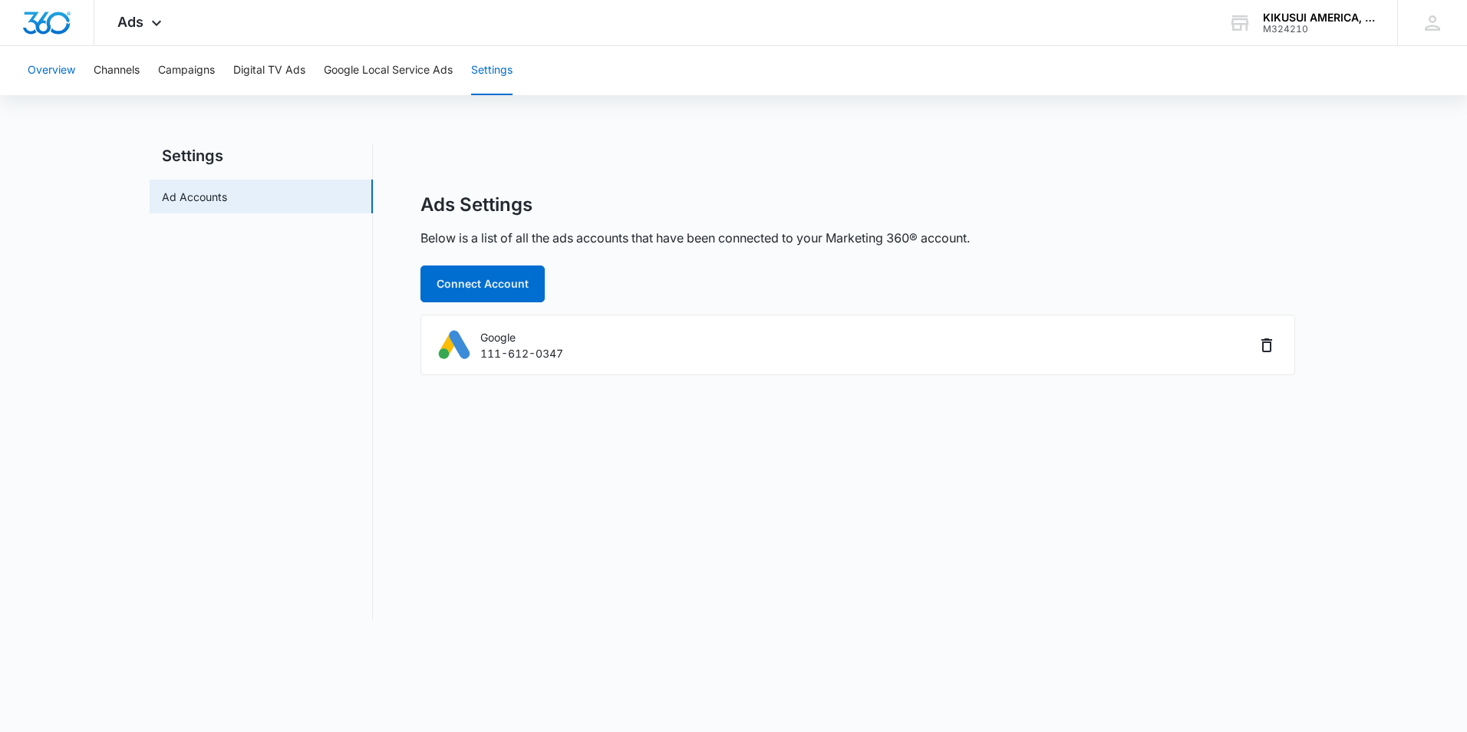
click at [41, 70] on button "Overview" at bounding box center [52, 70] width 48 height 49
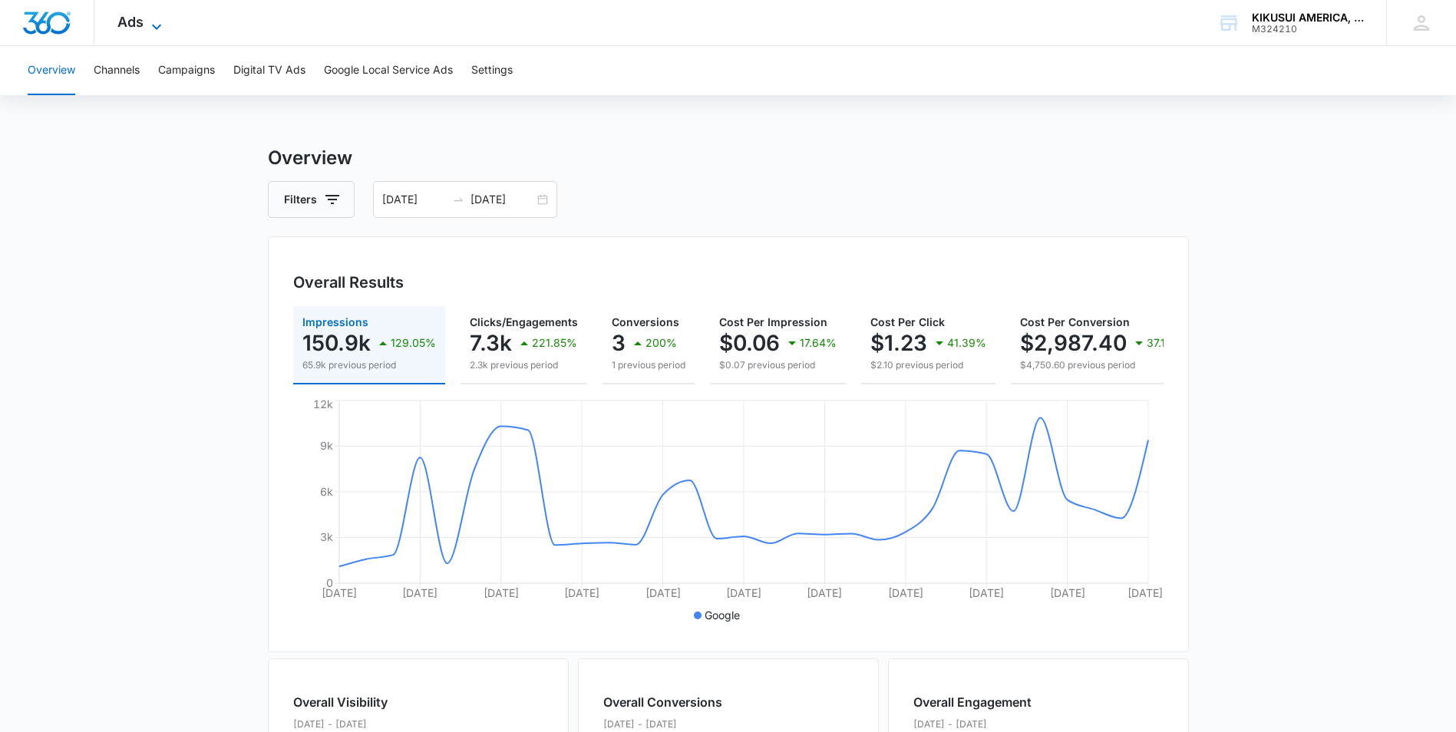
click at [147, 18] on icon at bounding box center [156, 27] width 18 height 18
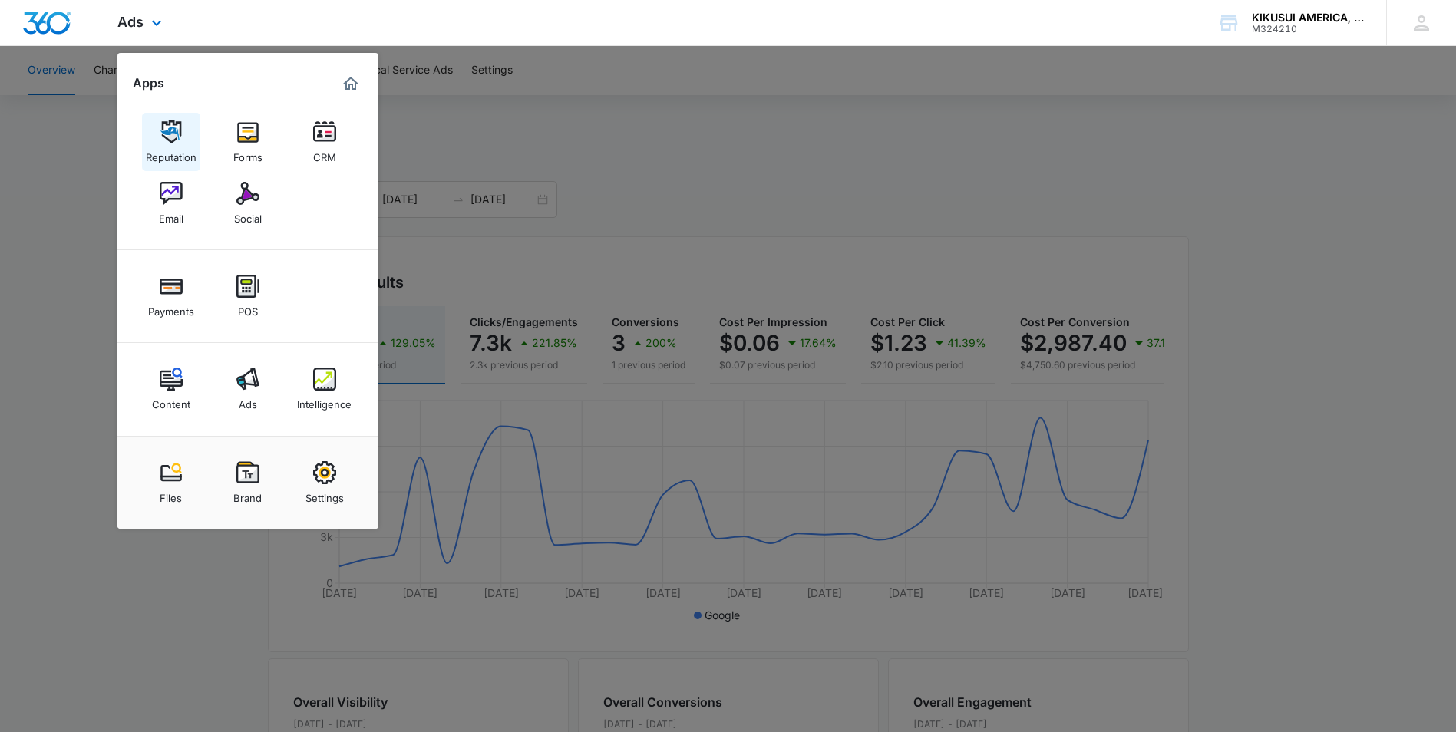
click at [177, 127] on img at bounding box center [171, 131] width 23 height 23
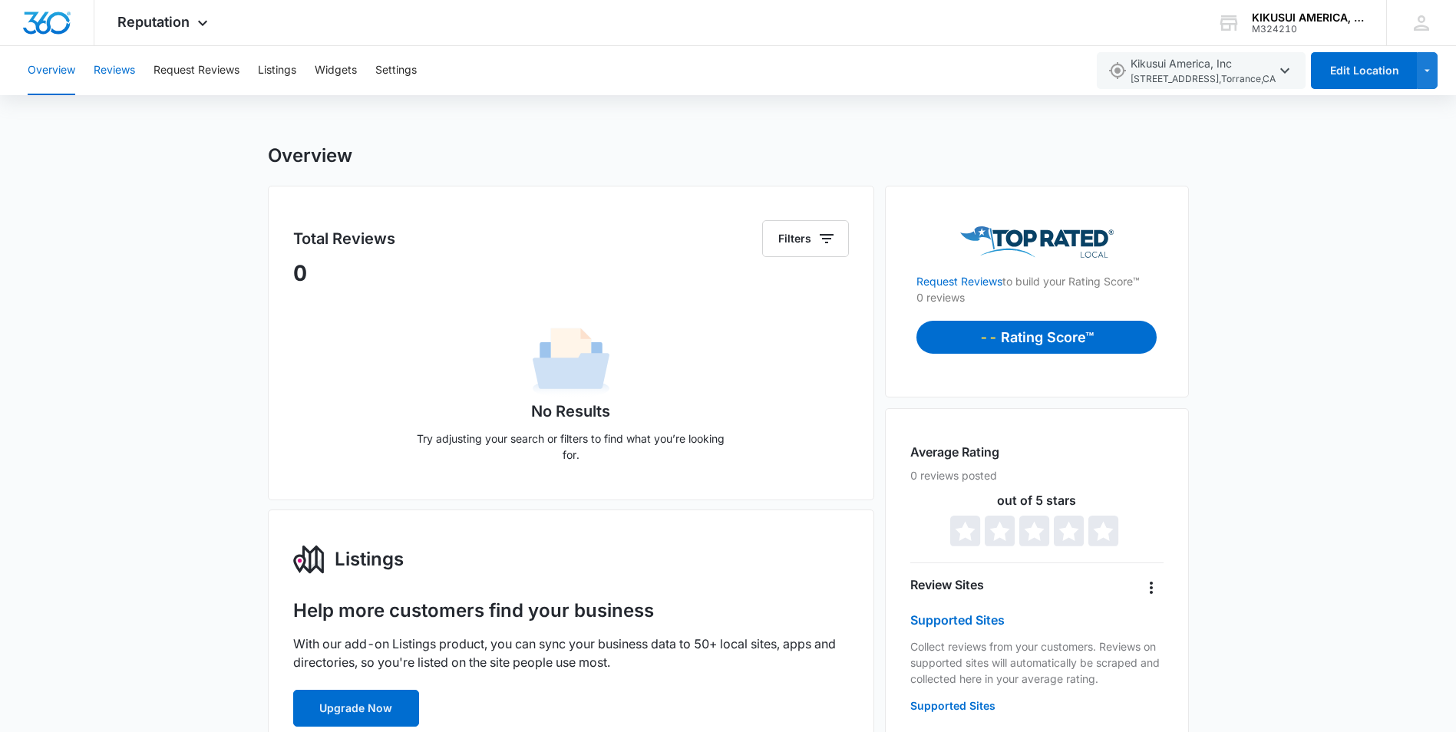
click at [135, 68] on button "Reviews" at bounding box center [114, 70] width 41 height 49
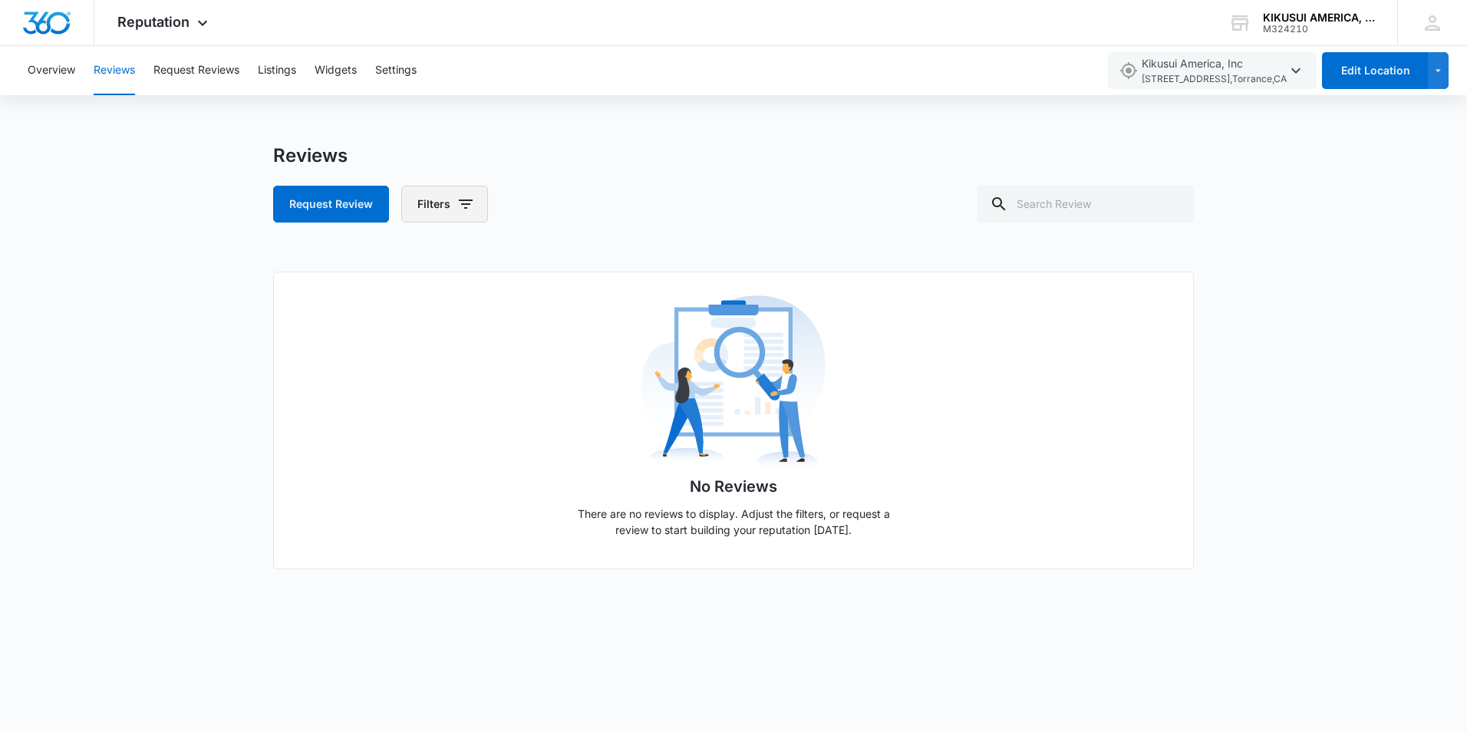
click at [468, 203] on icon "button" at bounding box center [466, 204] width 18 height 18
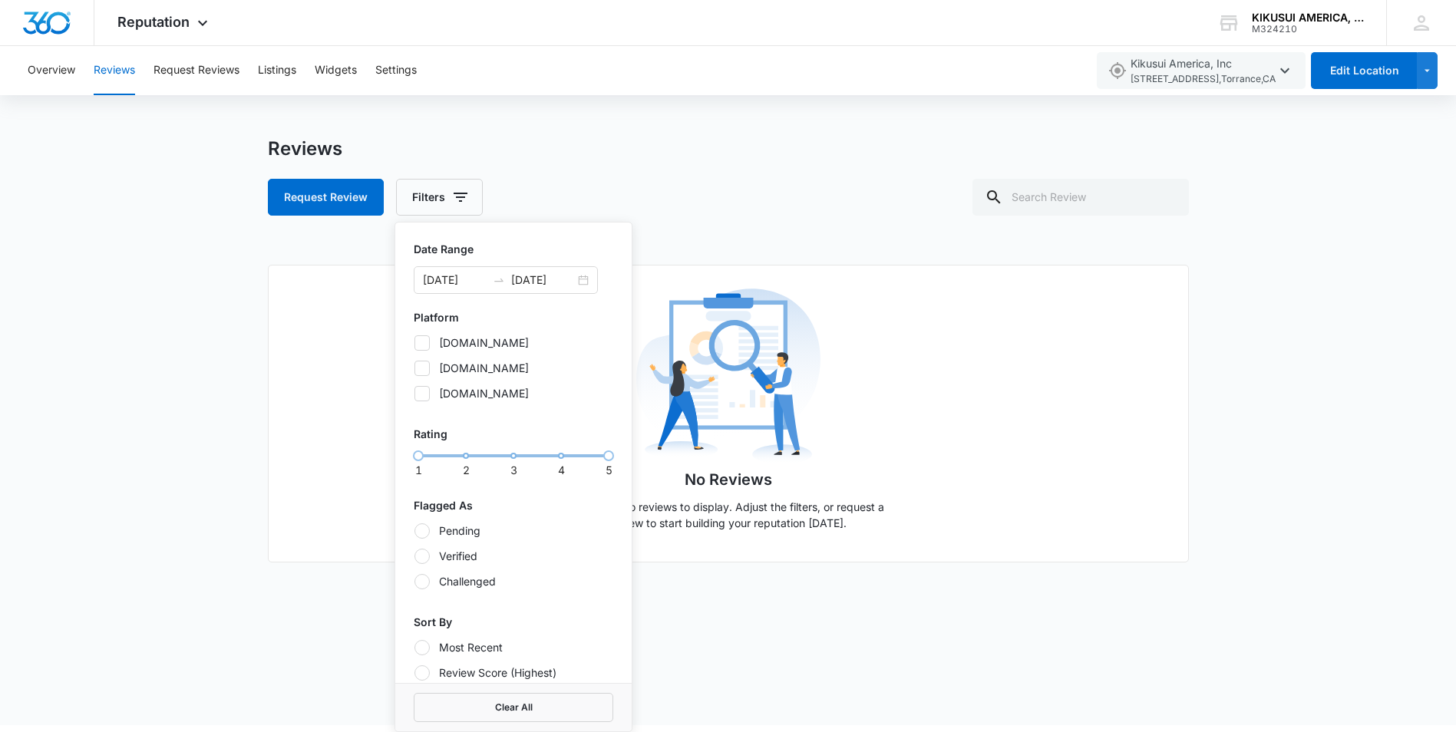
click at [493, 365] on label "google.com" at bounding box center [514, 368] width 200 height 16
click at [414, 368] on input "google.com" at bounding box center [414, 368] width 1 height 1
checkbox input "true"
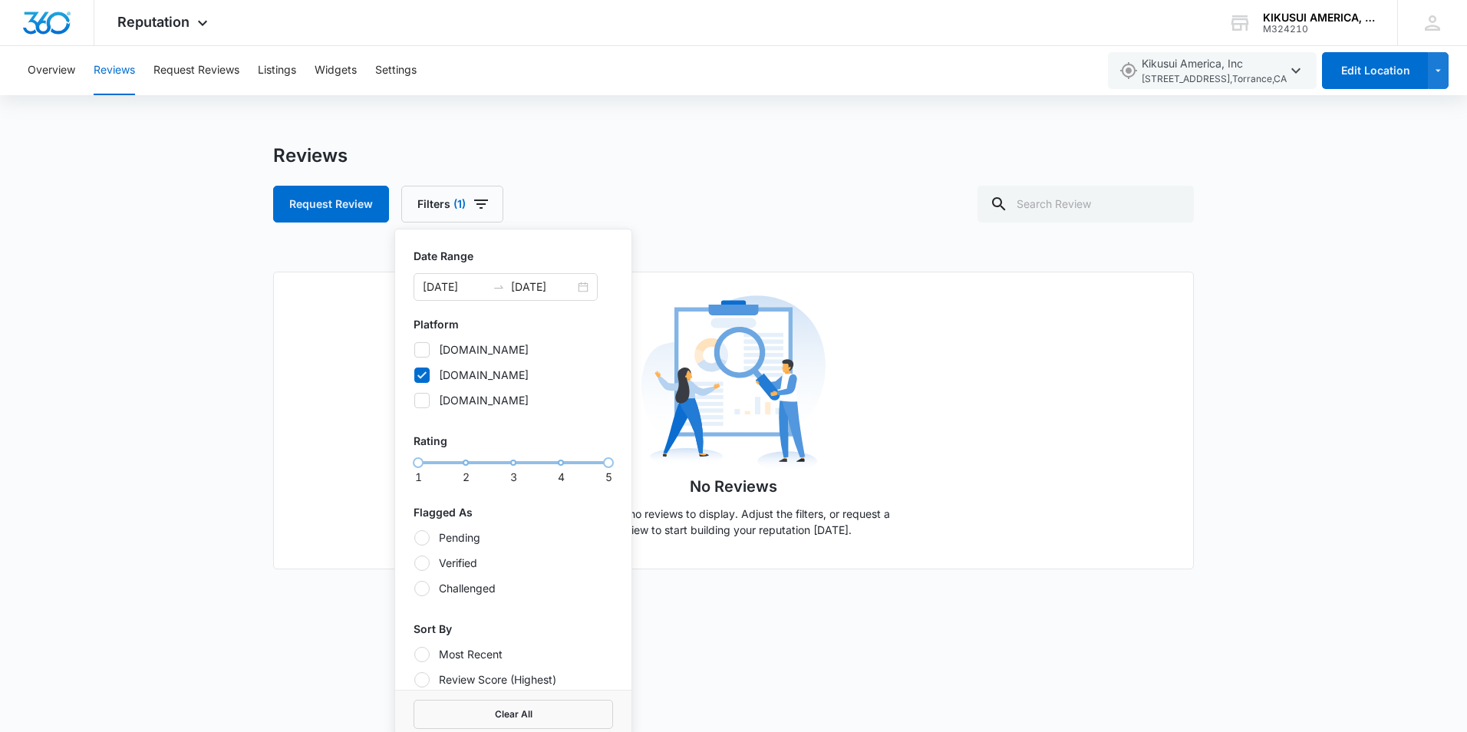
click at [213, 356] on div "Reviews Request Review Filters (1) Date Range 08/11/2024 08/11/2025 Platform to…" at bounding box center [733, 372] width 1467 height 456
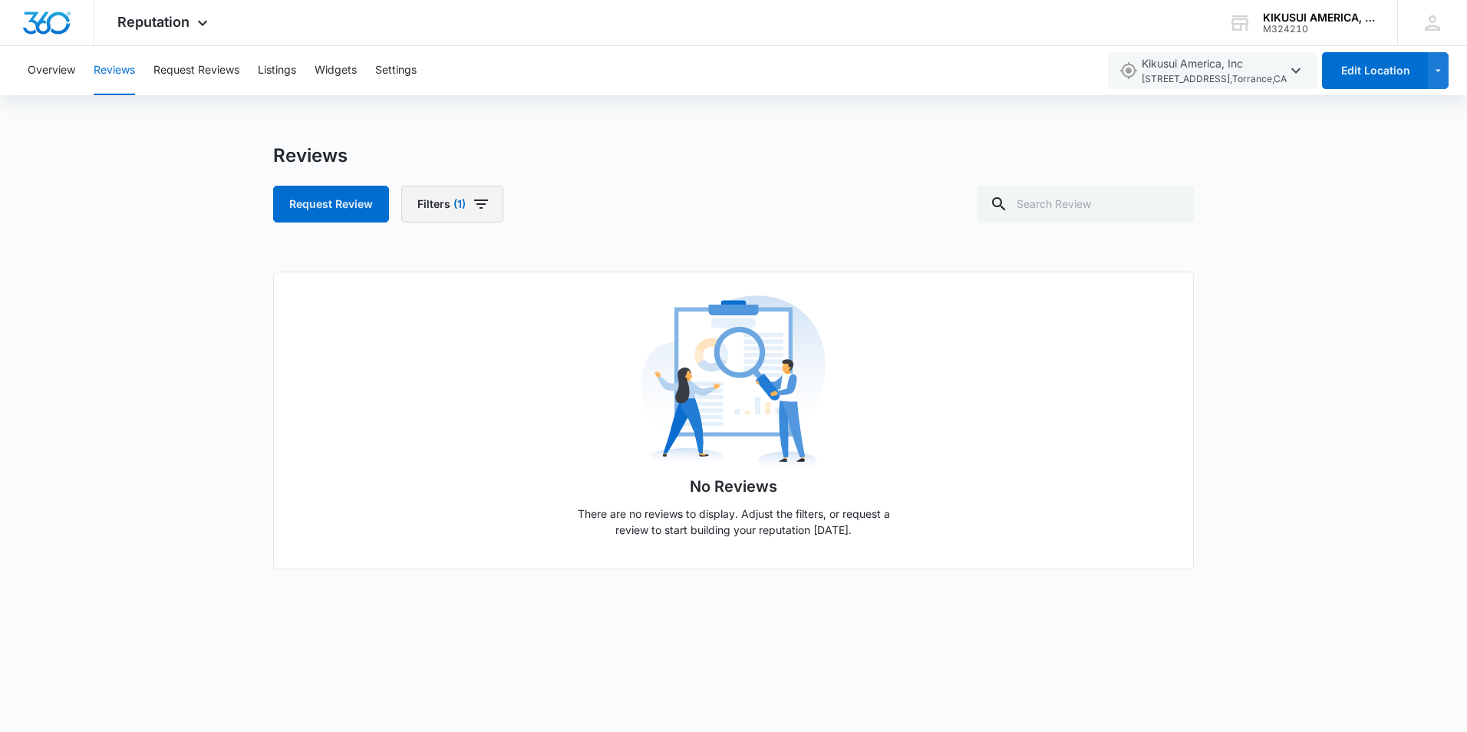
click at [478, 196] on icon "button" at bounding box center [481, 204] width 18 height 18
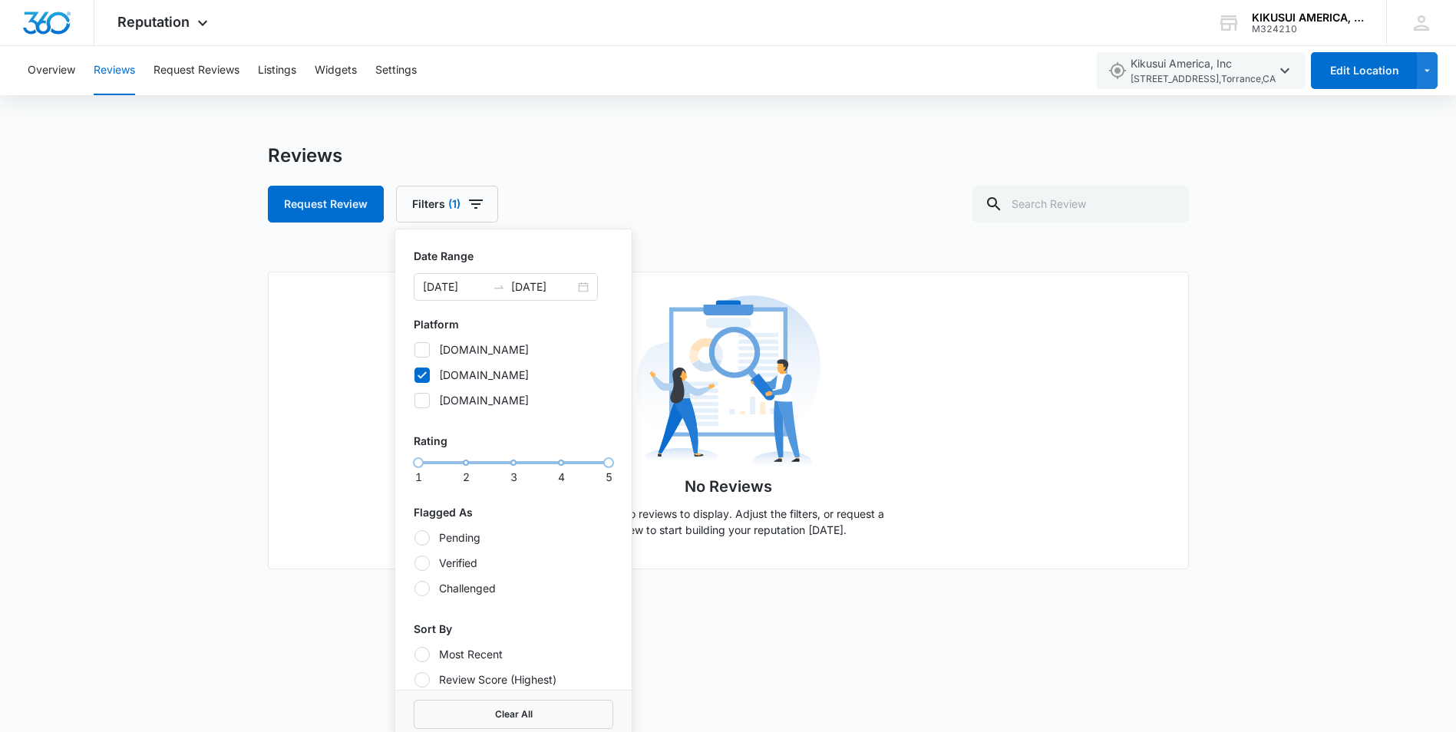
click at [427, 373] on icon at bounding box center [422, 375] width 14 height 14
click at [414, 375] on input "google.com" at bounding box center [414, 375] width 1 height 1
checkbox input "false"
click at [133, 449] on div "Reviews Request Review Filters Date Range 08/11/2024 08/11/2025 Platform toprat…" at bounding box center [733, 372] width 1467 height 456
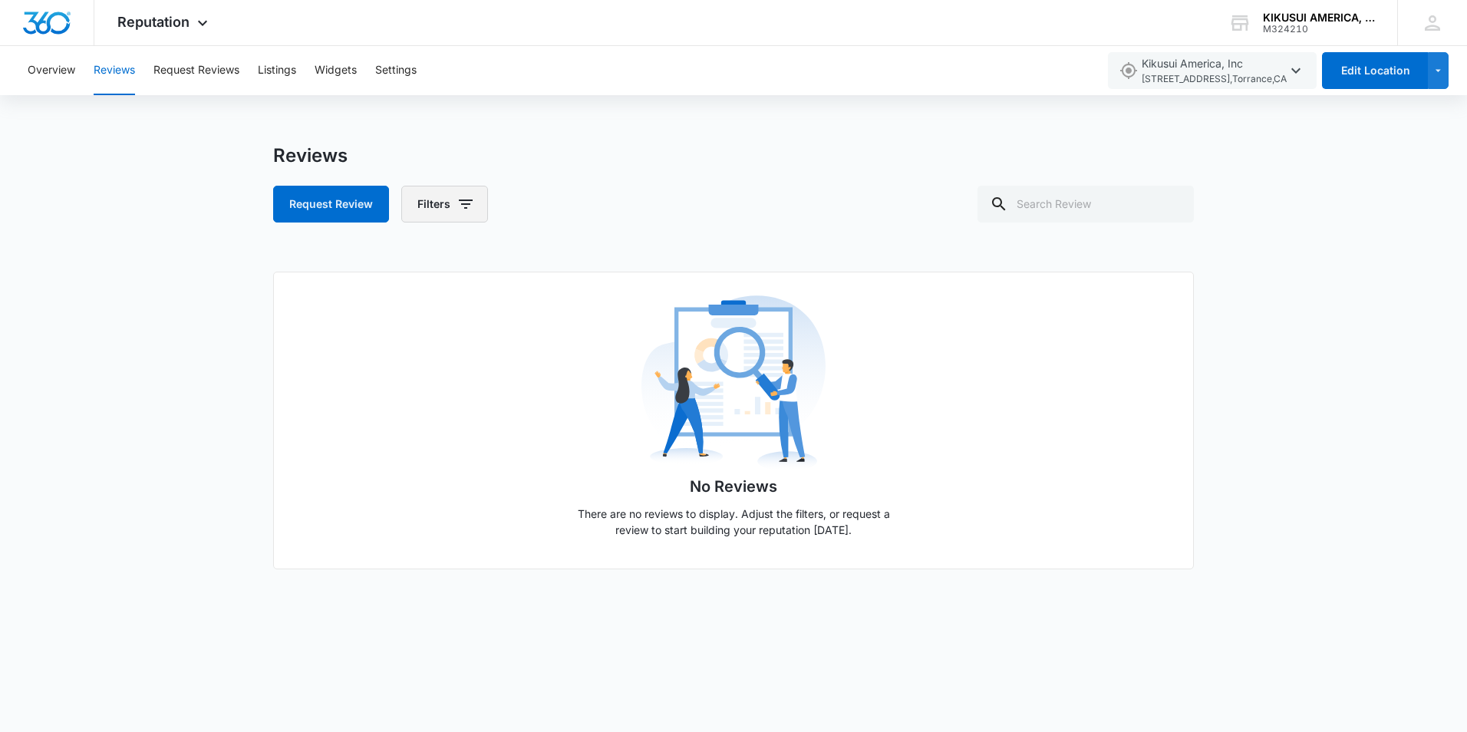
click at [464, 201] on icon "button" at bounding box center [466, 204] width 14 height 9
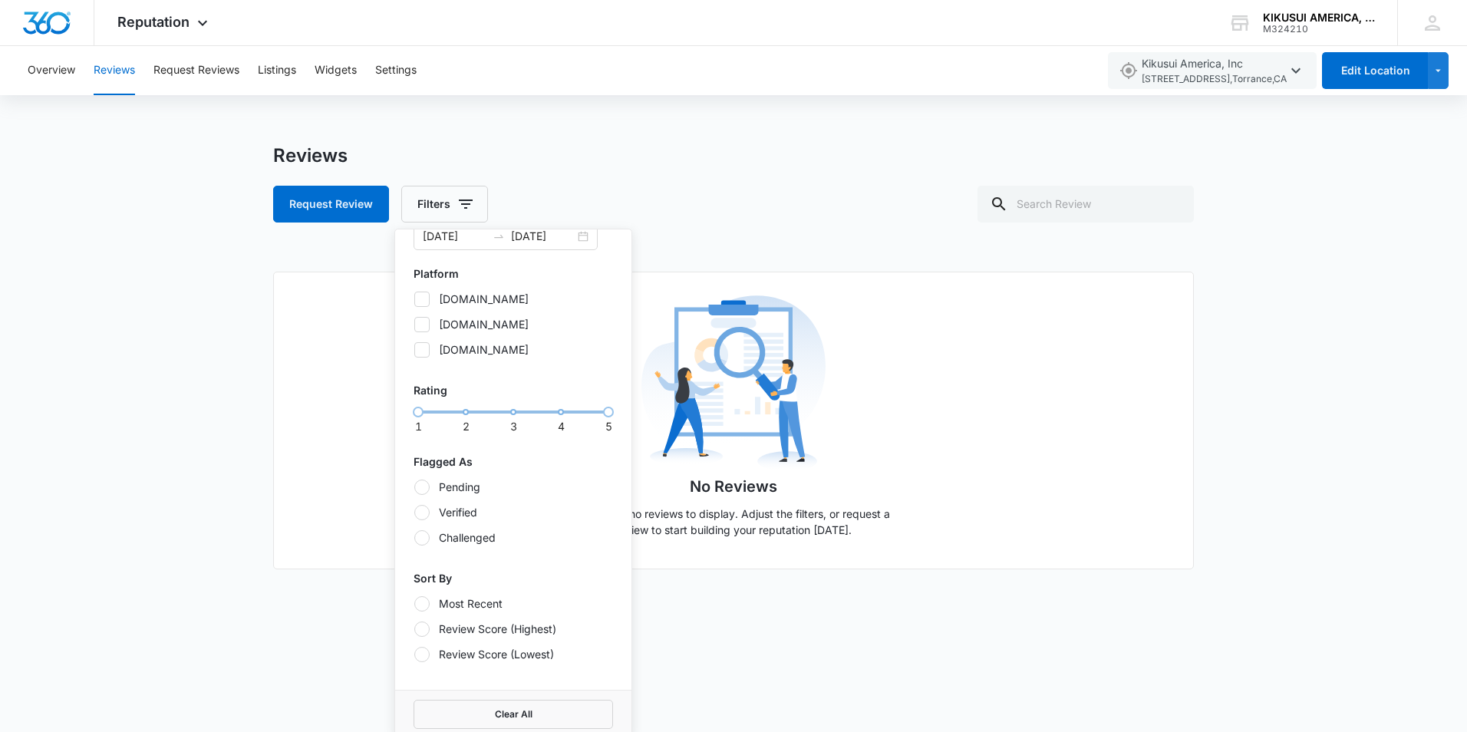
click at [150, 256] on div "Reviews Request Review Filters Date Range 08/11/2024 08/11/2025 Platform toprat…" at bounding box center [733, 372] width 1467 height 456
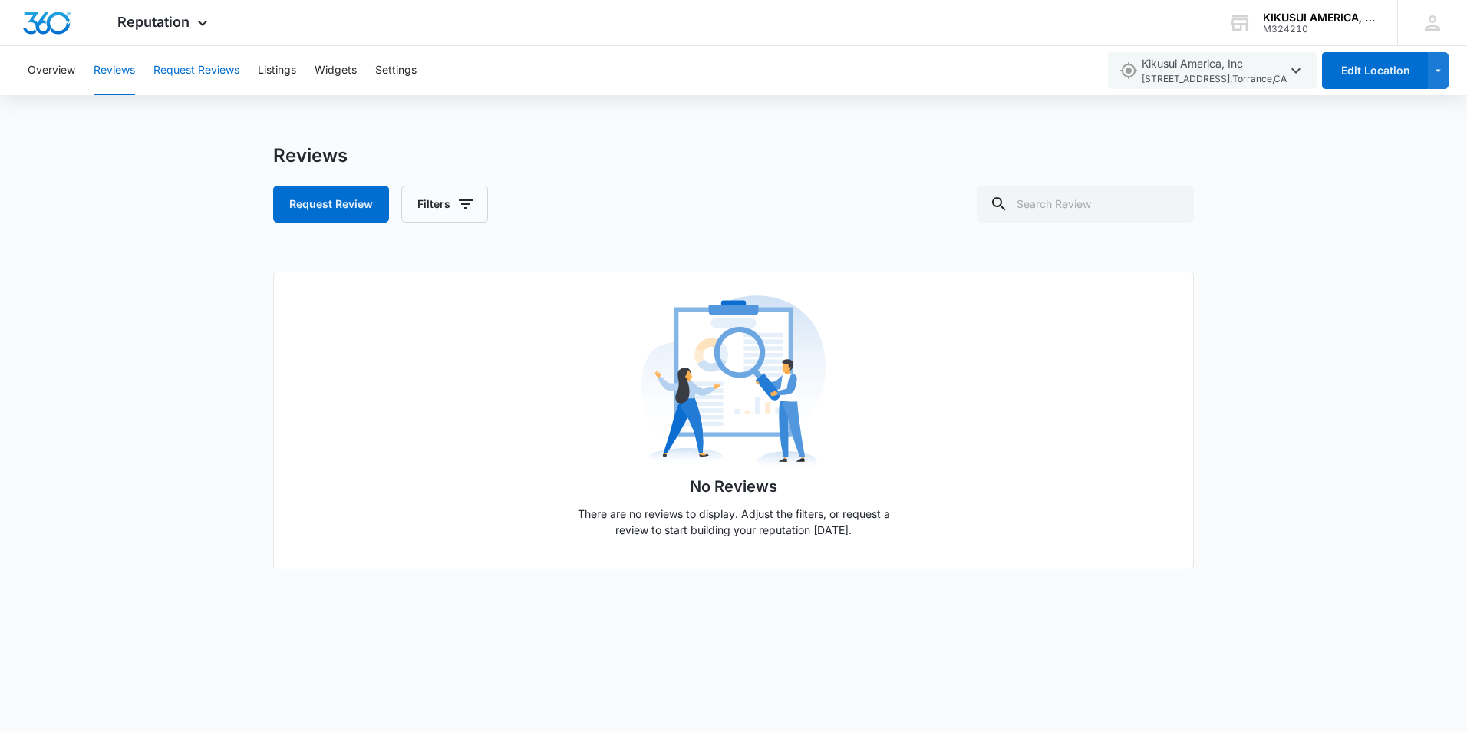
click at [202, 67] on button "Request Reviews" at bounding box center [196, 70] width 86 height 49
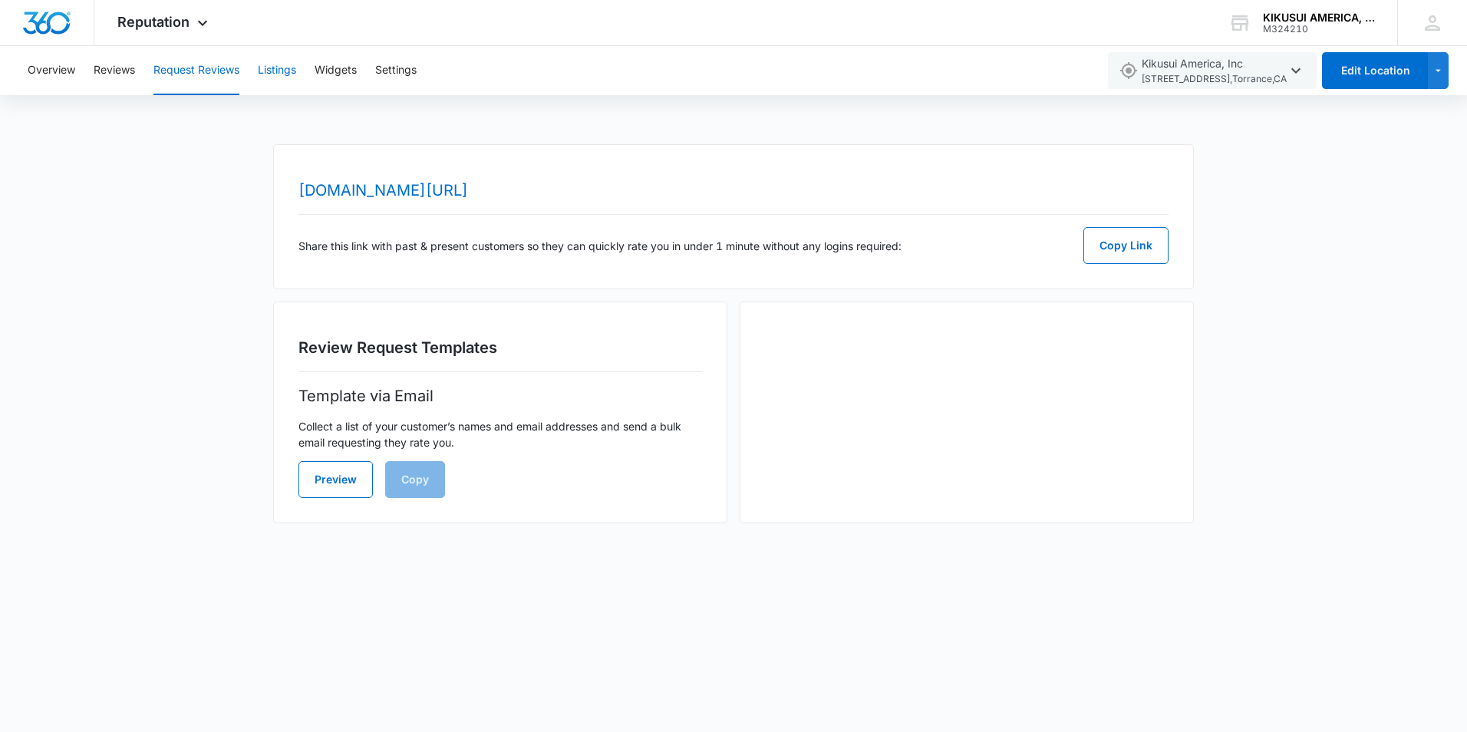
click at [276, 64] on button "Listings" at bounding box center [277, 70] width 38 height 49
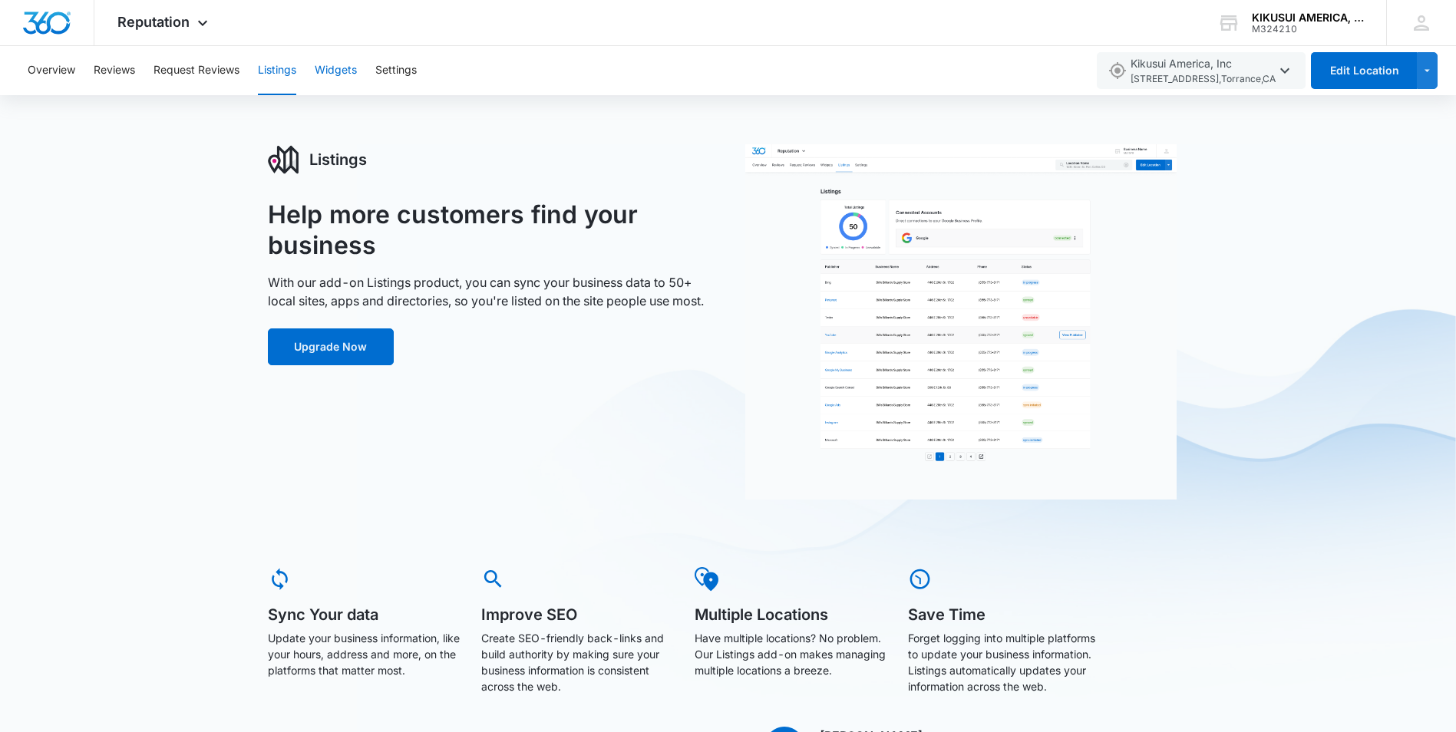
click at [347, 68] on button "Widgets" at bounding box center [336, 70] width 42 height 49
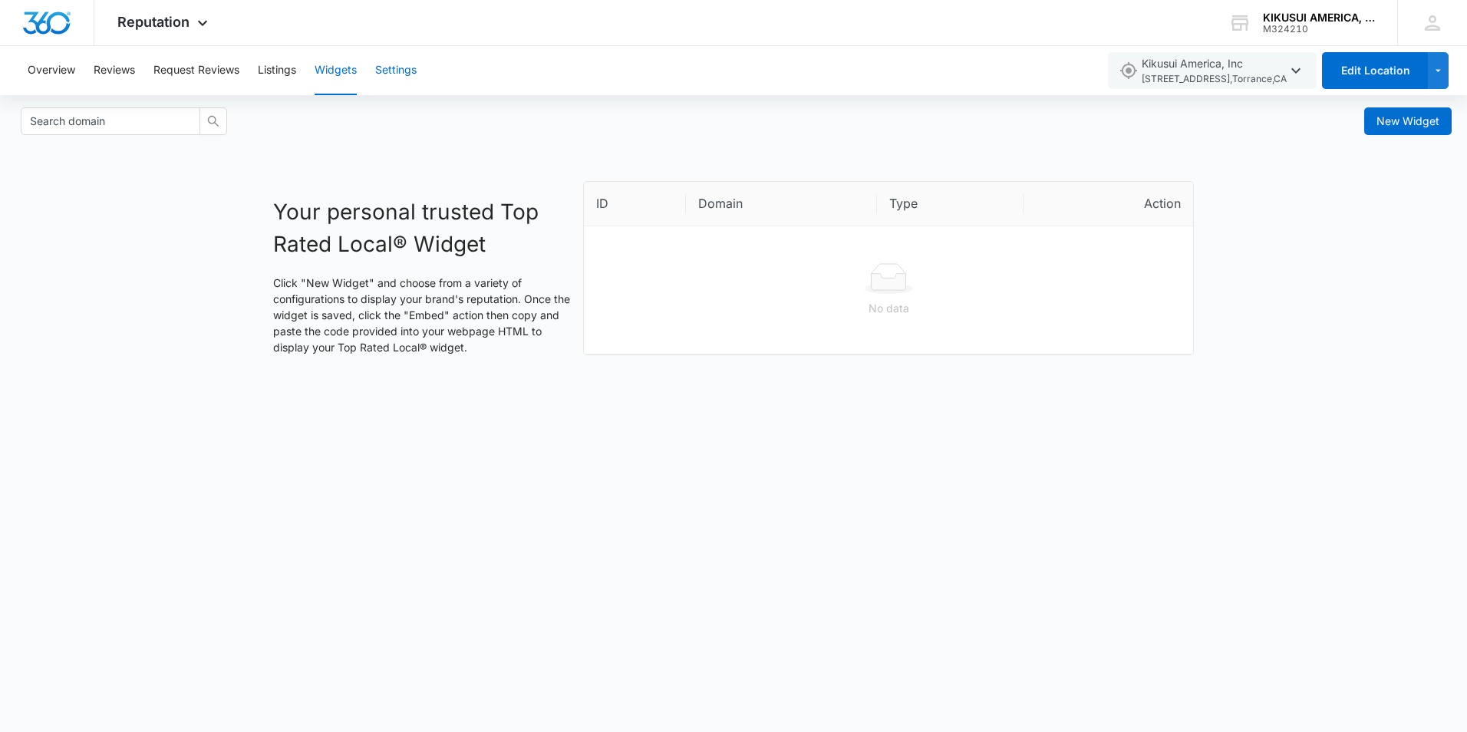
click at [401, 71] on button "Settings" at bounding box center [395, 70] width 41 height 49
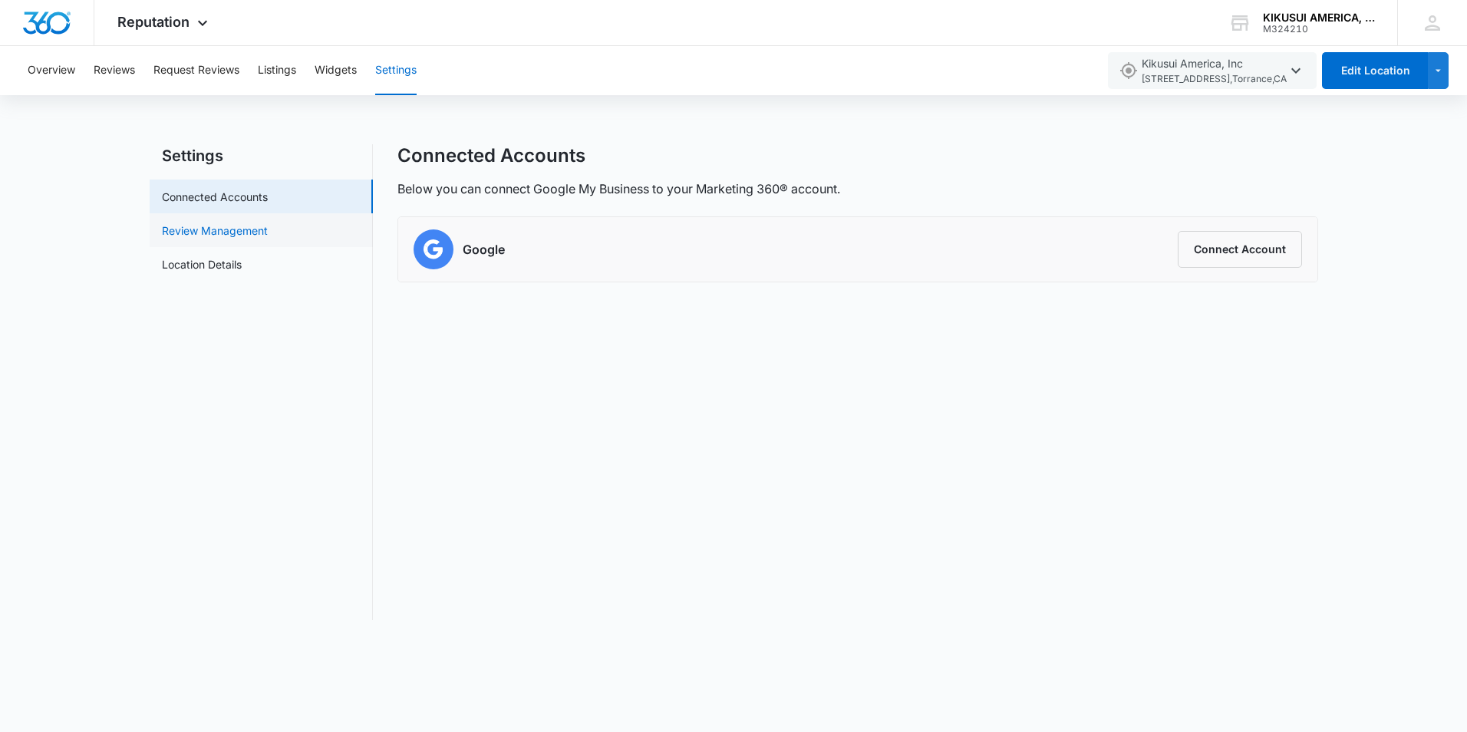
click at [202, 229] on link "Review Management" at bounding box center [215, 231] width 106 height 16
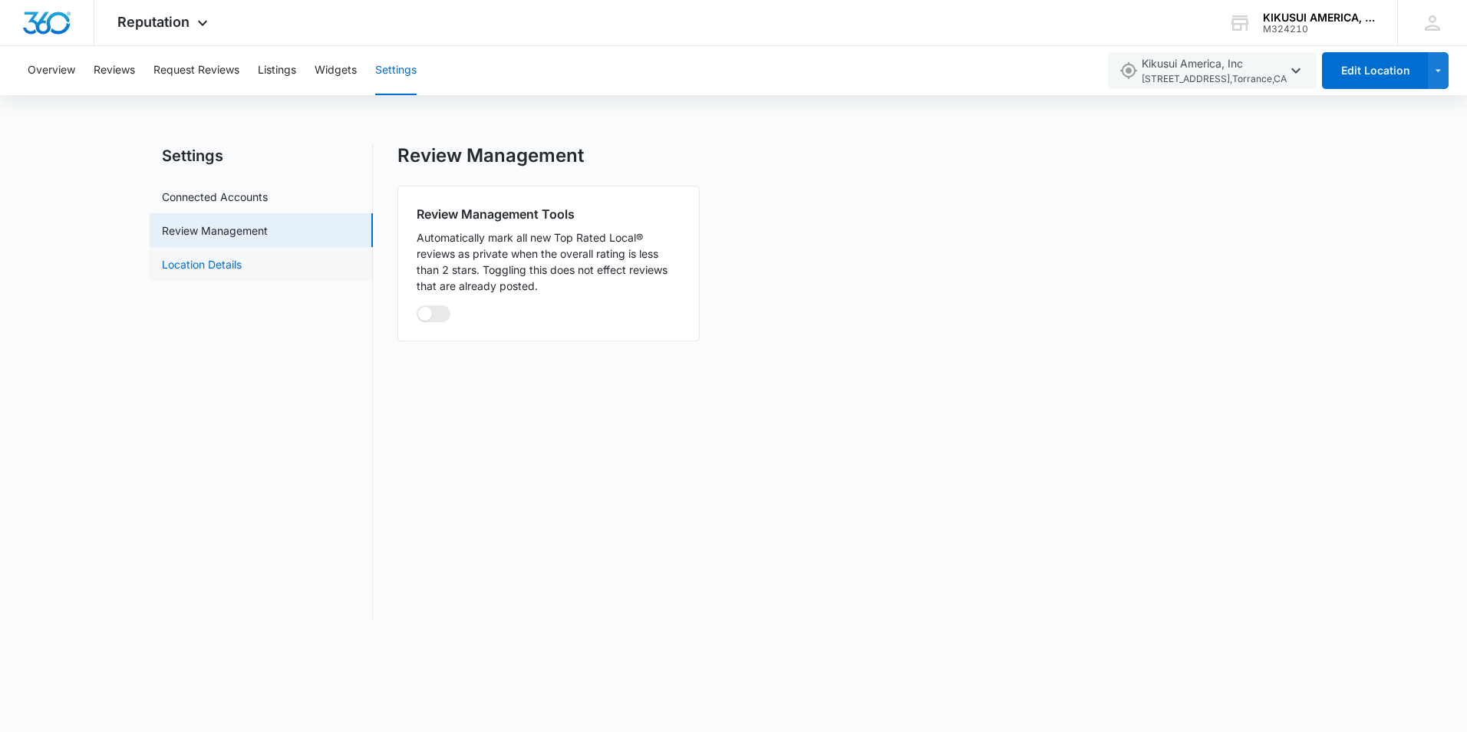
click at [202, 269] on link "Location Details" at bounding box center [202, 264] width 80 height 16
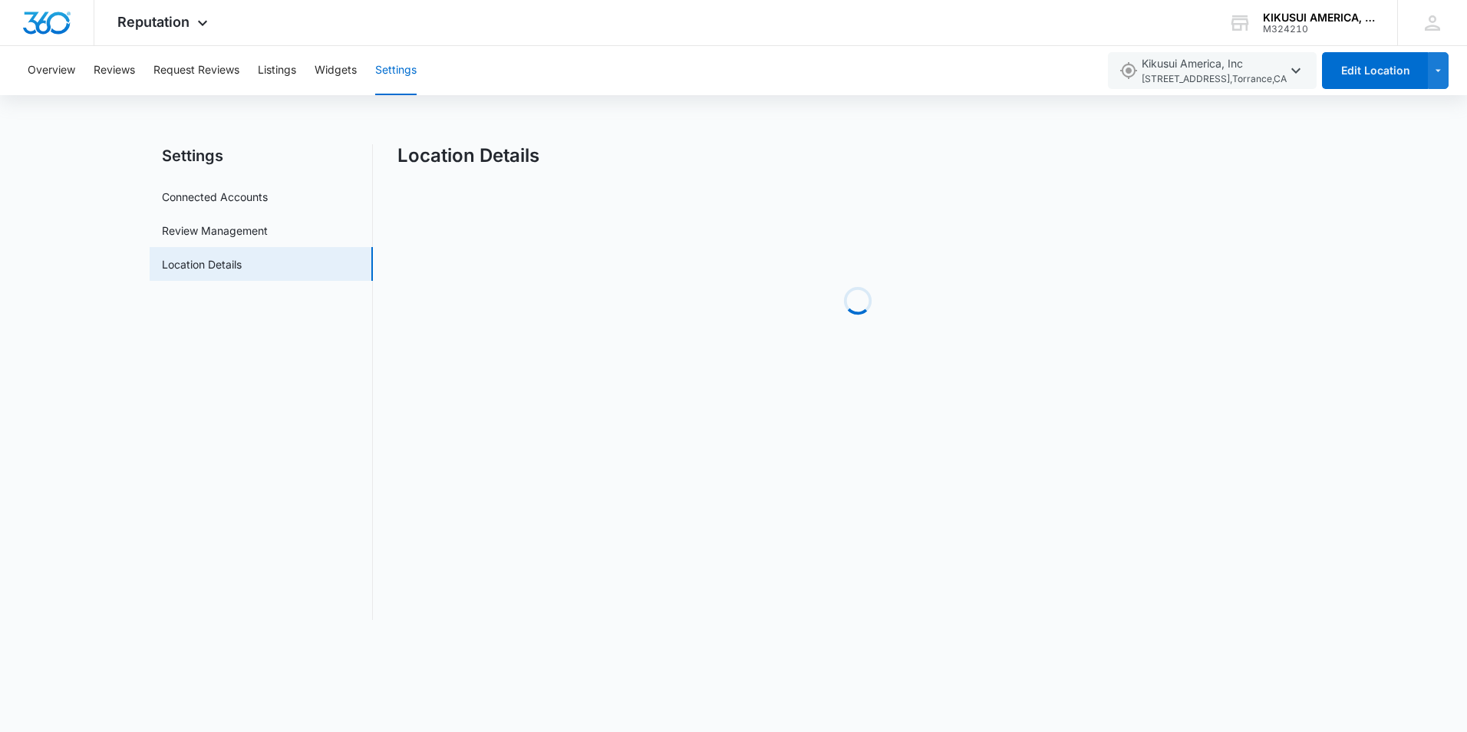
select select "California"
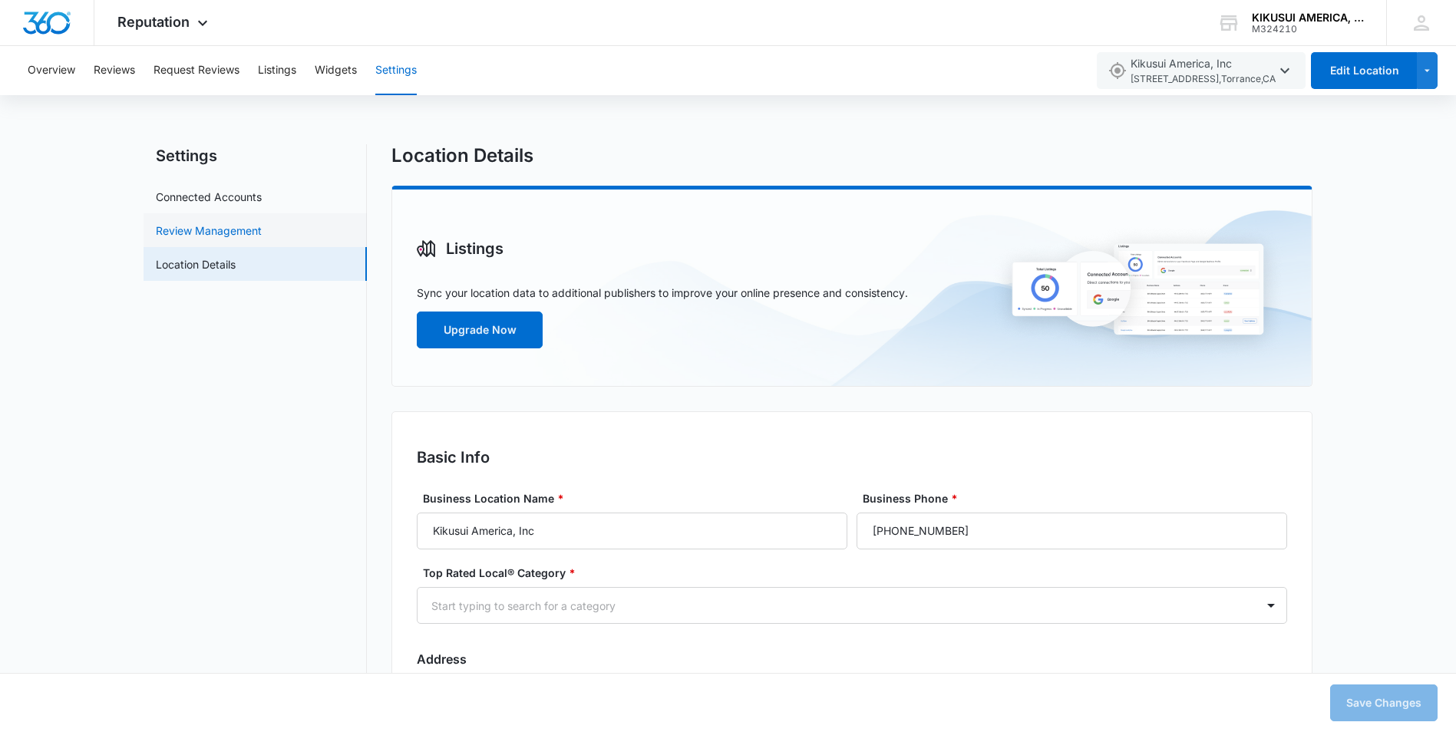
click at [210, 227] on link "Review Management" at bounding box center [209, 231] width 106 height 16
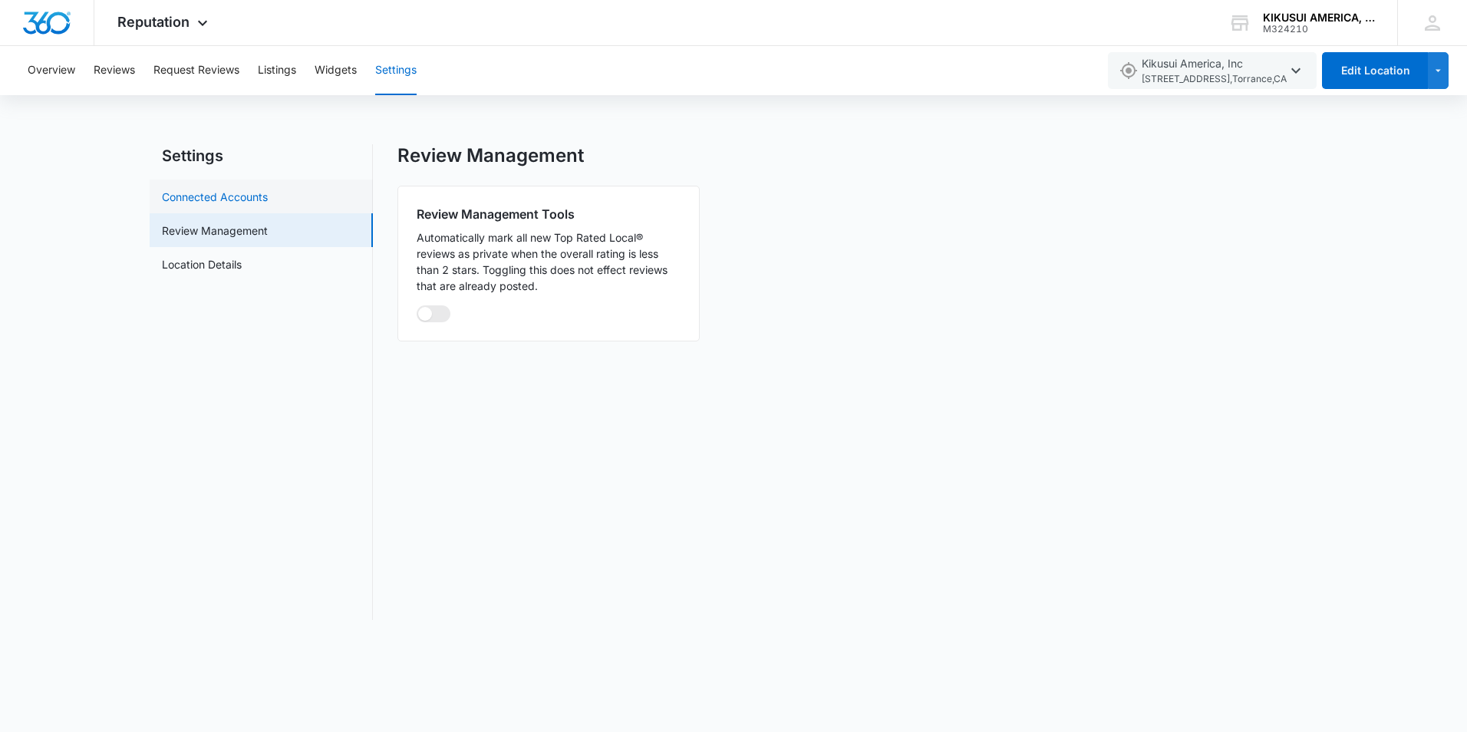
click at [219, 203] on link "Connected Accounts" at bounding box center [215, 197] width 106 height 16
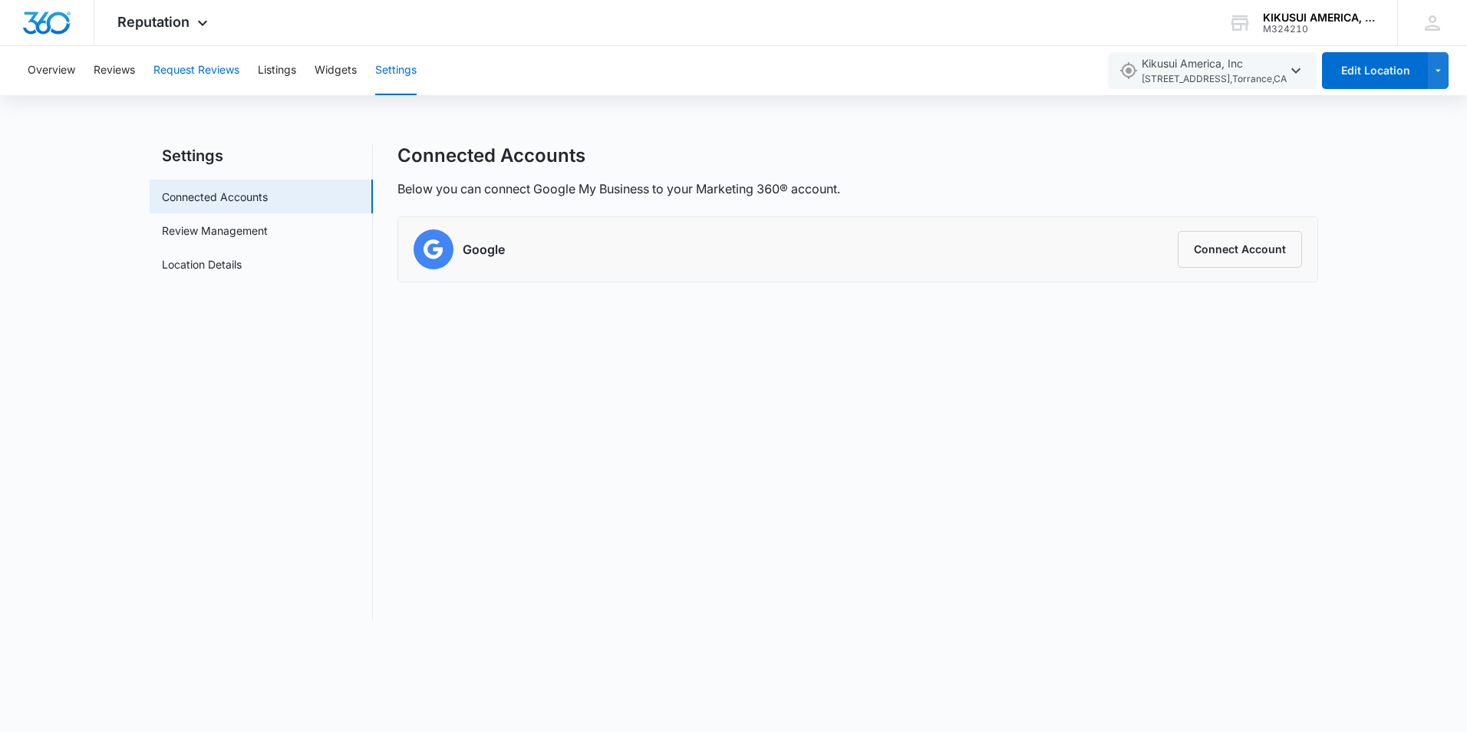
click at [212, 71] on button "Request Reviews" at bounding box center [196, 70] width 86 height 49
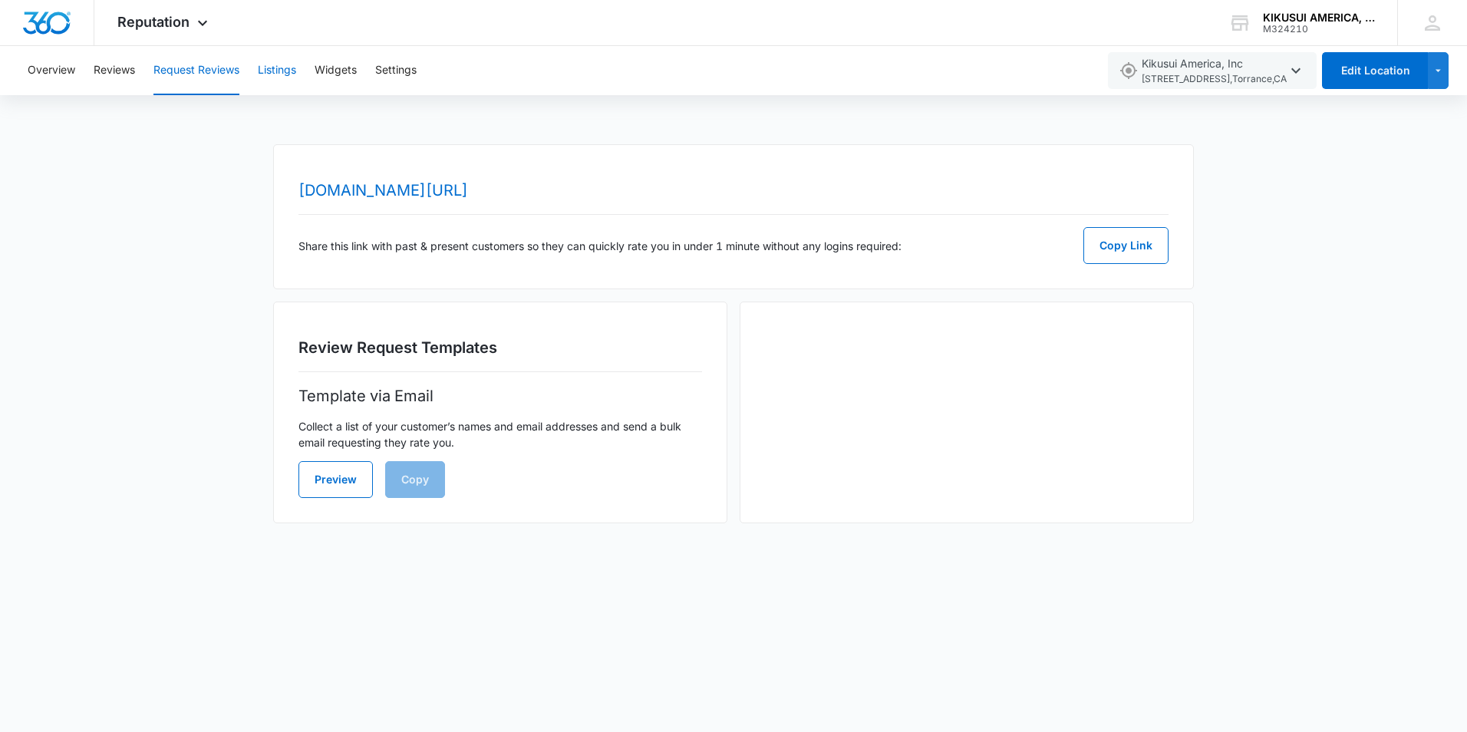
click at [271, 71] on button "Listings" at bounding box center [277, 70] width 38 height 49
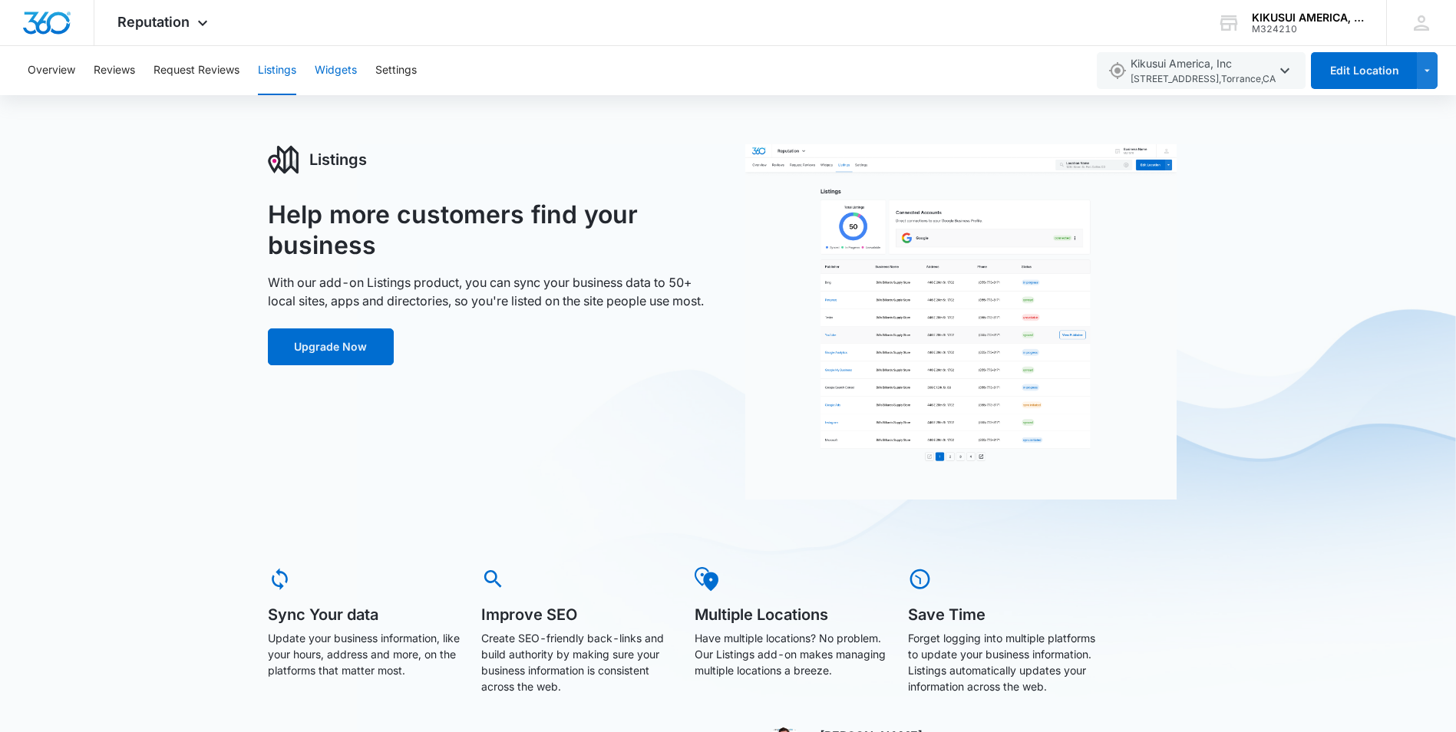
click at [335, 68] on button "Widgets" at bounding box center [336, 70] width 42 height 49
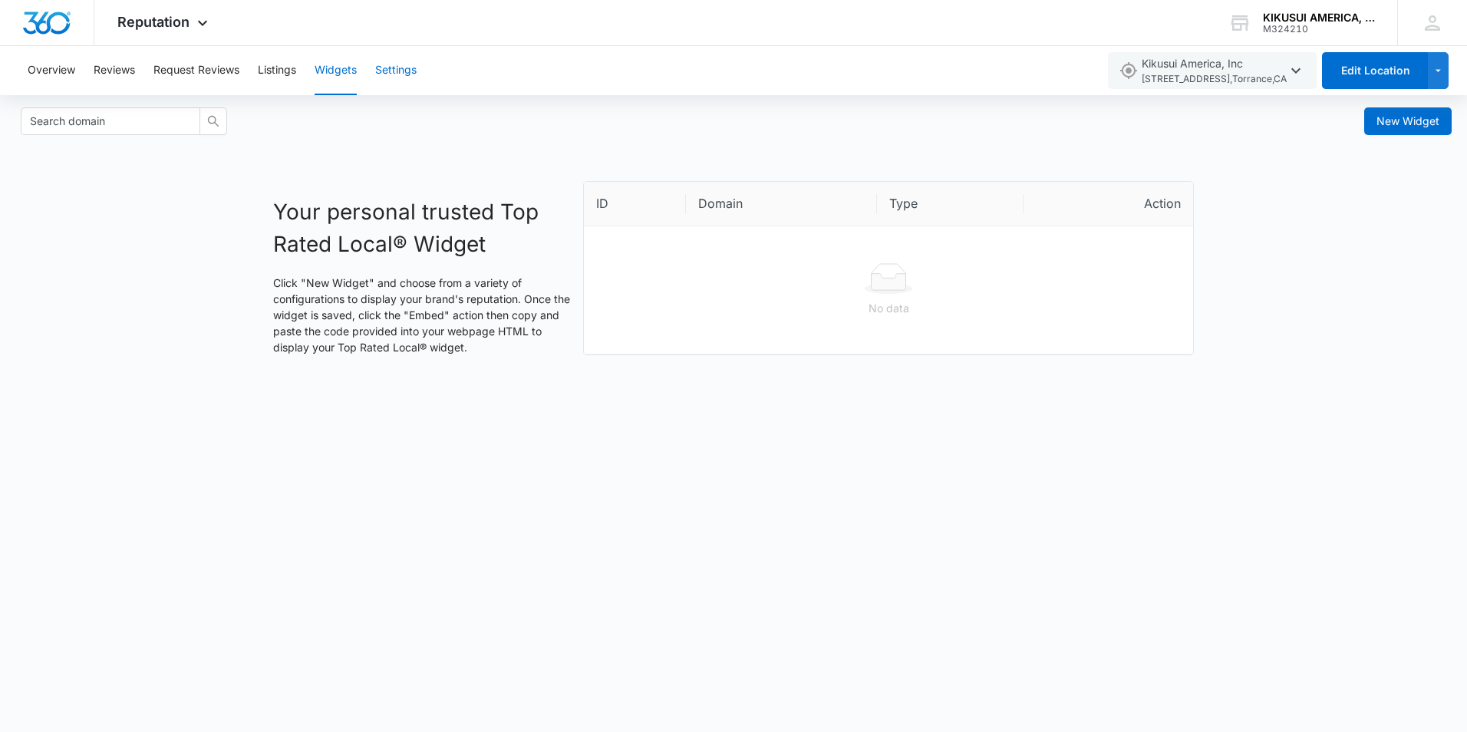
click at [416, 73] on button "Settings" at bounding box center [395, 70] width 41 height 49
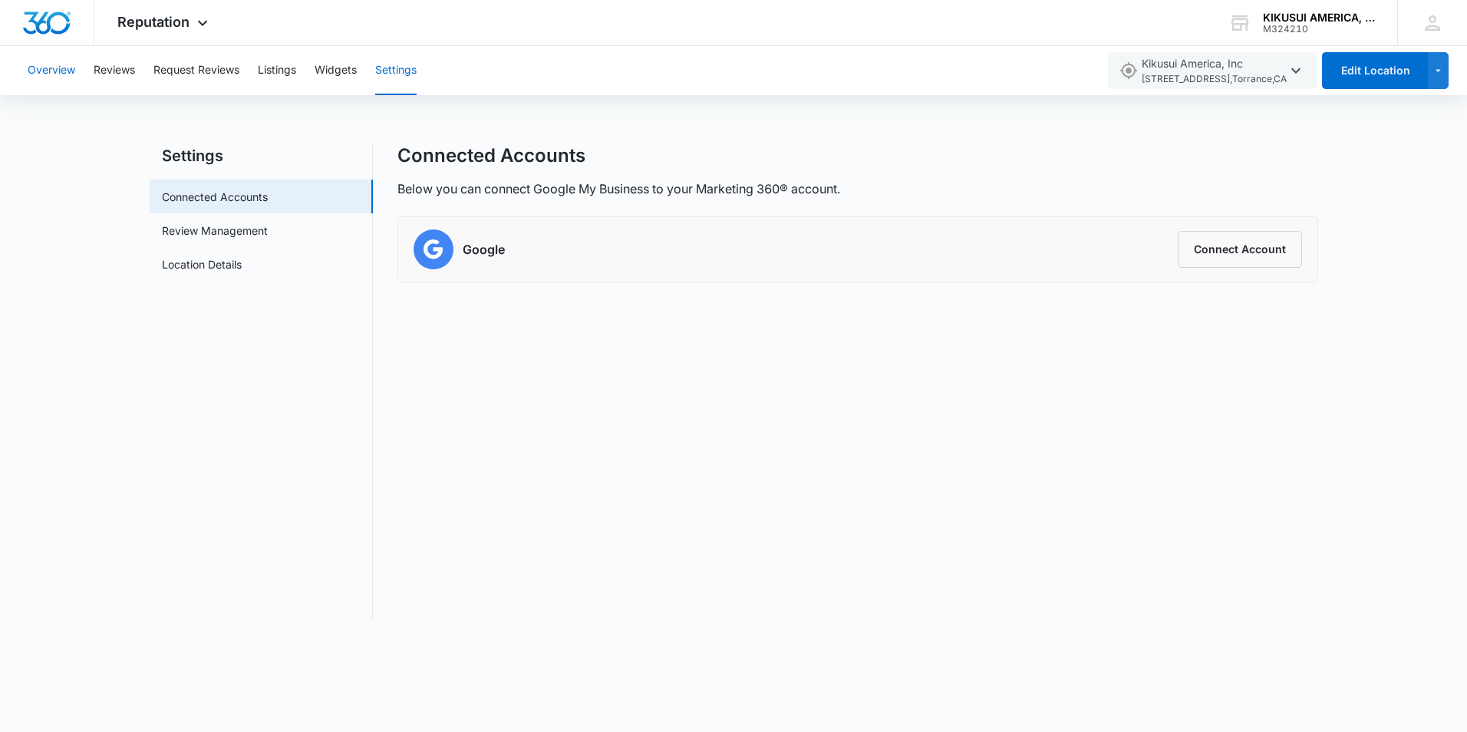
click at [54, 55] on button "Overview" at bounding box center [52, 70] width 48 height 49
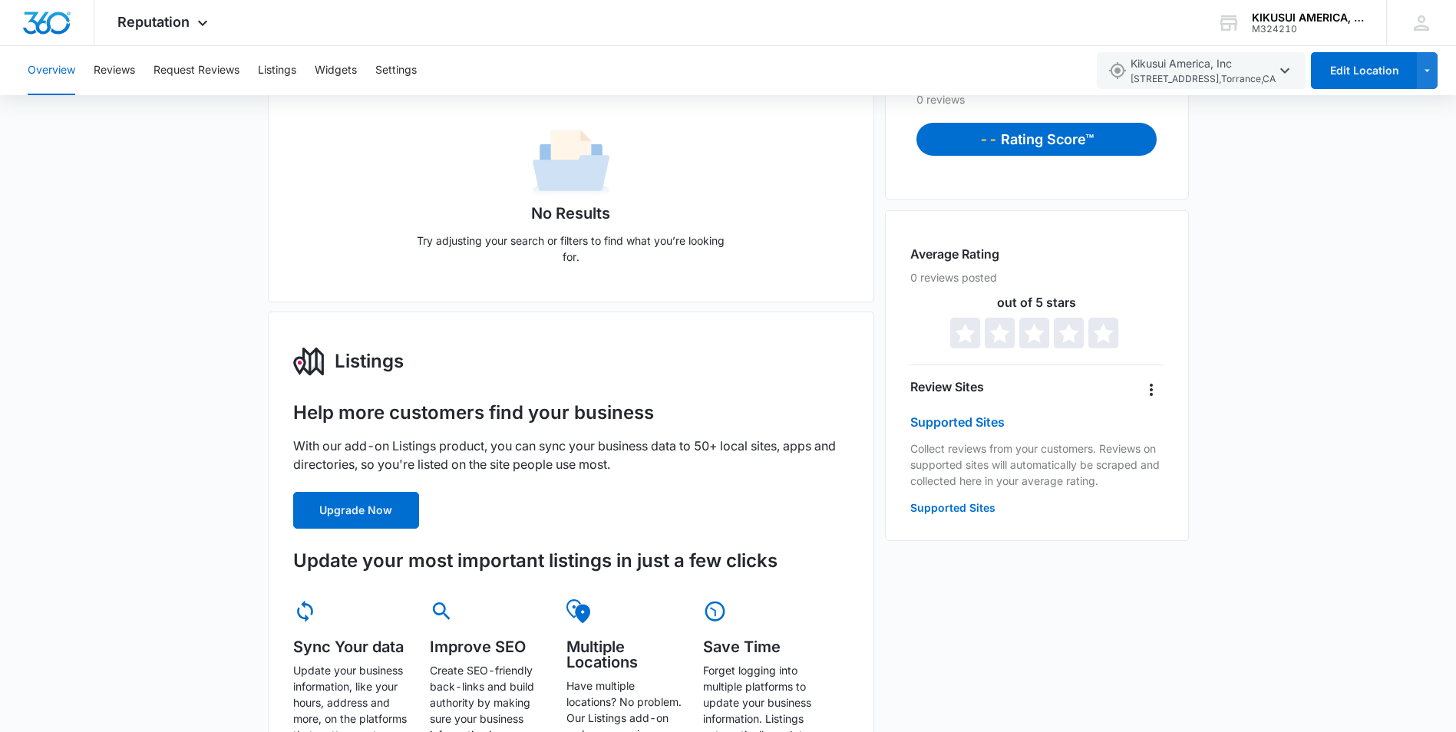
scroll to position [77, 0]
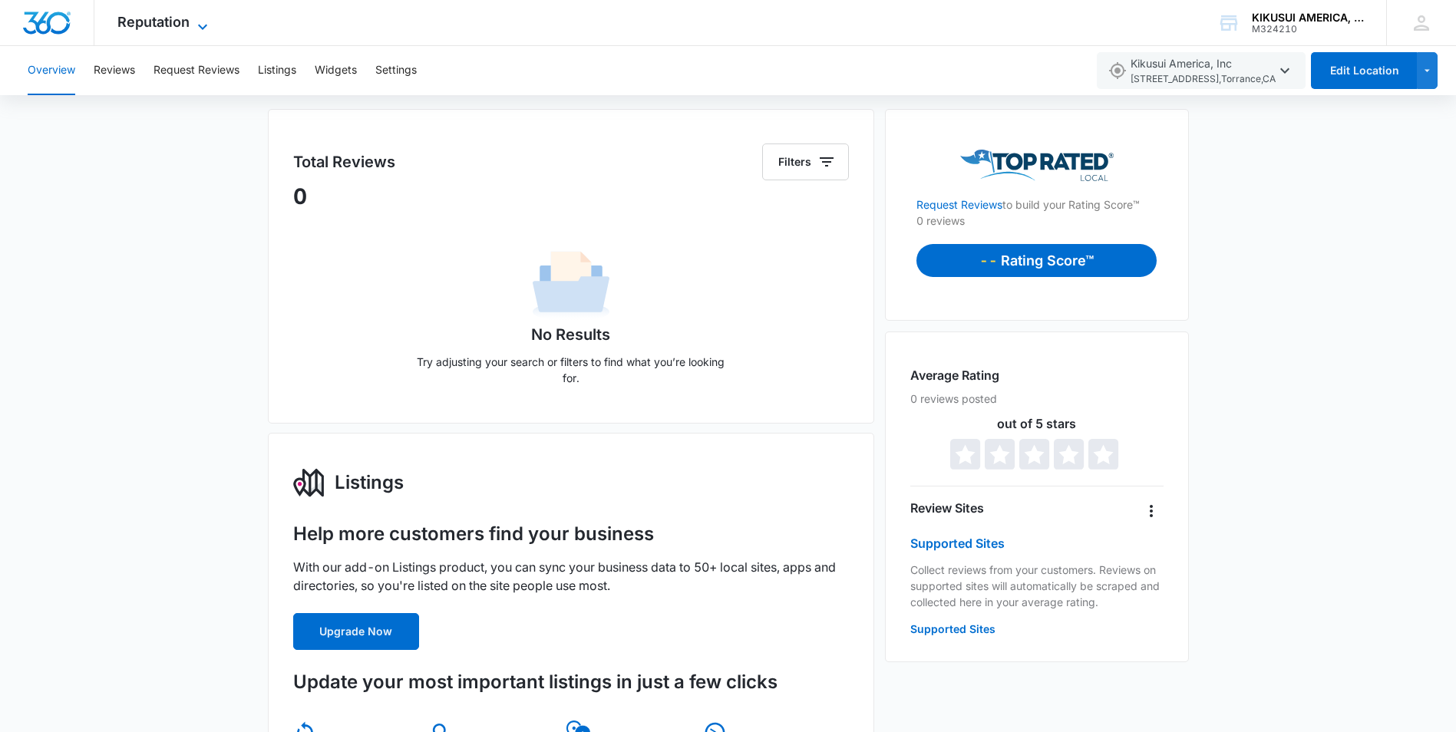
click at [205, 25] on icon at bounding box center [202, 27] width 18 height 18
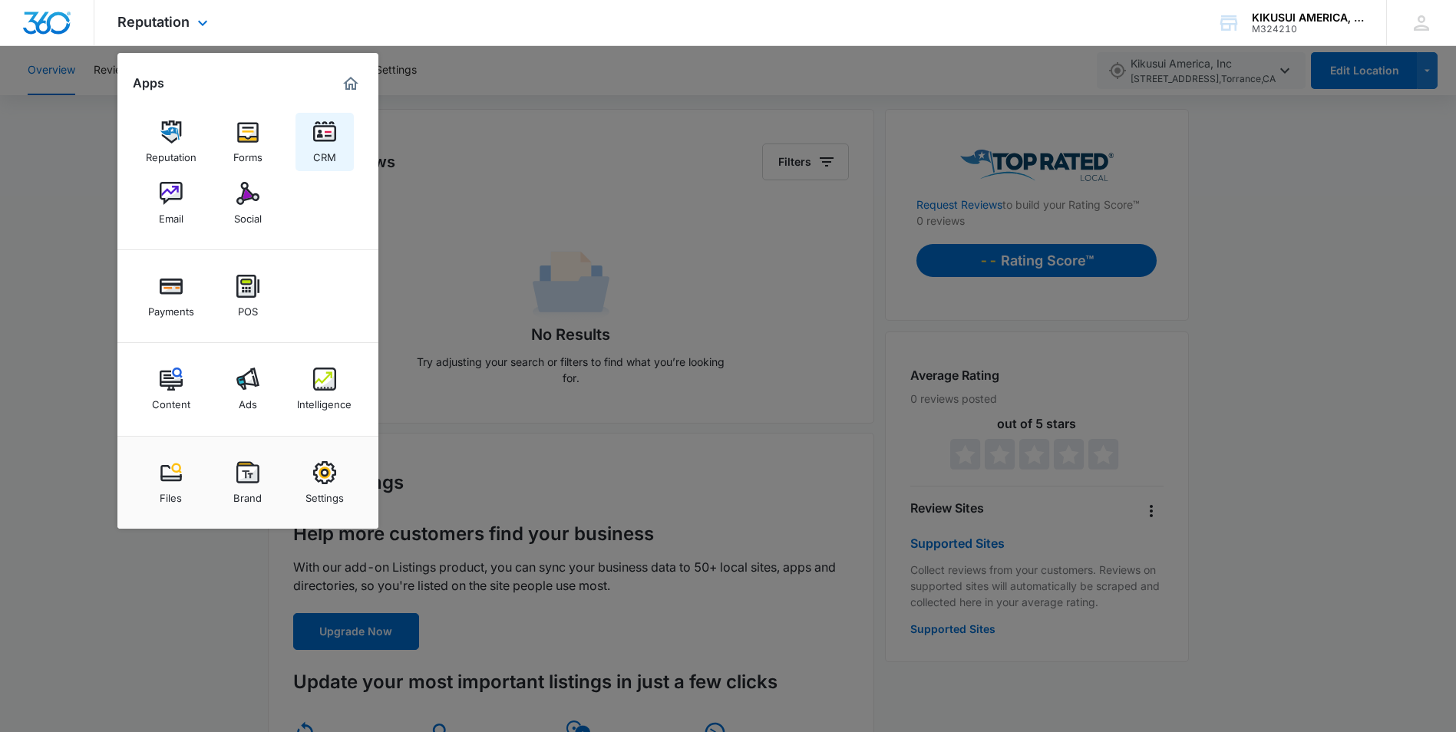
click at [315, 134] on img at bounding box center [324, 131] width 23 height 23
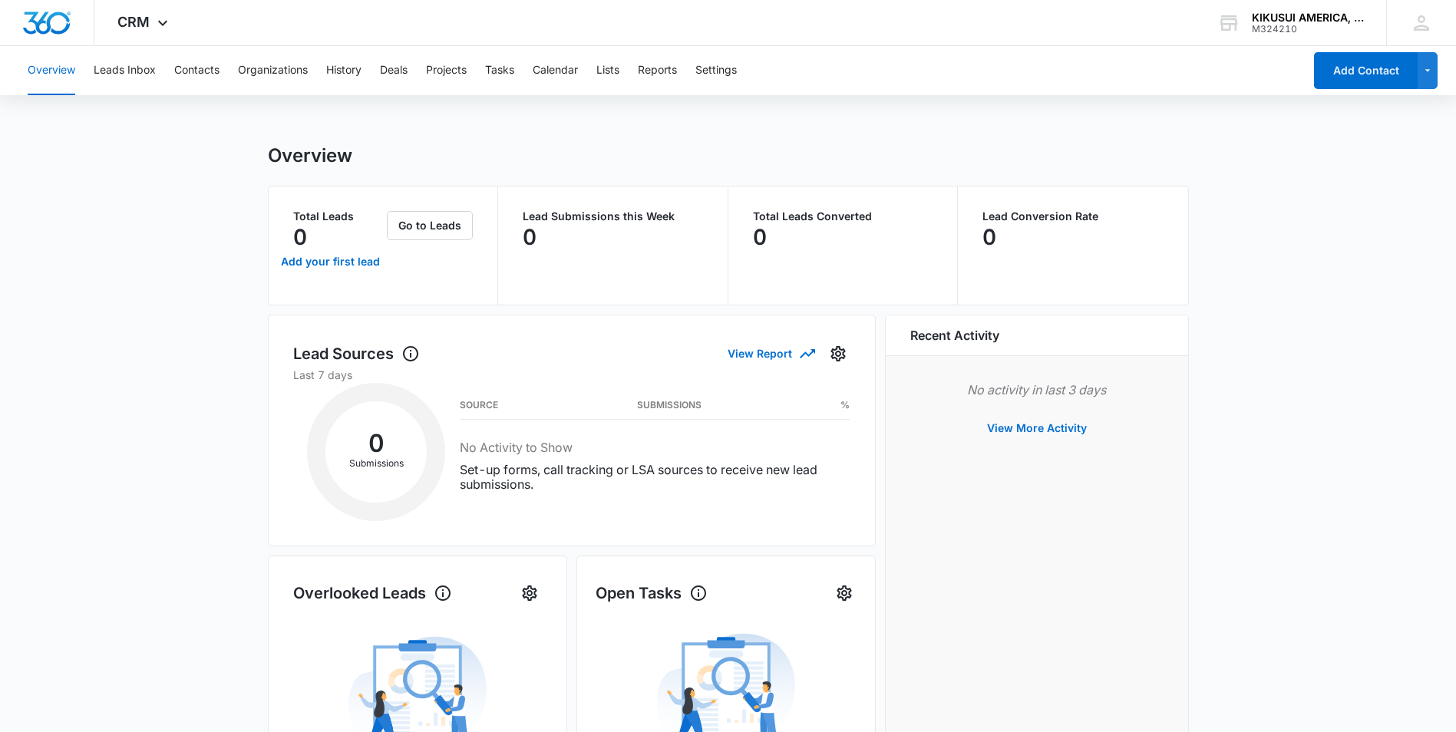
click at [53, 74] on button "Overview" at bounding box center [52, 70] width 48 height 49
click at [137, 76] on button "Leads Inbox" at bounding box center [125, 70] width 62 height 49
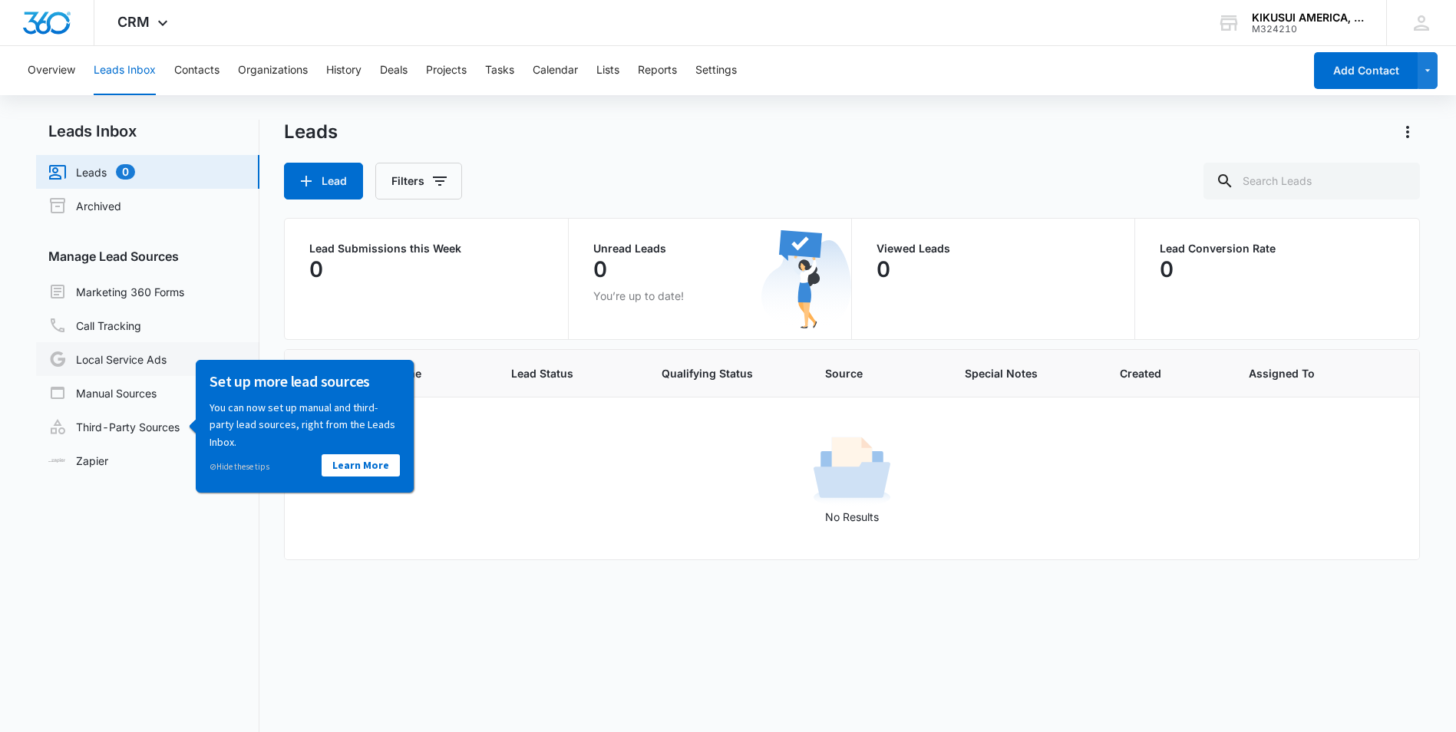
click at [162, 353] on link "Local Service Ads" at bounding box center [107, 359] width 118 height 18
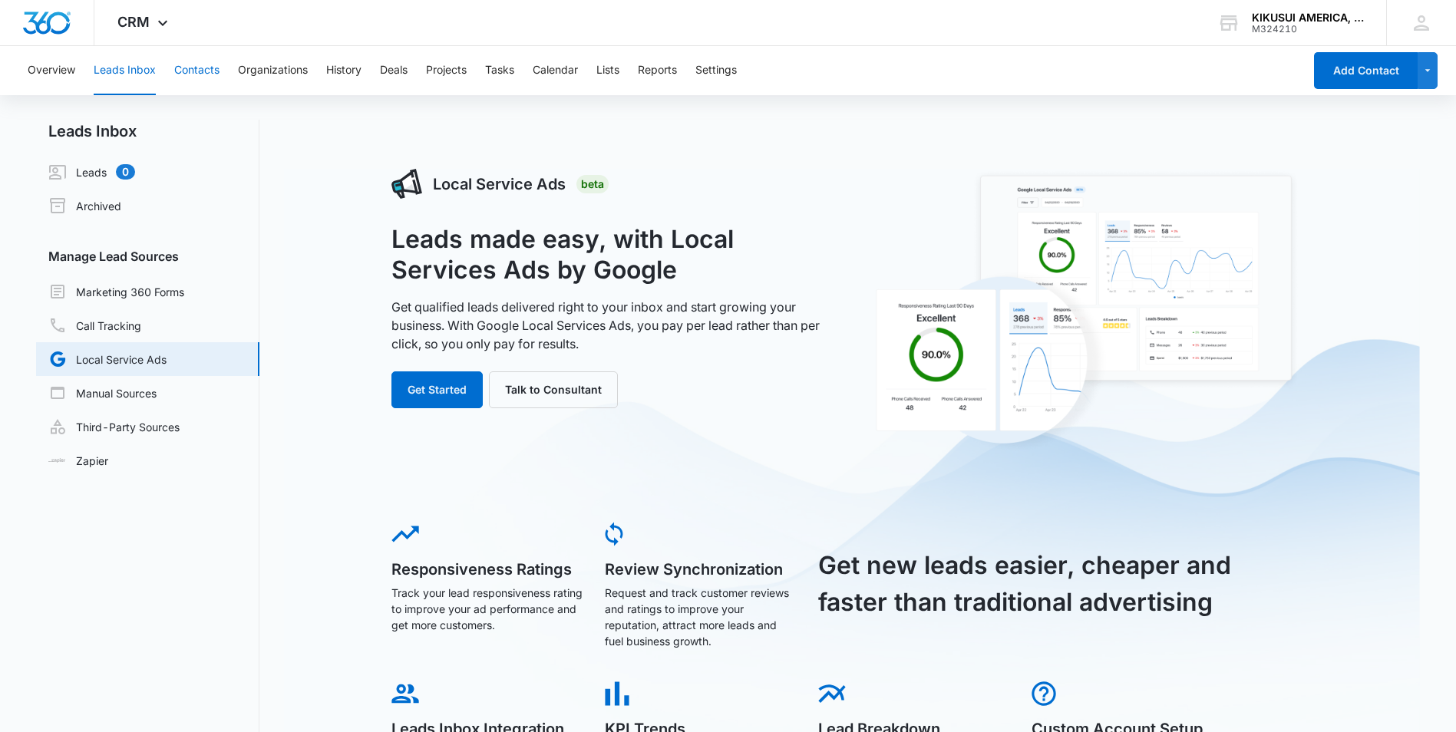
click at [204, 66] on button "Contacts" at bounding box center [196, 70] width 45 height 49
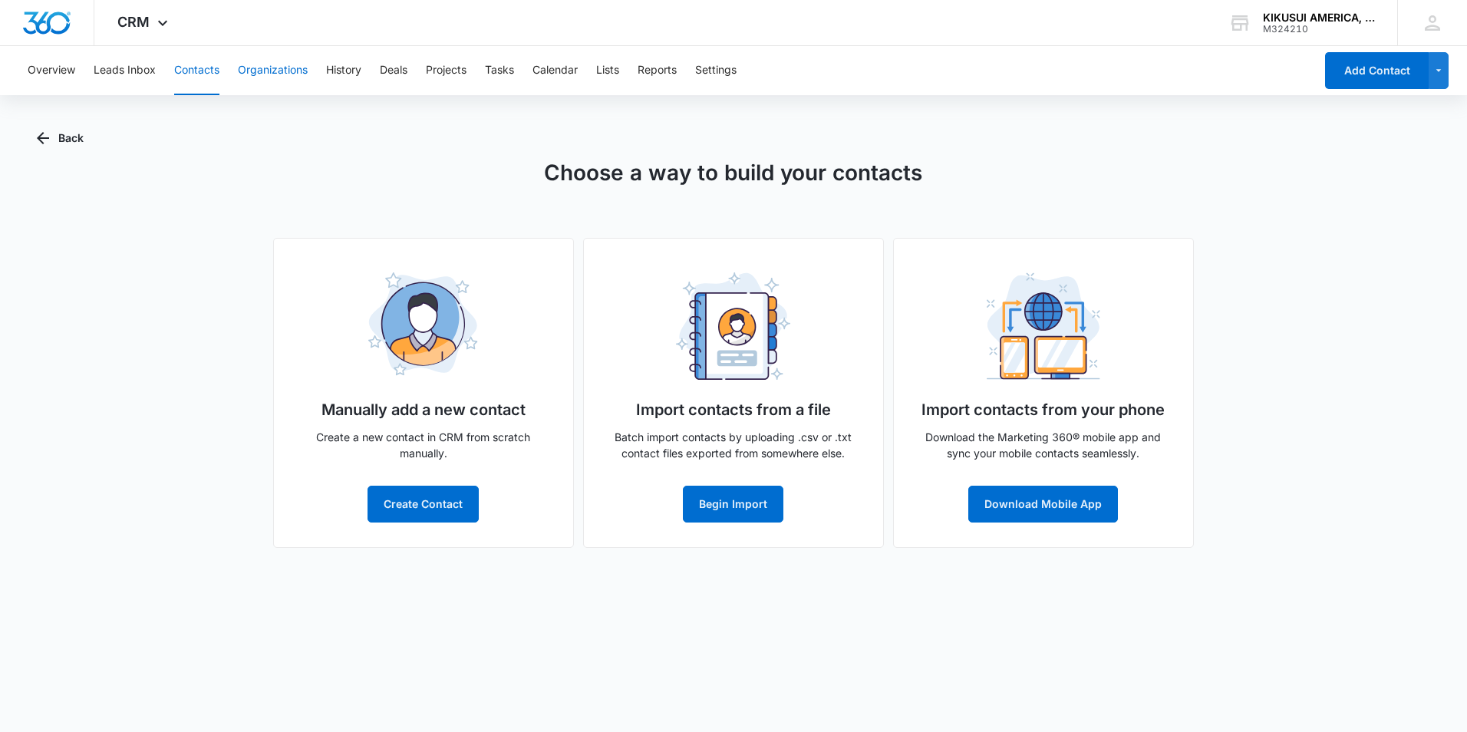
click at [276, 71] on button "Organizations" at bounding box center [273, 70] width 70 height 49
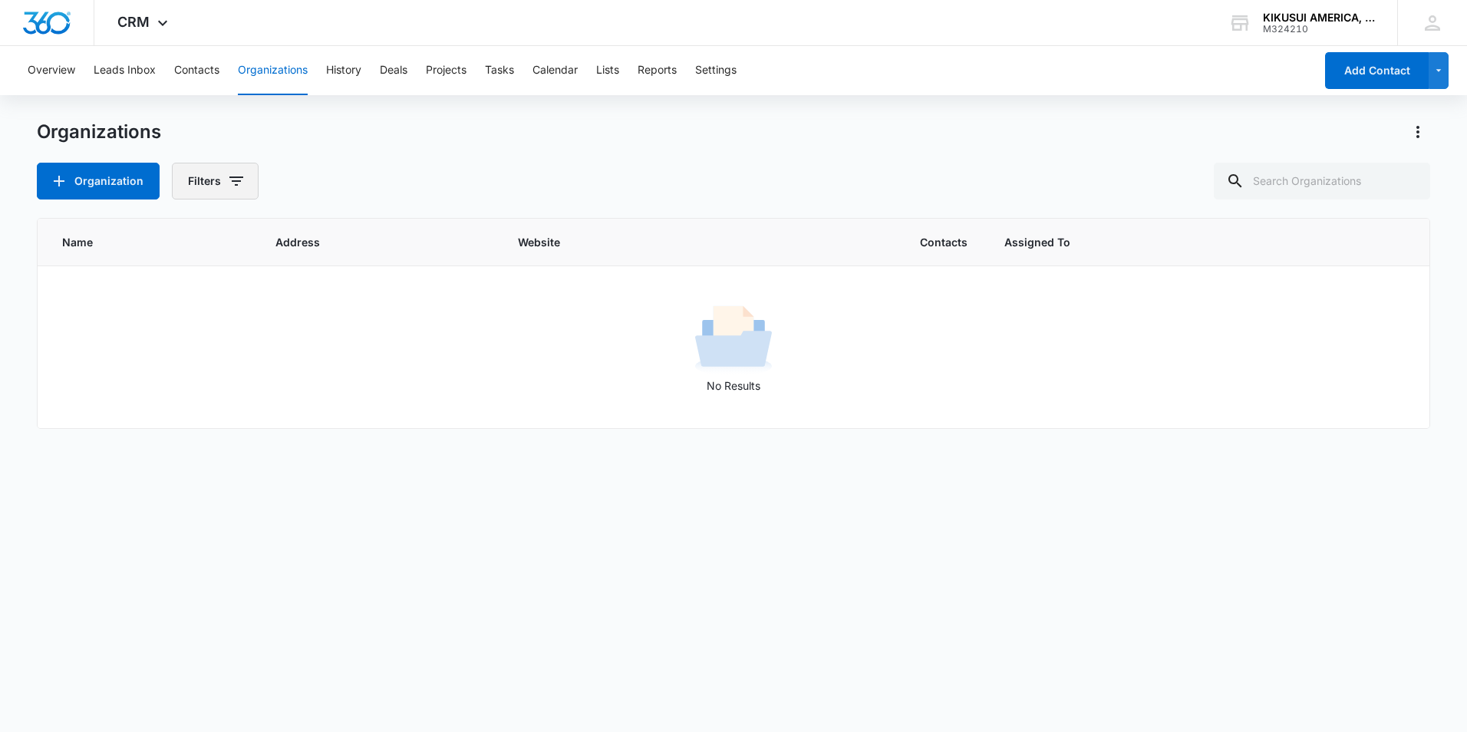
click at [243, 173] on button "Filters" at bounding box center [215, 181] width 87 height 37
click at [426, 156] on div "Organizations Organization Filters Assigned To Sources Clear All" at bounding box center [734, 160] width 1394 height 80
click at [344, 67] on button "History" at bounding box center [343, 70] width 35 height 49
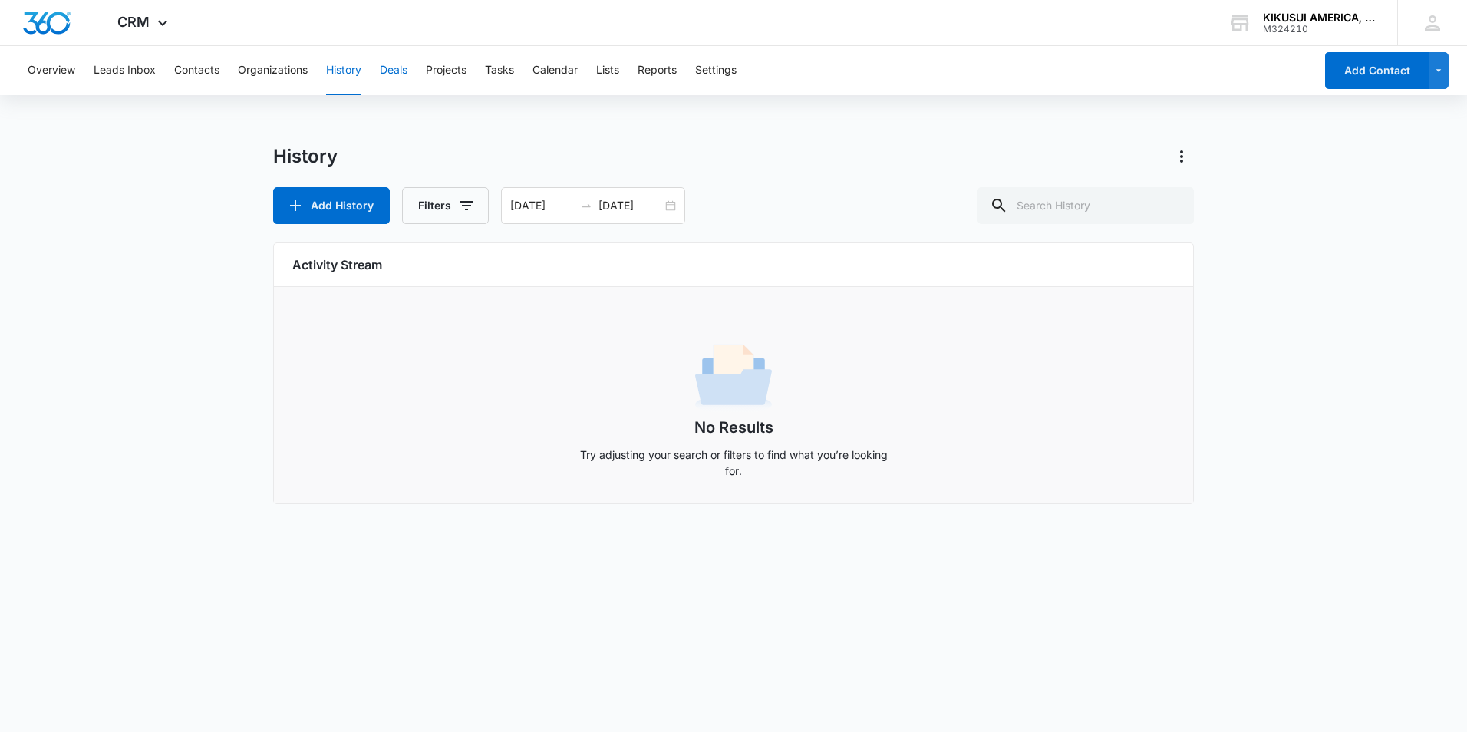
click at [399, 71] on button "Deals" at bounding box center [394, 70] width 28 height 49
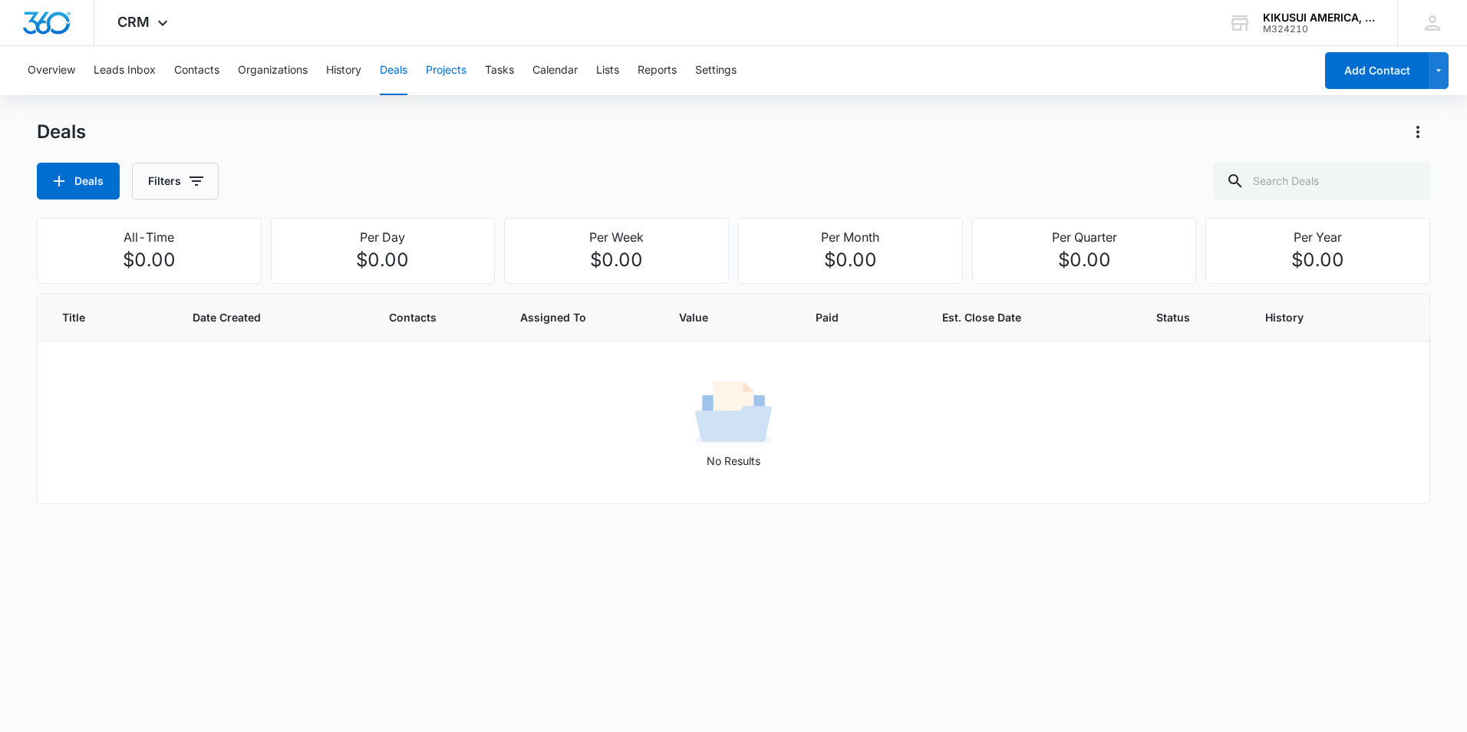
click at [460, 72] on button "Projects" at bounding box center [446, 70] width 41 height 49
click at [491, 72] on button "Tasks" at bounding box center [499, 70] width 29 height 49
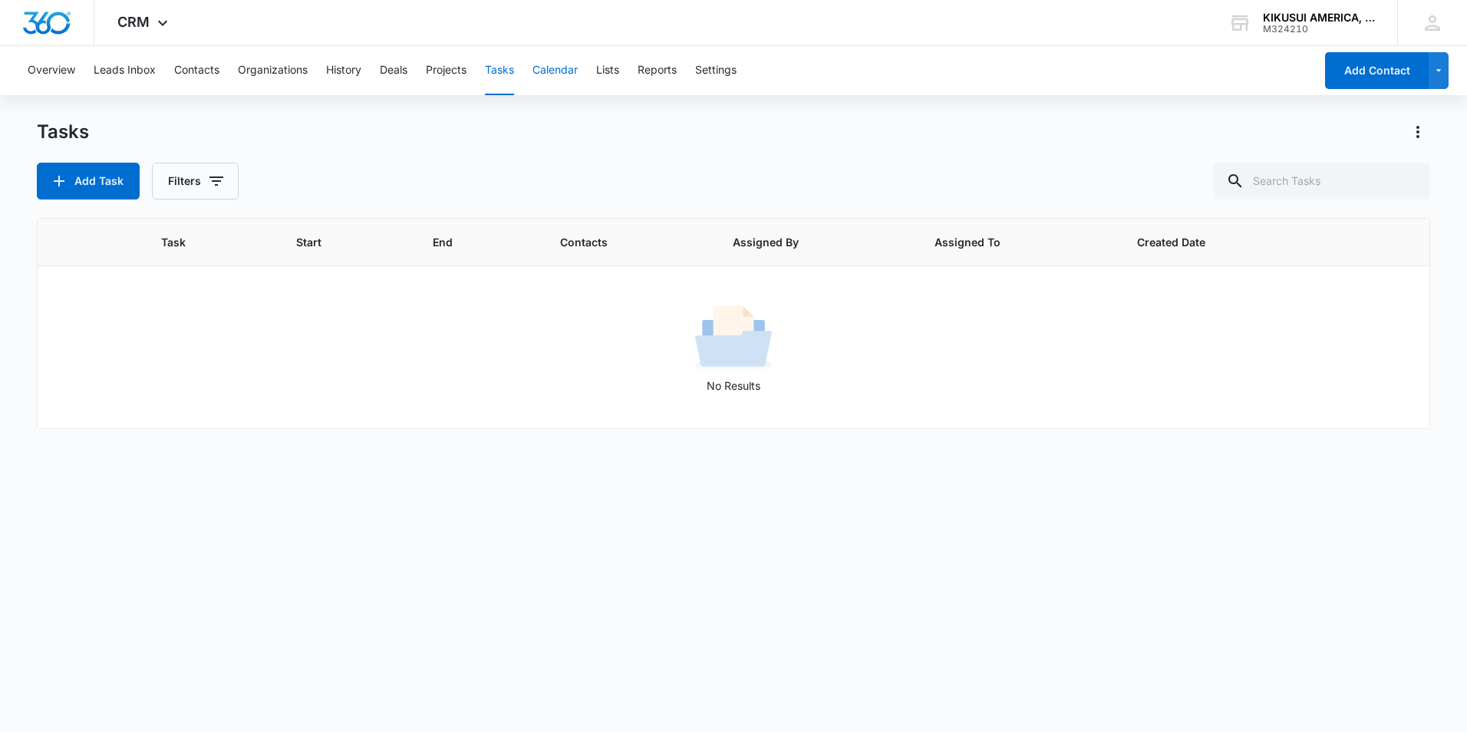
click at [562, 69] on button "Calendar" at bounding box center [555, 70] width 45 height 49
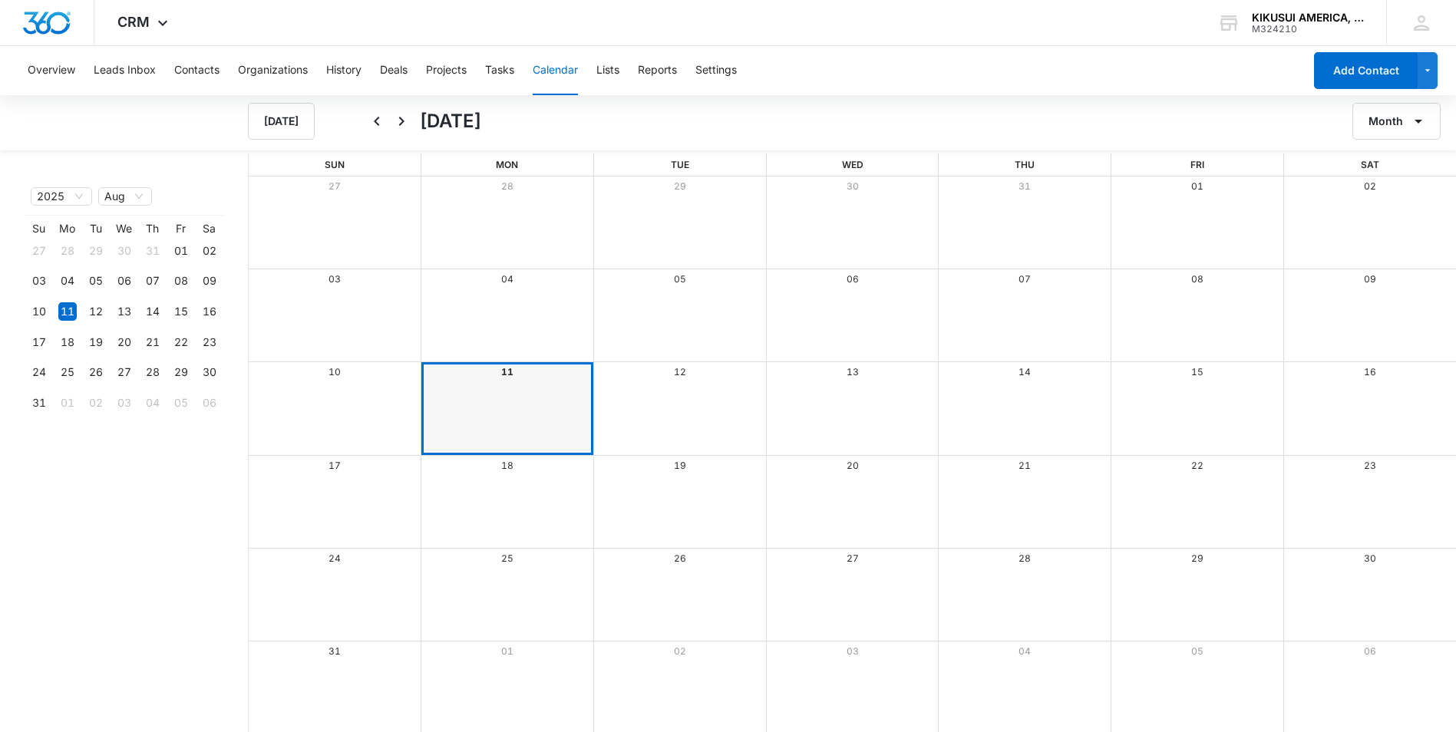
click at [626, 73] on div "Overview Leads Inbox Contacts Organizations History Deals Projects Tasks Calend…" at bounding box center [660, 70] width 1285 height 49
click at [666, 71] on button "Reports" at bounding box center [657, 70] width 39 height 49
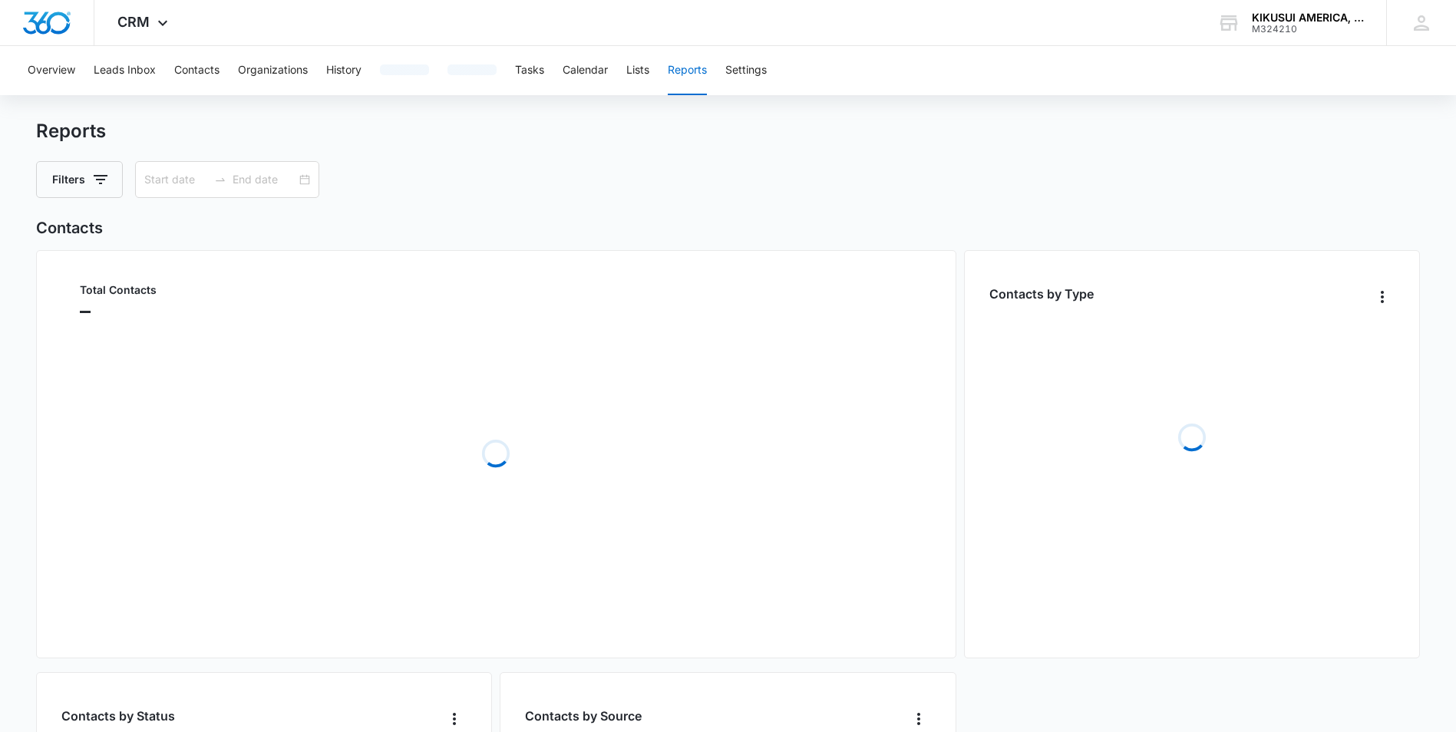
type input "07/12/2025"
type input "08/11/2025"
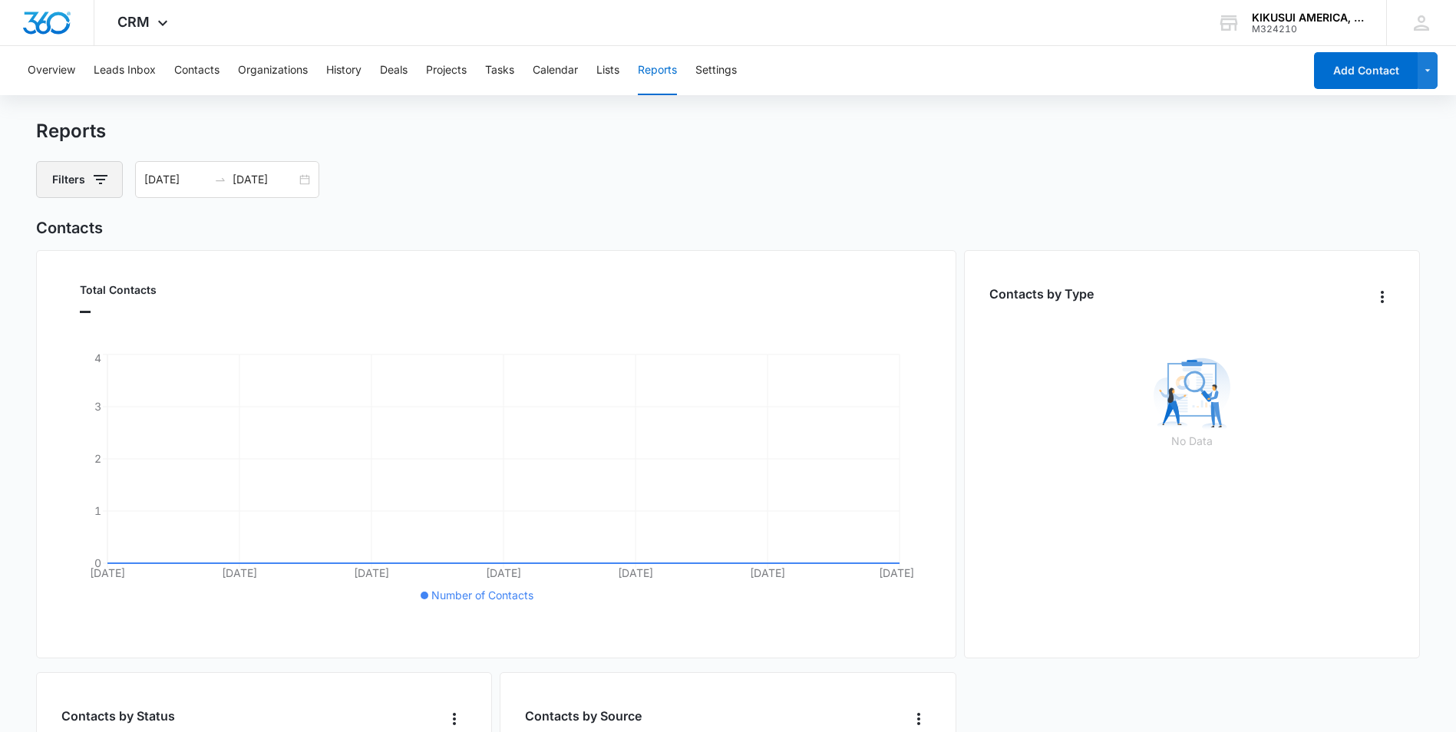
click at [111, 174] on button "Filters" at bounding box center [79, 179] width 87 height 37
click at [585, 223] on h2 "Contacts" at bounding box center [727, 227] width 1383 height 23
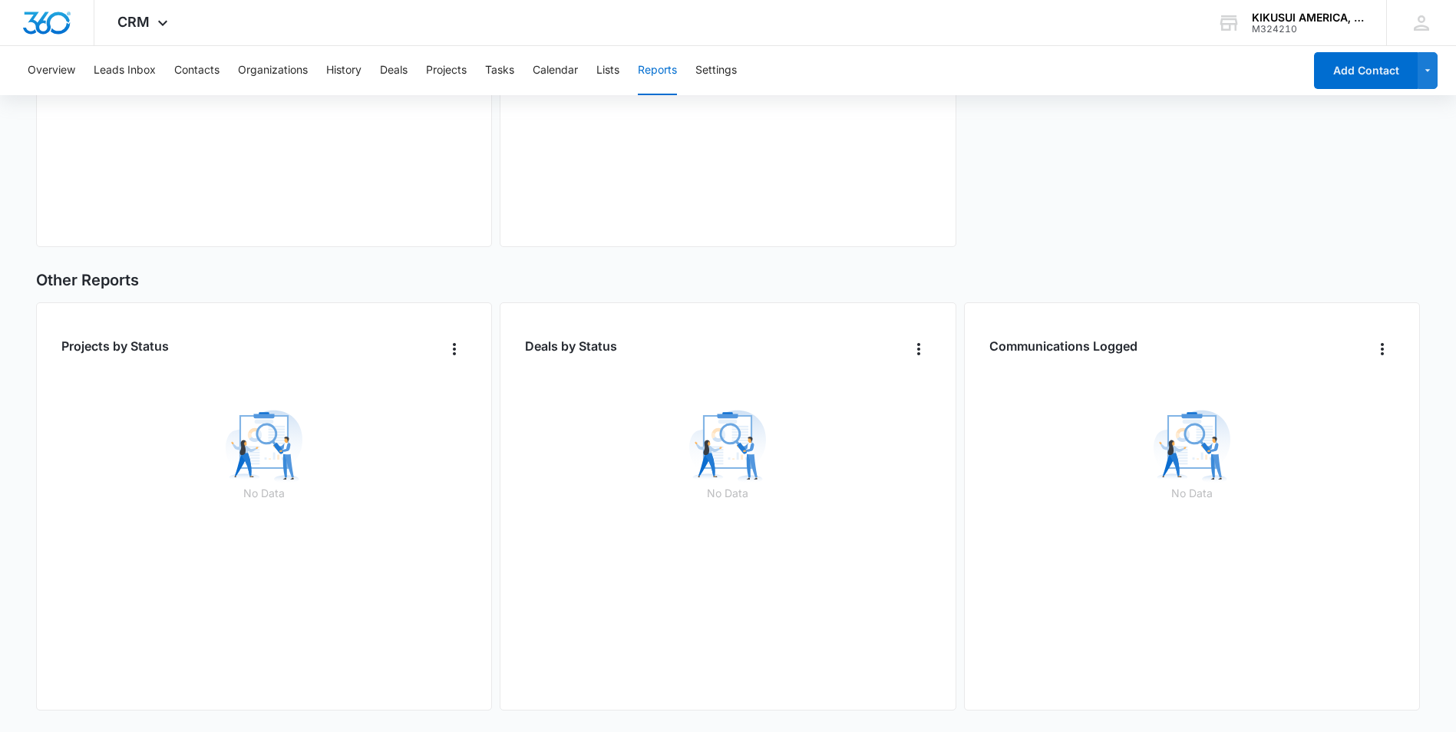
scroll to position [450, 0]
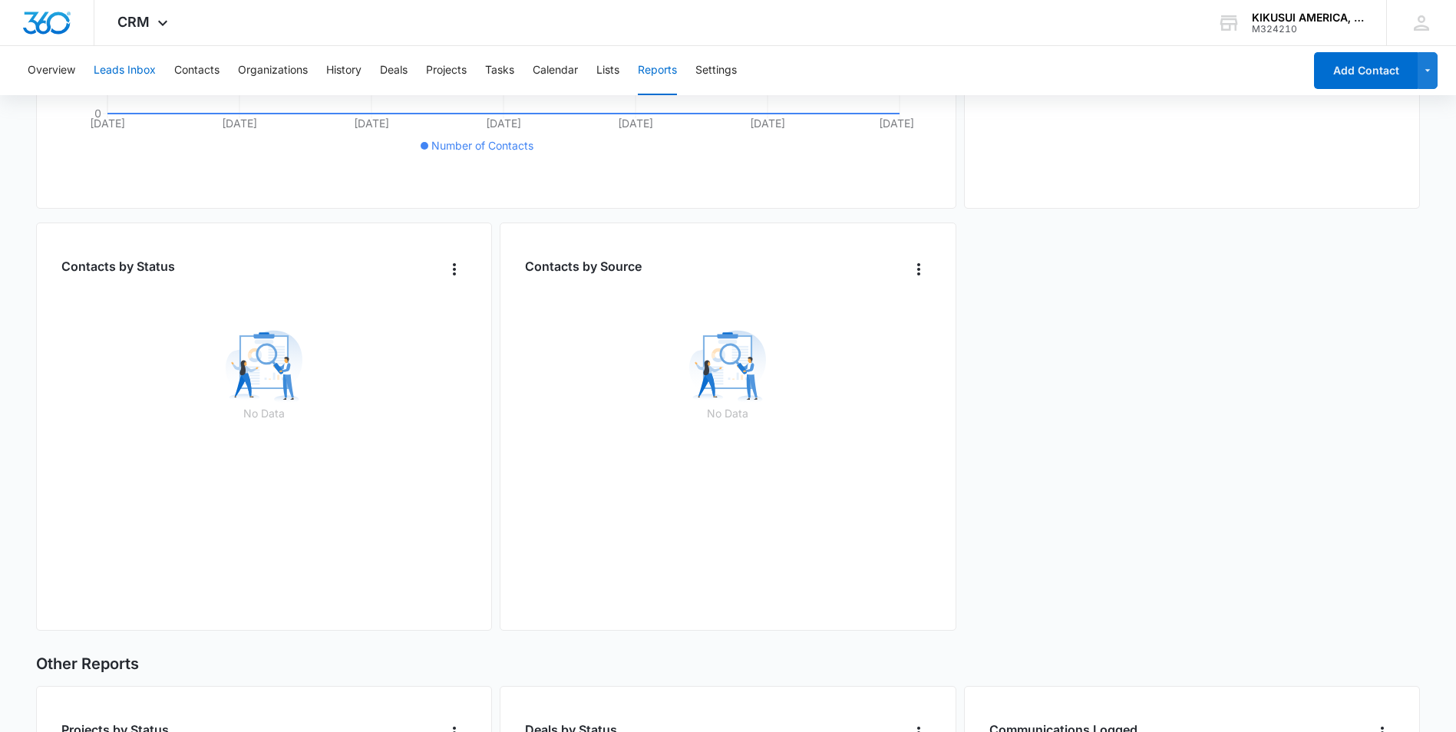
click at [122, 68] on button "Leads Inbox" at bounding box center [125, 70] width 62 height 49
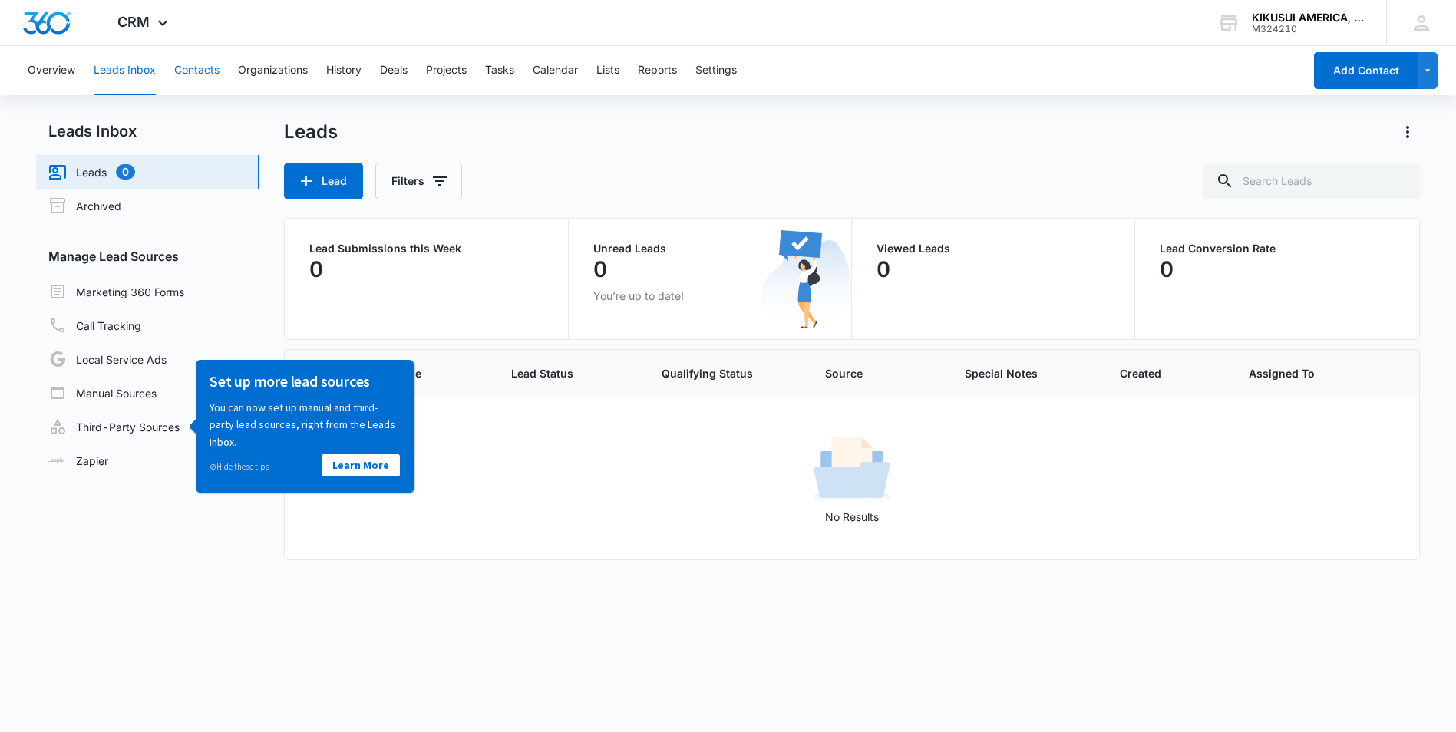
click at [211, 66] on button "Contacts" at bounding box center [196, 70] width 45 height 49
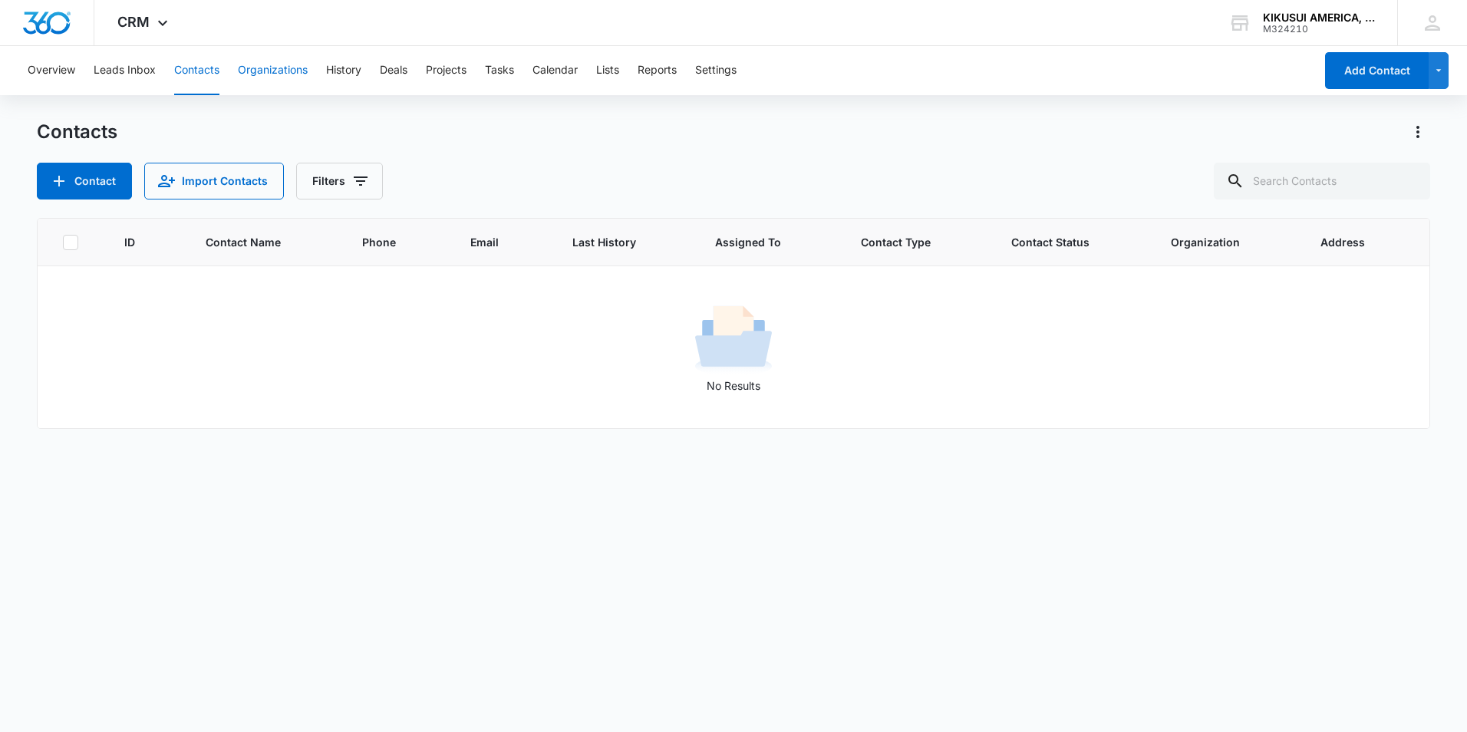
click at [276, 68] on button "Organizations" at bounding box center [273, 70] width 70 height 49
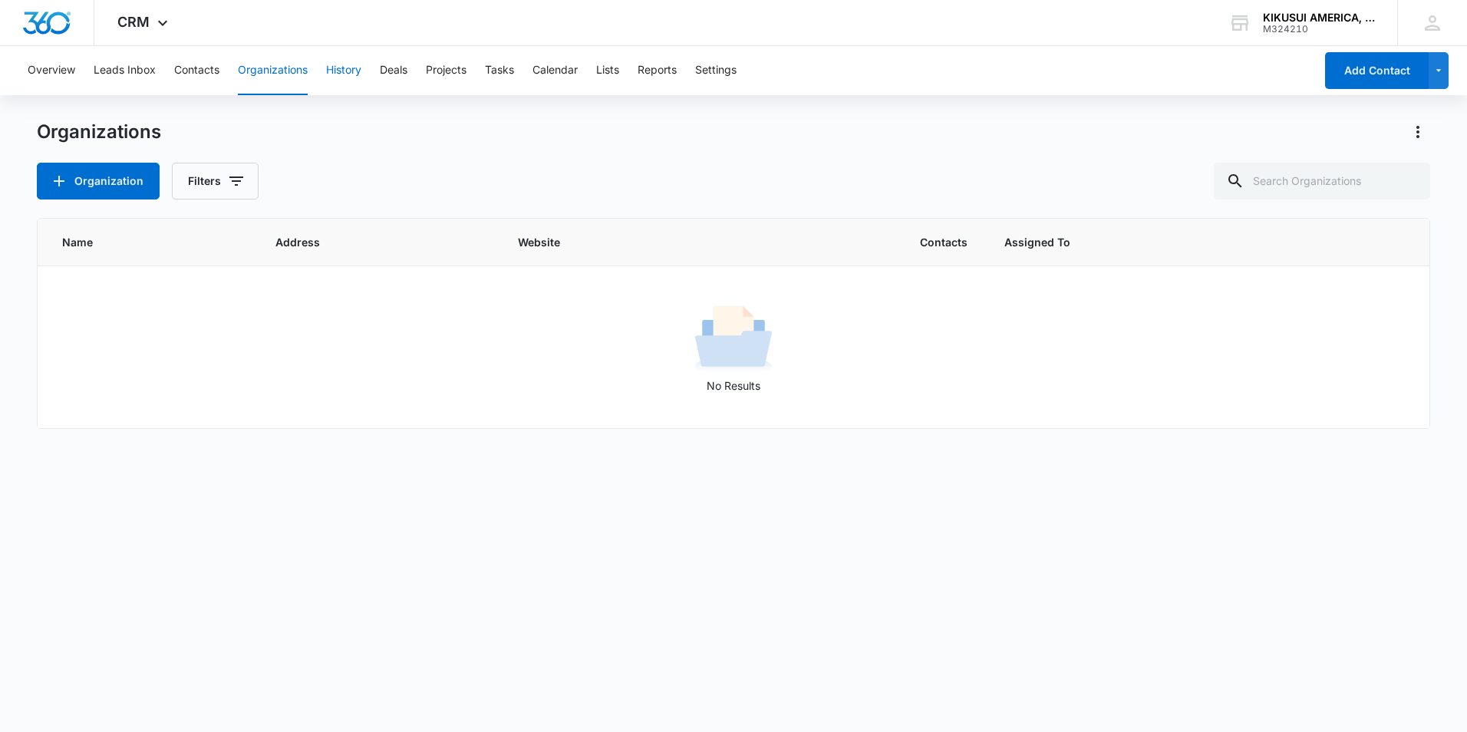
click at [351, 74] on button "History" at bounding box center [343, 70] width 35 height 49
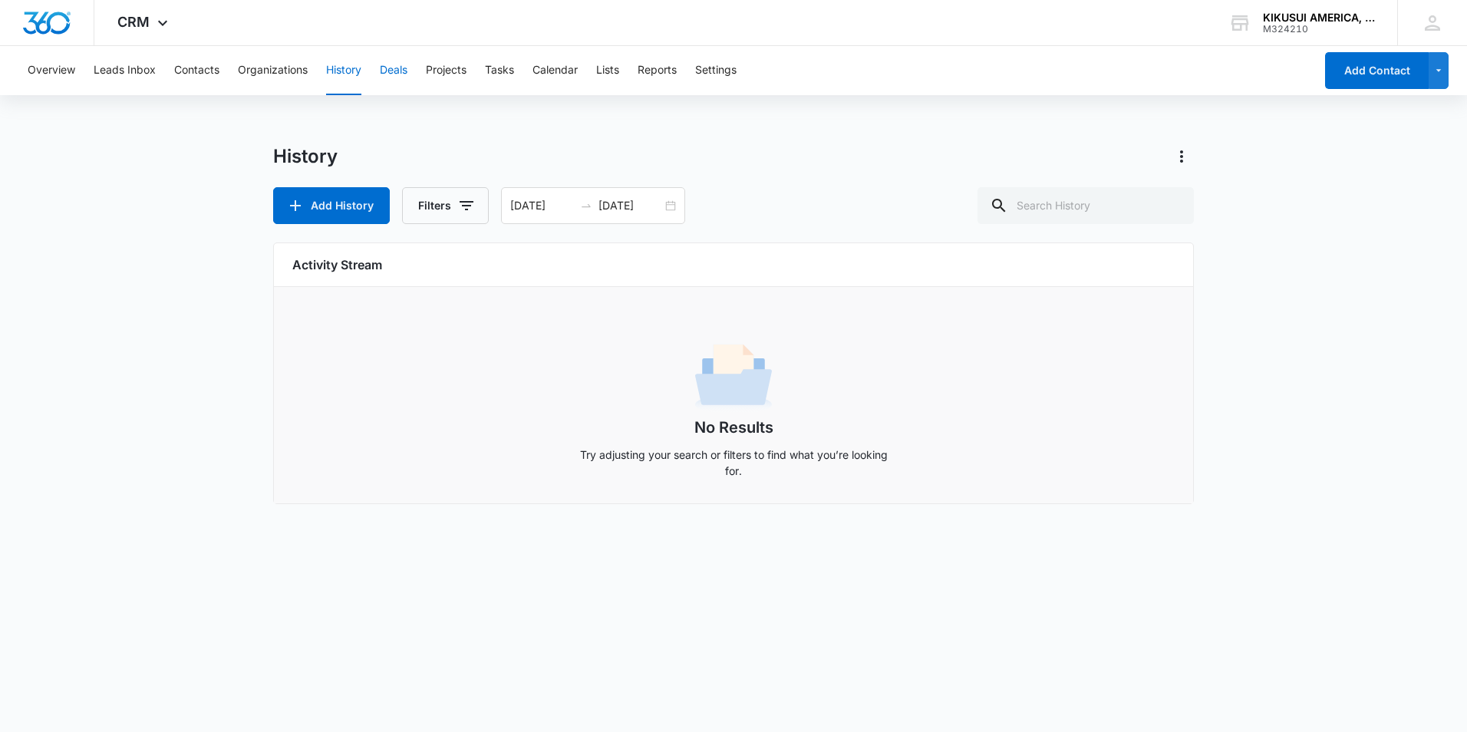
click at [398, 69] on button "Deals" at bounding box center [394, 70] width 28 height 49
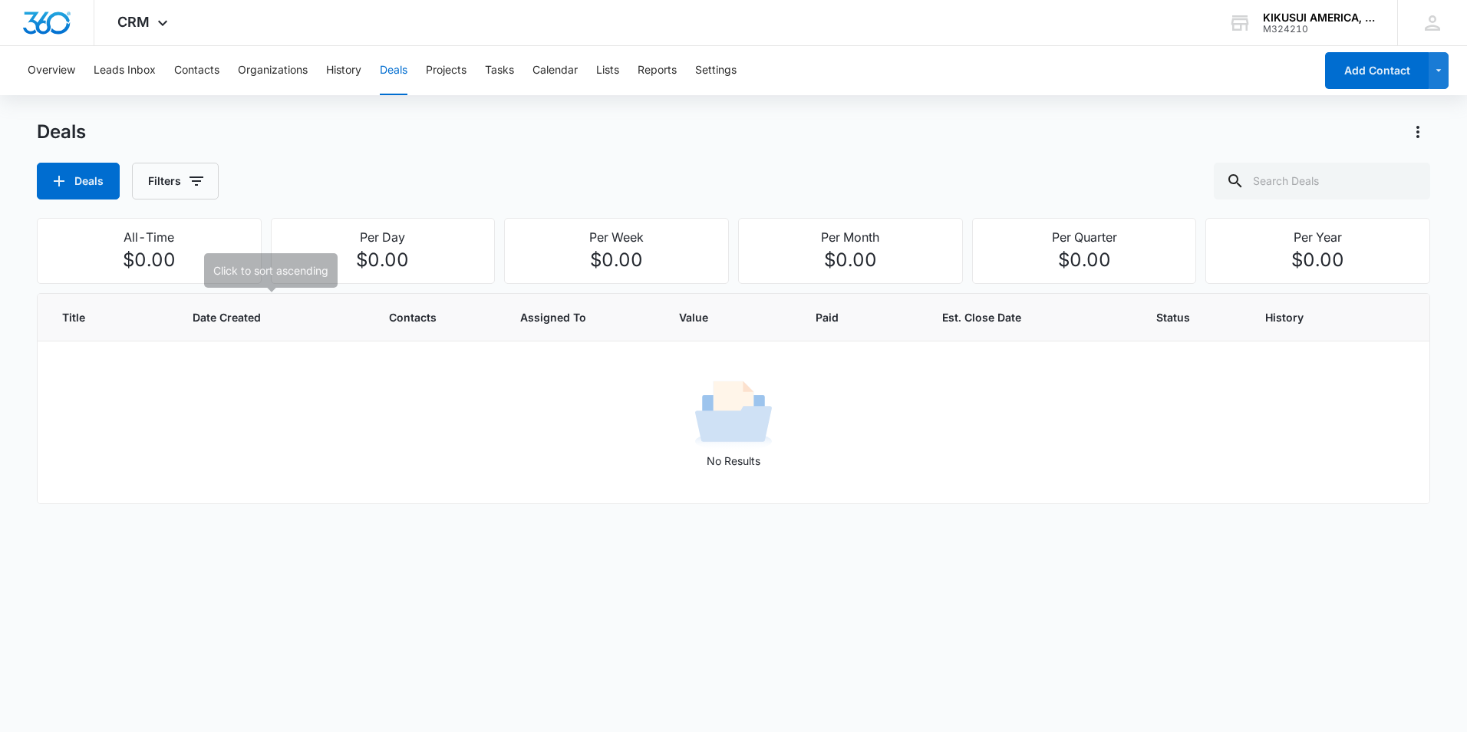
click at [233, 318] on span "Date Created" at bounding box center [262, 317] width 138 height 16
click at [425, 314] on span "Contacts" at bounding box center [436, 317] width 94 height 16
click at [567, 66] on button "Calendar" at bounding box center [555, 70] width 45 height 49
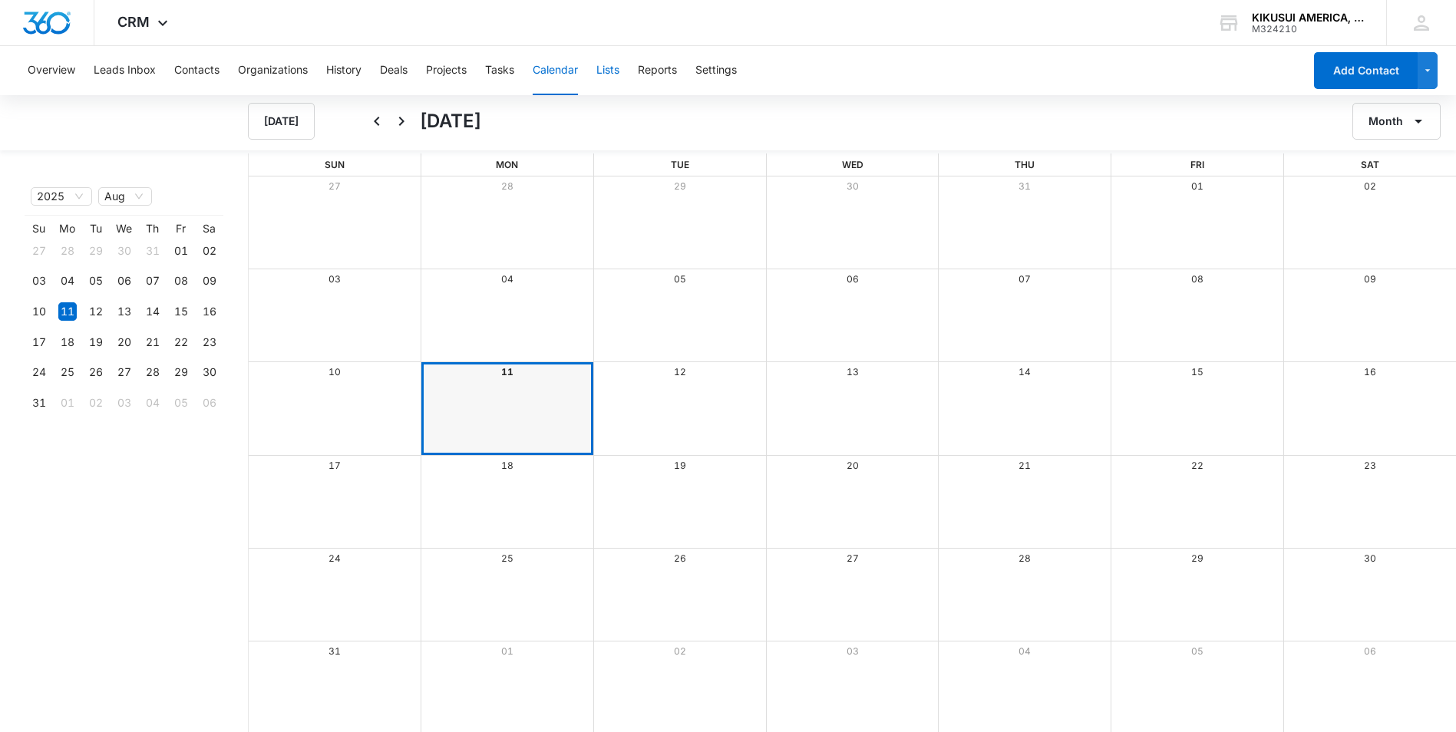
click at [611, 75] on button "Lists" at bounding box center [607, 70] width 23 height 49
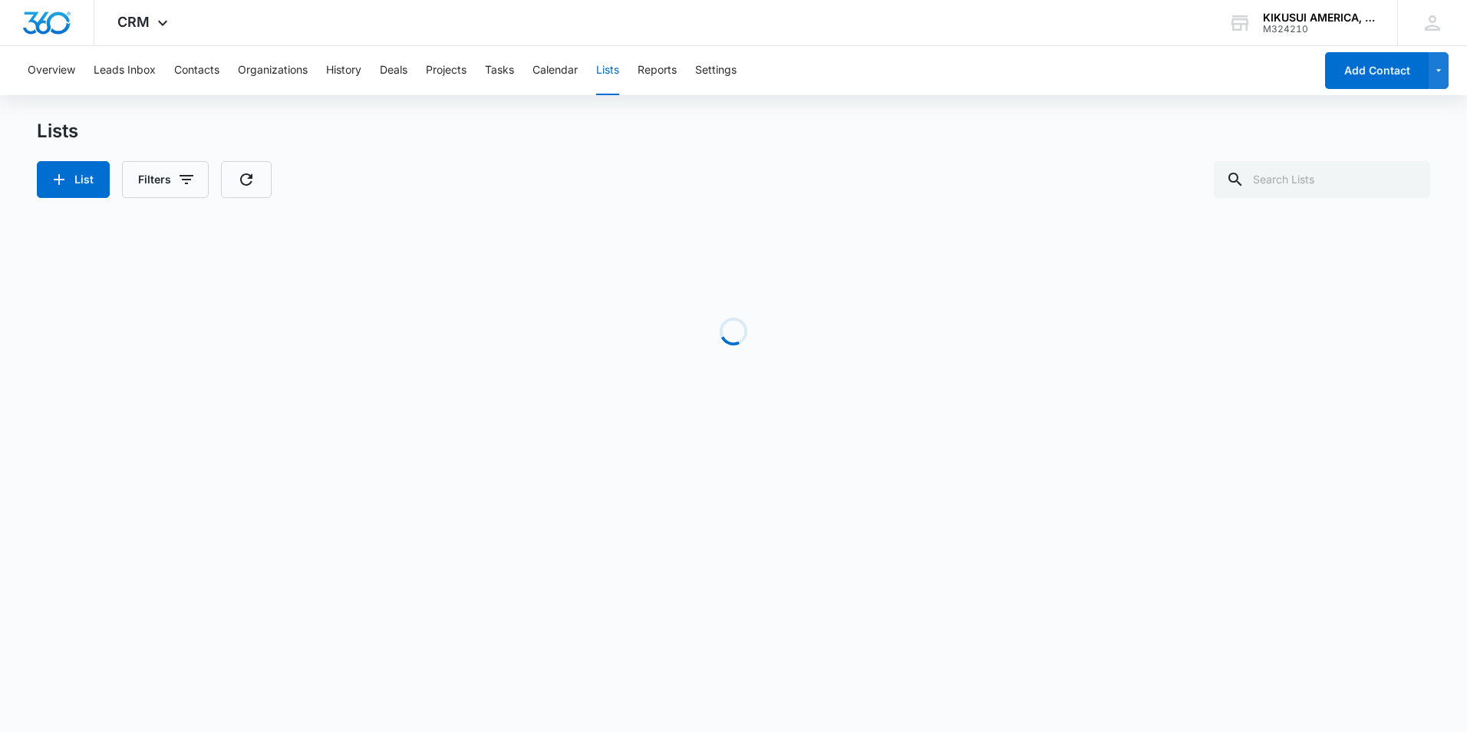
click at [641, 68] on div "Overview Leads Inbox Contacts Organizations History Deals Projects Tasks Calend…" at bounding box center [666, 70] width 1296 height 49
click at [717, 65] on button "Settings" at bounding box center [715, 70] width 41 height 49
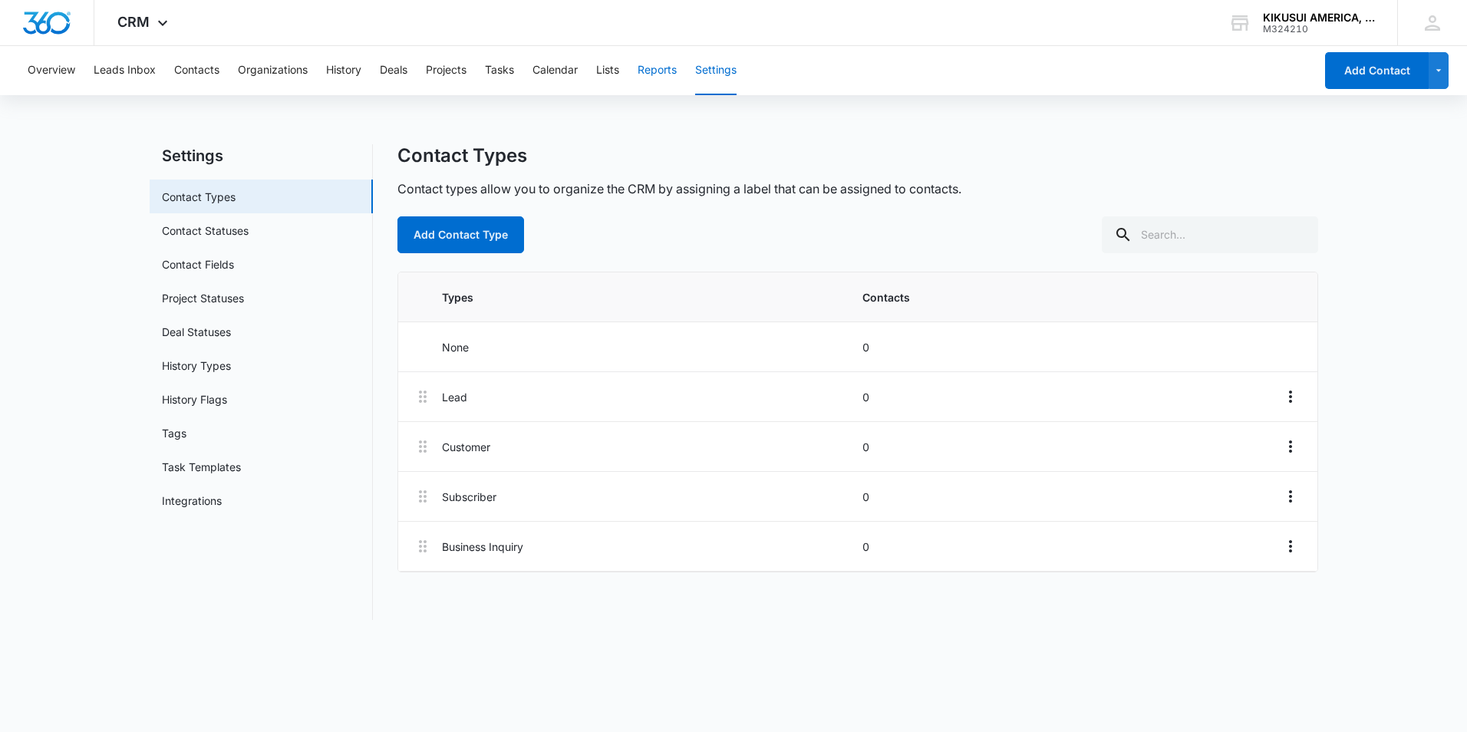
click at [666, 78] on button "Reports" at bounding box center [657, 70] width 39 height 49
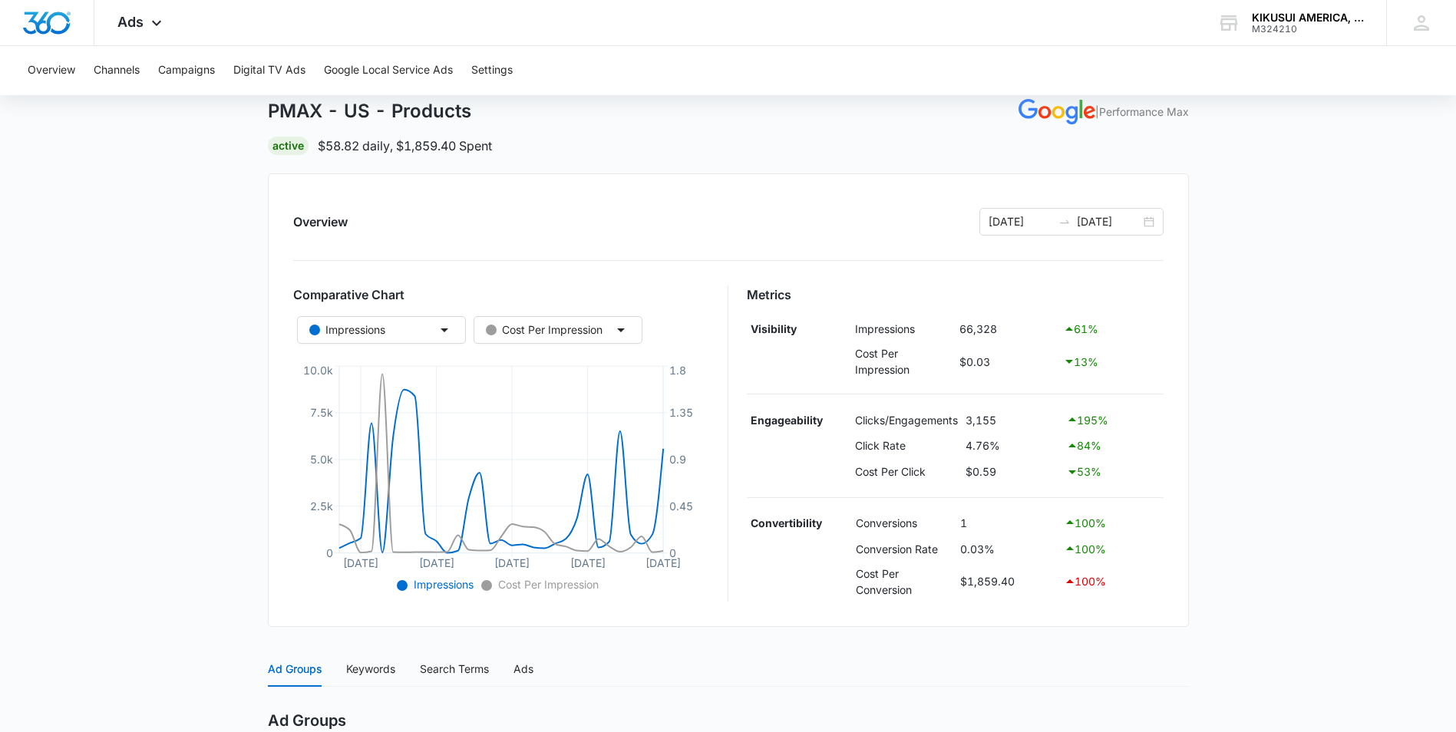
scroll to position [385, 0]
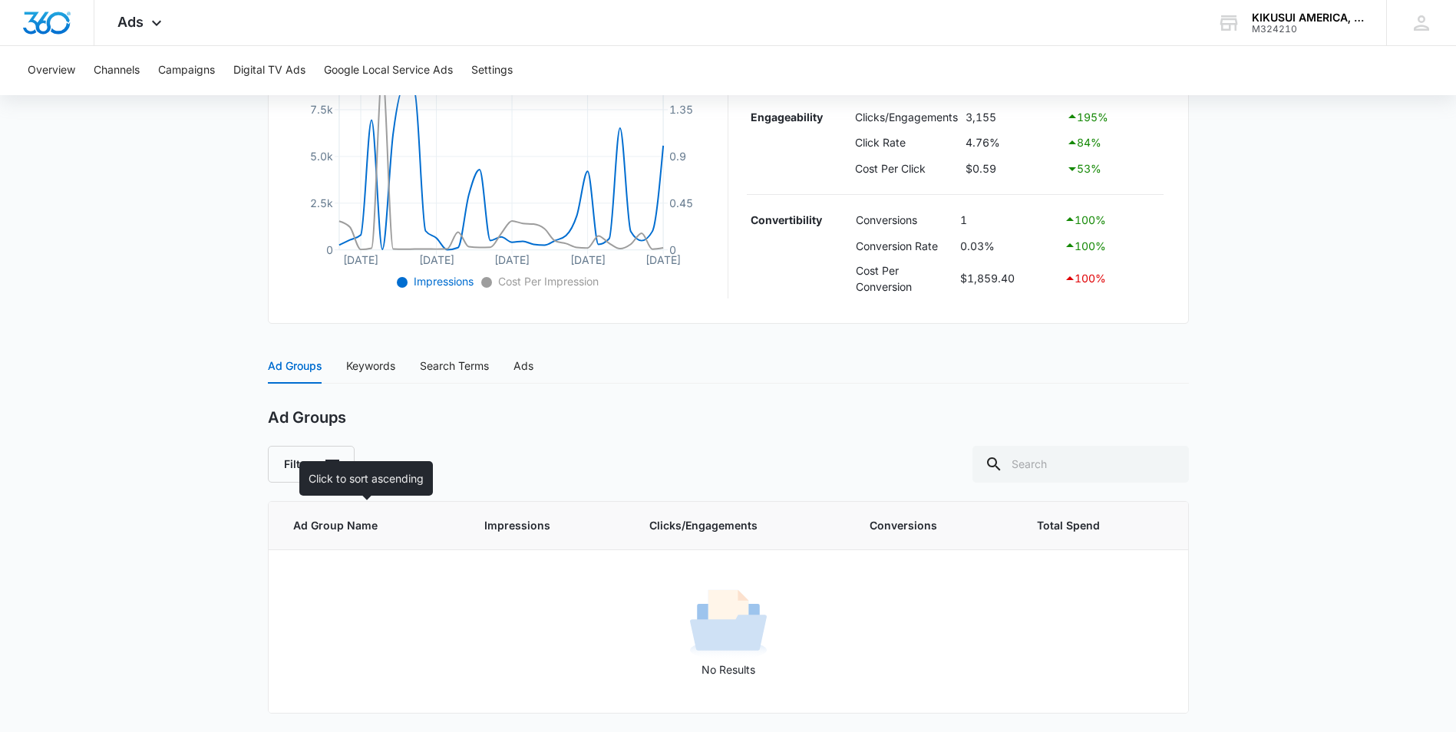
click at [349, 530] on span "Ad Group Name" at bounding box center [359, 525] width 132 height 17
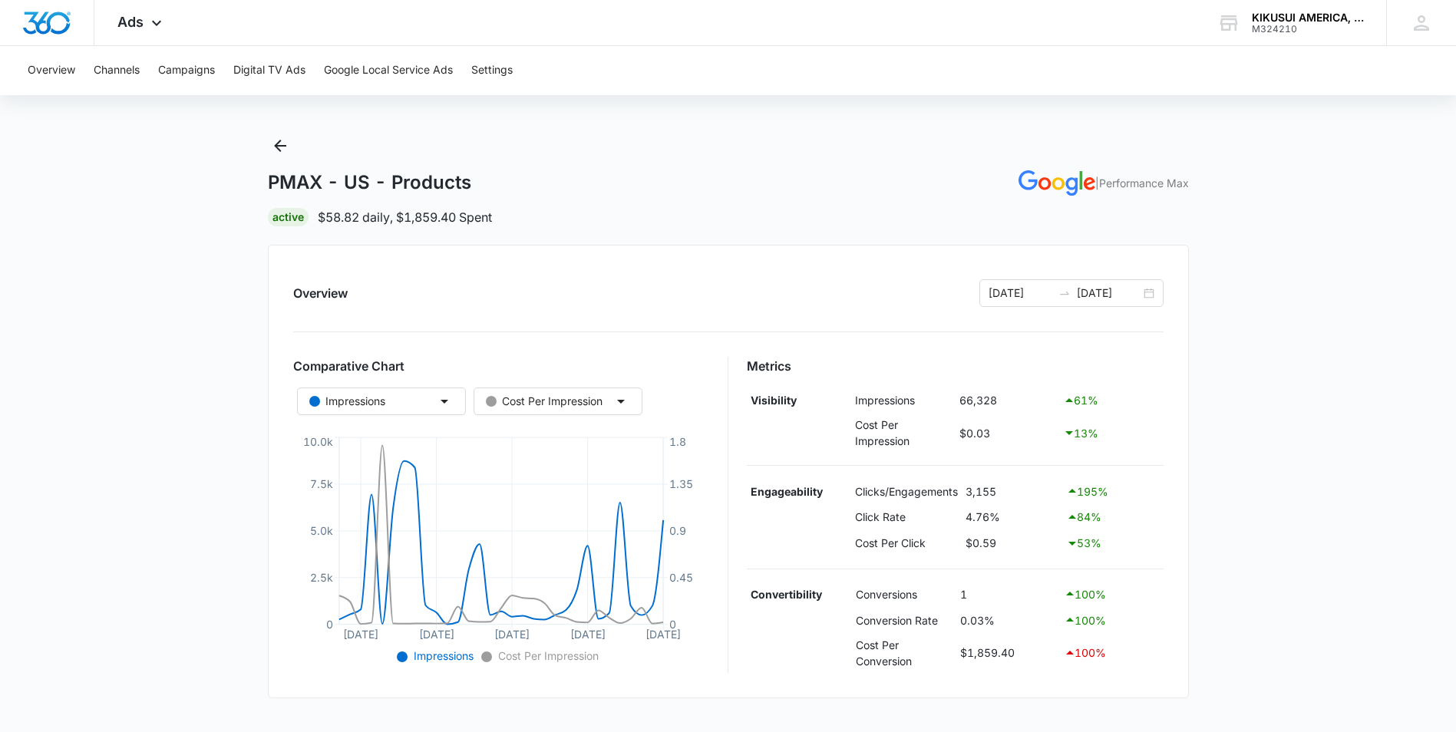
scroll to position [0, 0]
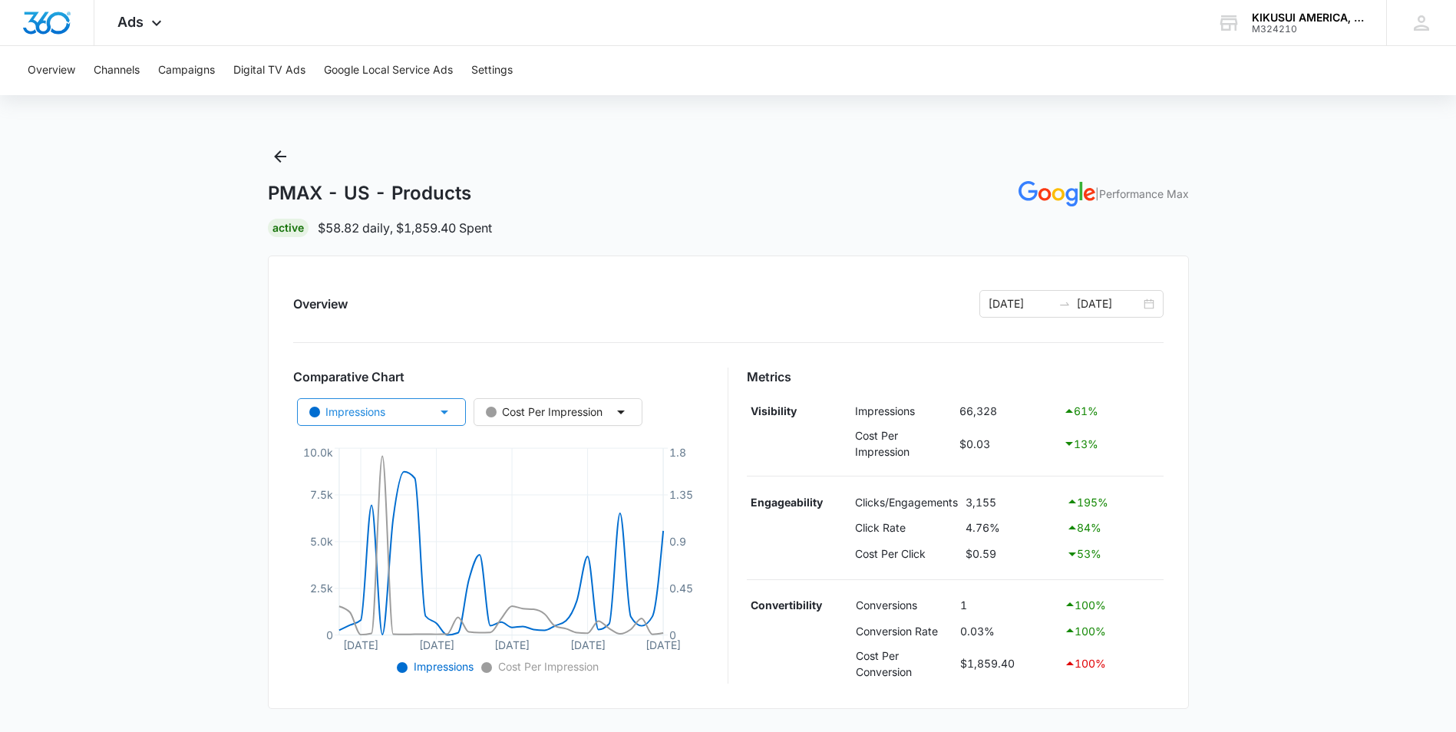
click at [454, 408] on button "Impressions" at bounding box center [381, 412] width 169 height 28
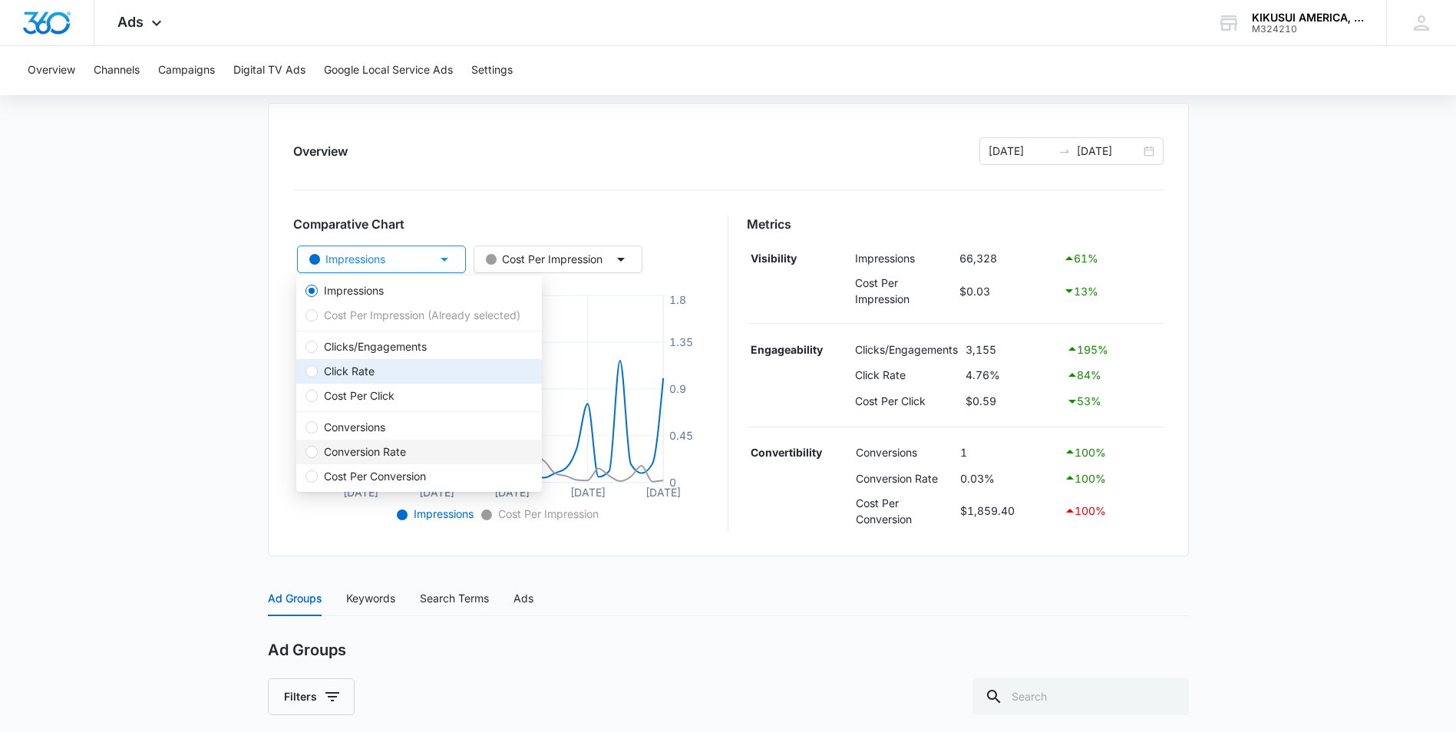
scroll to position [153, 0]
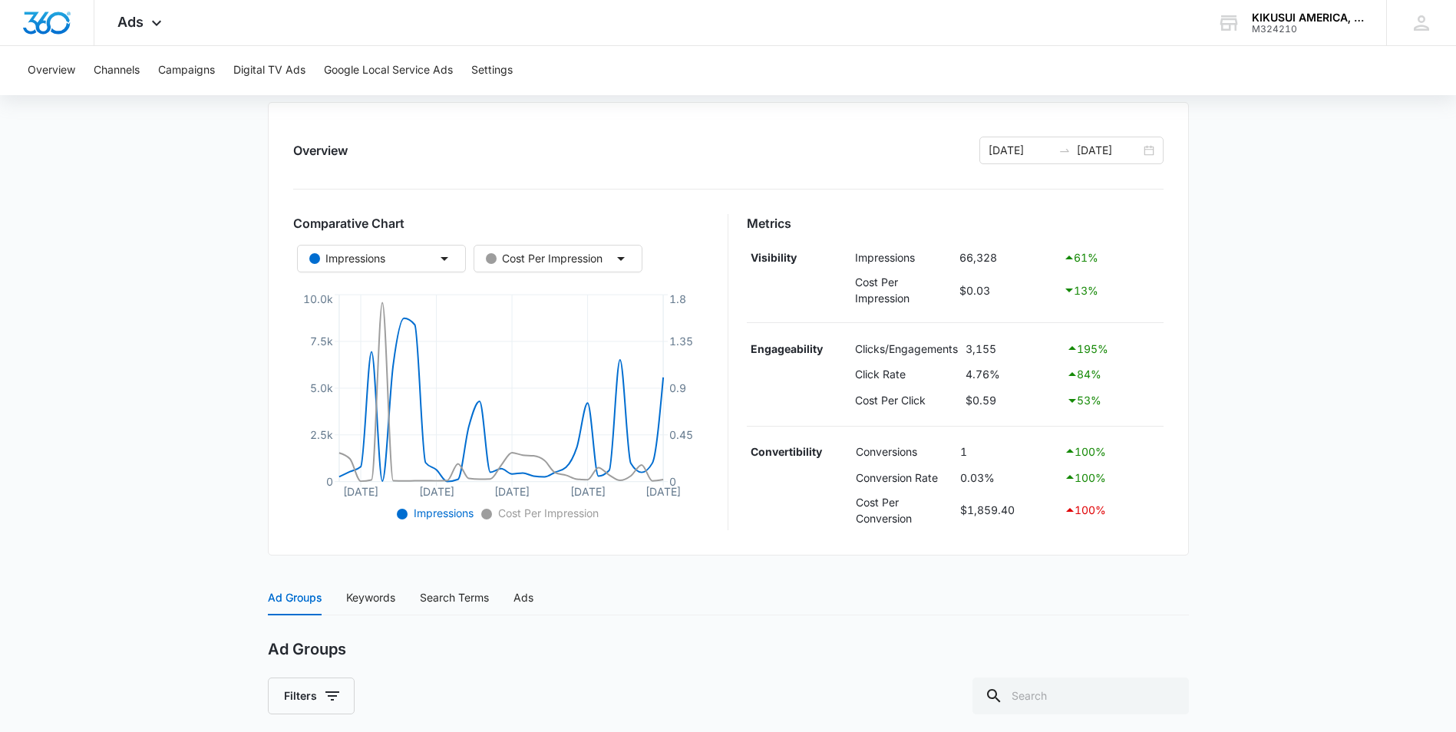
click at [145, 455] on main "PMAX - US - Products | Performance Max Active $58.82 daily , $1,859.40 Spent Ov…" at bounding box center [728, 477] width 1456 height 973
click at [627, 260] on icon "button" at bounding box center [621, 258] width 18 height 18
click at [629, 195] on div "Overview 07/11/2025 08/10/2025 Comparative Chart Impressions Cost Per Impressio…" at bounding box center [728, 329] width 921 height 454
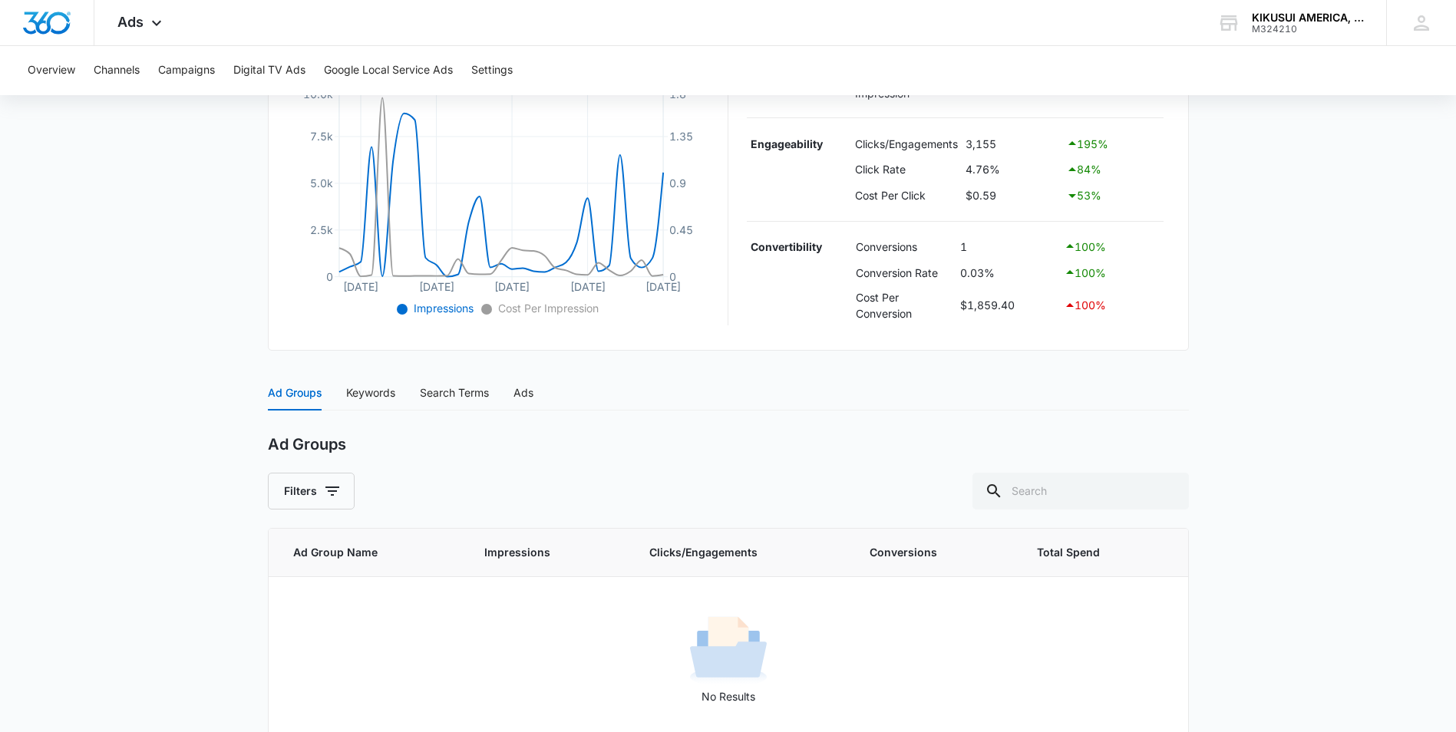
scroll to position [385, 0]
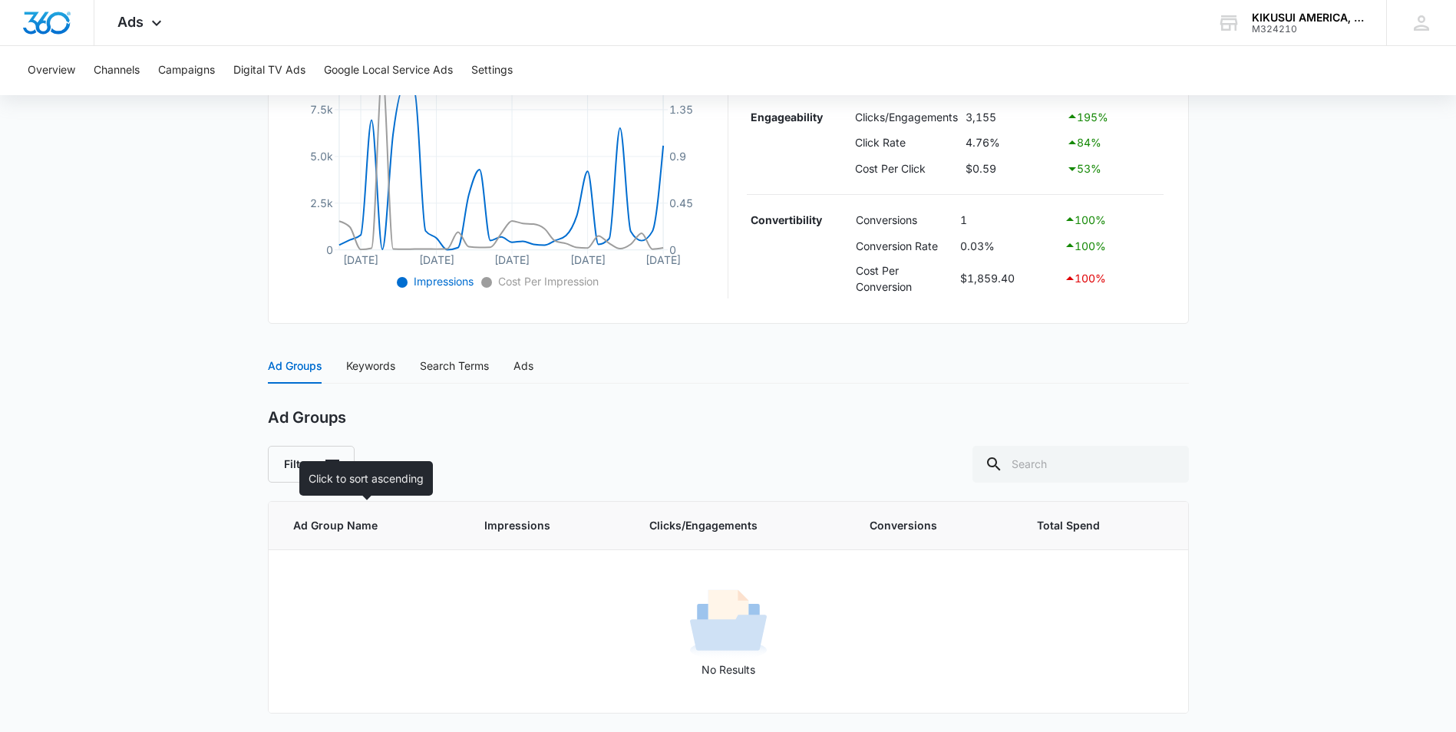
click at [339, 529] on span "Ad Group Name" at bounding box center [359, 525] width 132 height 17
click at [368, 362] on div "Keywords" at bounding box center [370, 366] width 49 height 17
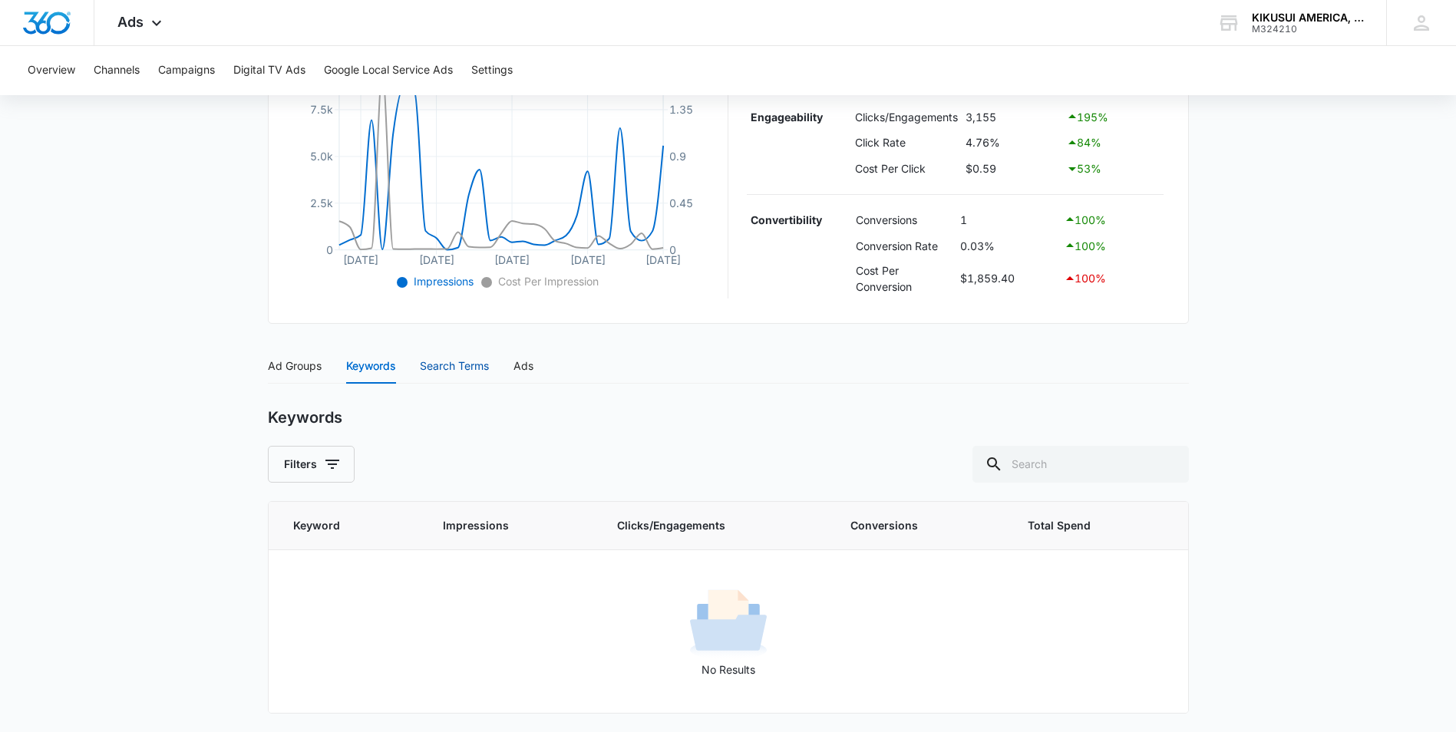
click at [454, 368] on div "Search Terms" at bounding box center [454, 366] width 69 height 17
click at [517, 370] on div "Ads" at bounding box center [523, 366] width 20 height 17
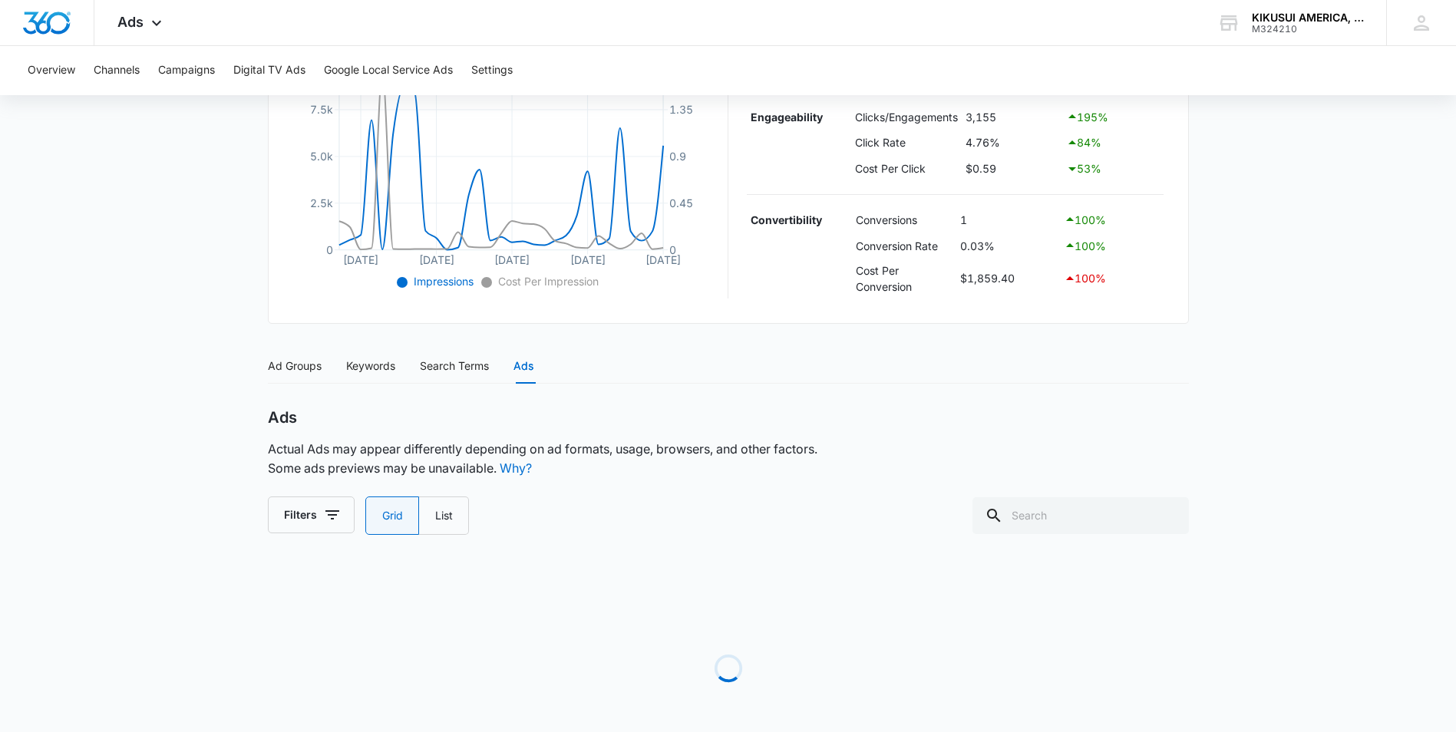
scroll to position [350, 0]
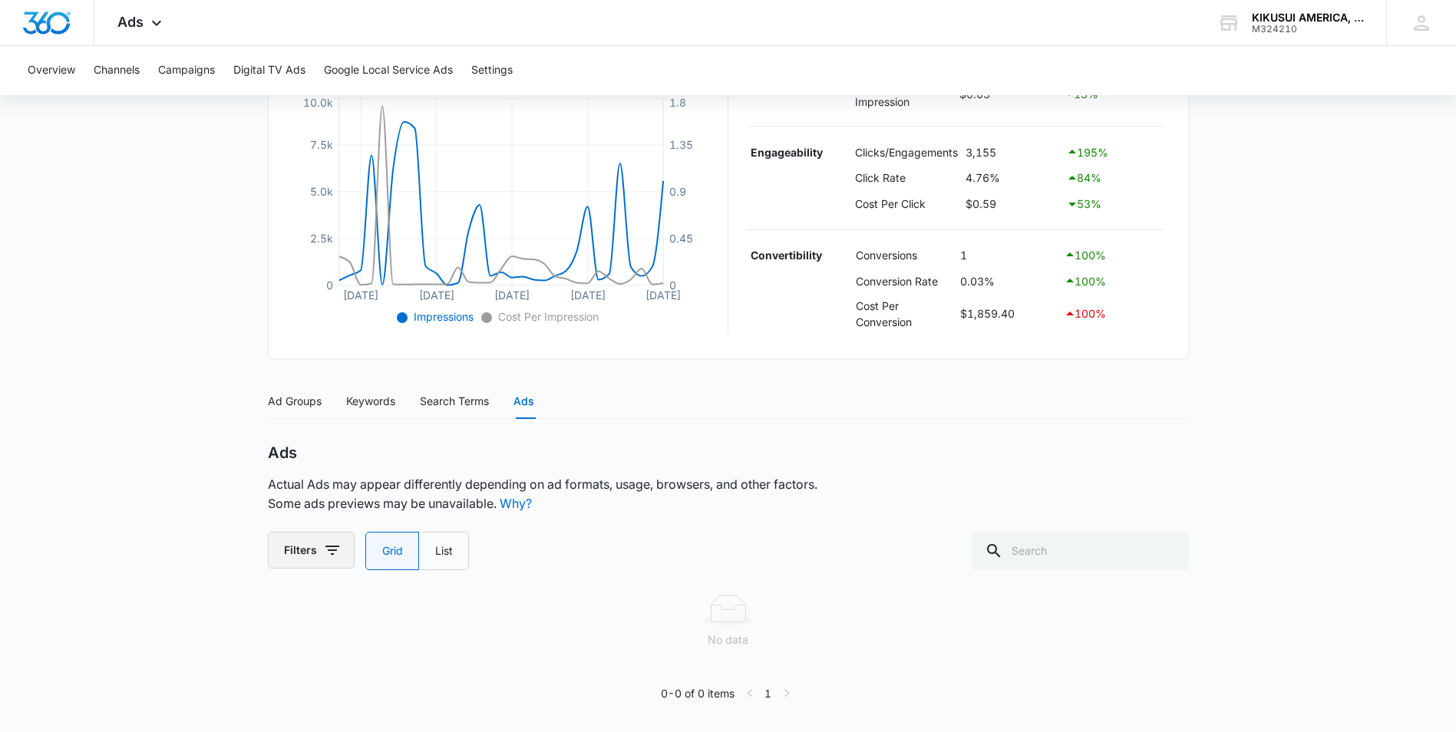
click at [332, 544] on icon "button" at bounding box center [332, 550] width 18 height 18
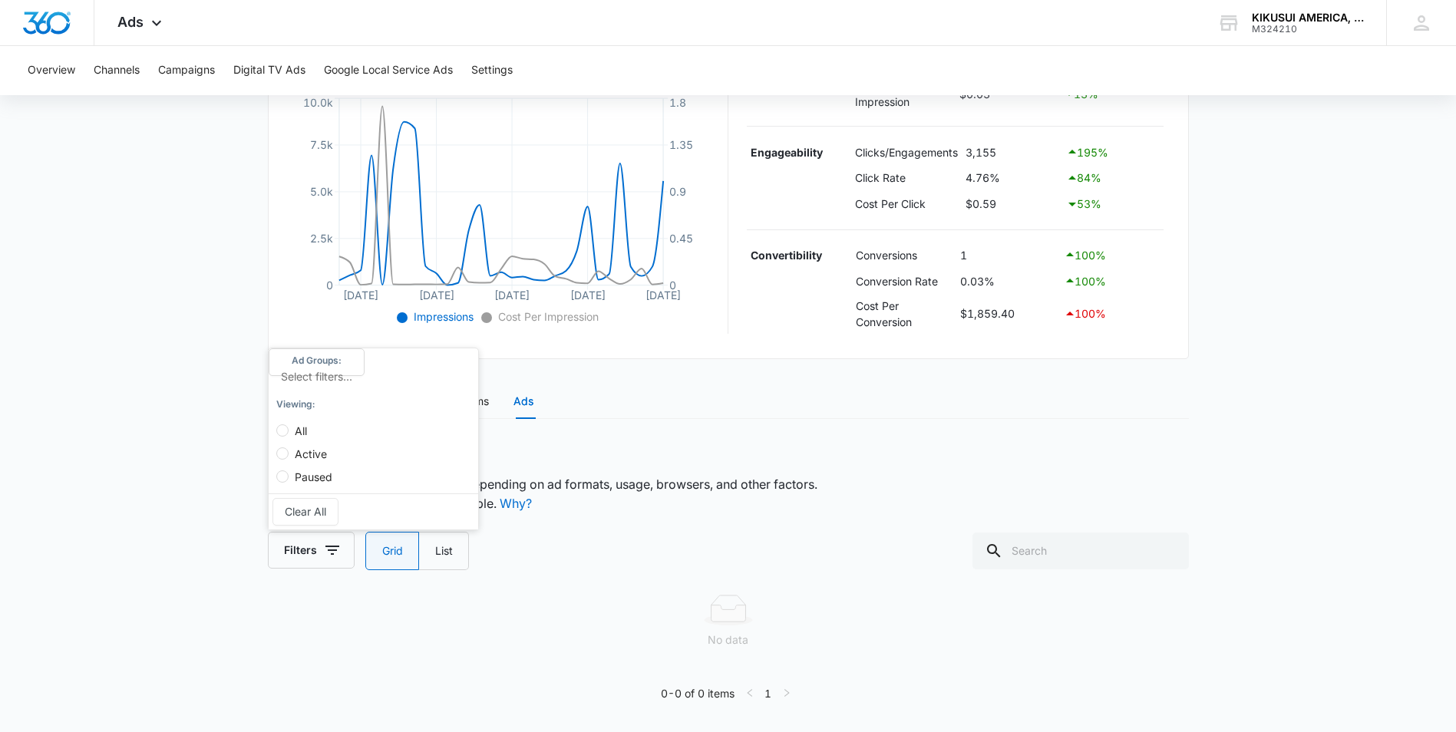
click at [313, 430] on label "All" at bounding box center [307, 423] width 62 height 23
click at [289, 430] on input "All" at bounding box center [282, 430] width 12 height 12
radio input "true"
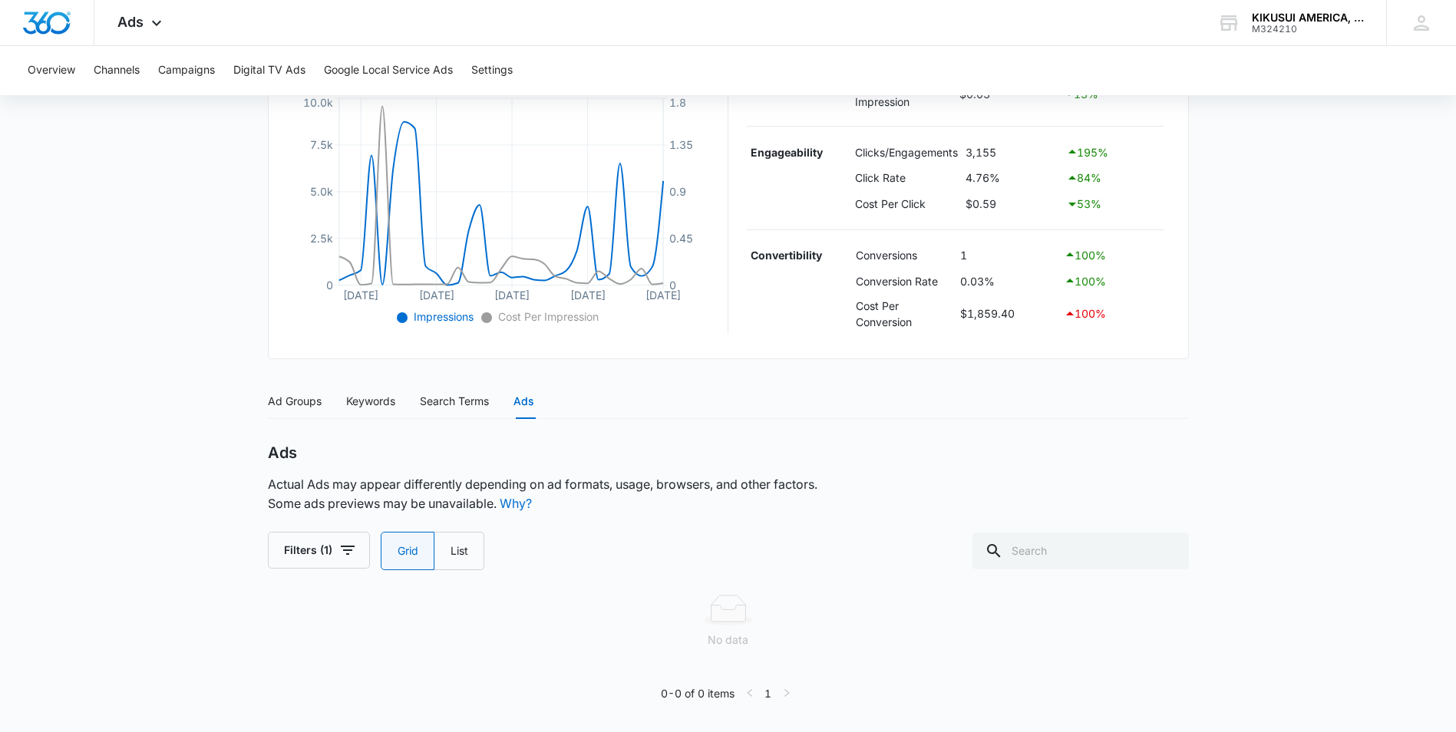
click at [120, 491] on main "PMAX - US - Products | Performance Max Active $58.82 daily , $1,859.40 Spent Ov…" at bounding box center [728, 263] width 1456 height 938
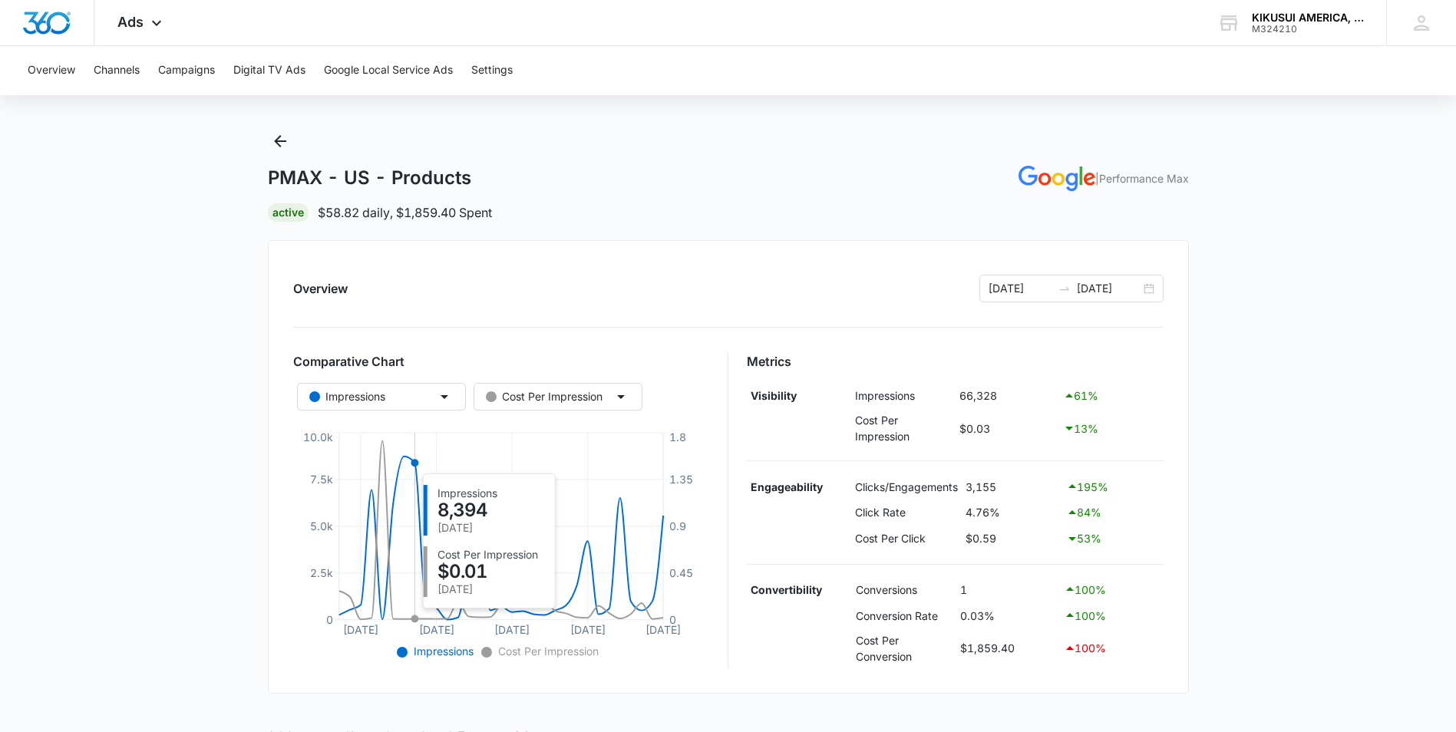
scroll to position [0, 0]
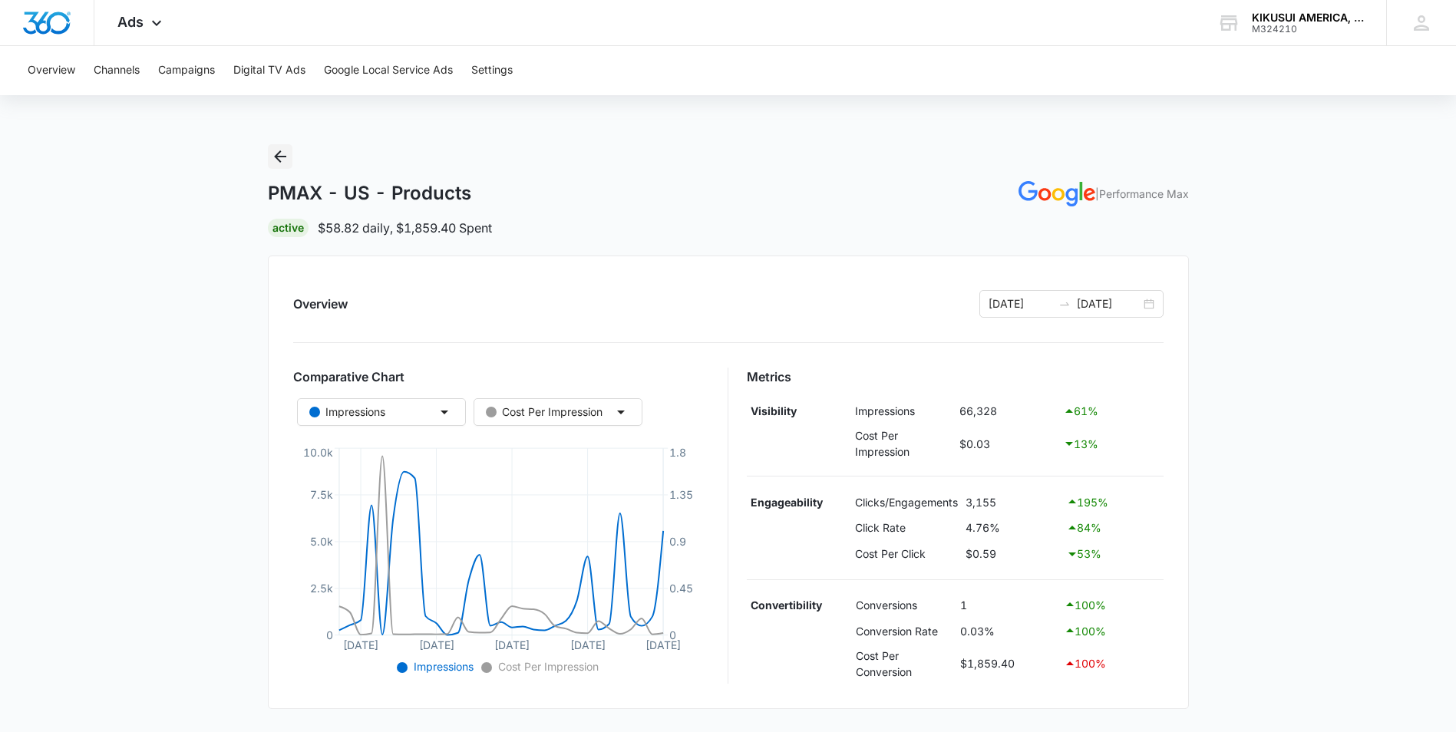
click at [284, 155] on icon "Back" at bounding box center [280, 156] width 18 height 18
click at [279, 157] on icon "Back" at bounding box center [280, 156] width 12 height 12
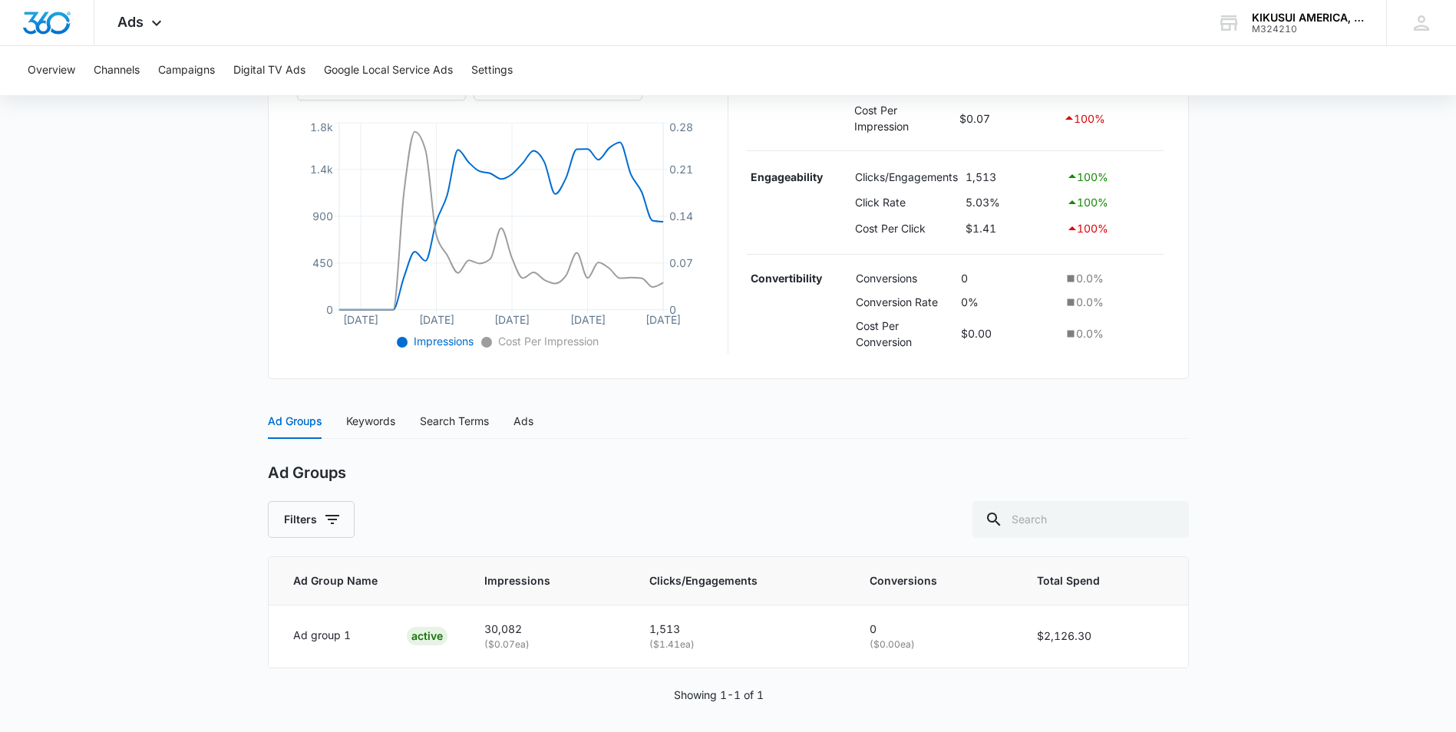
scroll to position [334, 0]
